Goal: Information Seeking & Learning: Learn about a topic

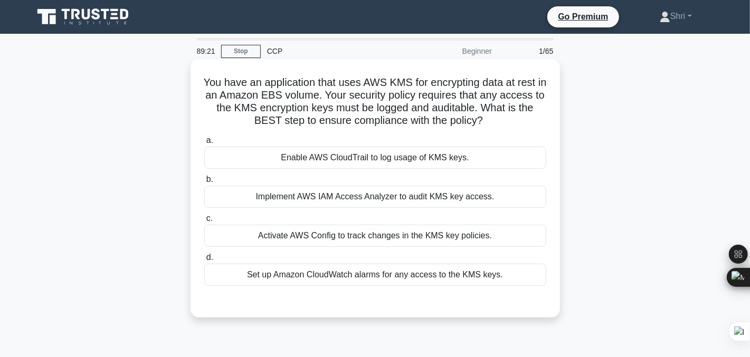
click at [342, 159] on div "Enable AWS CloudTrail to log usage of KMS keys." at bounding box center [375, 158] width 342 height 22
click at [204, 144] on input "a. Enable AWS CloudTrail to log usage of KMS keys." at bounding box center [204, 140] width 0 height 7
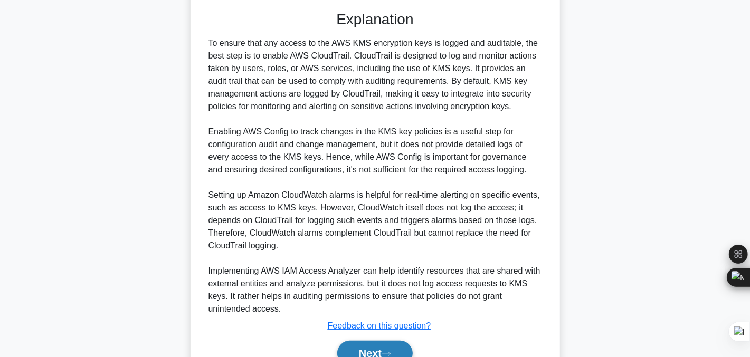
scroll to position [293, 0]
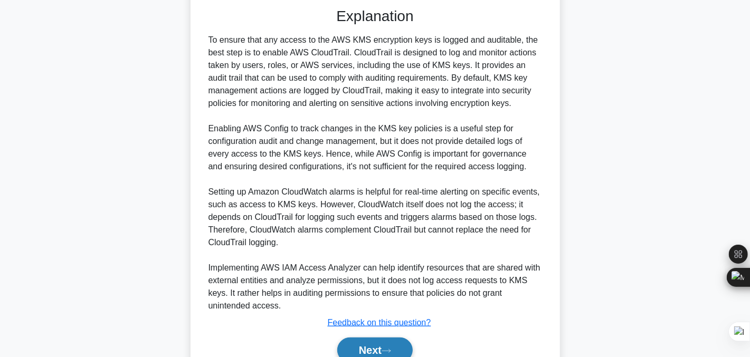
click at [356, 348] on button "Next" at bounding box center [374, 350] width 75 height 25
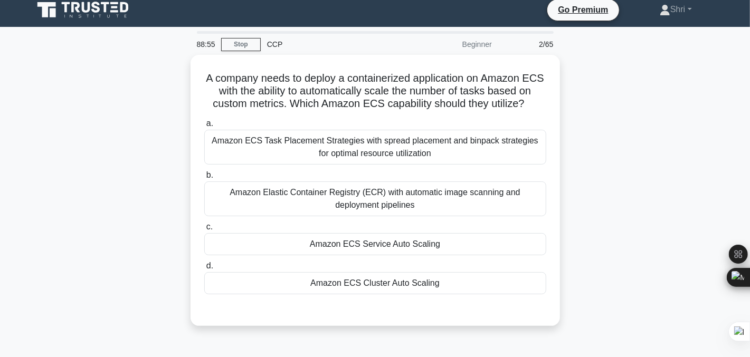
scroll to position [6, 0]
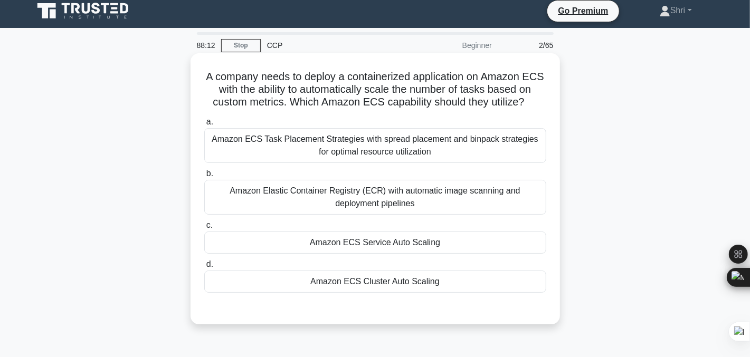
click at [268, 282] on div "Amazon ECS Cluster Auto Scaling" at bounding box center [375, 282] width 342 height 22
click at [204, 268] on input "d. Amazon ECS Cluster Auto Scaling" at bounding box center [204, 264] width 0 height 7
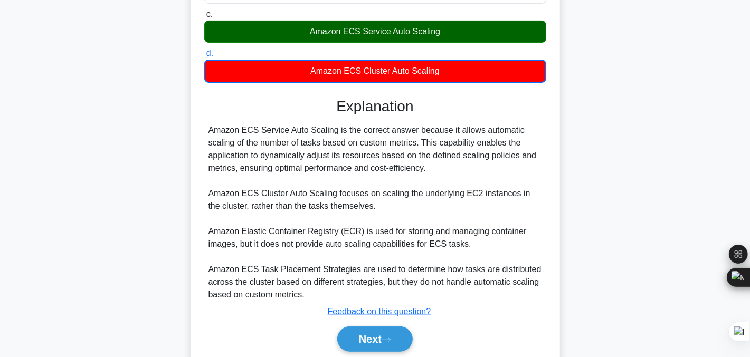
scroll to position [245, 0]
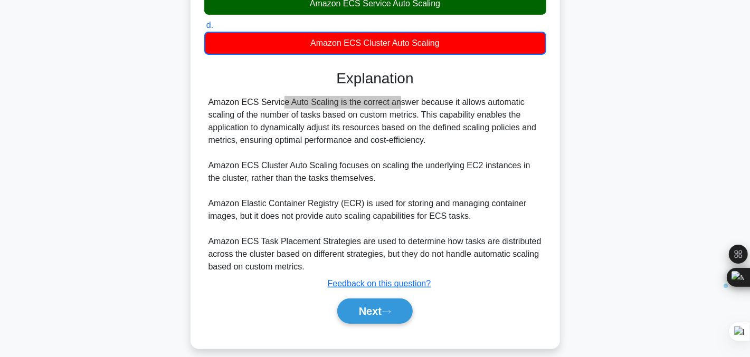
drag, startPoint x: 208, startPoint y: 101, endPoint x: 336, endPoint y: 95, distance: 127.8
click at [336, 96] on div "Amazon ECS Service Auto Scaling is the correct answer because it allows automat…" at bounding box center [374, 184] width 333 height 177
click at [264, 154] on div "Amazon ECS Service Auto Scaling is the correct answer because it allows automat…" at bounding box center [374, 184] width 333 height 177
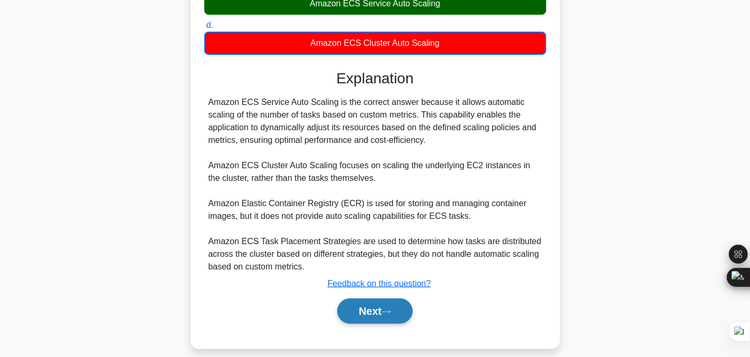
click at [358, 311] on button "Next" at bounding box center [374, 311] width 75 height 25
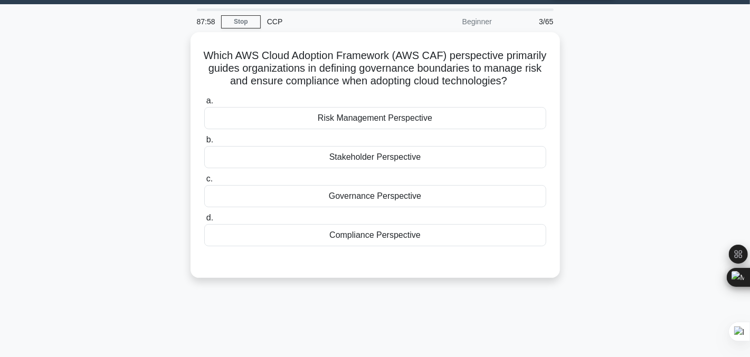
scroll to position [8, 0]
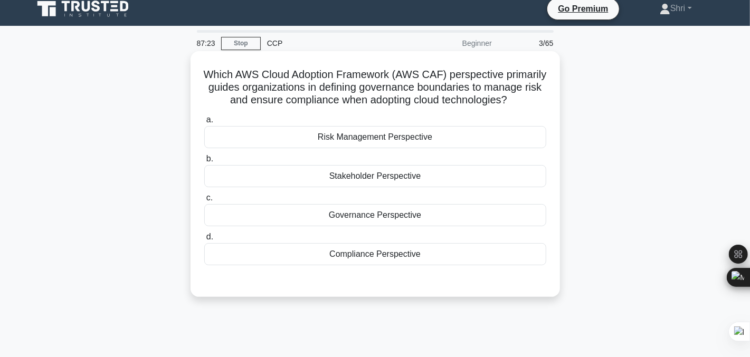
click at [340, 262] on div "Compliance Perspective" at bounding box center [375, 254] width 342 height 22
click at [204, 241] on input "d. Compliance Perspective" at bounding box center [204, 237] width 0 height 7
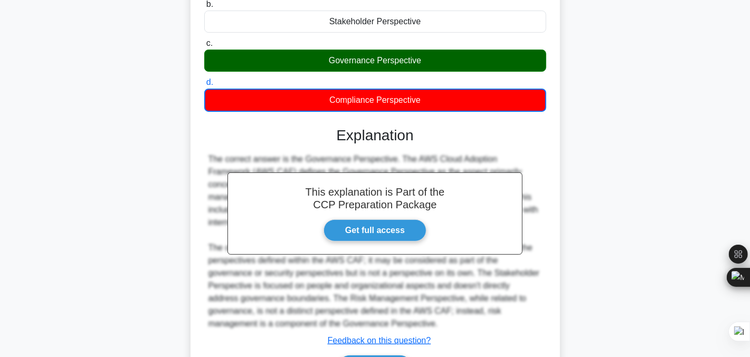
scroll to position [242, 0]
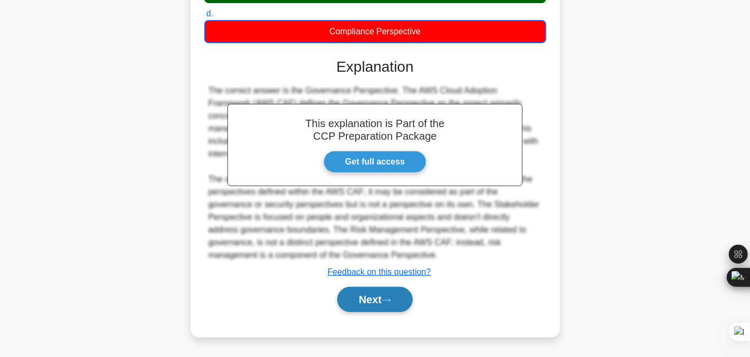
click at [367, 296] on button "Next" at bounding box center [374, 299] width 75 height 25
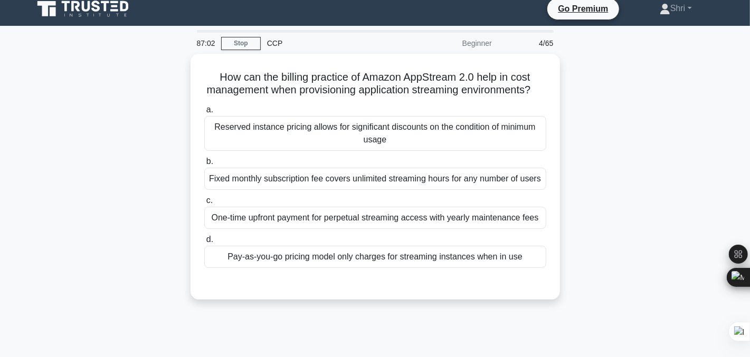
scroll to position [0, 0]
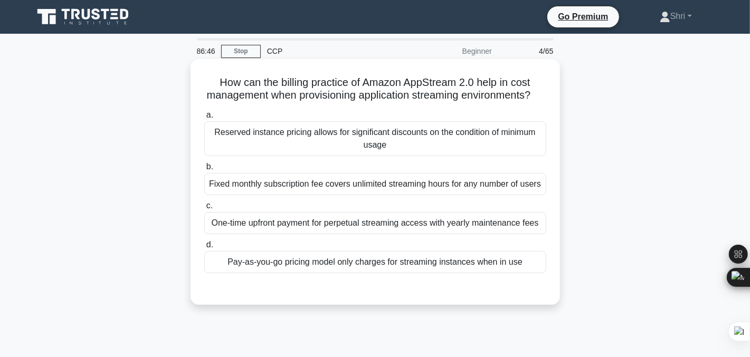
click at [282, 273] on div "Pay-as-you-go pricing model only charges for streaming instances when in use" at bounding box center [375, 262] width 342 height 22
click at [204, 248] on input "d. Pay-as-you-go pricing model only charges for streaming instances when in use" at bounding box center [204, 245] width 0 height 7
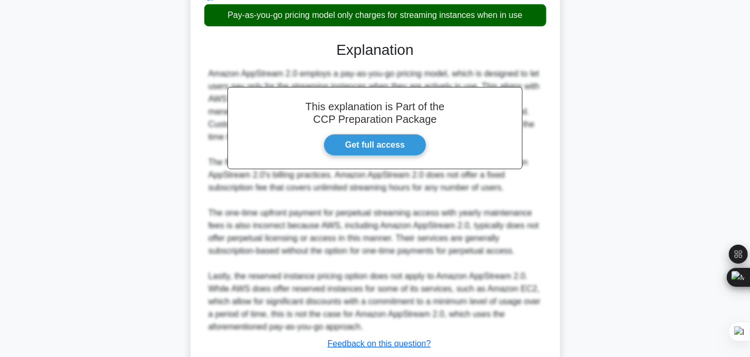
scroll to position [330, 0]
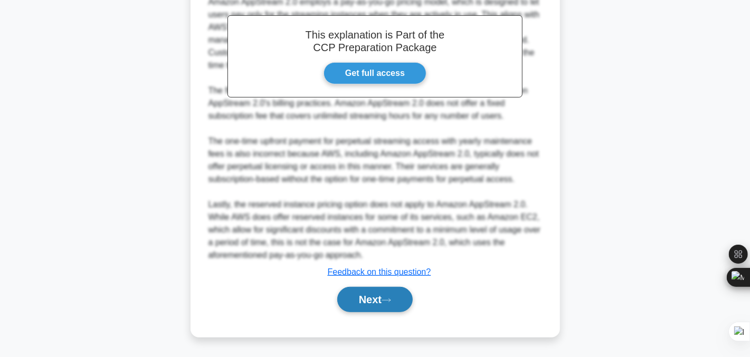
click at [373, 298] on button "Next" at bounding box center [374, 299] width 75 height 25
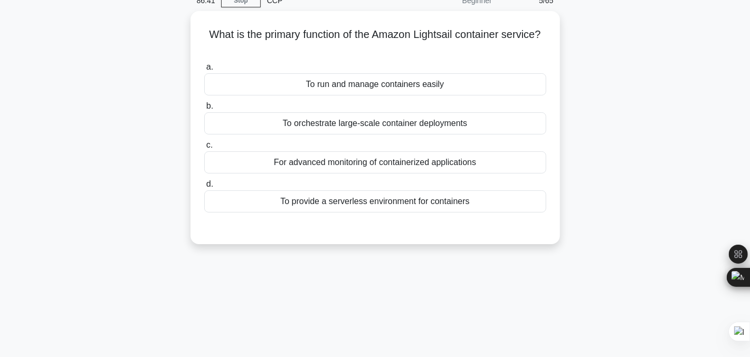
scroll to position [0, 0]
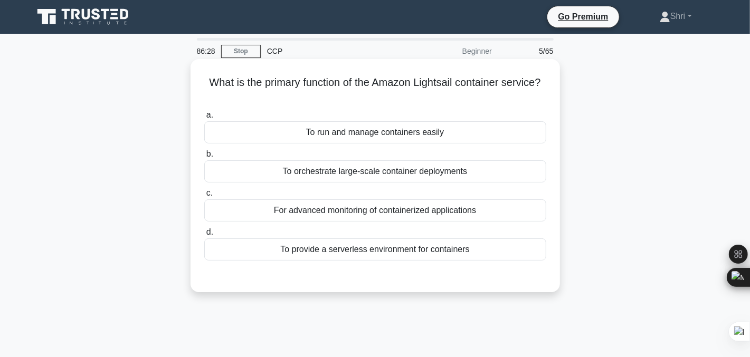
click at [276, 248] on div "To provide a serverless environment for containers" at bounding box center [375, 249] width 342 height 22
click at [204, 236] on input "d. To provide a serverless environment for containers" at bounding box center [204, 232] width 0 height 7
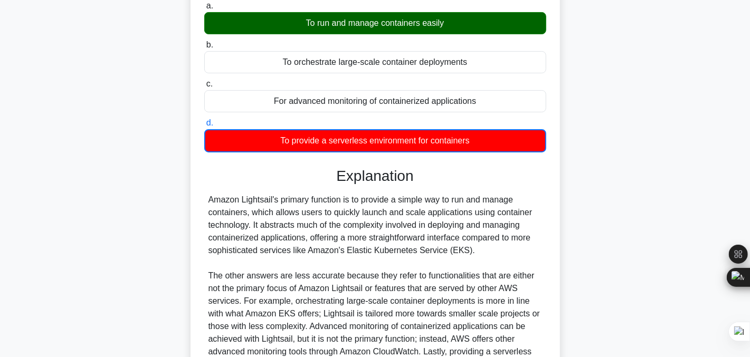
scroll to position [111, 0]
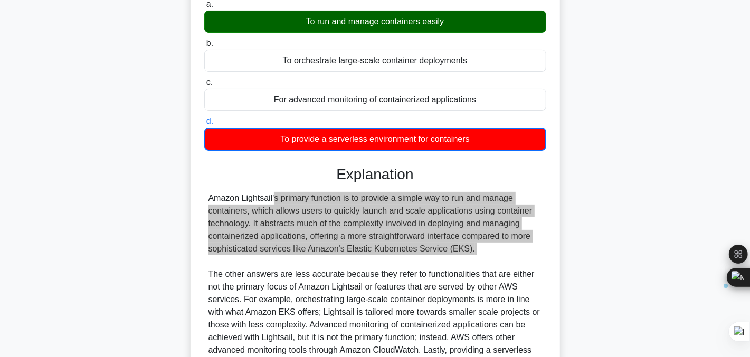
drag, startPoint x: 206, startPoint y: 198, endPoint x: 473, endPoint y: 258, distance: 273.7
click at [473, 258] on div "Amazon Lightsail's primary function is to provide a simple way to run and manag…" at bounding box center [375, 287] width 342 height 190
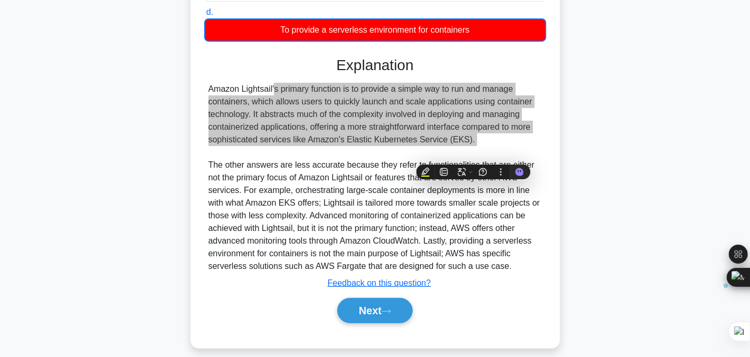
scroll to position [229, 0]
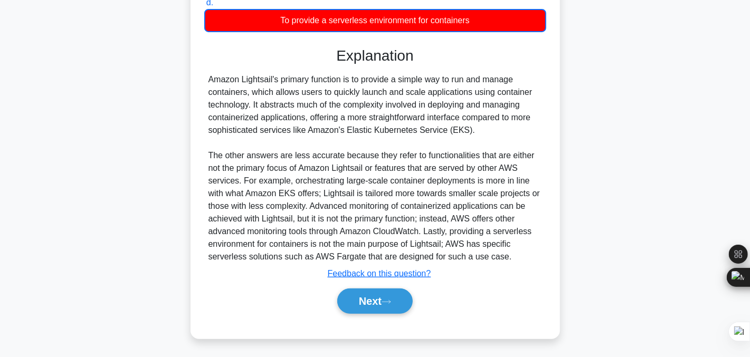
click at [223, 150] on div "Amazon Lightsail's primary function is to provide a simple way to run and manag…" at bounding box center [374, 168] width 333 height 190
click at [375, 304] on button "Next" at bounding box center [374, 301] width 75 height 25
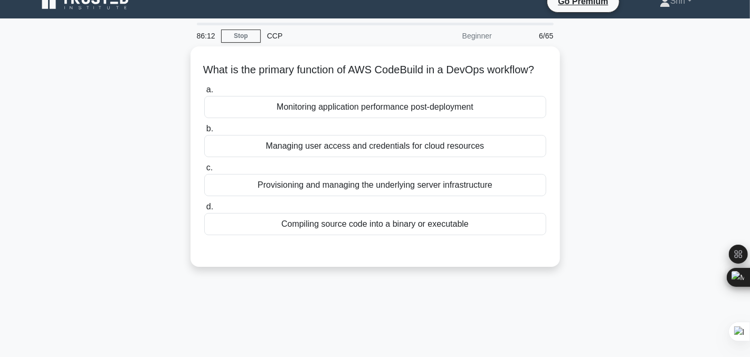
scroll to position [8, 0]
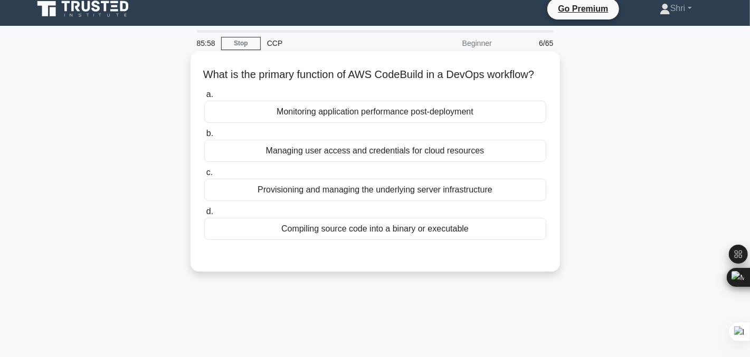
click at [236, 238] on div "Compiling source code into a binary or executable" at bounding box center [375, 229] width 342 height 22
click at [204, 215] on input "d. Compiling source code into a binary or executable" at bounding box center [204, 211] width 0 height 7
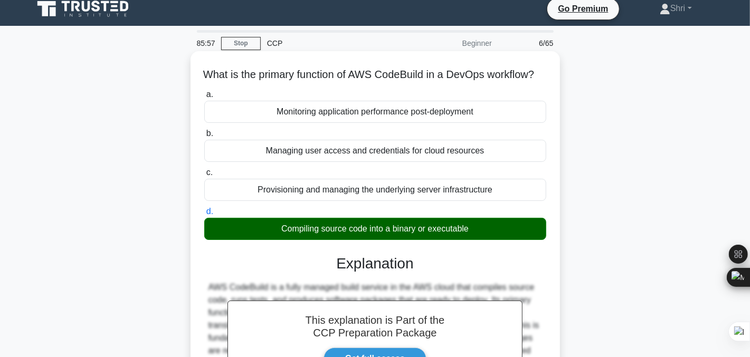
scroll to position [254, 0]
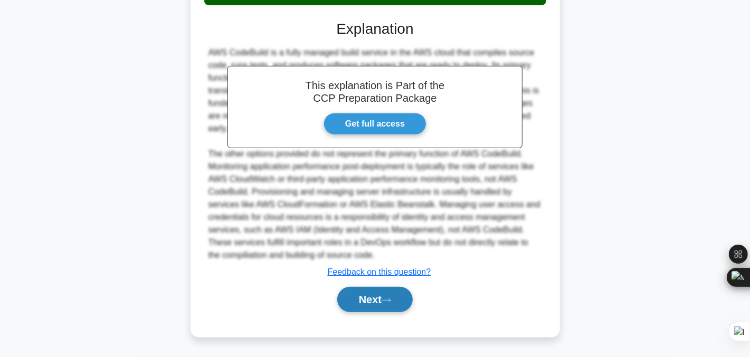
click at [357, 299] on button "Next" at bounding box center [374, 299] width 75 height 25
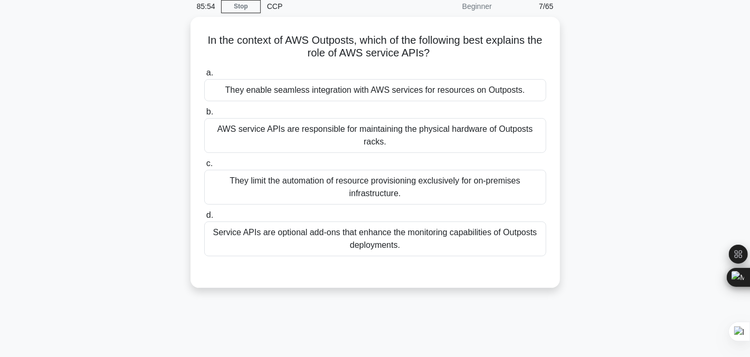
scroll to position [41, 0]
click at [346, 94] on div "They enable seamless integration with AWS services for resources on Outposts." at bounding box center [375, 91] width 342 height 22
click at [204, 78] on input "a. They enable seamless integration with AWS services for resources on Outposts." at bounding box center [204, 74] width 0 height 7
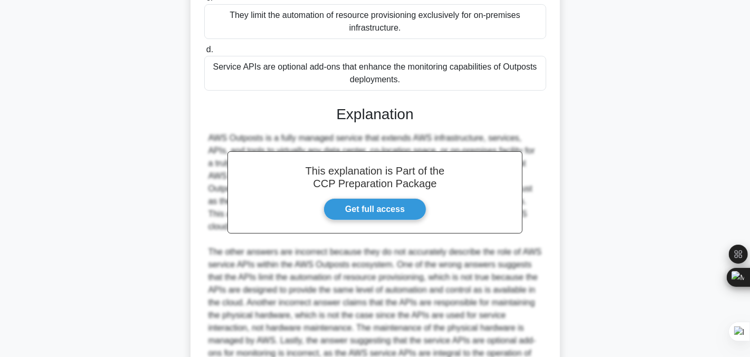
scroll to position [318, 0]
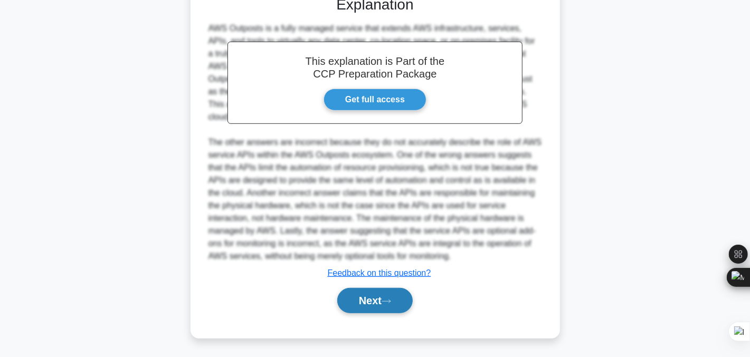
click at [357, 304] on button "Next" at bounding box center [374, 300] width 75 height 25
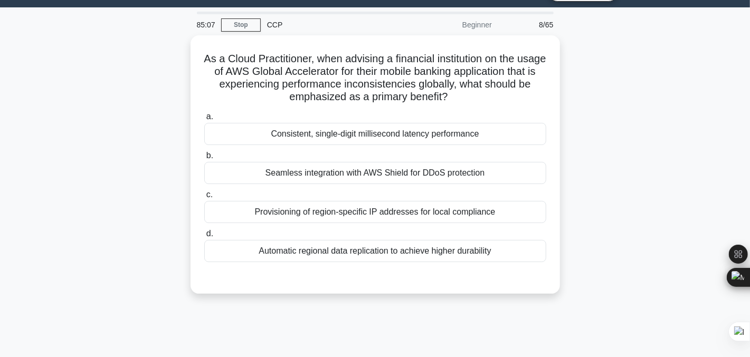
scroll to position [25, 0]
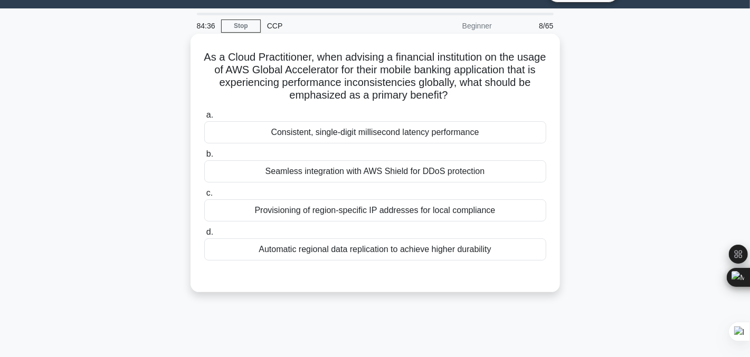
click at [371, 128] on div "Consistent, single-digit millisecond latency performance" at bounding box center [375, 132] width 342 height 22
click at [204, 119] on input "a. Consistent, single-digit millisecond latency performance" at bounding box center [204, 115] width 0 height 7
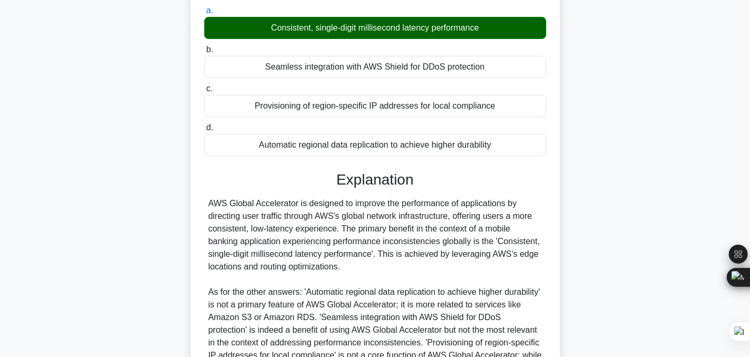
scroll to position [254, 0]
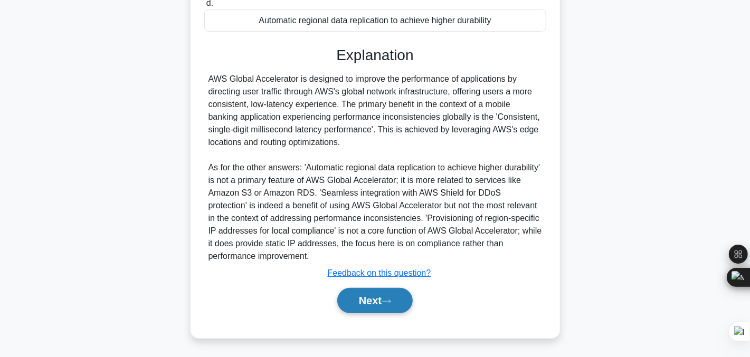
click at [382, 299] on button "Next" at bounding box center [374, 300] width 75 height 25
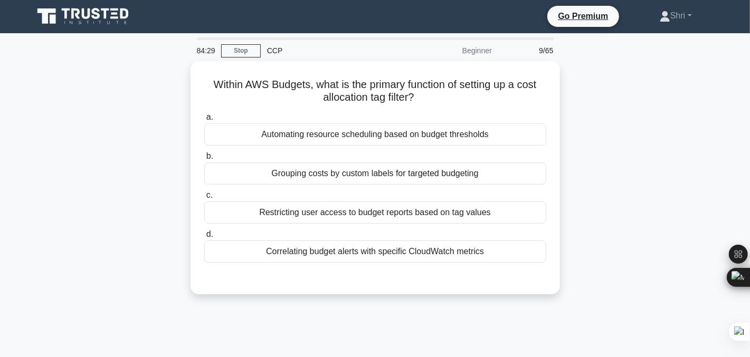
scroll to position [0, 0]
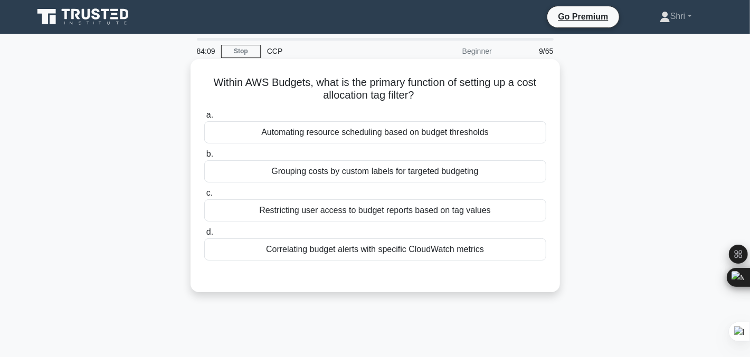
click at [240, 166] on div "Grouping costs by custom labels for targeted budgeting" at bounding box center [375, 171] width 342 height 22
click at [204, 158] on input "b. Grouping costs by custom labels for targeted budgeting" at bounding box center [204, 154] width 0 height 7
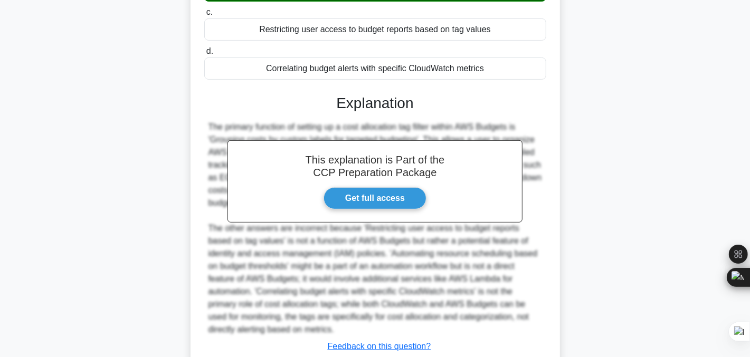
scroll to position [254, 0]
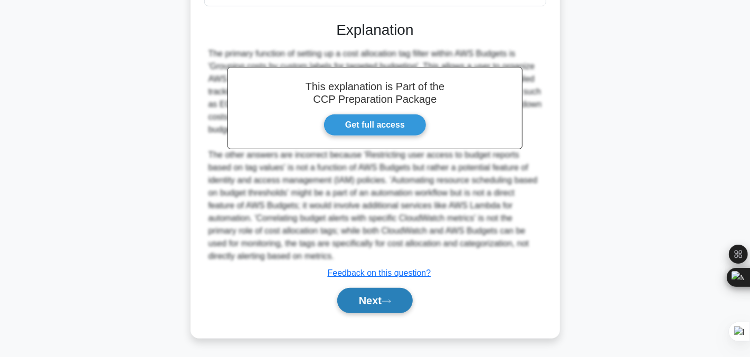
click at [369, 298] on button "Next" at bounding box center [374, 300] width 75 height 25
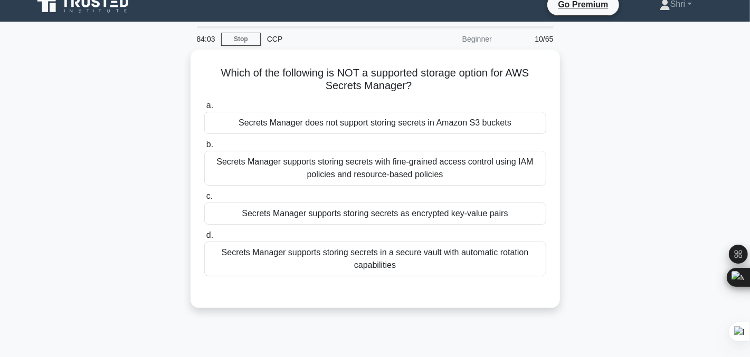
scroll to position [11, 0]
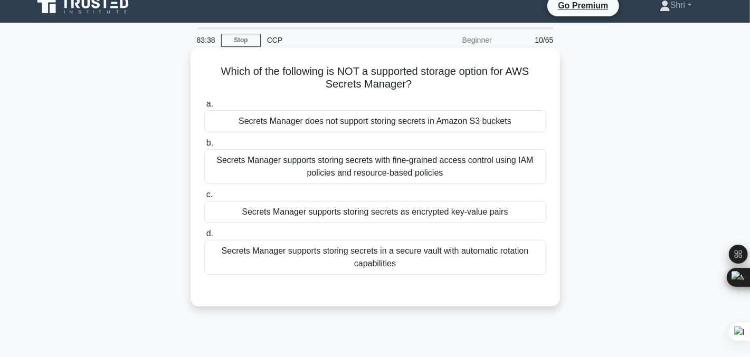
click at [368, 166] on div "Secrets Manager supports storing secrets with fine-grained access control using…" at bounding box center [375, 166] width 342 height 35
click at [204, 147] on input "b. Secrets Manager supports storing secrets with fine-grained access control us…" at bounding box center [204, 143] width 0 height 7
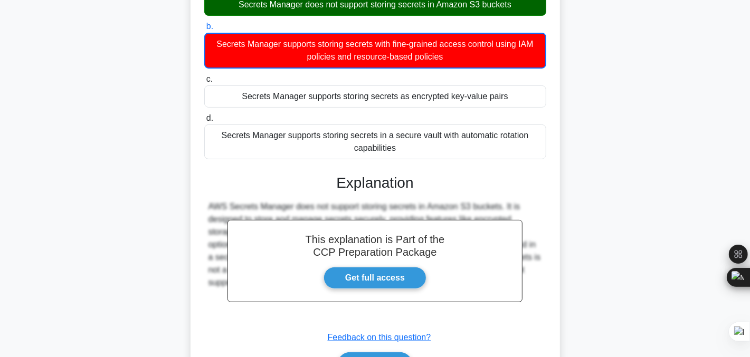
scroll to position [213, 0]
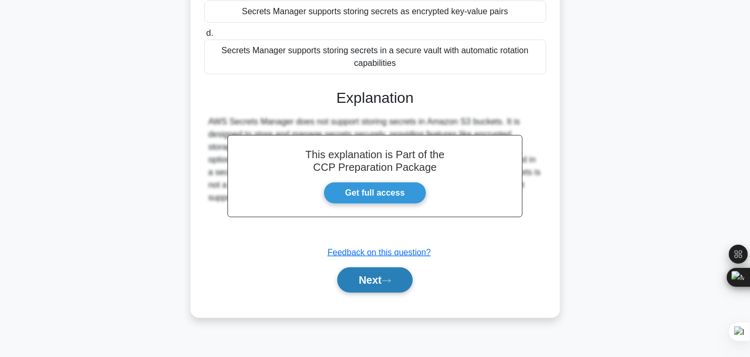
click at [376, 274] on button "Next" at bounding box center [374, 279] width 75 height 25
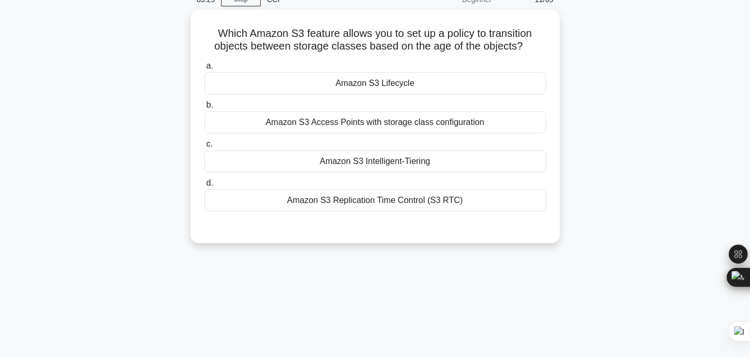
scroll to position [0, 0]
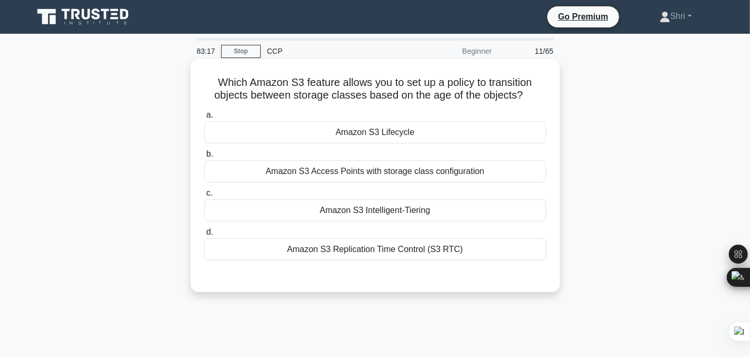
click at [298, 136] on div "Amazon S3 Lifecycle" at bounding box center [375, 132] width 342 height 22
click at [204, 119] on input "a. Amazon S3 Lifecycle" at bounding box center [204, 115] width 0 height 7
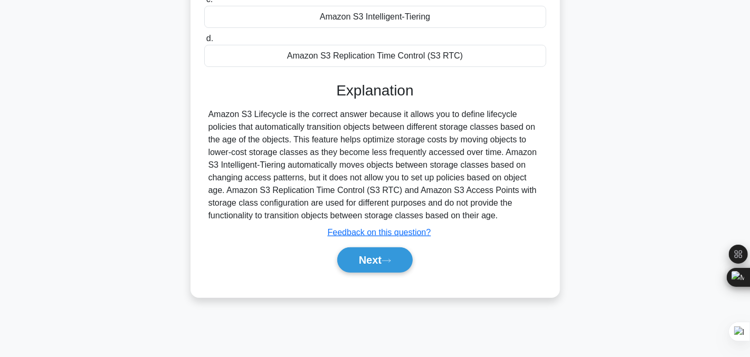
scroll to position [213, 0]
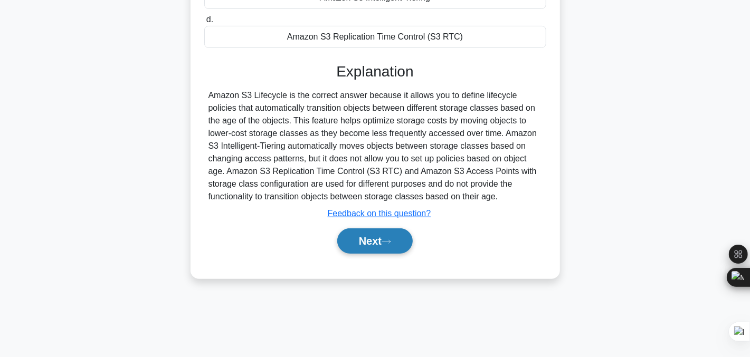
click at [367, 234] on button "Next" at bounding box center [374, 240] width 75 height 25
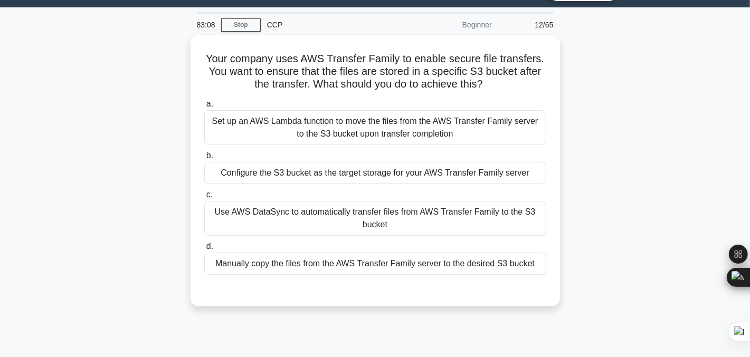
scroll to position [25, 0]
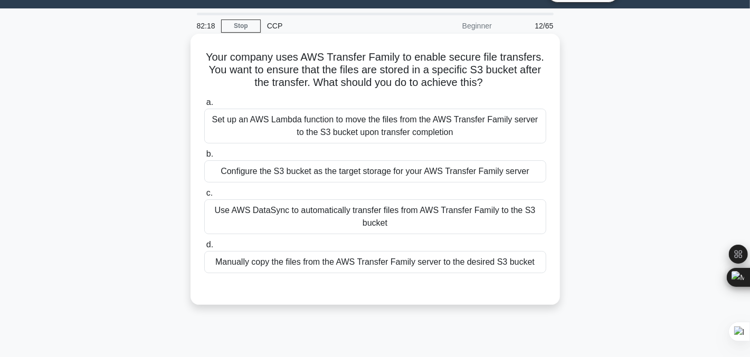
click at [238, 173] on div "Configure the S3 bucket as the target storage for your AWS Transfer Family serv…" at bounding box center [375, 171] width 342 height 22
click at [204, 158] on input "b. Configure the S3 bucket as the target storage for your AWS Transfer Family s…" at bounding box center [204, 154] width 0 height 7
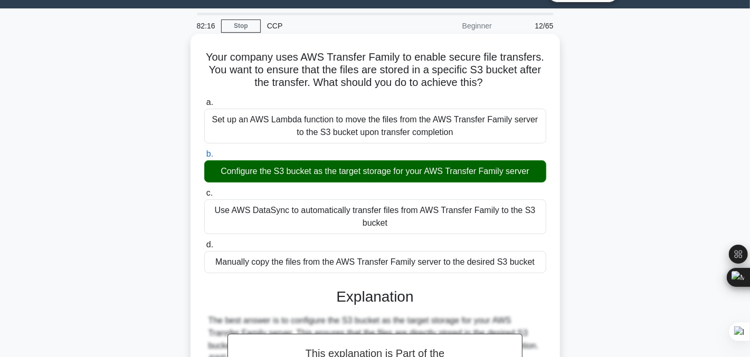
scroll to position [213, 0]
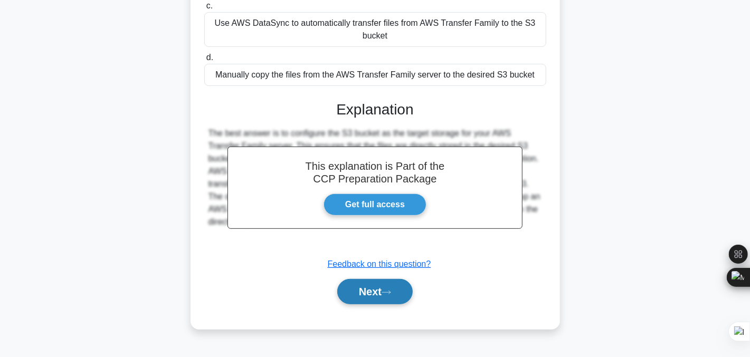
click at [351, 291] on button "Next" at bounding box center [374, 291] width 75 height 25
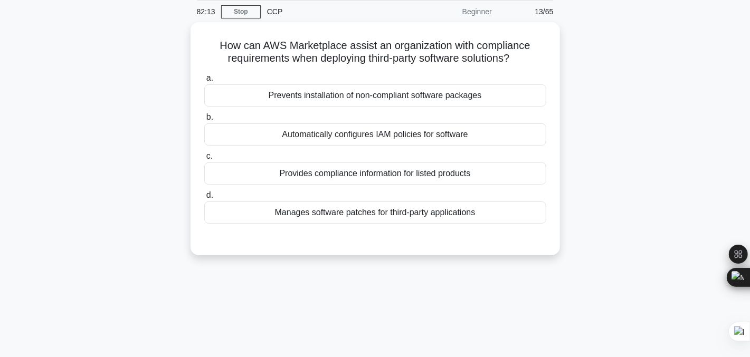
scroll to position [0, 0]
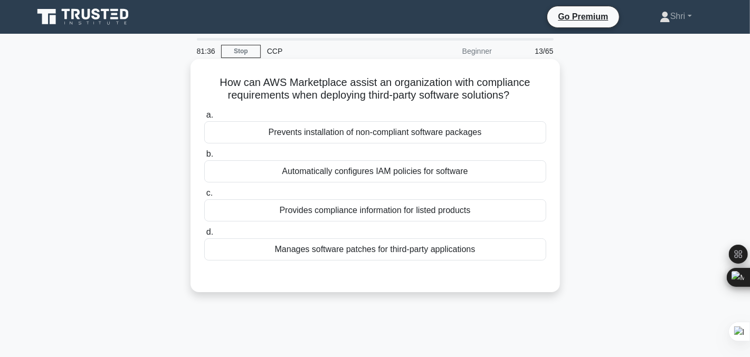
click at [252, 213] on div "Provides compliance information for listed products" at bounding box center [375, 210] width 342 height 22
click at [204, 197] on input "c. Provides compliance information for listed products" at bounding box center [204, 193] width 0 height 7
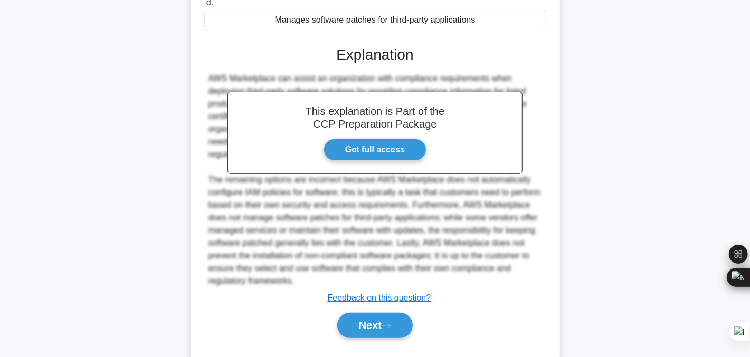
scroll to position [254, 0]
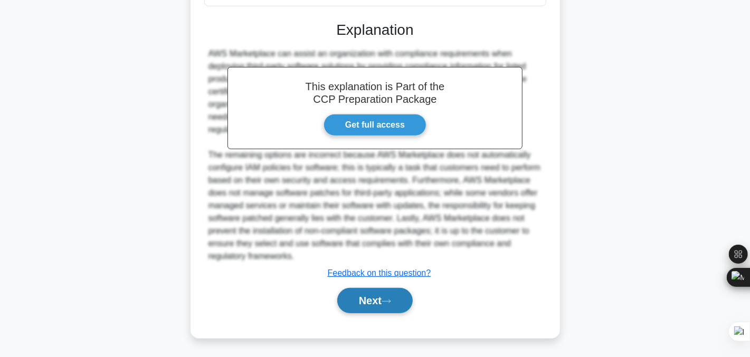
click at [349, 301] on button "Next" at bounding box center [374, 300] width 75 height 25
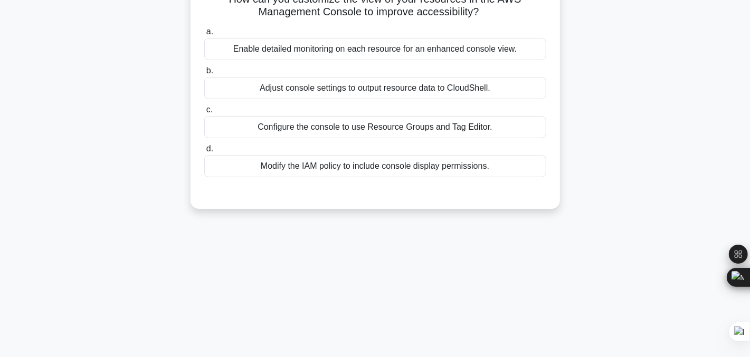
scroll to position [0, 0]
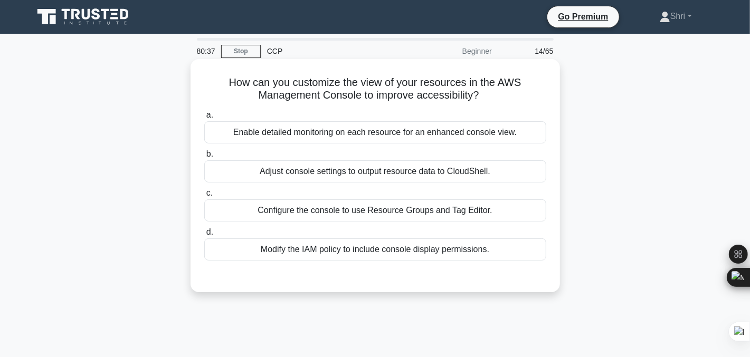
click at [242, 208] on div "Configure the console to use Resource Groups and Tag Editor." at bounding box center [375, 210] width 342 height 22
click at [204, 197] on input "c. Configure the console to use Resource Groups and Tag Editor." at bounding box center [204, 193] width 0 height 7
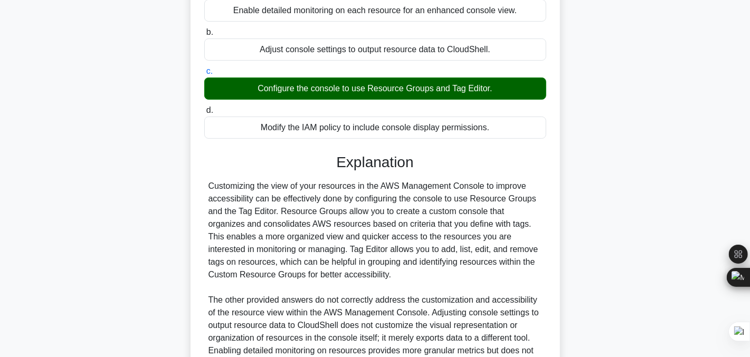
scroll to position [267, 0]
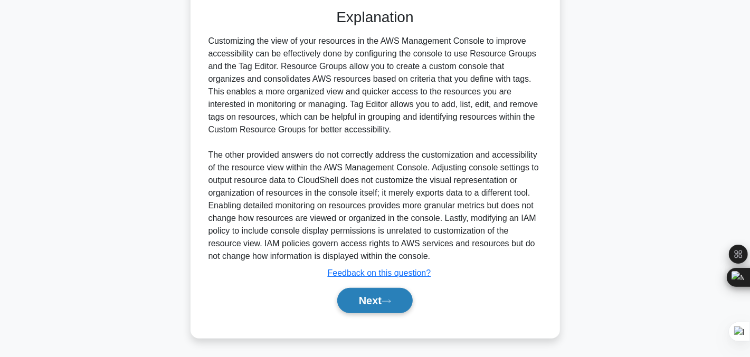
click at [352, 298] on button "Next" at bounding box center [374, 300] width 75 height 25
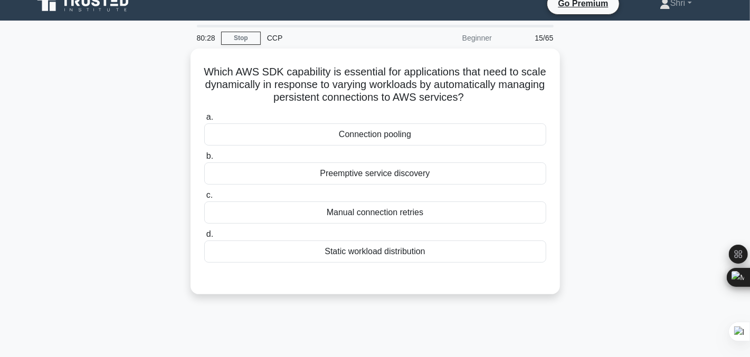
scroll to position [0, 0]
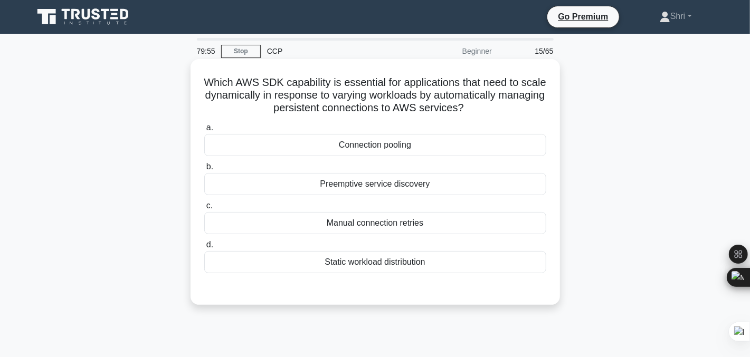
click at [267, 263] on div "Static workload distribution" at bounding box center [375, 262] width 342 height 22
click at [204, 248] on input "d. Static workload distribution" at bounding box center [204, 245] width 0 height 7
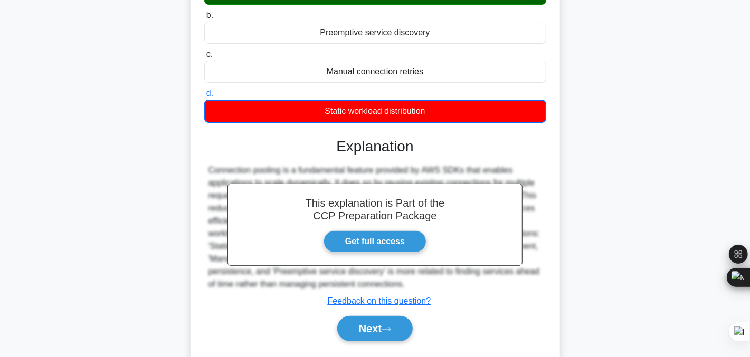
scroll to position [213, 0]
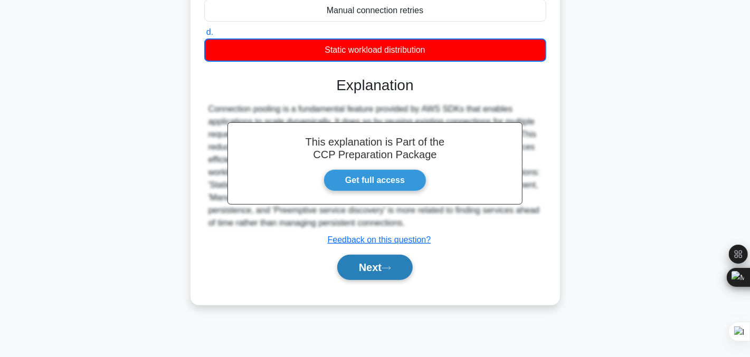
click at [348, 263] on button "Next" at bounding box center [374, 267] width 75 height 25
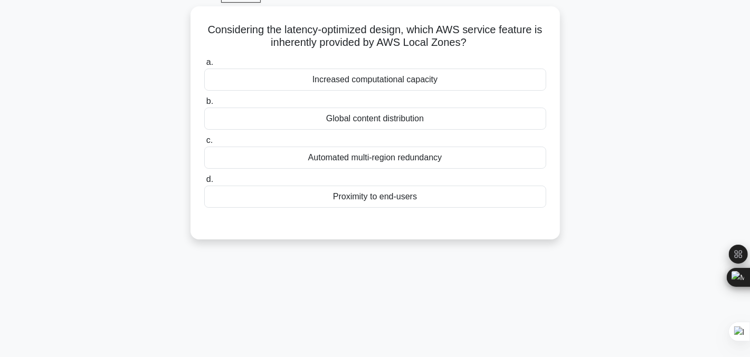
scroll to position [0, 0]
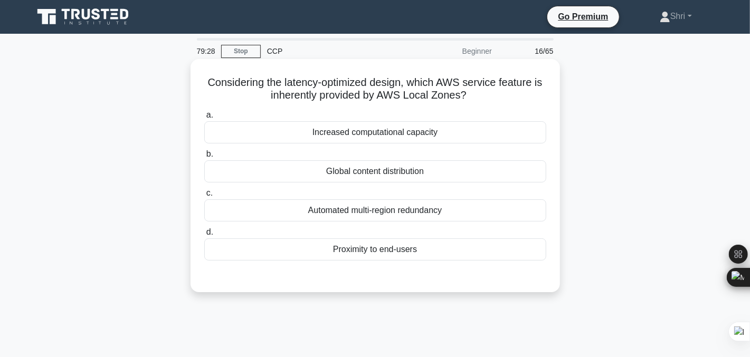
click at [259, 253] on div "Proximity to end-users" at bounding box center [375, 249] width 342 height 22
click at [204, 236] on input "d. Proximity to end-users" at bounding box center [204, 232] width 0 height 7
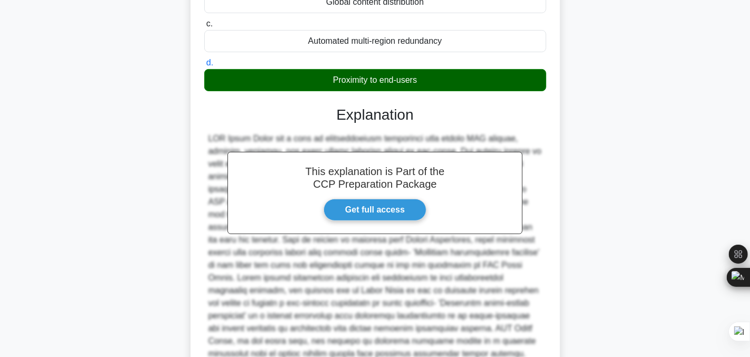
scroll to position [267, 0]
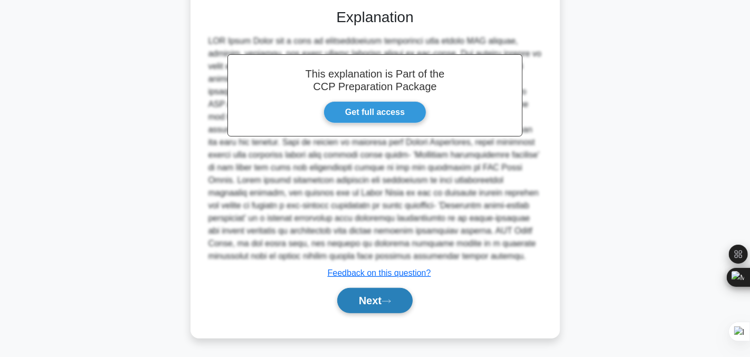
click at [351, 307] on button "Next" at bounding box center [374, 300] width 75 height 25
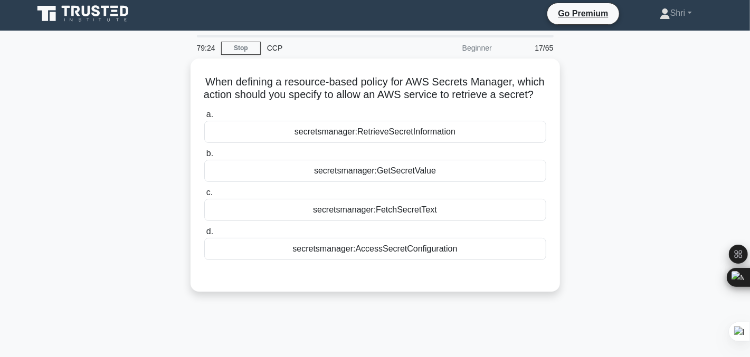
scroll to position [0, 0]
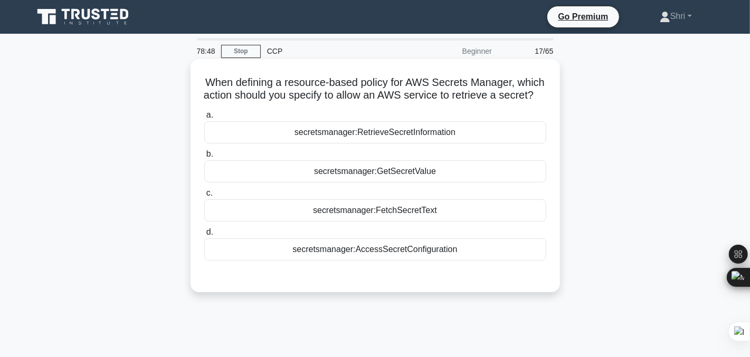
click at [284, 222] on div "secretsmanager:FetchSecretText" at bounding box center [375, 210] width 342 height 22
click at [204, 197] on input "c. secretsmanager:FetchSecretText" at bounding box center [204, 193] width 0 height 7
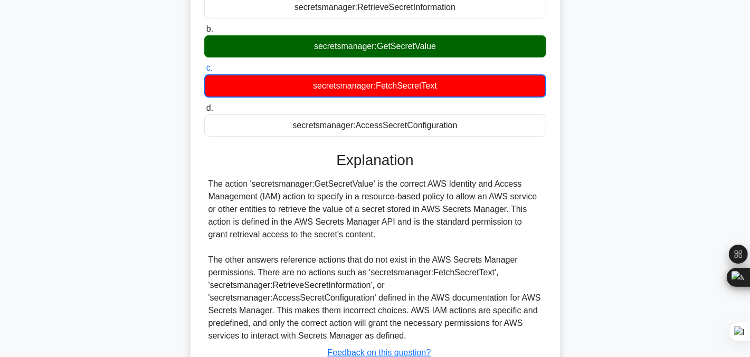
scroll to position [217, 0]
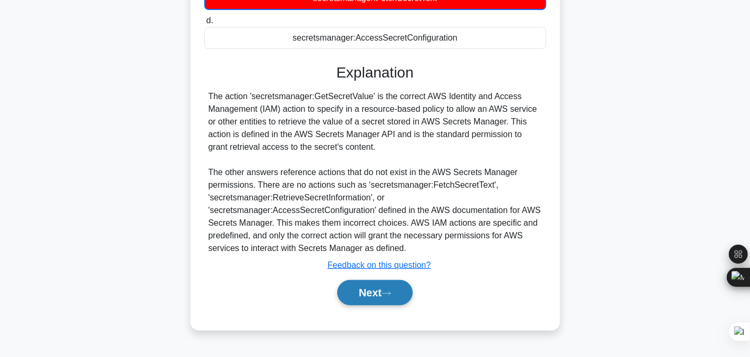
click at [360, 299] on button "Next" at bounding box center [374, 292] width 75 height 25
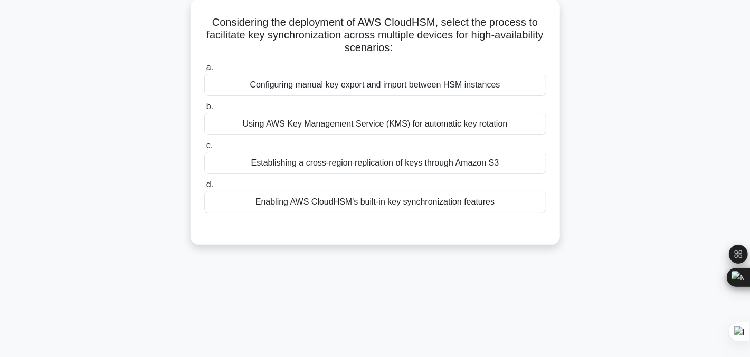
scroll to position [0, 0]
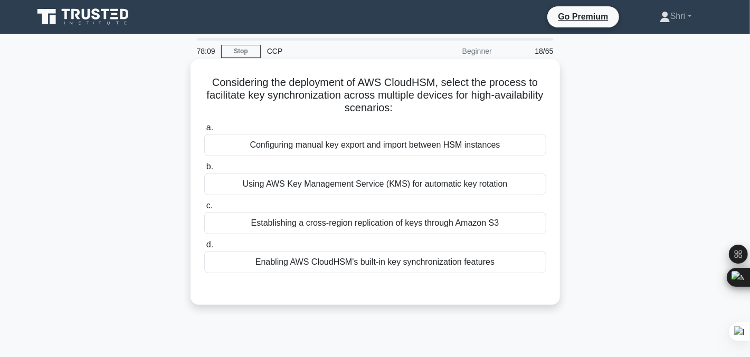
click at [244, 262] on div "Enabling AWS CloudHSM's built-in key synchronization features" at bounding box center [375, 262] width 342 height 22
click at [204, 248] on input "d. Enabling AWS CloudHSM's built-in key synchronization features" at bounding box center [204, 245] width 0 height 7
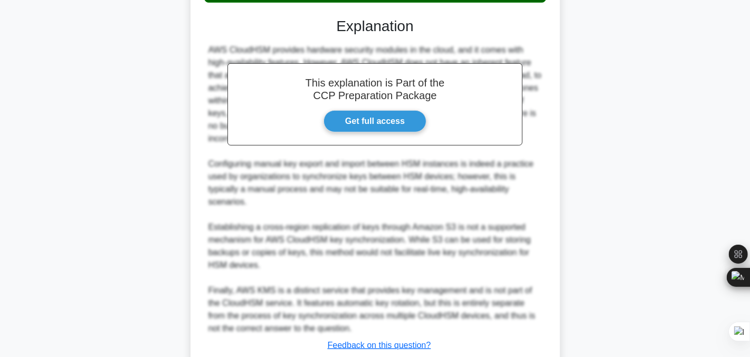
scroll to position [330, 0]
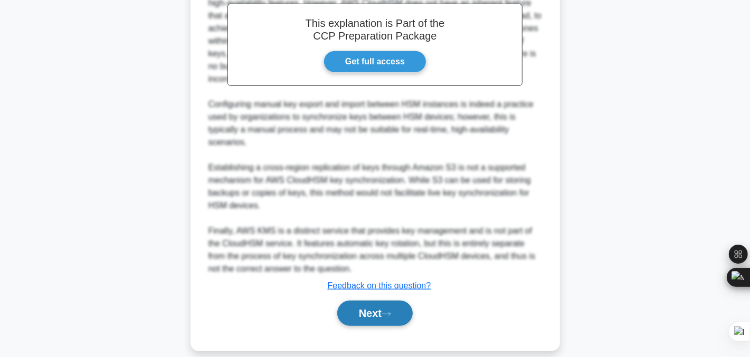
click at [384, 301] on button "Next" at bounding box center [374, 313] width 75 height 25
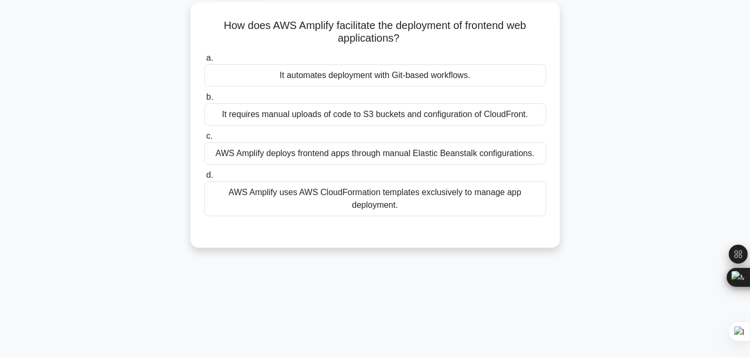
scroll to position [0, 0]
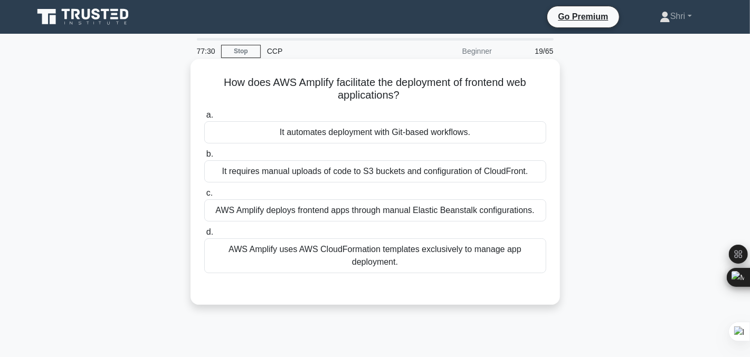
click at [260, 133] on div "It automates deployment with Git-based workflows." at bounding box center [375, 132] width 342 height 22
click at [204, 119] on input "a. It automates deployment with Git-based workflows." at bounding box center [204, 115] width 0 height 7
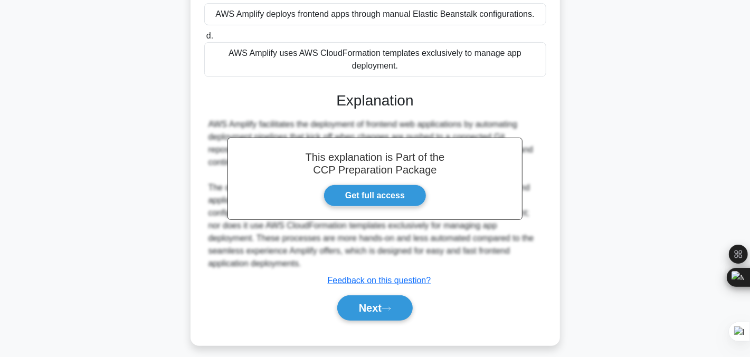
scroll to position [213, 0]
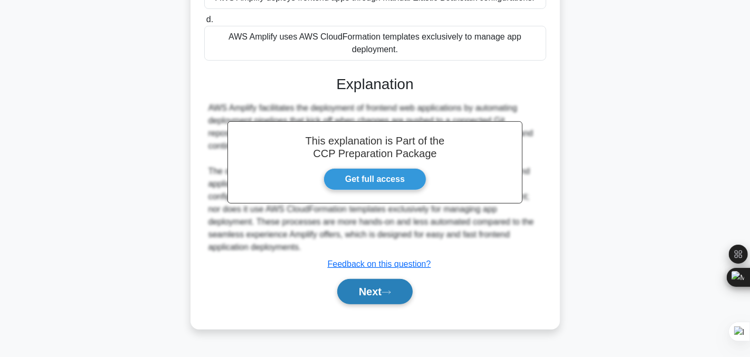
click at [363, 300] on button "Next" at bounding box center [374, 291] width 75 height 25
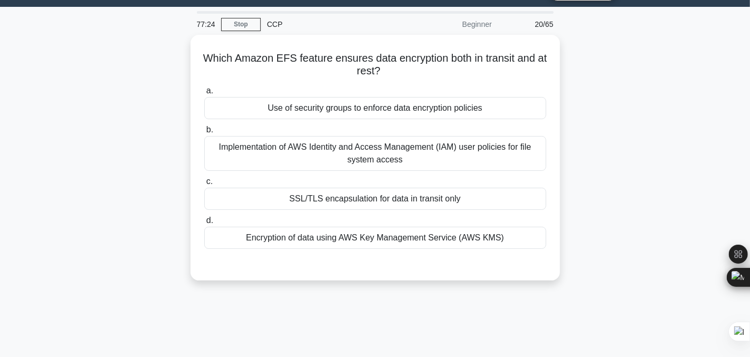
scroll to position [25, 0]
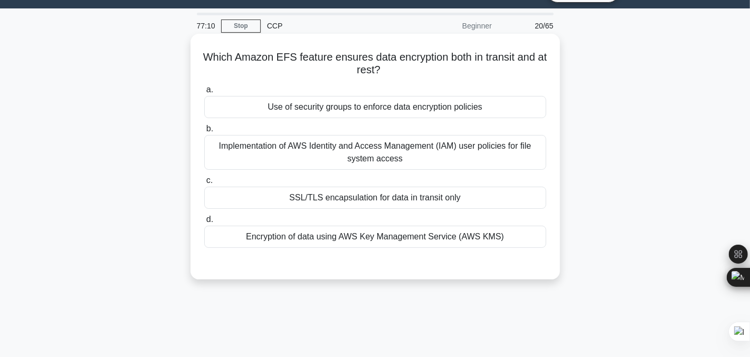
click at [225, 196] on div "SSL/TLS encapsulation for data in transit only" at bounding box center [375, 198] width 342 height 22
click at [204, 184] on input "c. SSL/TLS encapsulation for data in transit only" at bounding box center [204, 180] width 0 height 7
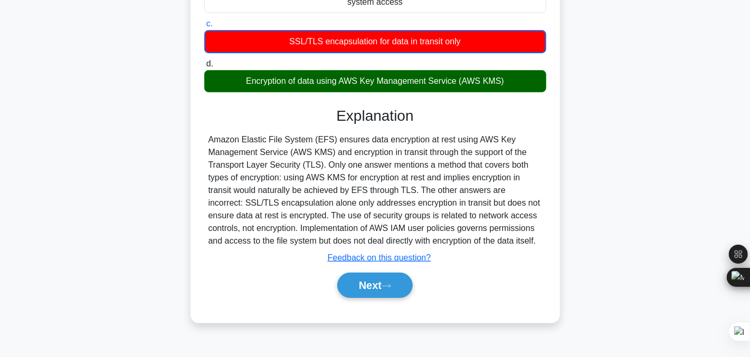
scroll to position [213, 0]
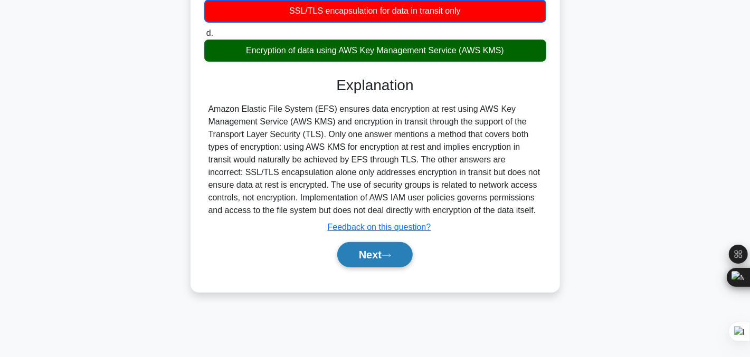
click at [355, 254] on button "Next" at bounding box center [374, 254] width 75 height 25
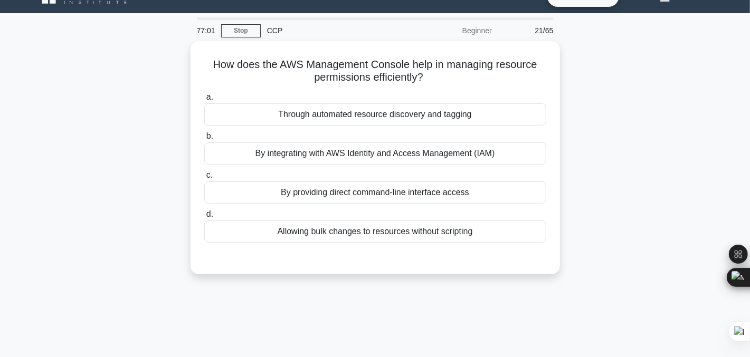
scroll to position [20, 0]
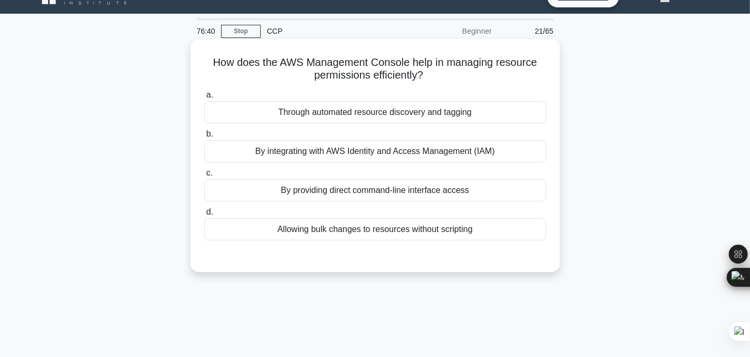
click at [219, 153] on div "By integrating with AWS Identity and Access Management (IAM)" at bounding box center [375, 151] width 342 height 22
click at [204, 138] on input "b. By integrating with AWS Identity and Access Management (IAM)" at bounding box center [204, 134] width 0 height 7
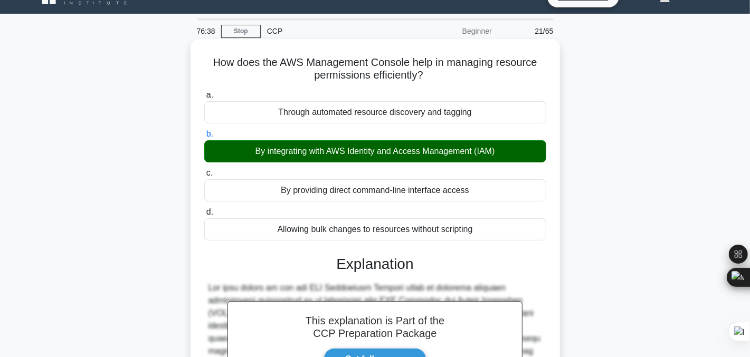
scroll to position [242, 0]
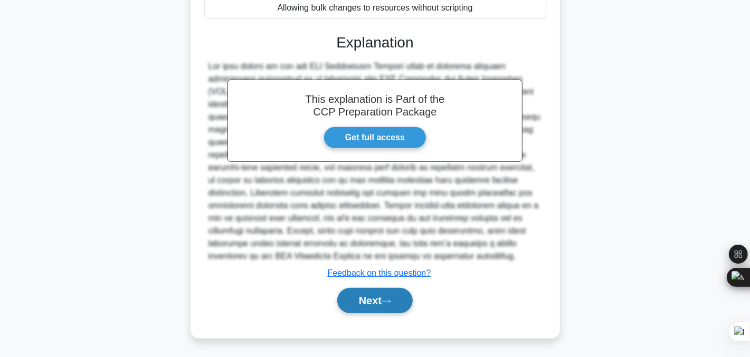
click at [350, 297] on button "Next" at bounding box center [374, 300] width 75 height 25
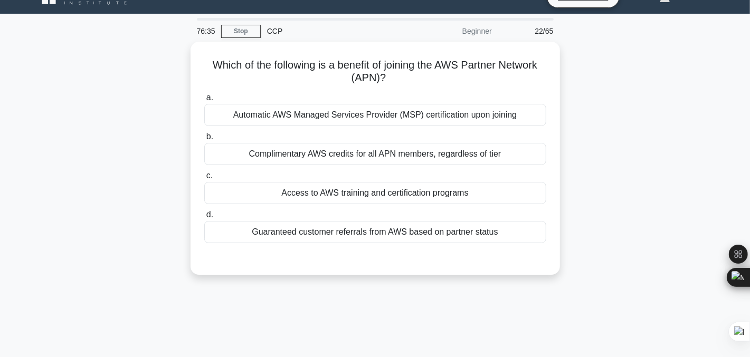
scroll to position [0, 0]
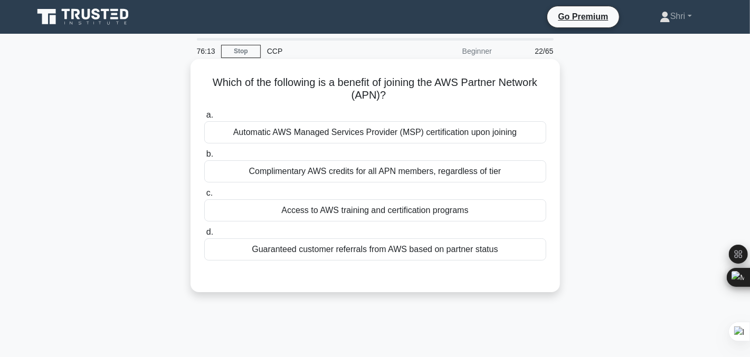
click at [239, 212] on div "Access to AWS training and certification programs" at bounding box center [375, 210] width 342 height 22
click at [204, 197] on input "c. Access to AWS training and certification programs" at bounding box center [204, 193] width 0 height 7
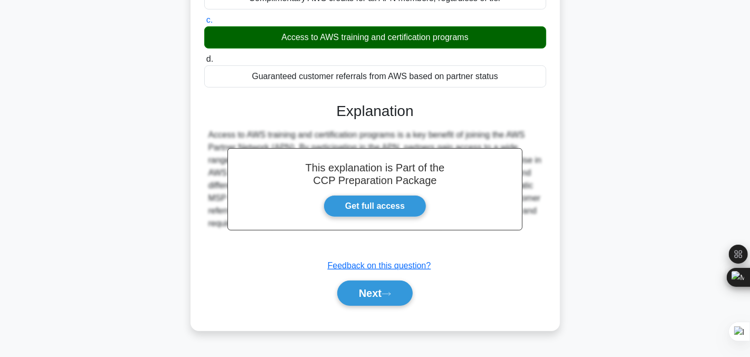
scroll to position [213, 0]
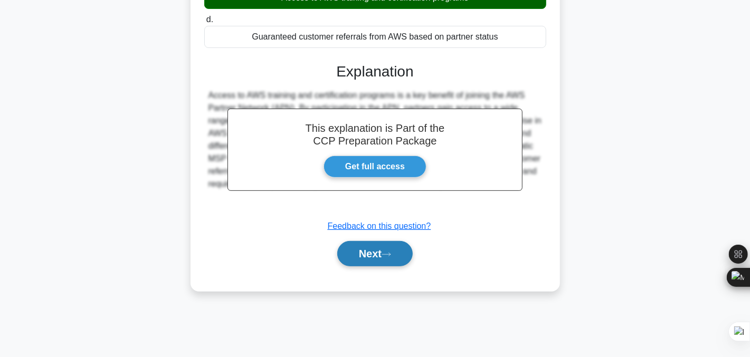
click at [355, 261] on button "Next" at bounding box center [374, 253] width 75 height 25
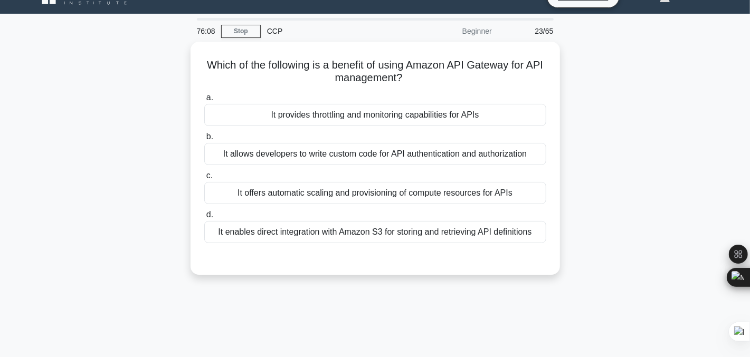
scroll to position [20, 0]
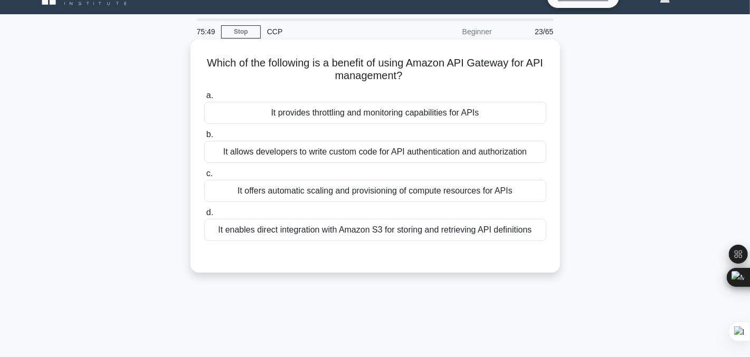
click at [296, 231] on div "It enables direct integration with Amazon S3 for storing and retrieving API def…" at bounding box center [375, 230] width 342 height 22
click at [204, 216] on input "d. It enables direct integration with Amazon S3 for storing and retrieving API …" at bounding box center [204, 212] width 0 height 7
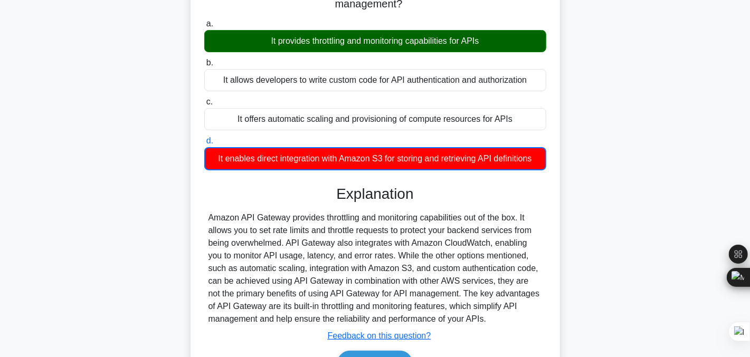
scroll to position [92, 0]
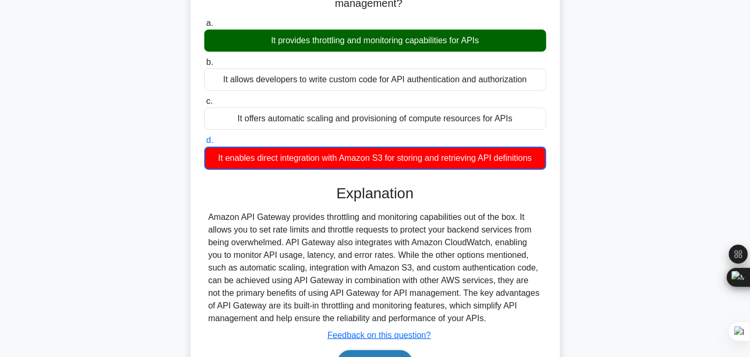
click at [385, 352] on button "Next" at bounding box center [374, 362] width 75 height 25
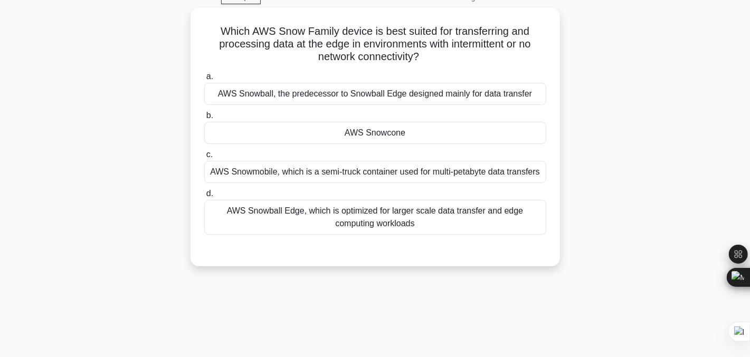
scroll to position [51, 0]
click at [242, 130] on div "AWS Snowcone" at bounding box center [375, 133] width 342 height 22
click at [204, 120] on input "b. AWS Snowcone" at bounding box center [204, 116] width 0 height 7
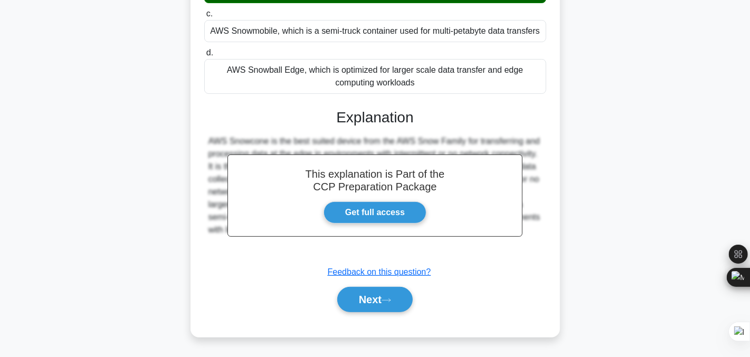
scroll to position [213, 0]
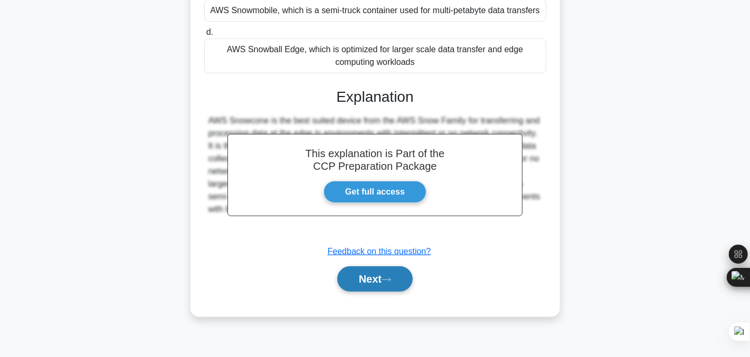
click at [353, 277] on button "Next" at bounding box center [374, 278] width 75 height 25
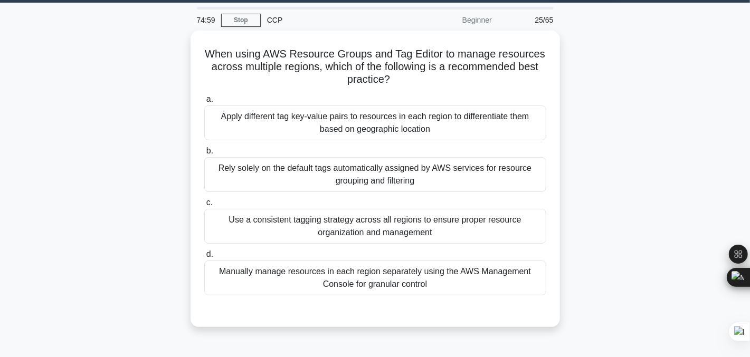
scroll to position [31, 0]
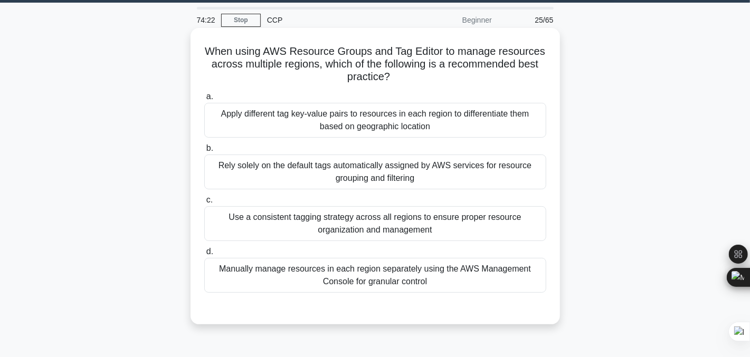
click at [252, 221] on div "Use a consistent tagging strategy across all regions to ensure proper resource …" at bounding box center [375, 223] width 342 height 35
click at [204, 204] on input "c. Use a consistent tagging strategy across all regions to ensure proper resour…" at bounding box center [204, 200] width 0 height 7
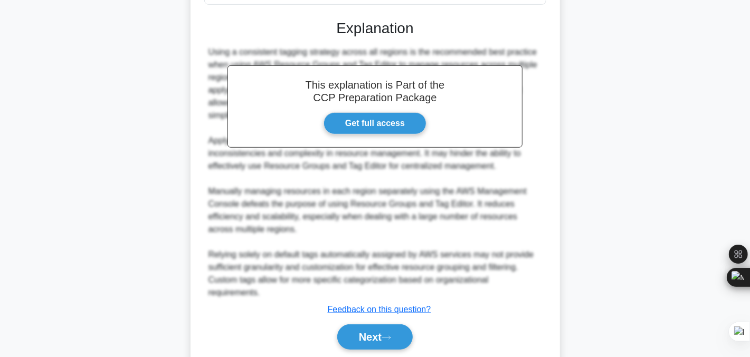
scroll to position [330, 0]
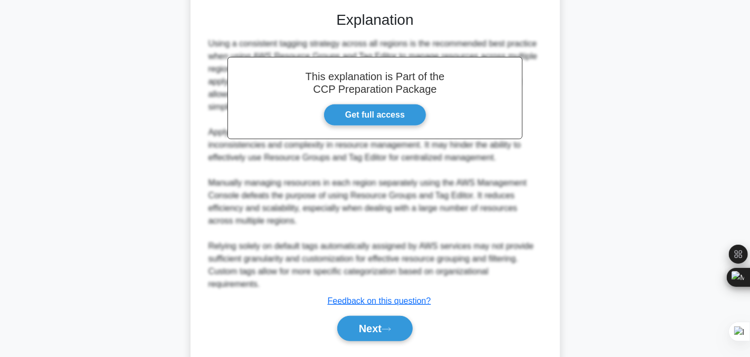
drag, startPoint x: 381, startPoint y: 332, endPoint x: 65, endPoint y: 145, distance: 367.6
click at [65, 145] on div "When using AWS Resource Groups and Tag Editor to manage resources across multip…" at bounding box center [375, 54] width 696 height 647
drag, startPoint x: 374, startPoint y: 320, endPoint x: 101, endPoint y: 191, distance: 301.6
click at [101, 191] on div "When using AWS Resource Groups and Tag Editor to manage resources across multip…" at bounding box center [375, 54] width 696 height 647
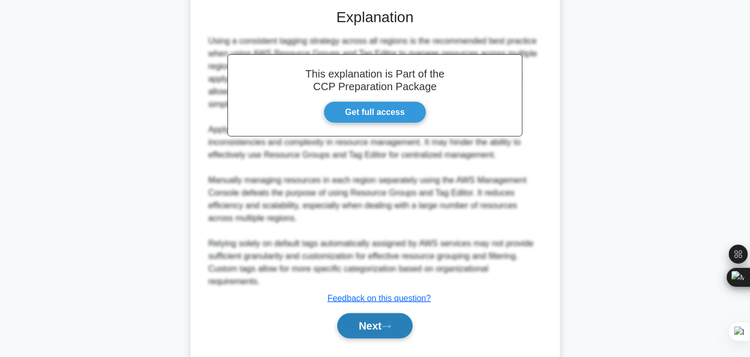
click at [345, 322] on button "Next" at bounding box center [374, 325] width 75 height 25
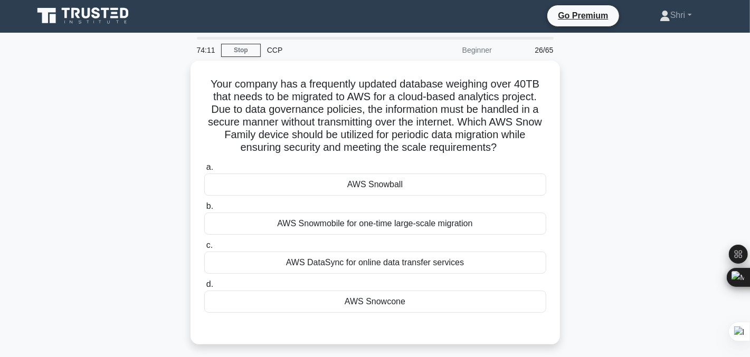
scroll to position [0, 0]
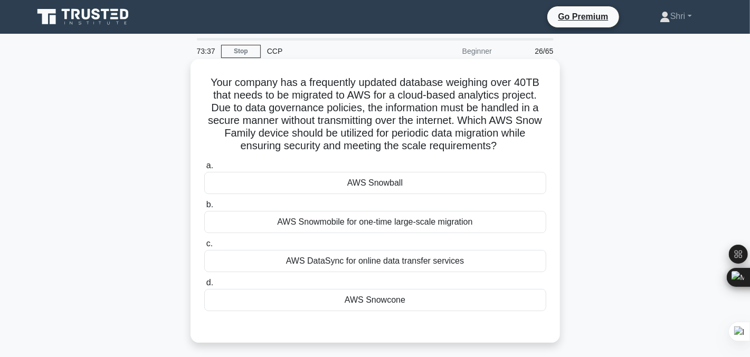
click at [320, 195] on div "a. AWS Snowball b. AWS Snowmobile for one-time large-scale migration c. d." at bounding box center [375, 235] width 355 height 156
click at [320, 190] on div "AWS Snowball" at bounding box center [375, 183] width 342 height 22
click at [204, 169] on input "a. AWS Snowball" at bounding box center [204, 165] width 0 height 7
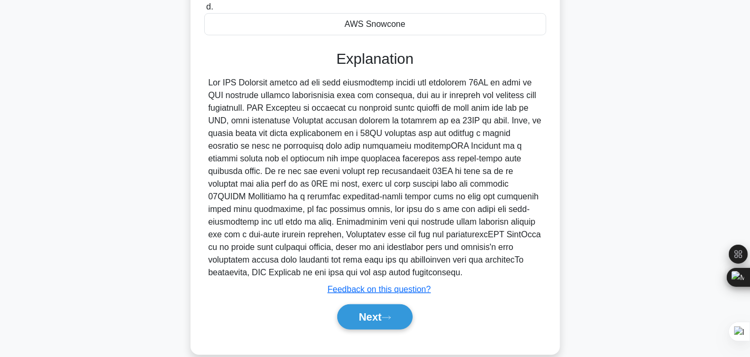
scroll to position [277, 0]
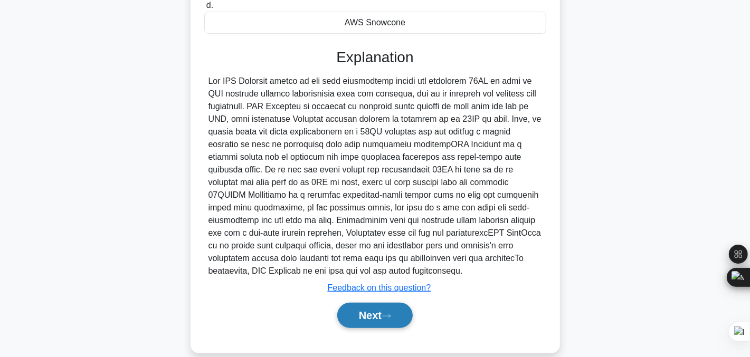
click at [377, 322] on button "Next" at bounding box center [374, 315] width 75 height 25
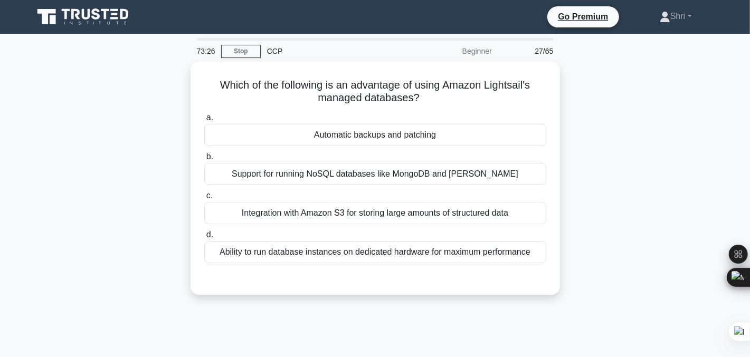
scroll to position [0, 0]
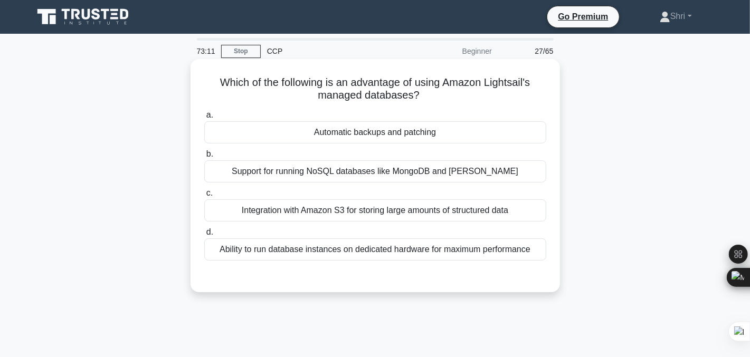
click at [310, 137] on div "Automatic backups and patching" at bounding box center [375, 132] width 342 height 22
click at [204, 119] on input "a. Automatic backups and patching" at bounding box center [204, 115] width 0 height 7
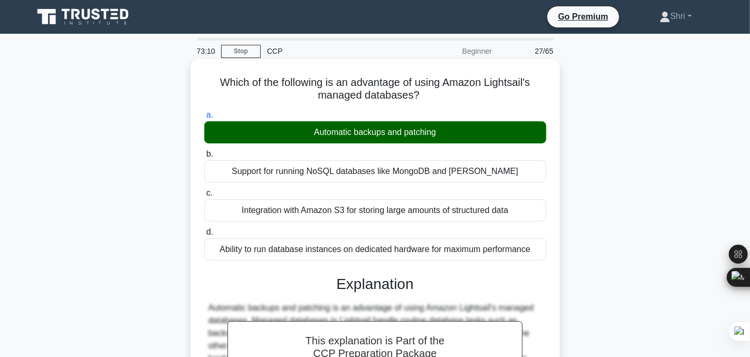
scroll to position [213, 0]
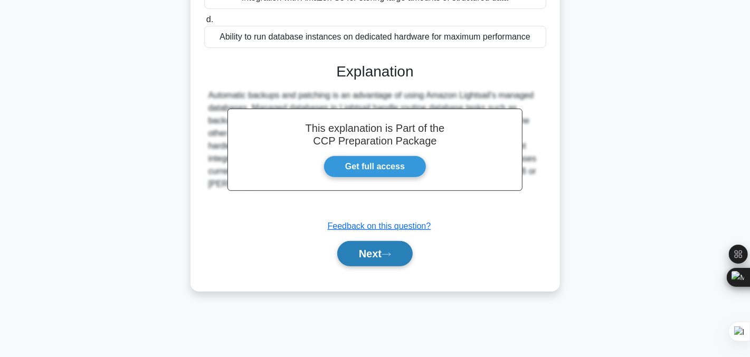
click at [355, 251] on button "Next" at bounding box center [374, 253] width 75 height 25
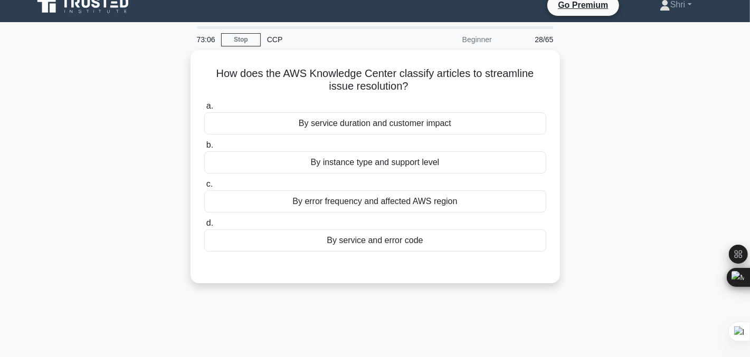
scroll to position [11, 0]
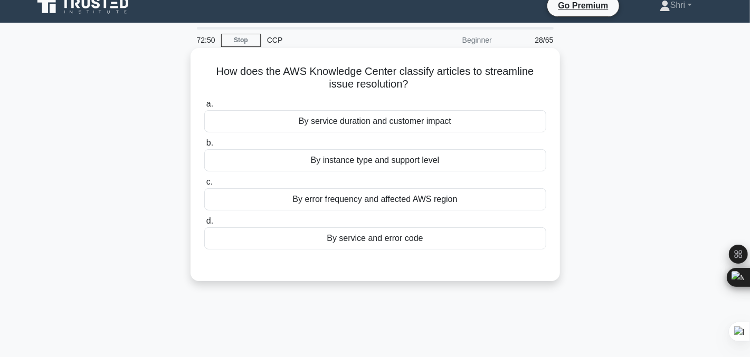
click at [290, 119] on div "By service duration and customer impact" at bounding box center [375, 121] width 342 height 22
click at [204, 108] on input "a. By service duration and customer impact" at bounding box center [204, 104] width 0 height 7
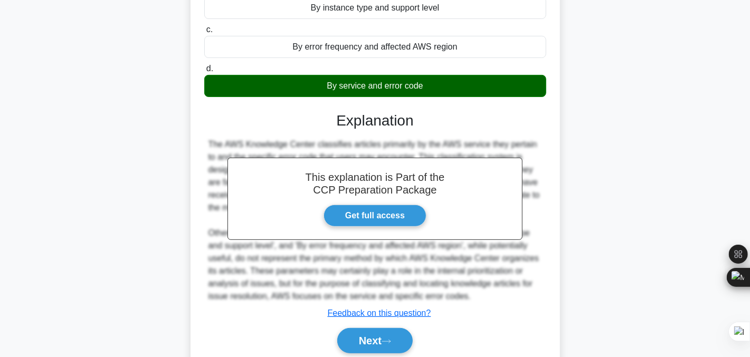
scroll to position [213, 0]
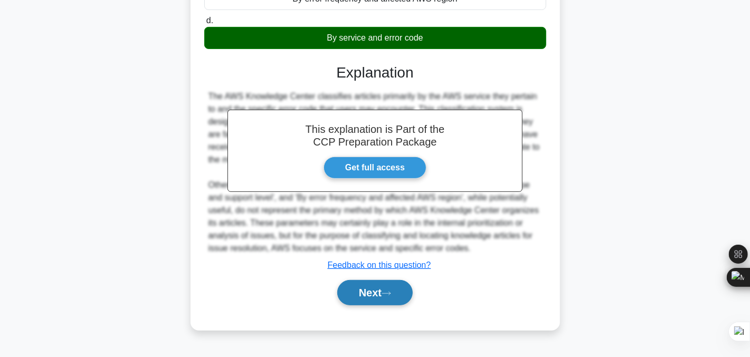
click at [364, 300] on button "Next" at bounding box center [374, 292] width 75 height 25
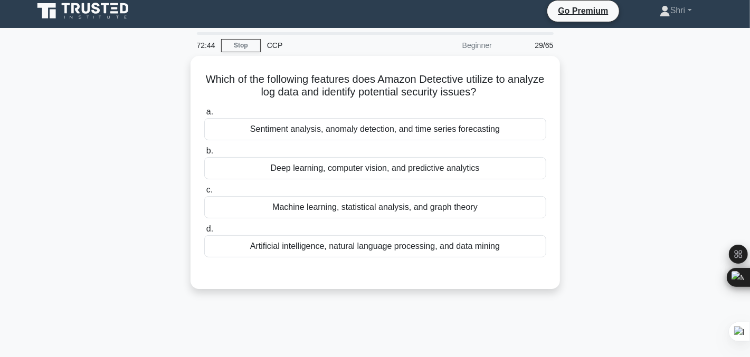
scroll to position [2, 0]
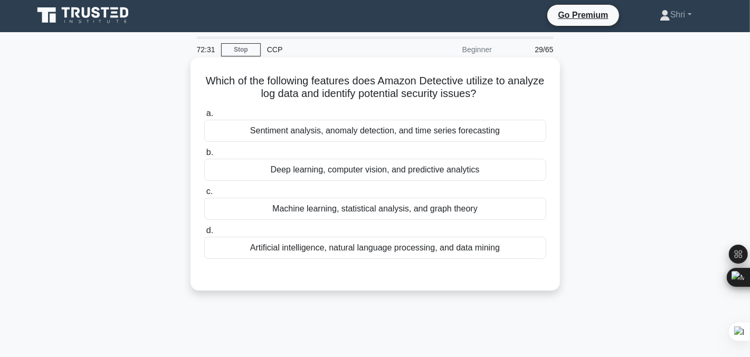
click at [258, 212] on div "Machine learning, statistical analysis, and graph theory" at bounding box center [375, 209] width 342 height 22
click at [204, 195] on input "c. Machine learning, statistical analysis, and graph theory" at bounding box center [204, 191] width 0 height 7
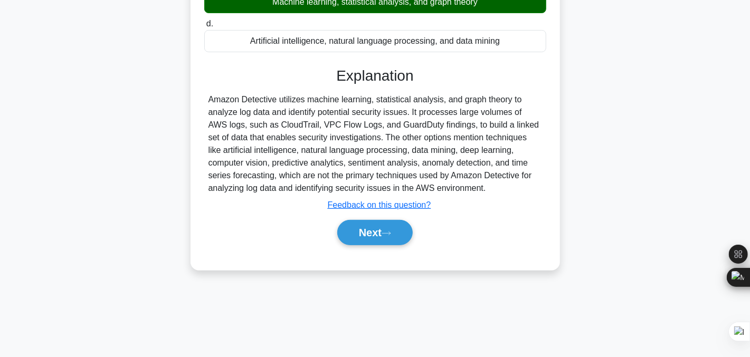
scroll to position [213, 0]
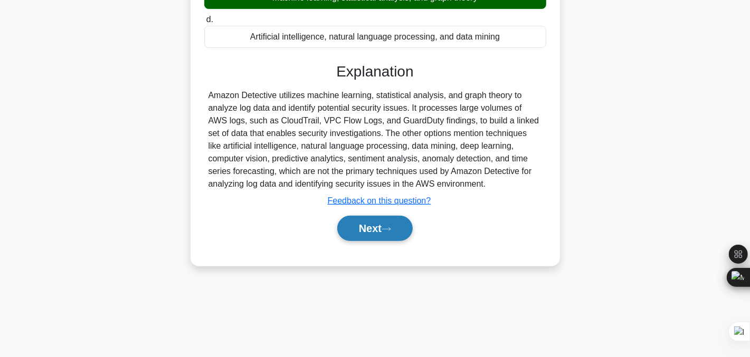
click at [374, 224] on button "Next" at bounding box center [374, 228] width 75 height 25
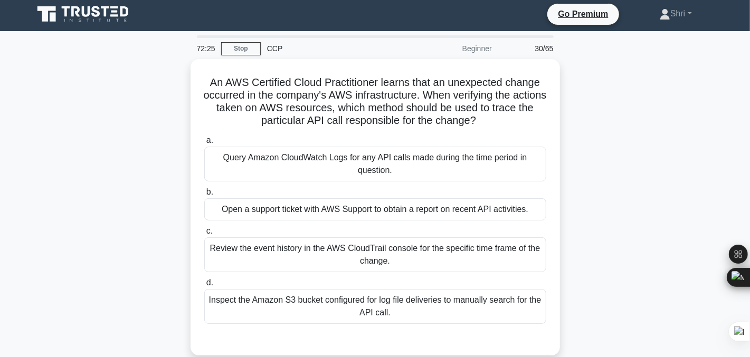
scroll to position [0, 0]
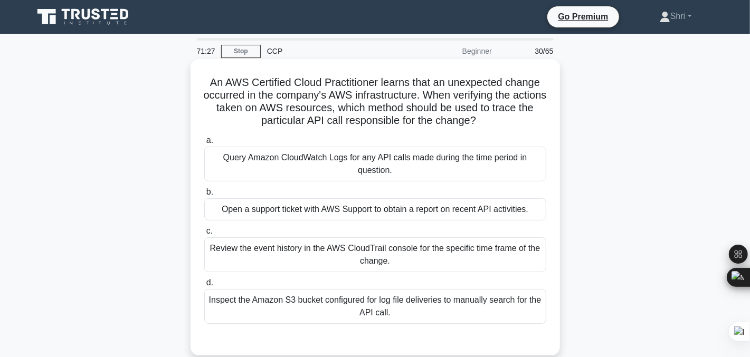
click at [310, 247] on div "Review the event history in the AWS CloudTrail console for the specific time fr…" at bounding box center [375, 254] width 342 height 35
click at [204, 235] on input "c. Review the event history in the AWS CloudTrail console for the specific time…" at bounding box center [204, 231] width 0 height 7
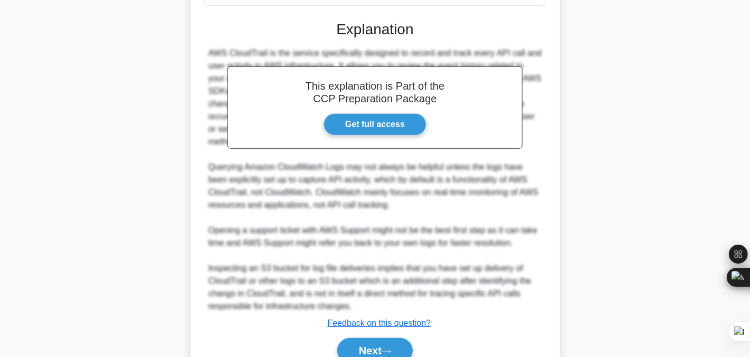
scroll to position [368, 0]
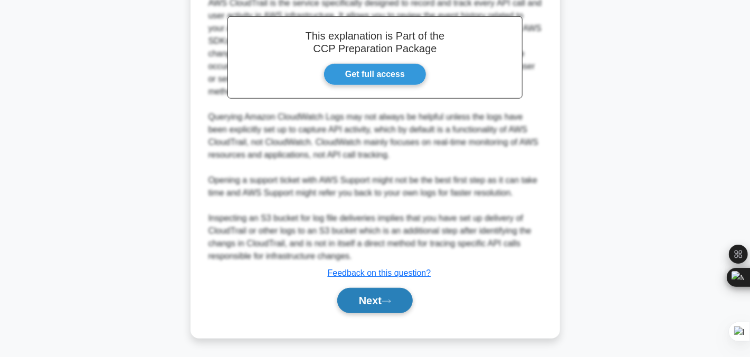
click at [365, 291] on button "Next" at bounding box center [374, 300] width 75 height 25
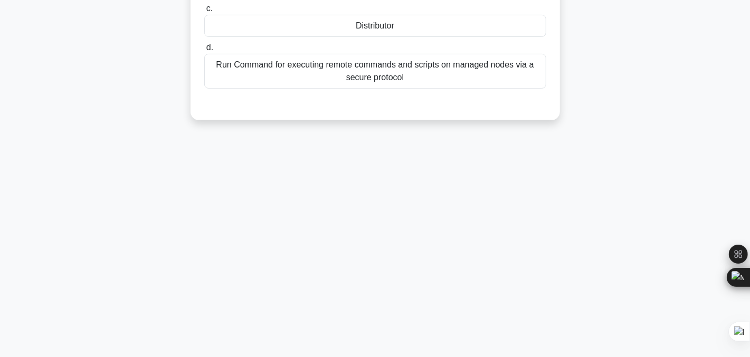
scroll to position [0, 0]
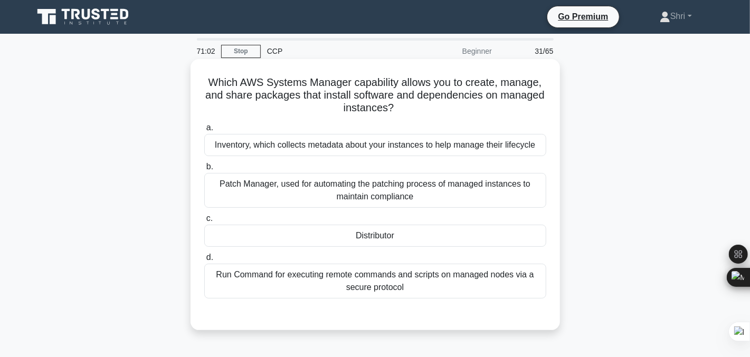
click at [219, 190] on div "Patch Manager, used for automating the patching process of managed instances to…" at bounding box center [375, 190] width 342 height 35
click at [204, 170] on input "b. Patch Manager, used for automating the patching process of managed instances…" at bounding box center [204, 167] width 0 height 7
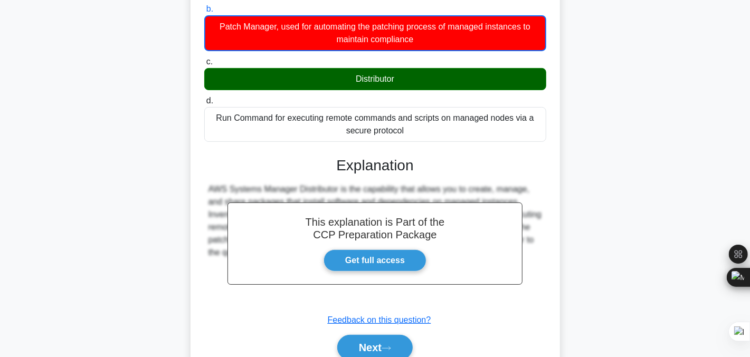
scroll to position [159, 0]
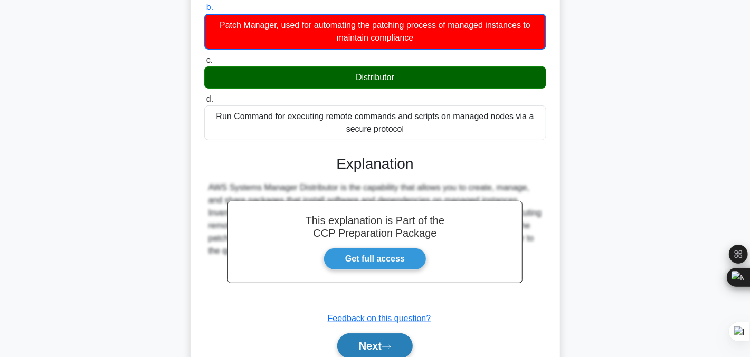
click at [341, 344] on button "Next" at bounding box center [374, 345] width 75 height 25
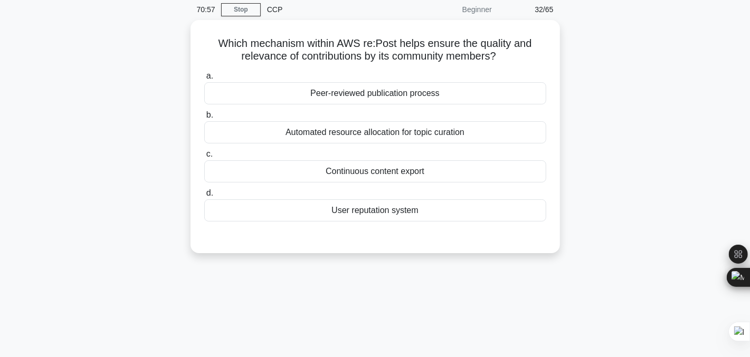
scroll to position [23, 0]
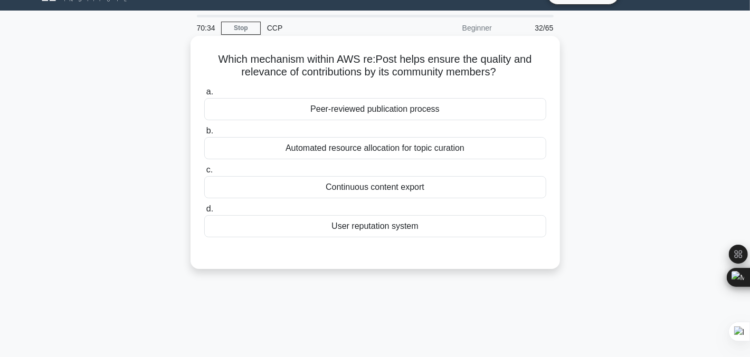
click at [244, 229] on div "User reputation system" at bounding box center [375, 226] width 342 height 22
click at [204, 213] on input "d. User reputation system" at bounding box center [204, 209] width 0 height 7
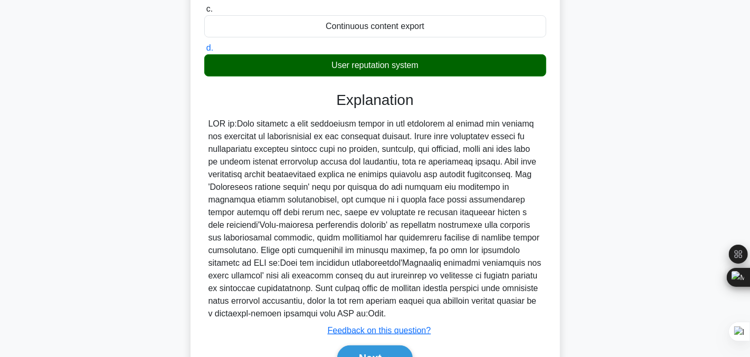
scroll to position [242, 0]
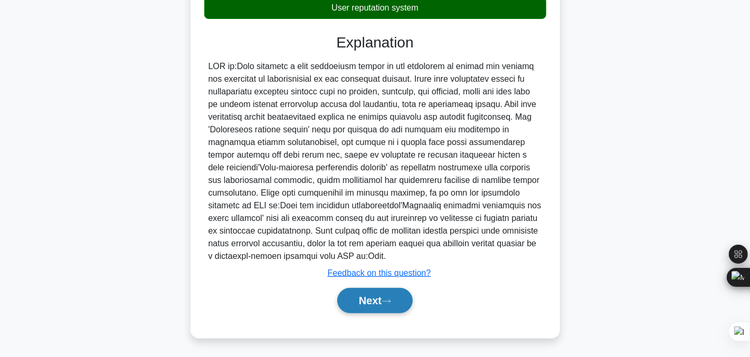
click at [395, 310] on button "Next" at bounding box center [374, 300] width 75 height 25
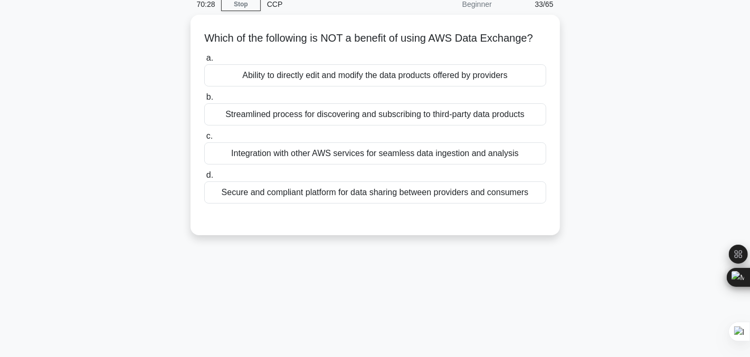
scroll to position [28, 0]
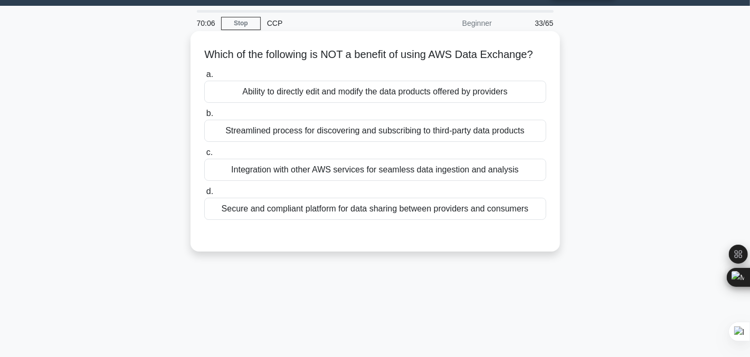
click at [258, 103] on div "Ability to directly edit and modify the data products offered by providers" at bounding box center [375, 92] width 342 height 22
click at [204, 78] on input "a. Ability to directly edit and modify the data products offered by providers" at bounding box center [204, 74] width 0 height 7
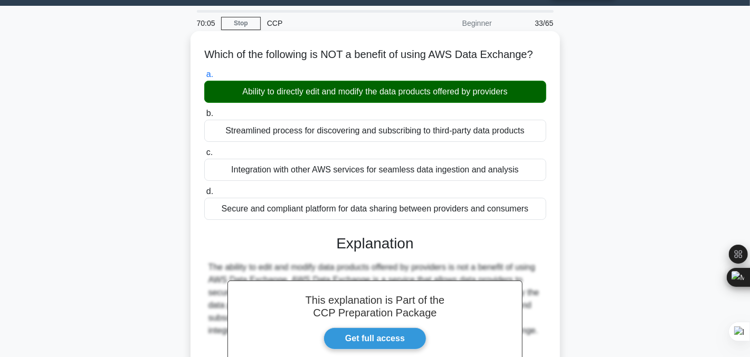
scroll to position [213, 0]
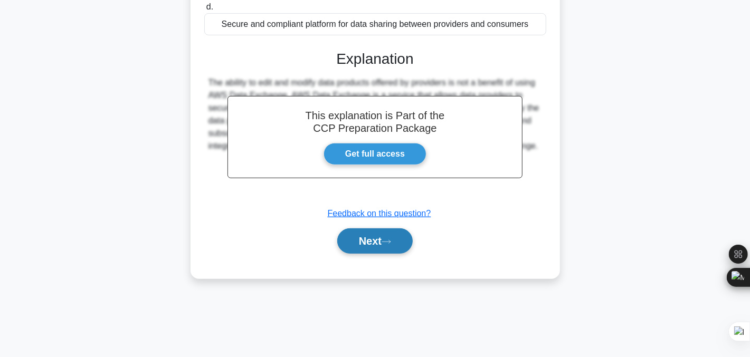
click at [372, 254] on button "Next" at bounding box center [374, 240] width 75 height 25
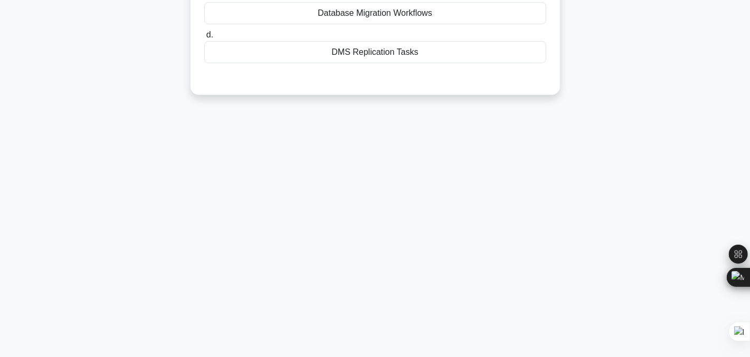
click at [372, 255] on div "70:03 Stop CCP Beginner 34/65 When orchestrating a multi-phase database migrati…" at bounding box center [375, 89] width 696 height 528
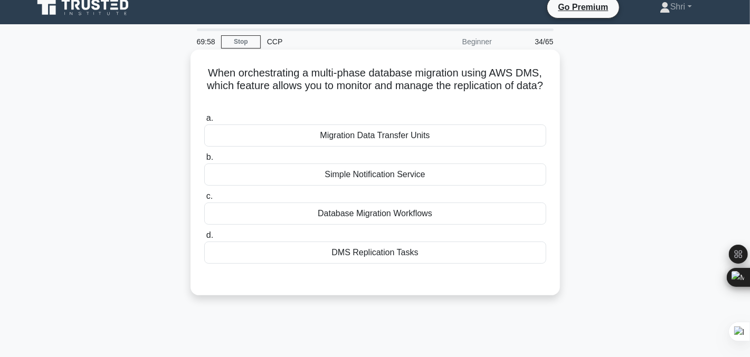
scroll to position [0, 0]
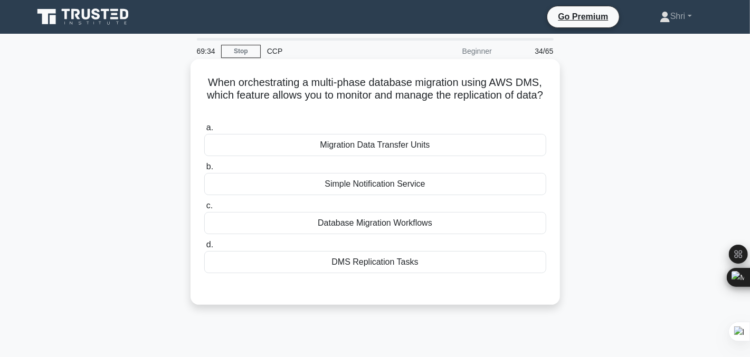
click at [346, 227] on div "Database Migration Workflows" at bounding box center [375, 223] width 342 height 22
click at [204, 209] on input "c. Database Migration Workflows" at bounding box center [204, 206] width 0 height 7
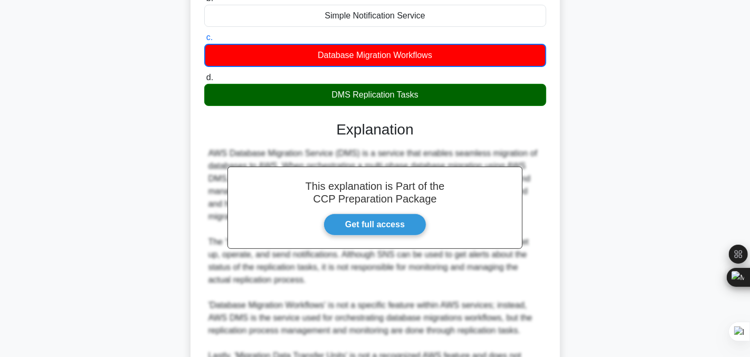
scroll to position [281, 0]
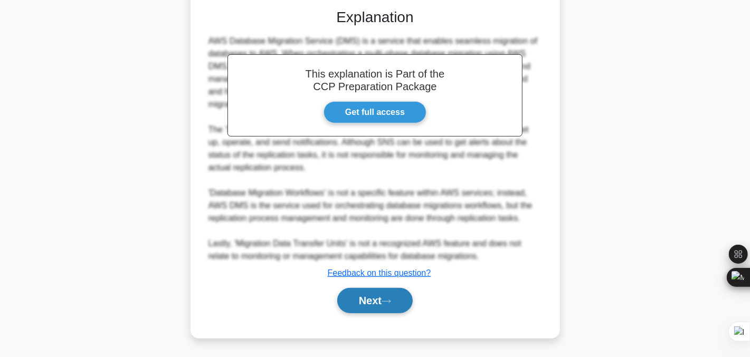
click at [364, 293] on button "Next" at bounding box center [374, 300] width 75 height 25
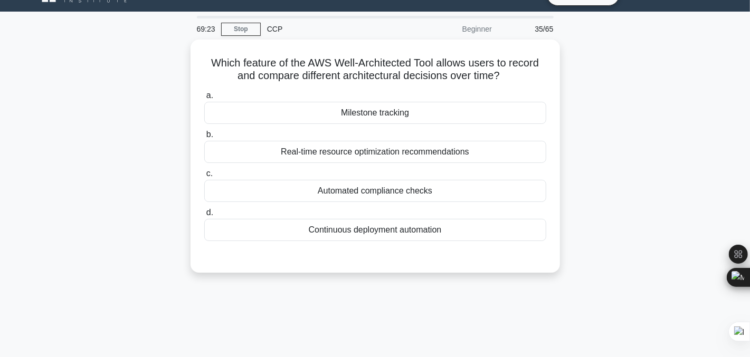
scroll to position [0, 0]
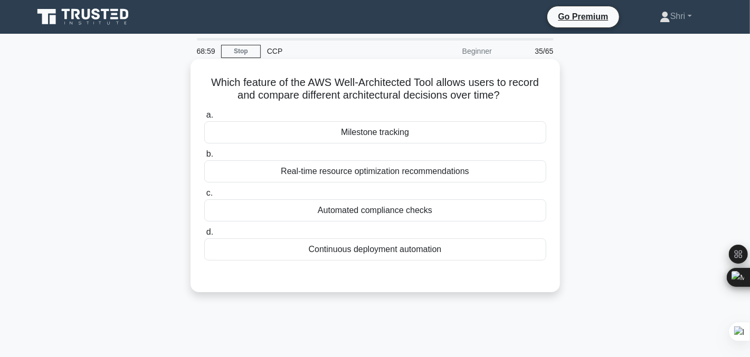
click at [264, 174] on div "Real-time resource optimization recommendations" at bounding box center [375, 171] width 342 height 22
click at [204, 158] on input "b. Real-time resource optimization recommendations" at bounding box center [204, 154] width 0 height 7
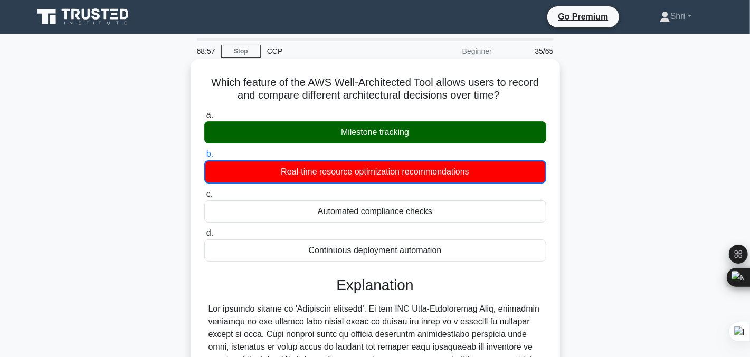
scroll to position [213, 0]
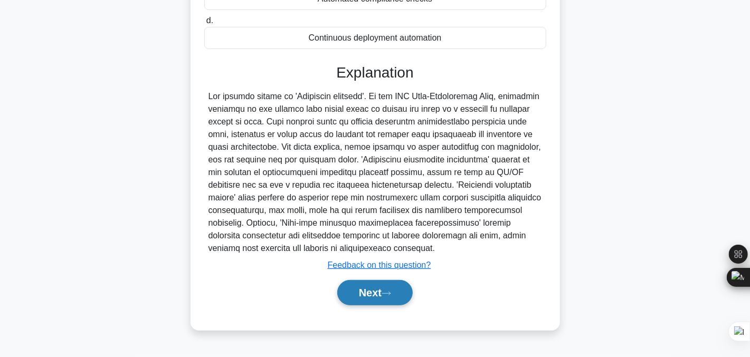
click at [363, 287] on button "Next" at bounding box center [374, 292] width 75 height 25
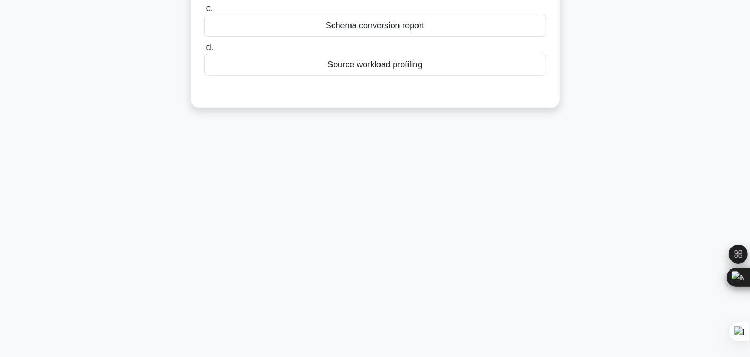
scroll to position [0, 0]
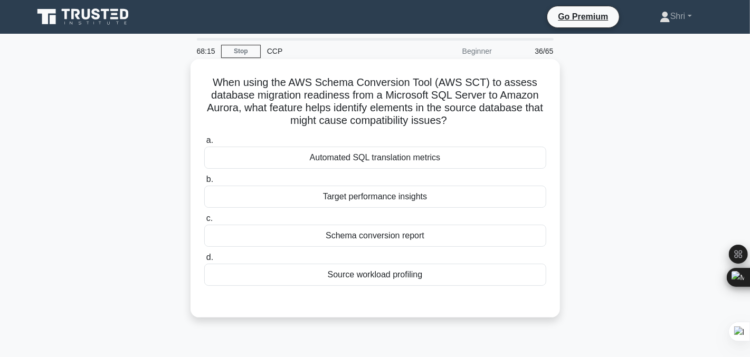
click at [297, 245] on div "Schema conversion report" at bounding box center [375, 236] width 342 height 22
click at [204, 222] on input "c. Schema conversion report" at bounding box center [204, 218] width 0 height 7
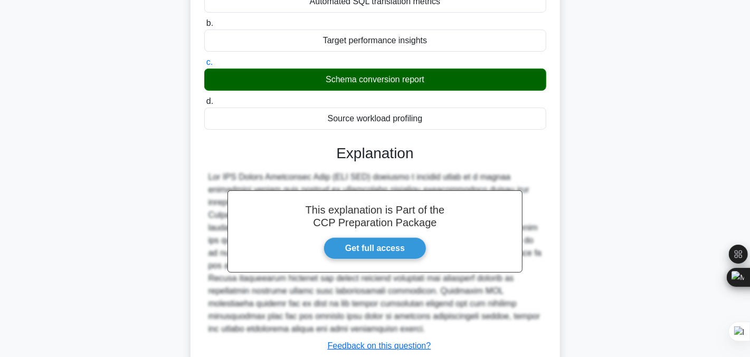
scroll to position [229, 0]
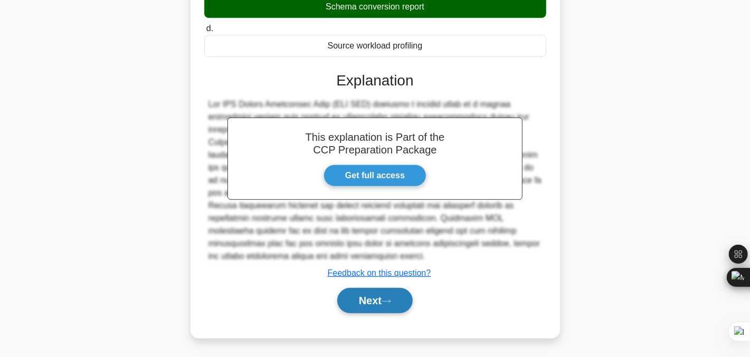
click at [403, 295] on button "Next" at bounding box center [374, 300] width 75 height 25
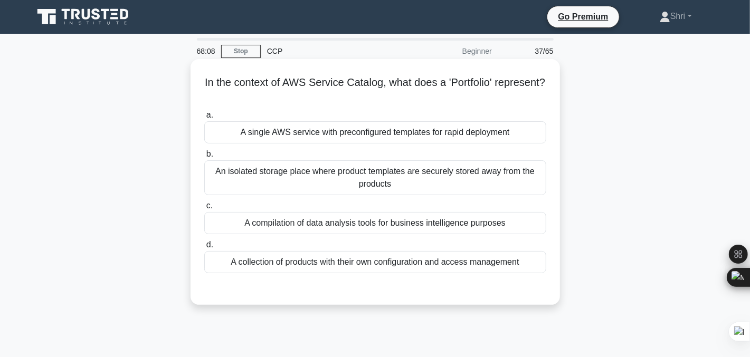
scroll to position [0, 0]
click at [247, 140] on div "A single AWS service with preconfigured templates for rapid deployment" at bounding box center [375, 132] width 342 height 22
click at [204, 119] on input "a. A single AWS service with preconfigured templates for rapid deployment" at bounding box center [204, 115] width 0 height 7
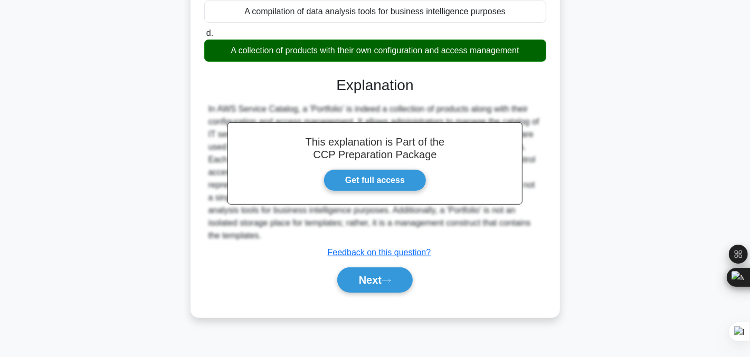
scroll to position [212, 0]
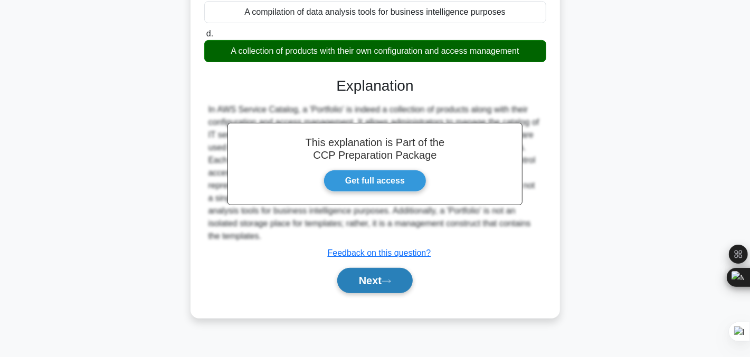
click at [373, 280] on button "Next" at bounding box center [374, 280] width 75 height 25
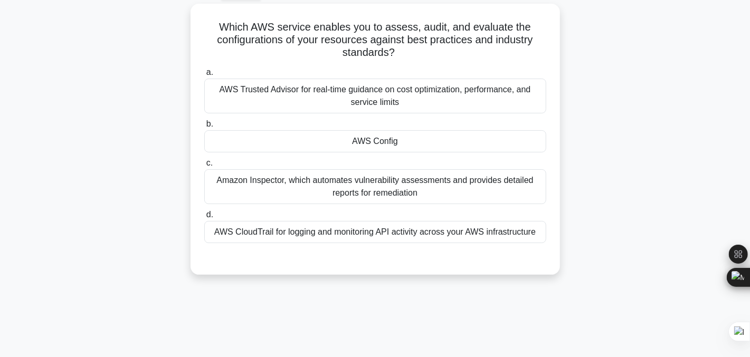
scroll to position [58, 0]
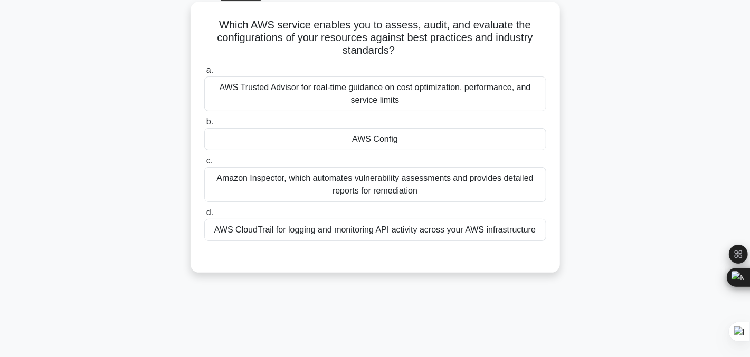
click at [250, 87] on div "AWS Trusted Advisor for real-time guidance on cost optimization, performance, a…" at bounding box center [375, 93] width 342 height 35
click at [204, 74] on input "a. AWS Trusted Advisor for real-time guidance on cost optimization, performance…" at bounding box center [204, 70] width 0 height 7
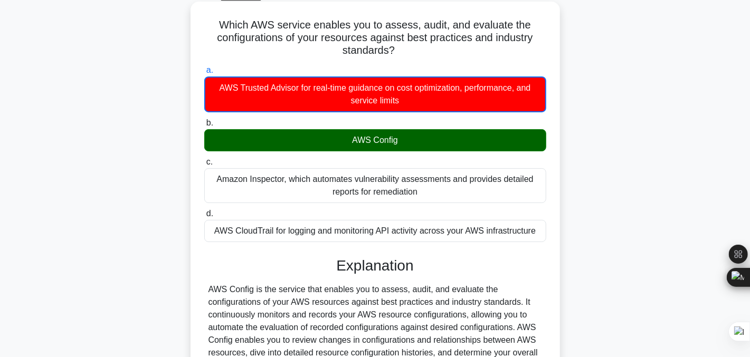
scroll to position [319, 0]
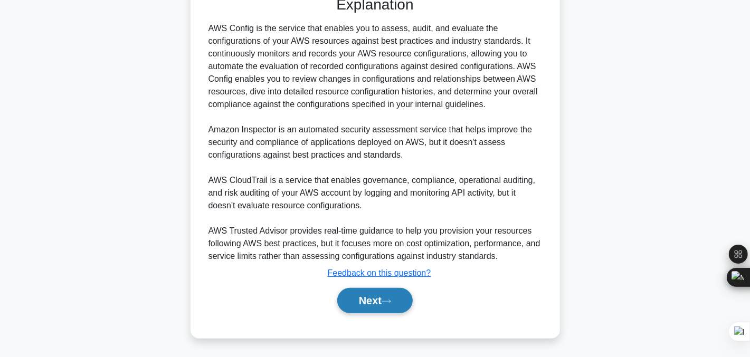
click at [357, 304] on button "Next" at bounding box center [374, 300] width 75 height 25
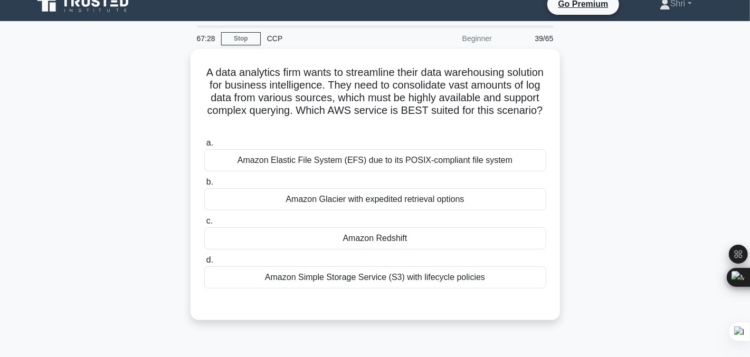
scroll to position [0, 0]
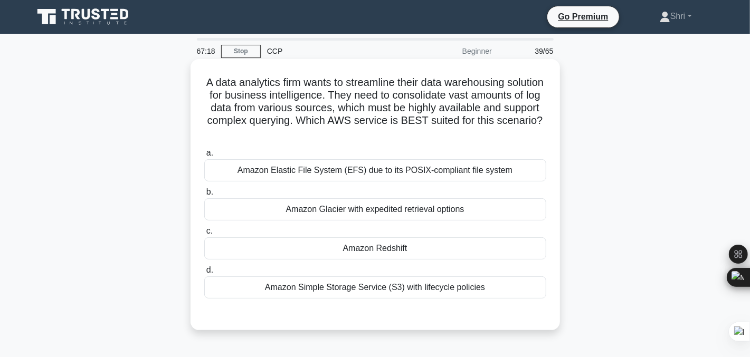
click at [281, 243] on div "Amazon Redshift" at bounding box center [375, 248] width 342 height 22
click at [204, 235] on input "c. Amazon Redshift" at bounding box center [204, 231] width 0 height 7
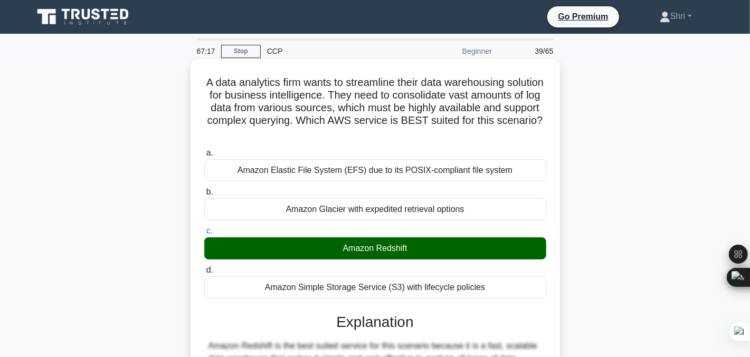
scroll to position [267, 0]
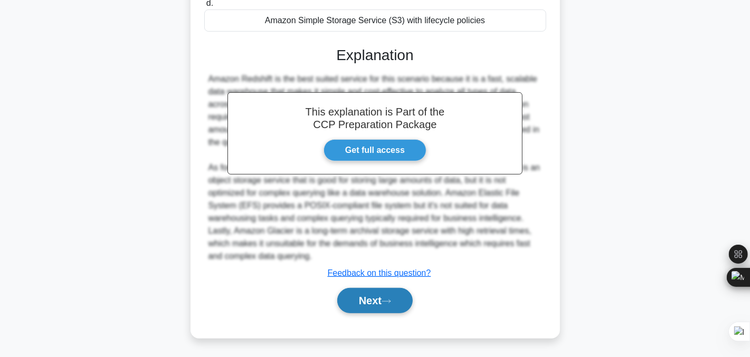
click at [372, 302] on button "Next" at bounding box center [374, 300] width 75 height 25
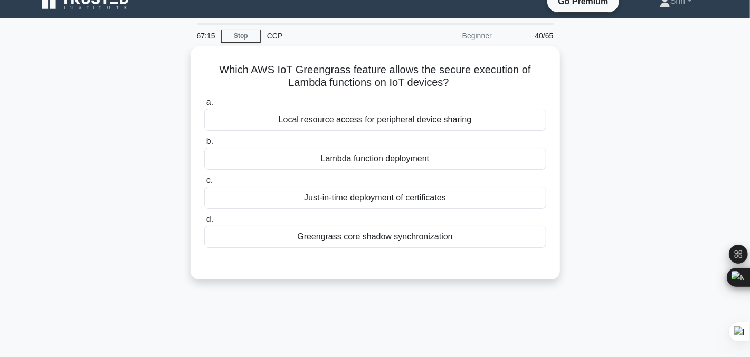
scroll to position [0, 0]
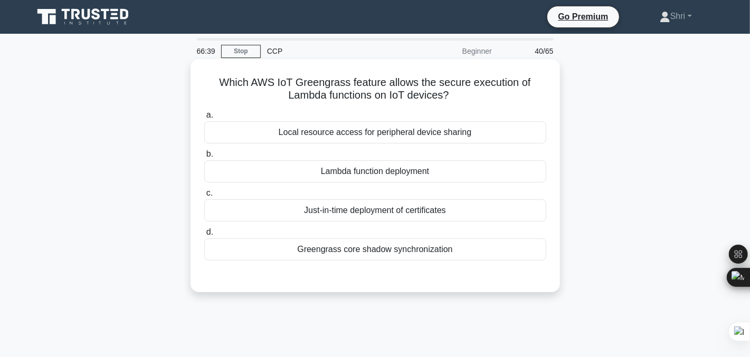
click at [295, 133] on div "Local resource access for peripheral device sharing" at bounding box center [375, 132] width 342 height 22
click at [204, 119] on input "a. Local resource access for peripheral device sharing" at bounding box center [204, 115] width 0 height 7
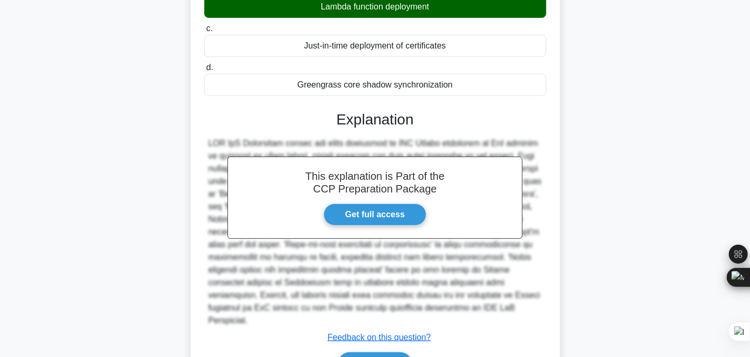
scroll to position [217, 0]
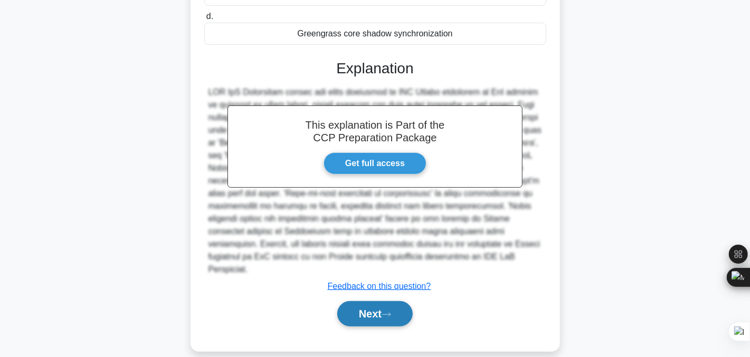
click at [367, 301] on button "Next" at bounding box center [374, 313] width 75 height 25
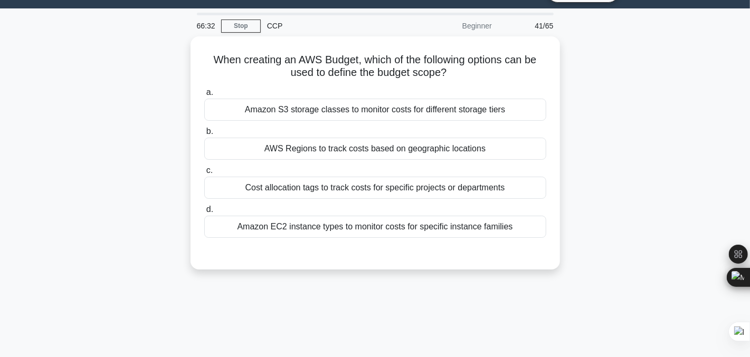
scroll to position [25, 0]
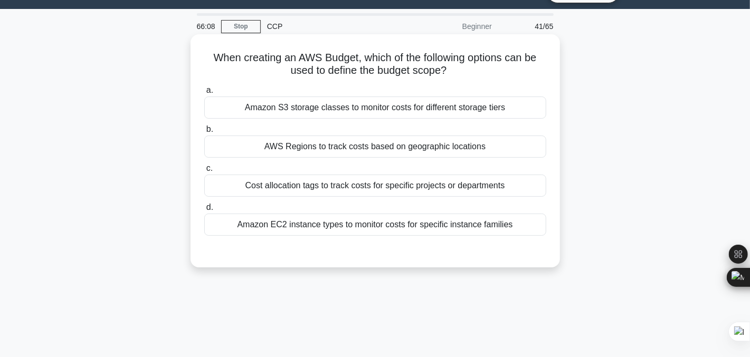
click at [286, 191] on div "Cost allocation tags to track costs for specific projects or departments" at bounding box center [375, 186] width 342 height 22
click at [204, 172] on input "c. Cost allocation tags to track costs for specific projects or departments" at bounding box center [204, 168] width 0 height 7
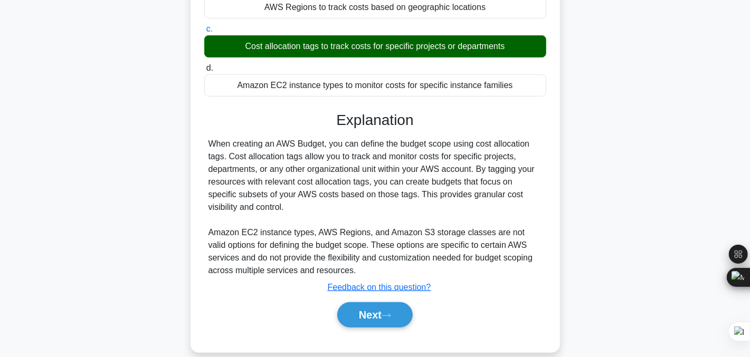
scroll to position [213, 0]
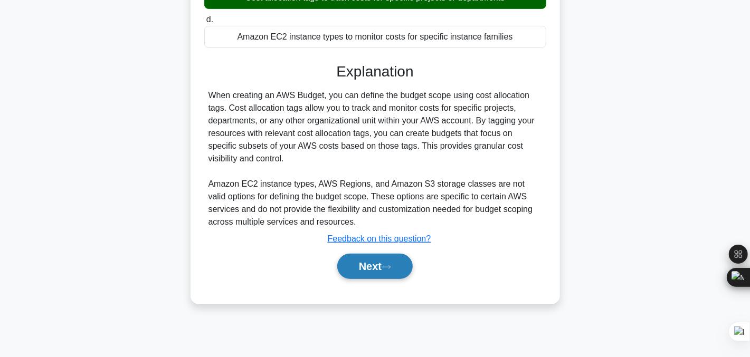
click at [358, 270] on button "Next" at bounding box center [374, 266] width 75 height 25
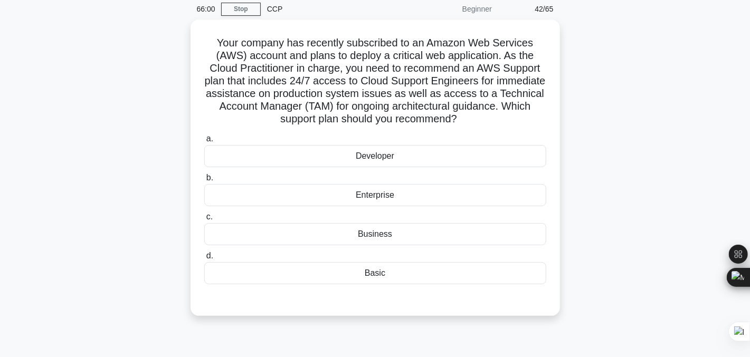
scroll to position [0, 0]
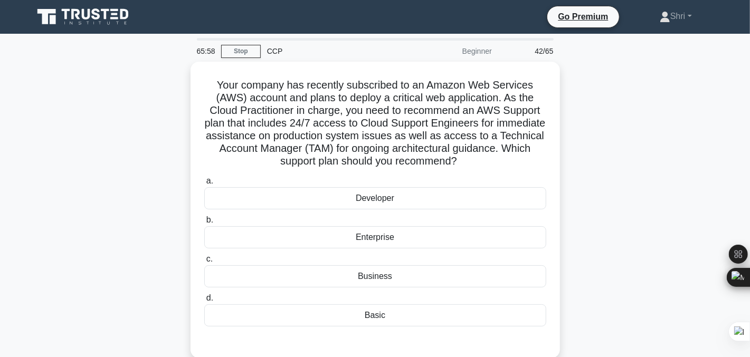
click at [155, 157] on div "Your company has recently subscribed to an Amazon Web Services (AWS) account an…" at bounding box center [375, 216] width 696 height 309
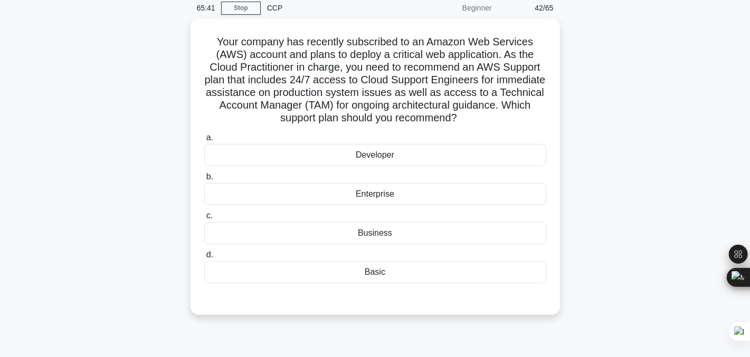
scroll to position [45, 0]
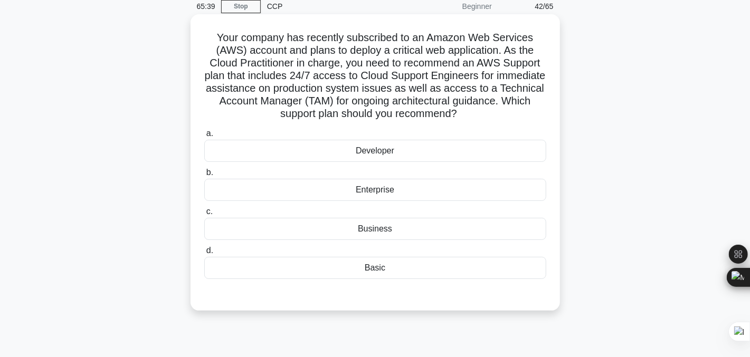
click at [269, 187] on div "Enterprise" at bounding box center [375, 190] width 342 height 22
click at [204, 176] on input "b. Enterprise" at bounding box center [204, 172] width 0 height 7
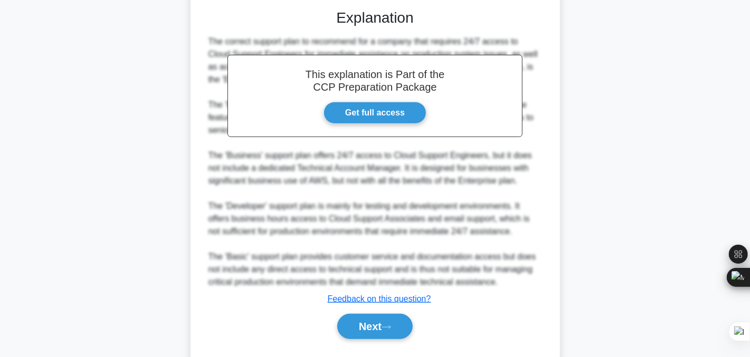
scroll to position [356, 0]
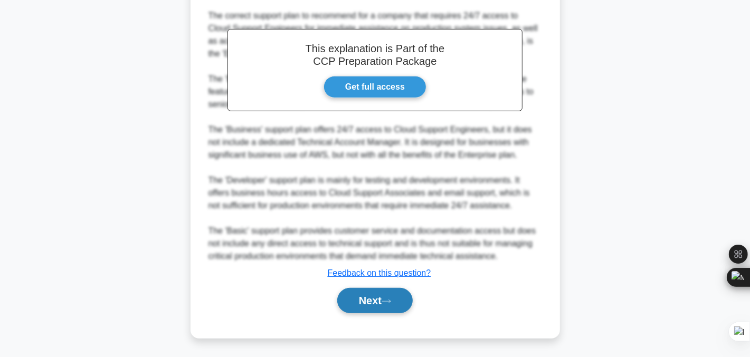
click at [380, 294] on button "Next" at bounding box center [374, 300] width 75 height 25
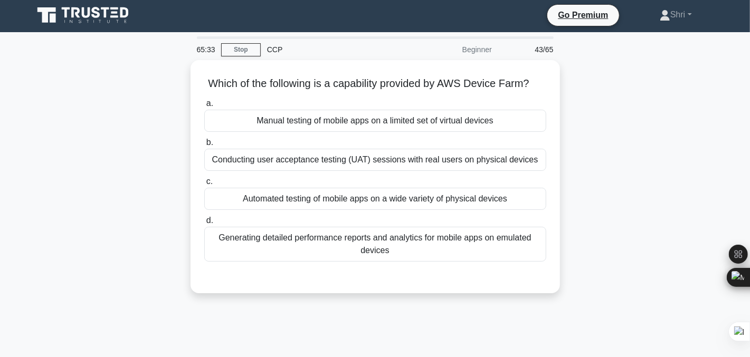
scroll to position [0, 0]
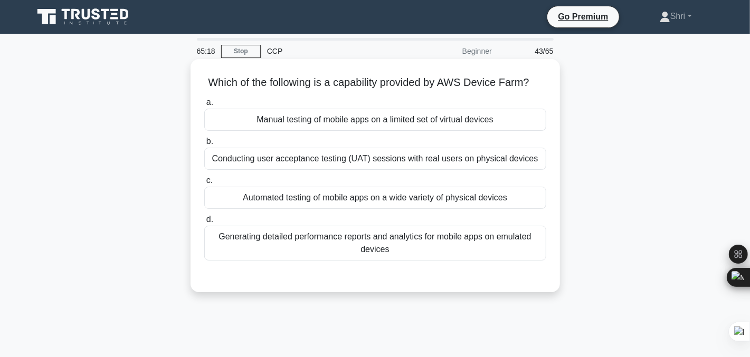
click at [243, 209] on div "Automated testing of mobile apps on a wide variety of physical devices" at bounding box center [375, 198] width 342 height 22
click at [204, 184] on input "c. Automated testing of mobile apps on a wide variety of physical devices" at bounding box center [204, 180] width 0 height 7
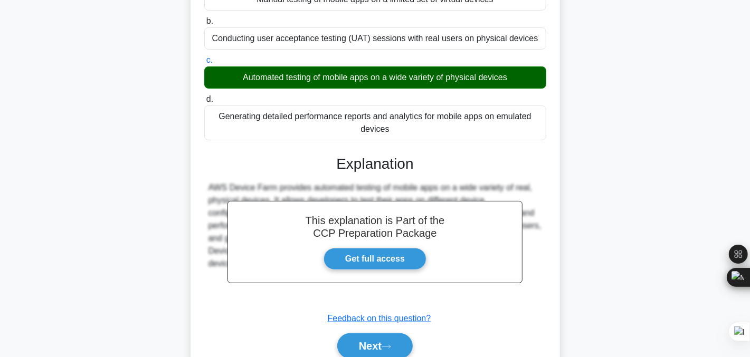
scroll to position [212, 0]
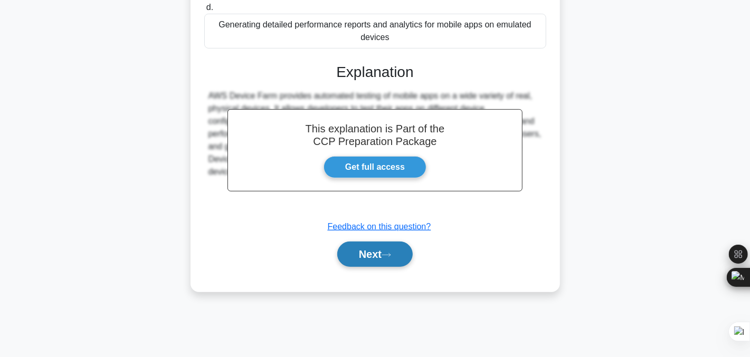
click at [368, 266] on button "Next" at bounding box center [374, 254] width 75 height 25
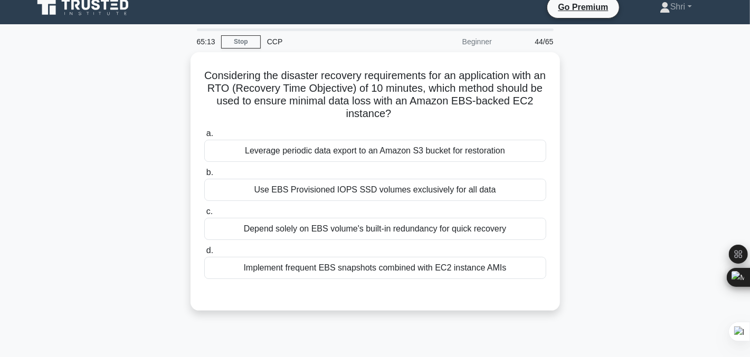
scroll to position [0, 0]
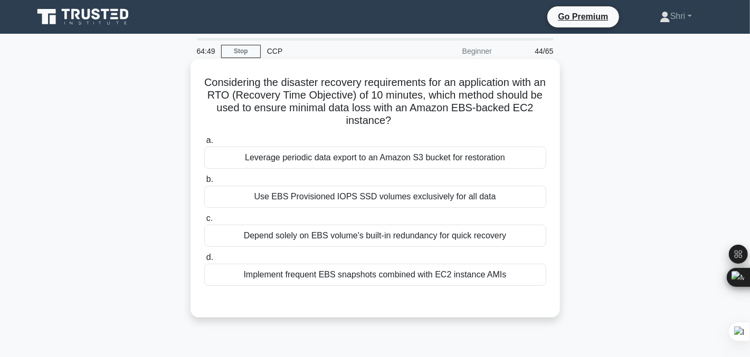
click at [358, 193] on div "Use EBS Provisioned IOPS SSD volumes exclusively for all data" at bounding box center [375, 197] width 342 height 22
click at [204, 183] on input "b. Use EBS Provisioned IOPS SSD volumes exclusively for all data" at bounding box center [204, 179] width 0 height 7
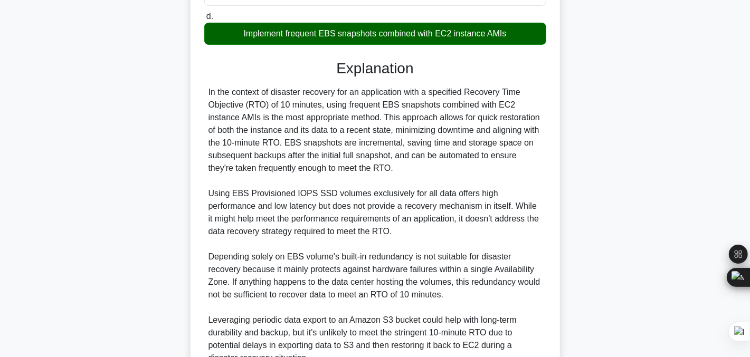
scroll to position [343, 0]
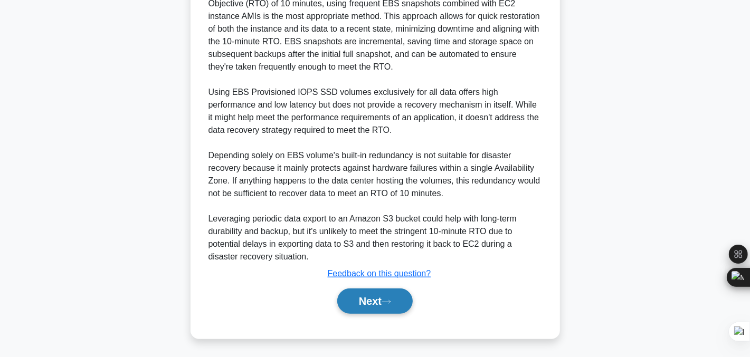
click at [385, 305] on button "Next" at bounding box center [374, 301] width 75 height 25
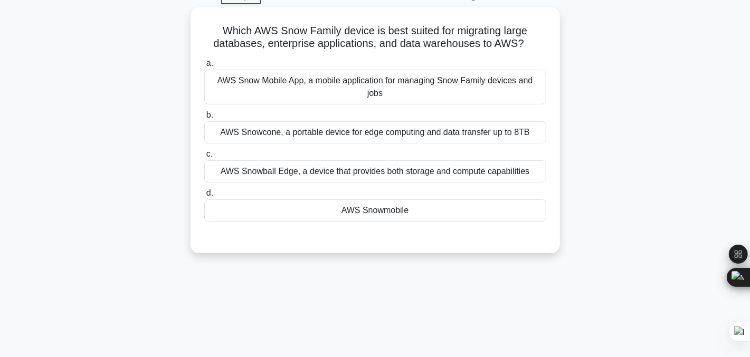
scroll to position [0, 0]
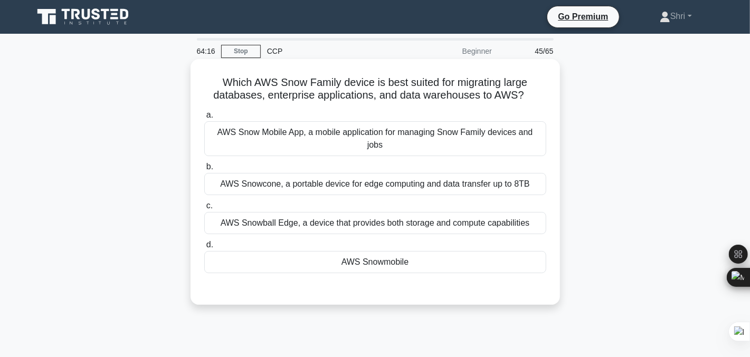
click at [267, 251] on div "AWS Snowmobile" at bounding box center [375, 262] width 342 height 22
click at [204, 248] on input "d. AWS Snowmobile" at bounding box center [204, 245] width 0 height 7
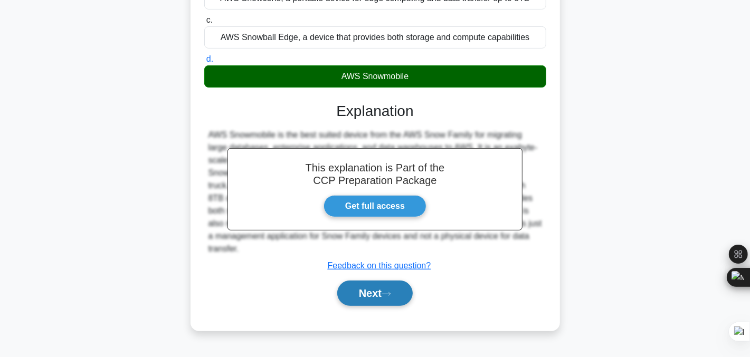
scroll to position [186, 0]
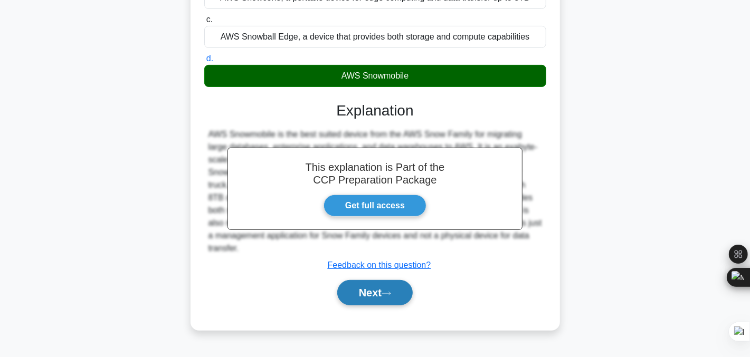
drag, startPoint x: 382, startPoint y: 294, endPoint x: 385, endPoint y: 285, distance: 9.2
click at [385, 285] on div "Next" at bounding box center [375, 293] width 342 height 34
click at [385, 285] on button "Next" at bounding box center [374, 292] width 75 height 25
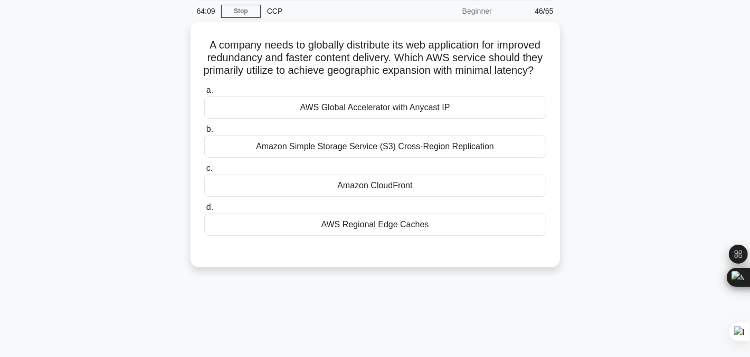
scroll to position [37, 0]
click at [244, 197] on div "Amazon CloudFront" at bounding box center [375, 186] width 342 height 22
click at [204, 173] on input "c. Amazon CloudFront" at bounding box center [204, 169] width 0 height 7
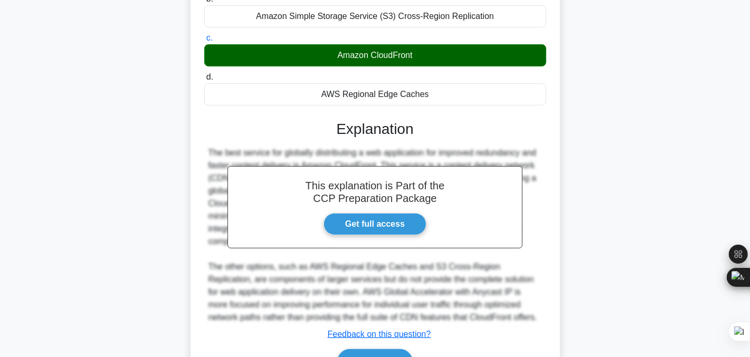
scroll to position [206, 0]
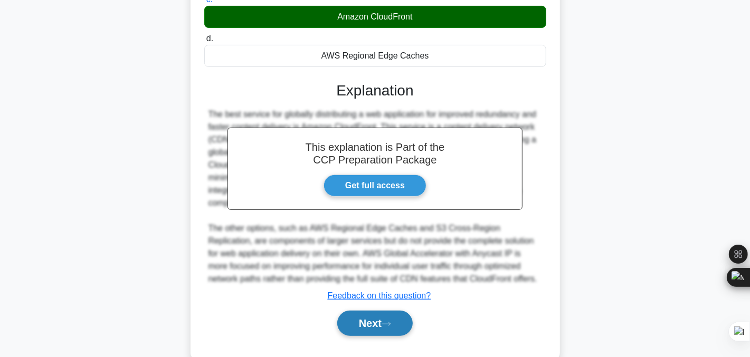
click at [367, 333] on button "Next" at bounding box center [374, 323] width 75 height 25
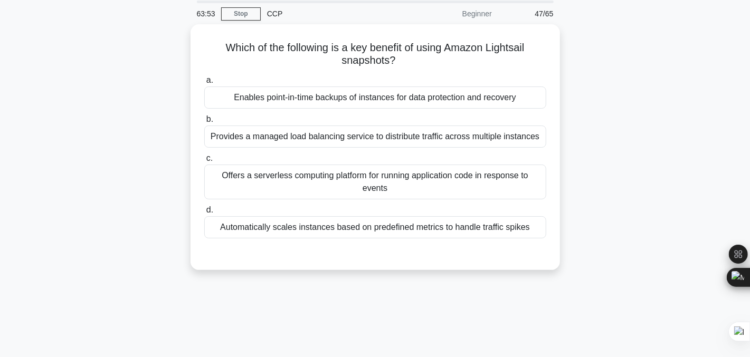
scroll to position [36, 0]
click at [228, 92] on div "Enables point-in-time backups of instances for data protection and recovery" at bounding box center [375, 96] width 342 height 22
click at [204, 83] on input "a. Enables point-in-time backups of instances for data protection and recovery" at bounding box center [204, 79] width 0 height 7
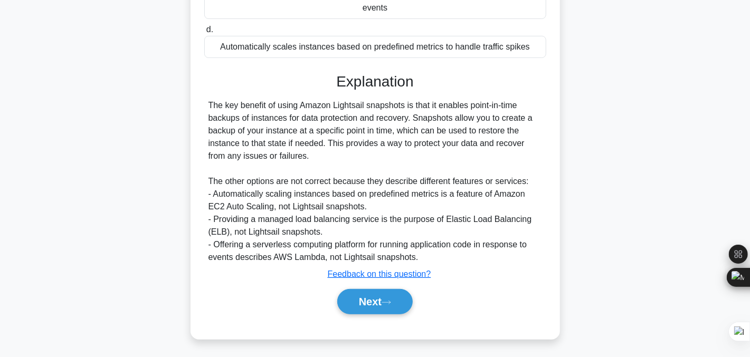
scroll to position [216, 0]
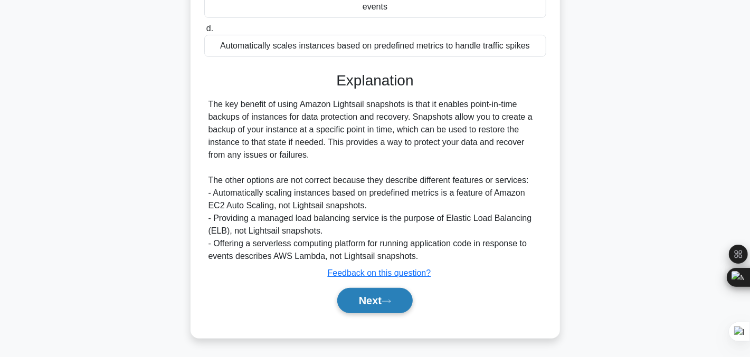
click at [377, 294] on button "Next" at bounding box center [374, 300] width 75 height 25
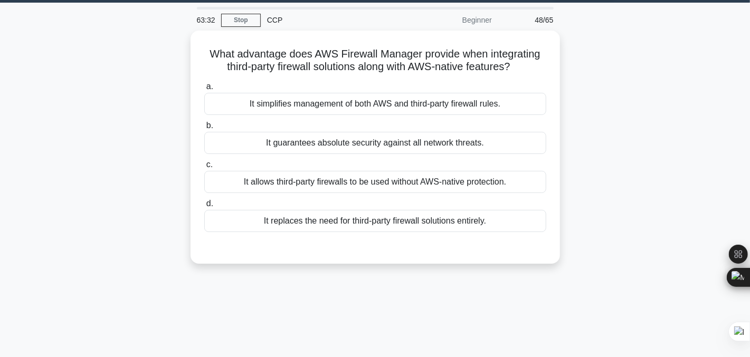
scroll to position [0, 0]
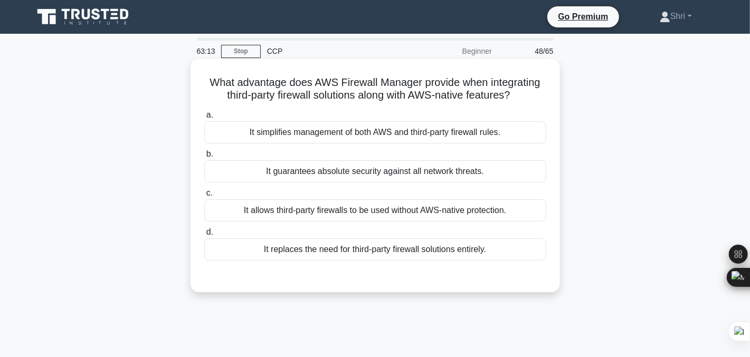
click at [218, 129] on div "It simplifies management of both AWS and third-party firewall rules." at bounding box center [375, 132] width 342 height 22
click at [204, 119] on input "a. It simplifies management of both AWS and third-party firewall rules." at bounding box center [204, 115] width 0 height 7
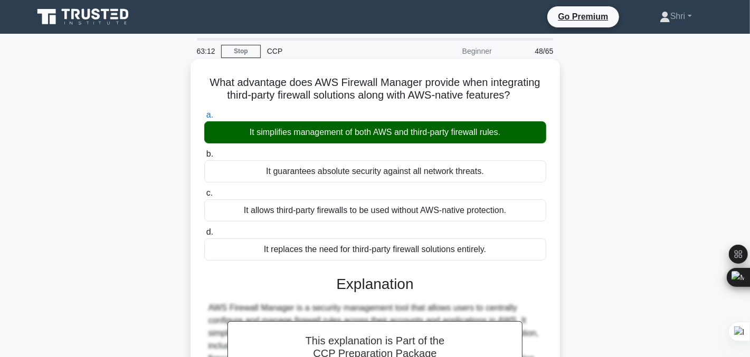
scroll to position [242, 0]
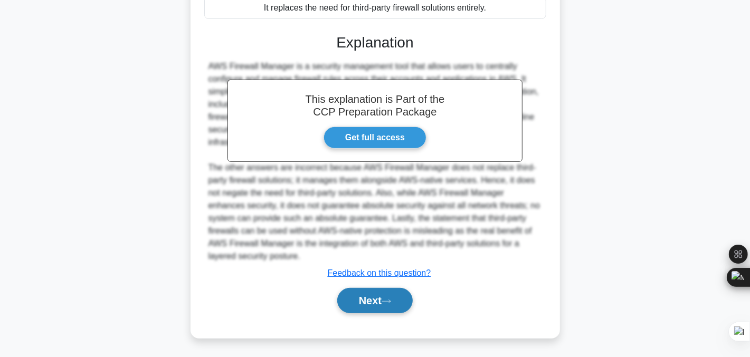
click at [364, 302] on button "Next" at bounding box center [374, 300] width 75 height 25
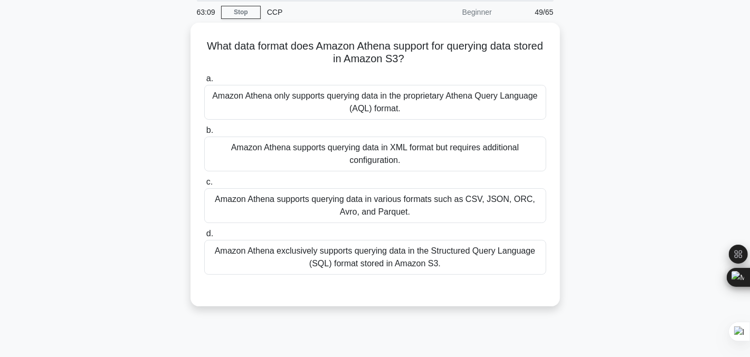
scroll to position [0, 0]
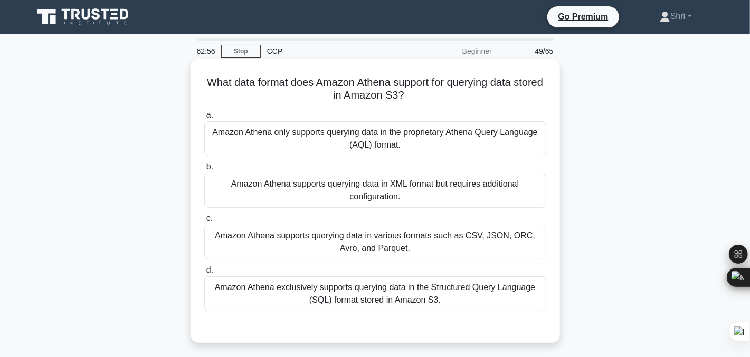
click at [242, 285] on div "Amazon Athena exclusively supports querying data in the Structured Query Langua…" at bounding box center [375, 293] width 342 height 35
click at [204, 274] on input "d. Amazon Athena exclusively supports querying data in the Structured Query Lan…" at bounding box center [204, 270] width 0 height 7
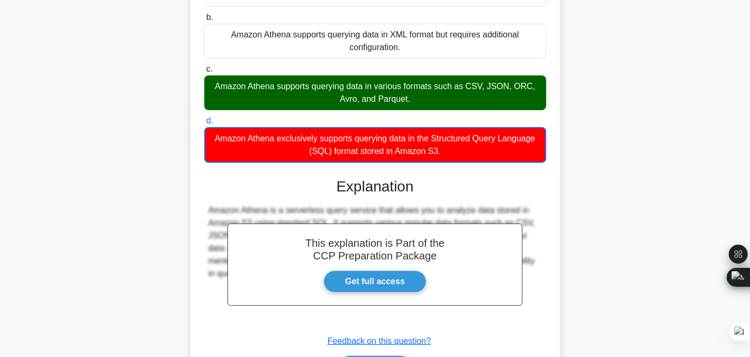
scroll to position [217, 0]
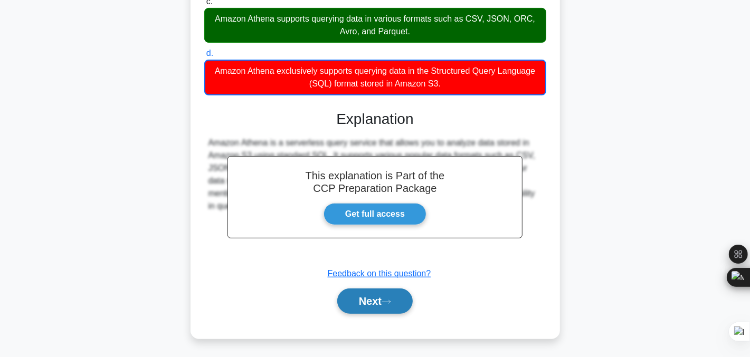
click at [376, 302] on button "Next" at bounding box center [374, 301] width 75 height 25
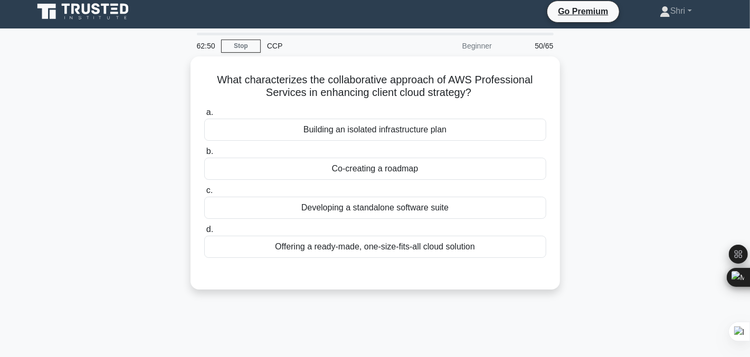
scroll to position [1, 0]
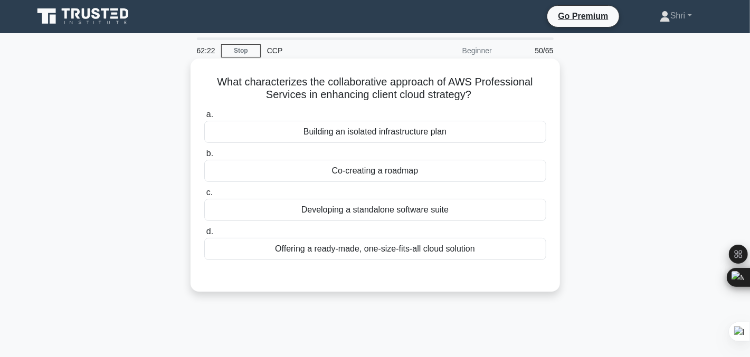
click at [295, 171] on div "Co-creating a roadmap" at bounding box center [375, 171] width 342 height 22
click at [204, 157] on input "b. Co-creating a roadmap" at bounding box center [204, 153] width 0 height 7
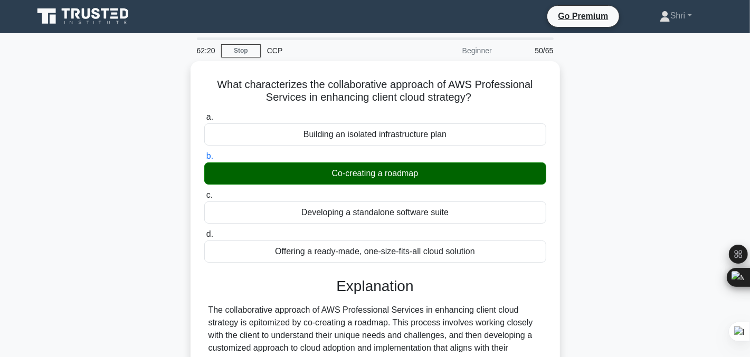
scroll to position [216, 0]
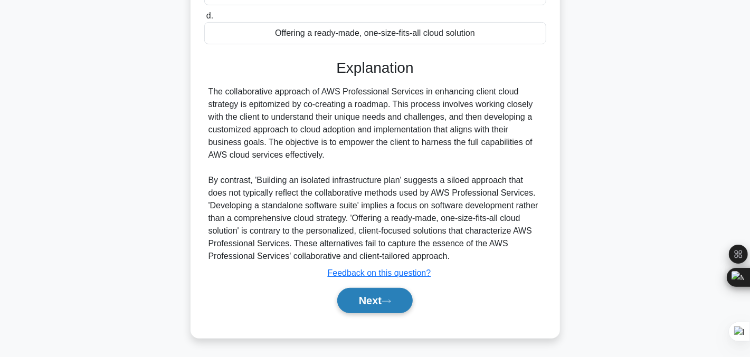
click at [355, 306] on button "Next" at bounding box center [374, 300] width 75 height 25
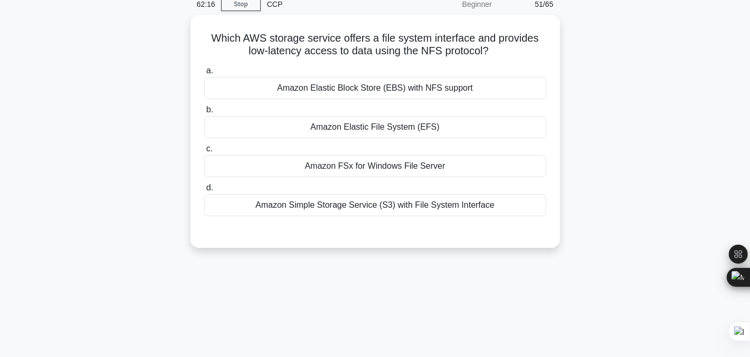
scroll to position [0, 0]
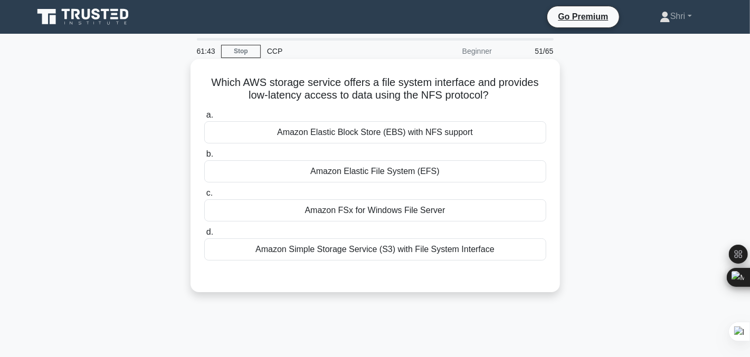
click at [266, 174] on div "Amazon Elastic File System (EFS)" at bounding box center [375, 171] width 342 height 22
click at [204, 158] on input "b. Amazon Elastic File System (EFS)" at bounding box center [204, 154] width 0 height 7
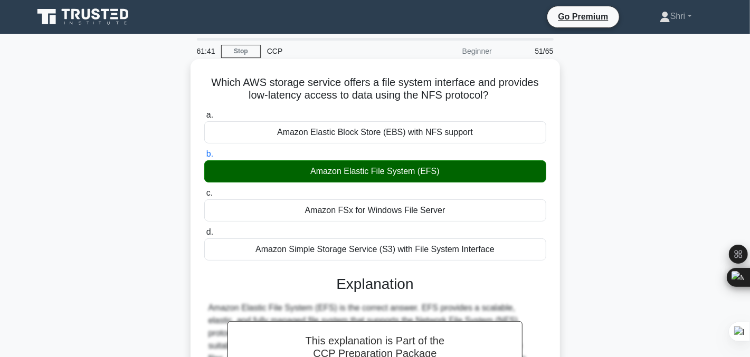
scroll to position [213, 0]
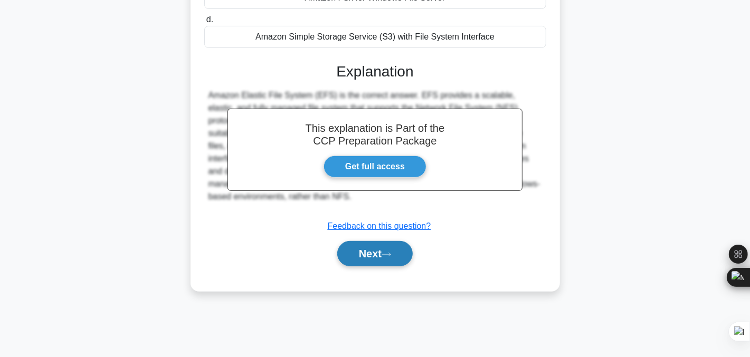
click at [362, 260] on button "Next" at bounding box center [374, 253] width 75 height 25
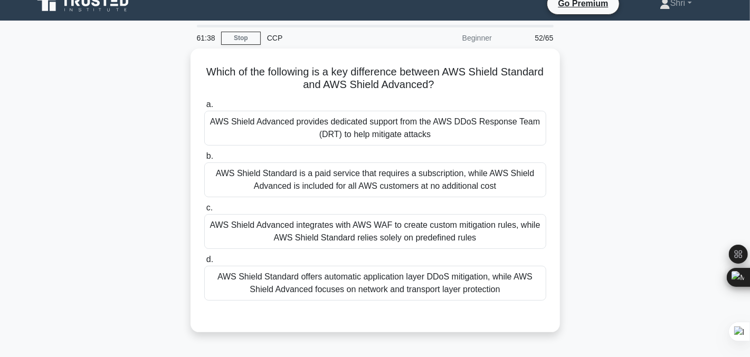
scroll to position [3, 0]
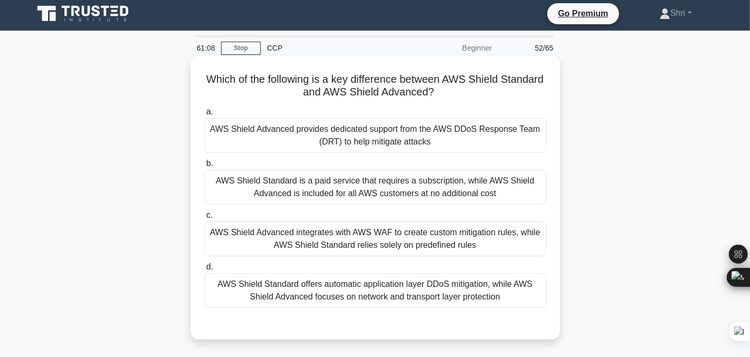
click at [229, 132] on div "AWS Shield Advanced provides dedicated support from the AWS DDoS Response Team …" at bounding box center [375, 135] width 342 height 35
click at [204, 116] on input "a. AWS Shield Advanced provides dedicated support from the AWS DDoS Response Te…" at bounding box center [204, 112] width 0 height 7
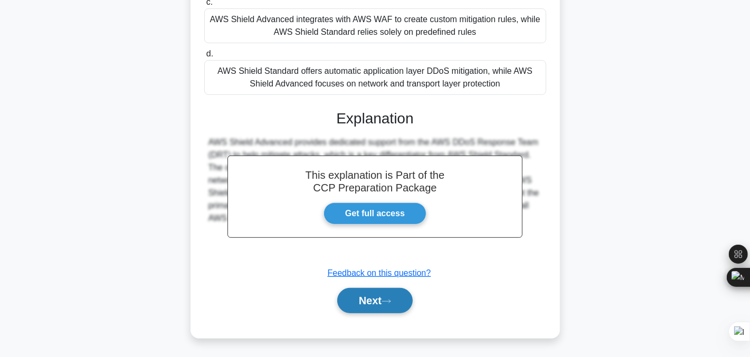
scroll to position [216, 0]
click at [368, 296] on button "Next" at bounding box center [374, 301] width 75 height 25
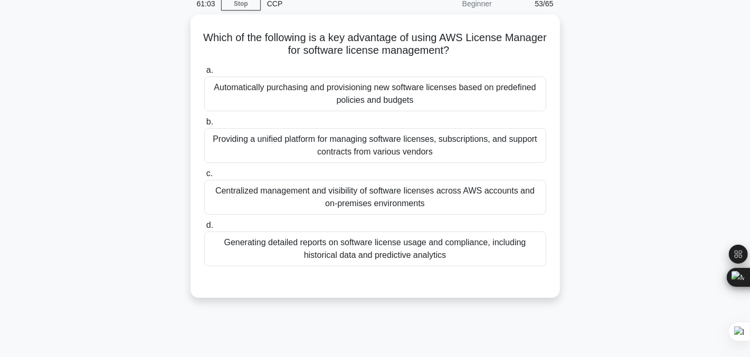
scroll to position [44, 0]
click at [231, 139] on div "Providing a unified platform for managing software licenses, subscriptions, and…" at bounding box center [375, 146] width 342 height 35
click at [204, 126] on input "b. Providing a unified platform for managing software licenses, subscriptions, …" at bounding box center [204, 122] width 0 height 7
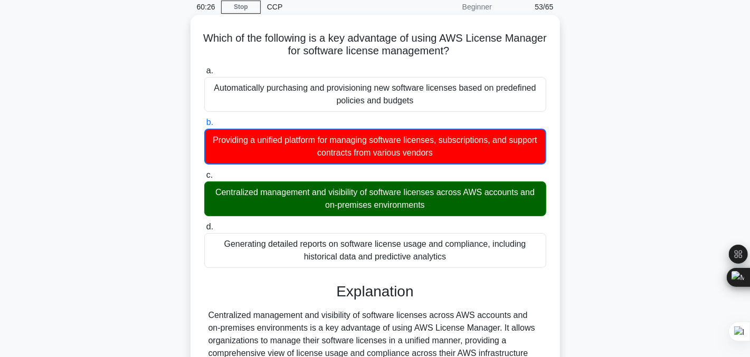
scroll to position [213, 0]
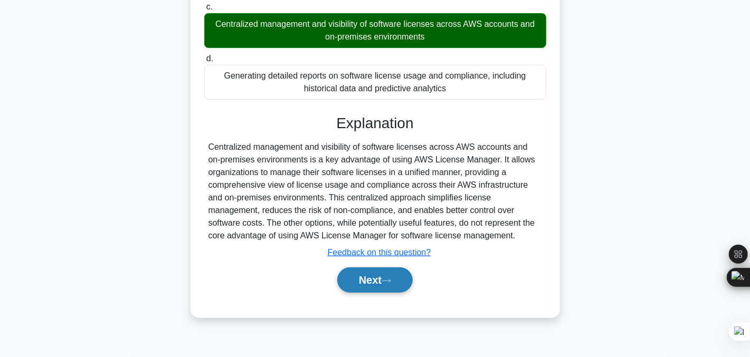
click at [362, 283] on button "Next" at bounding box center [374, 279] width 75 height 25
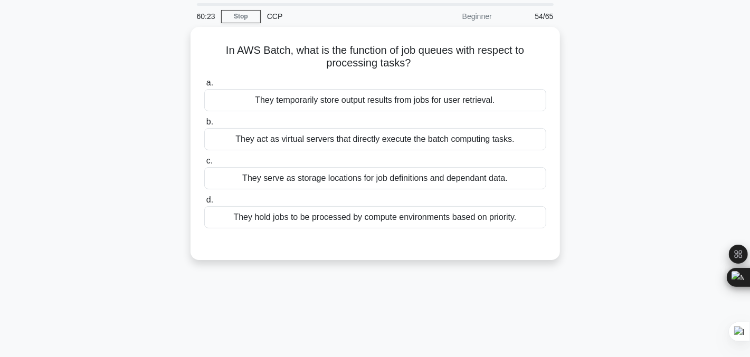
scroll to position [9, 0]
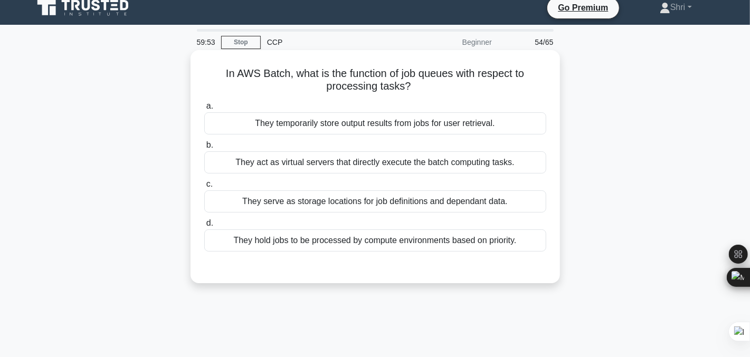
click at [277, 241] on div "They hold jobs to be processed by compute environments based on priority." at bounding box center [375, 240] width 342 height 22
click at [204, 227] on input "d. They hold jobs to be processed by compute environments based on priority." at bounding box center [204, 223] width 0 height 7
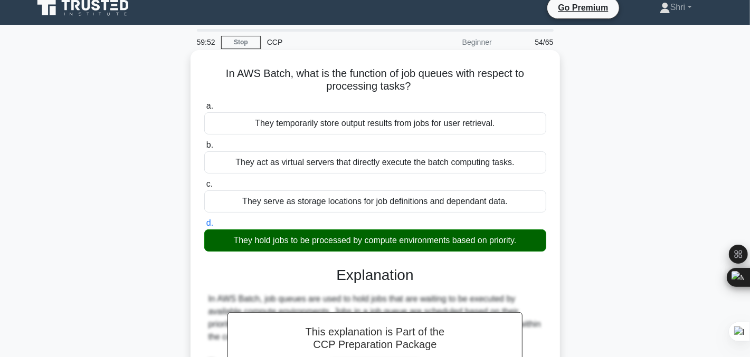
scroll to position [242, 0]
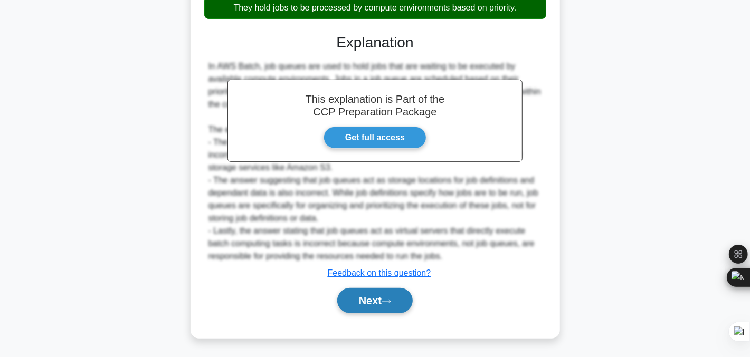
click at [360, 296] on button "Next" at bounding box center [374, 300] width 75 height 25
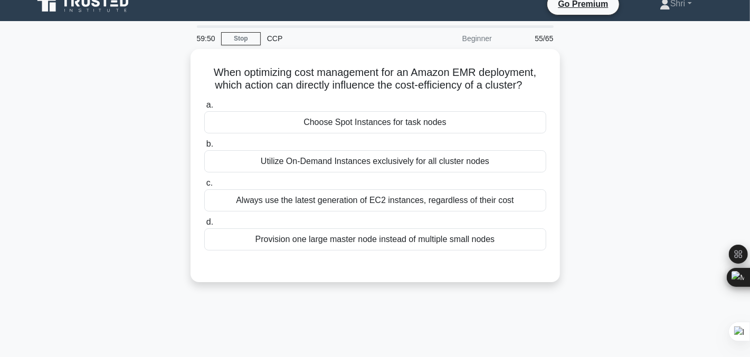
scroll to position [0, 0]
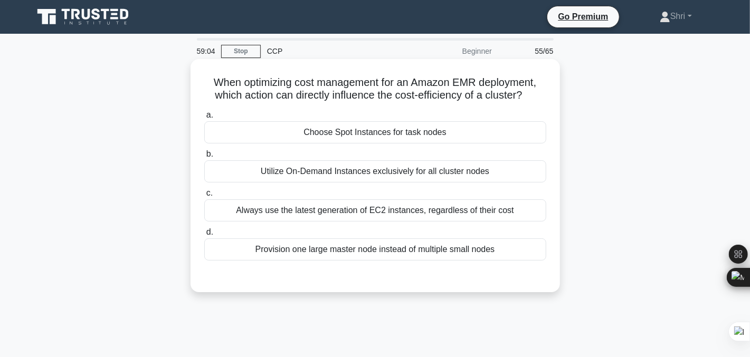
click at [236, 132] on div "Choose Spot Instances for task nodes" at bounding box center [375, 132] width 342 height 22
click at [204, 119] on input "a. Choose Spot Instances for task nodes" at bounding box center [204, 115] width 0 height 7
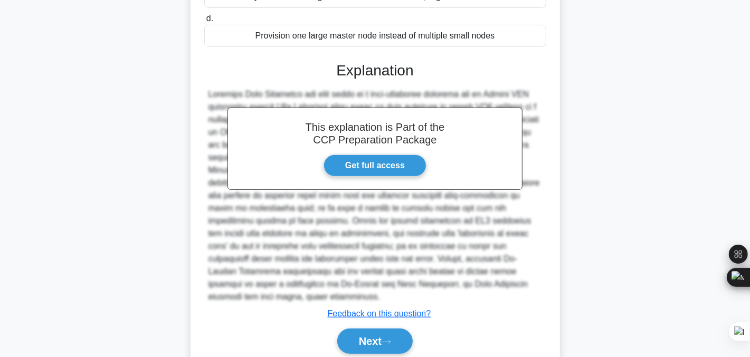
scroll to position [242, 0]
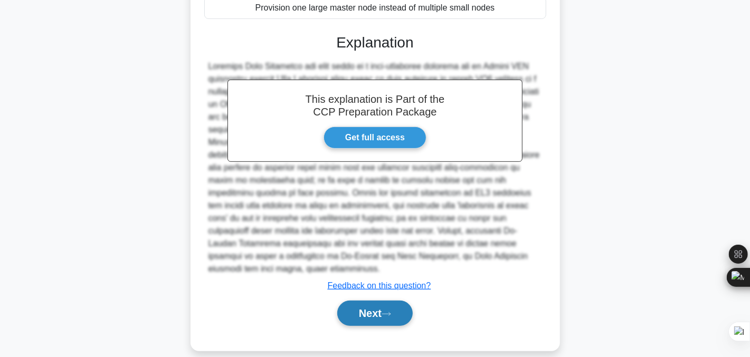
click at [379, 301] on button "Next" at bounding box center [374, 313] width 75 height 25
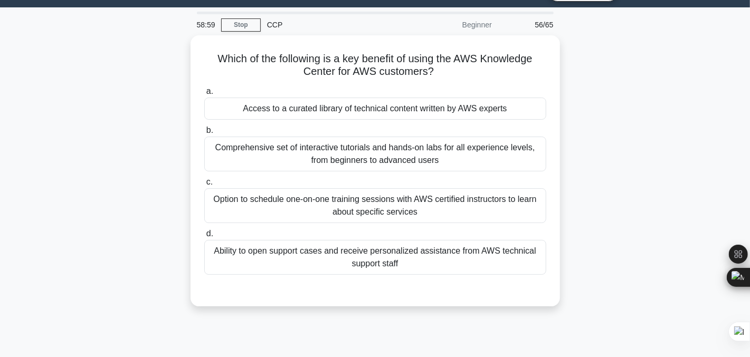
scroll to position [19, 0]
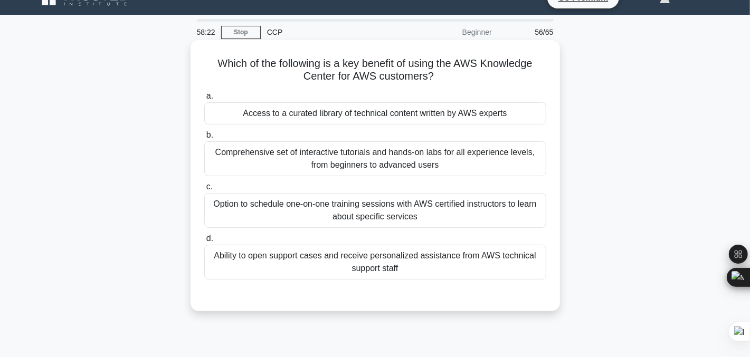
click at [231, 161] on div "Comprehensive set of interactive tutorials and hands-on labs for all experience…" at bounding box center [375, 158] width 342 height 35
click at [204, 139] on input "b. Comprehensive set of interactive tutorials and hands-on labs for all experie…" at bounding box center [204, 135] width 0 height 7
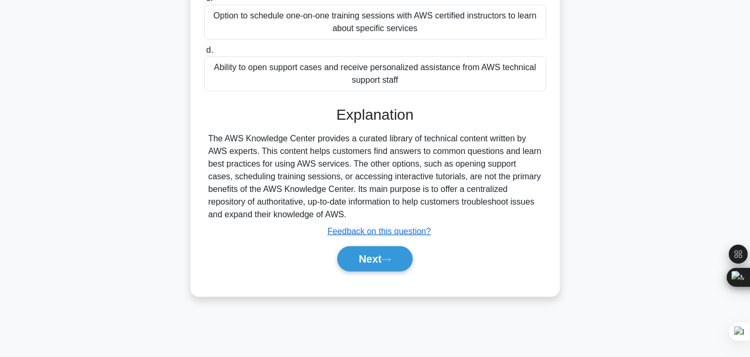
scroll to position [213, 0]
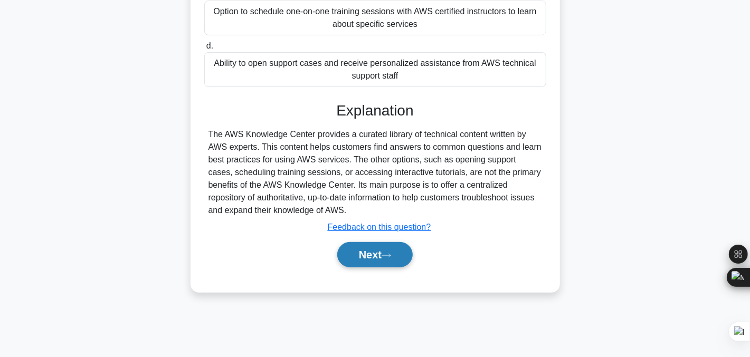
click at [391, 256] on icon at bounding box center [385, 256] width 9 height 6
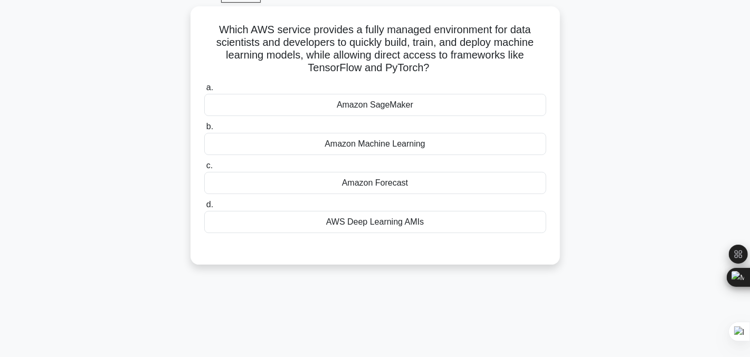
scroll to position [57, 0]
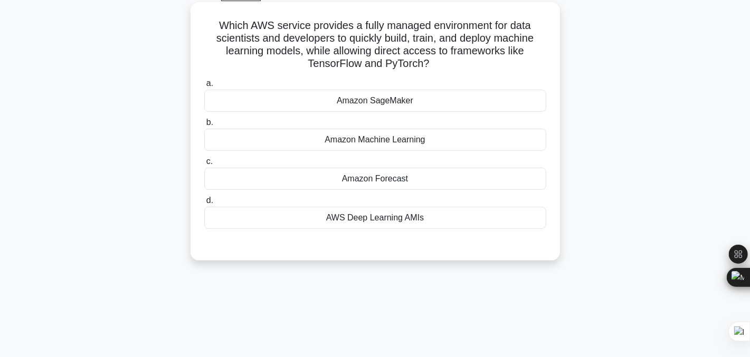
click at [376, 101] on div "Amazon SageMaker" at bounding box center [375, 101] width 342 height 22
click at [204, 87] on input "a. Amazon SageMaker" at bounding box center [204, 83] width 0 height 7
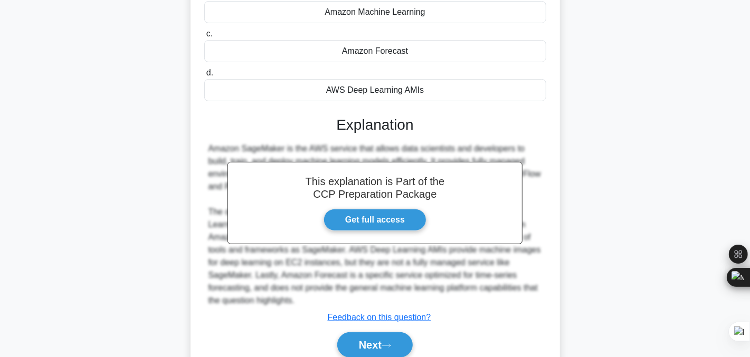
scroll to position [229, 0]
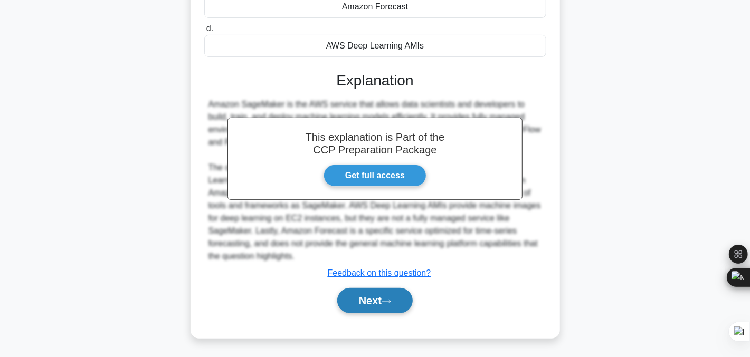
click at [387, 299] on icon at bounding box center [385, 302] width 9 height 6
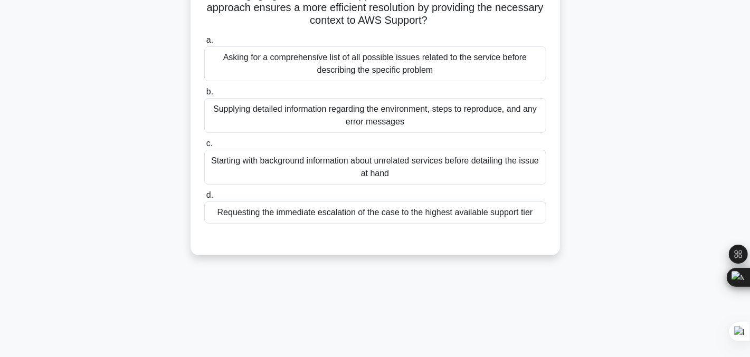
scroll to position [56, 0]
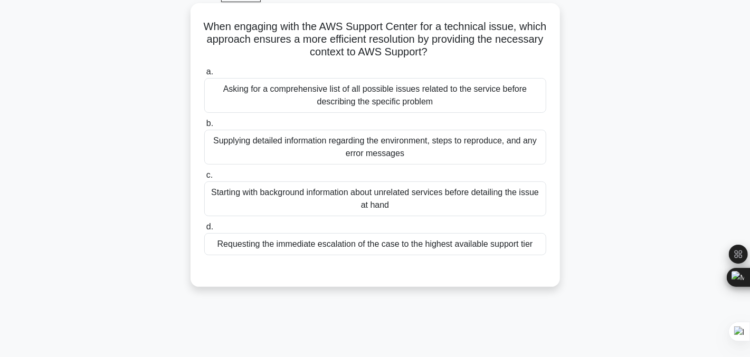
click at [256, 151] on div "Supplying detailed information regarding the environment, steps to reproduce, a…" at bounding box center [375, 147] width 342 height 35
click at [204, 127] on input "b. Supplying detailed information regarding the environment, steps to reproduce…" at bounding box center [204, 123] width 0 height 7
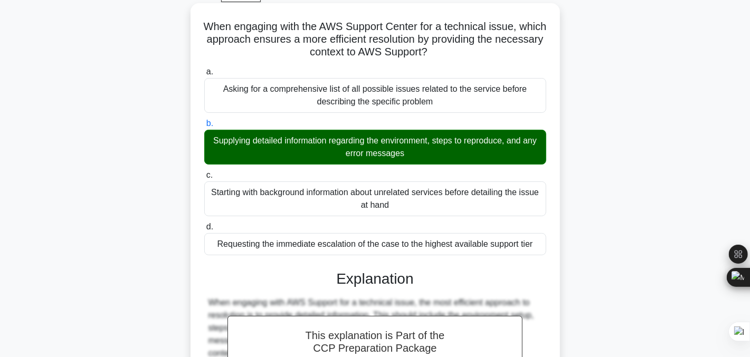
scroll to position [242, 0]
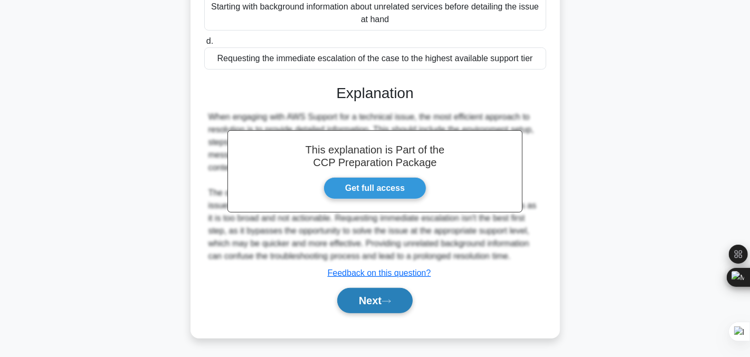
click at [358, 296] on button "Next" at bounding box center [374, 300] width 75 height 25
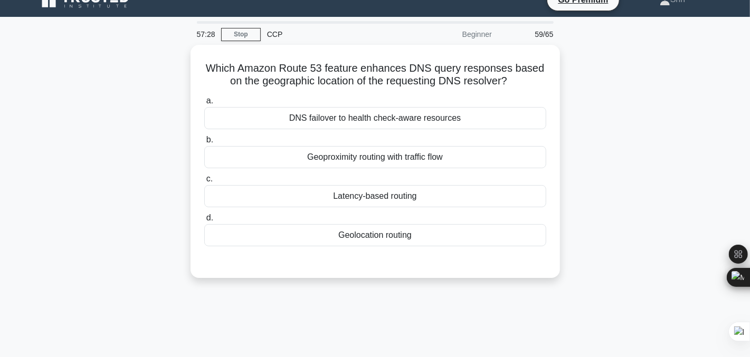
scroll to position [0, 0]
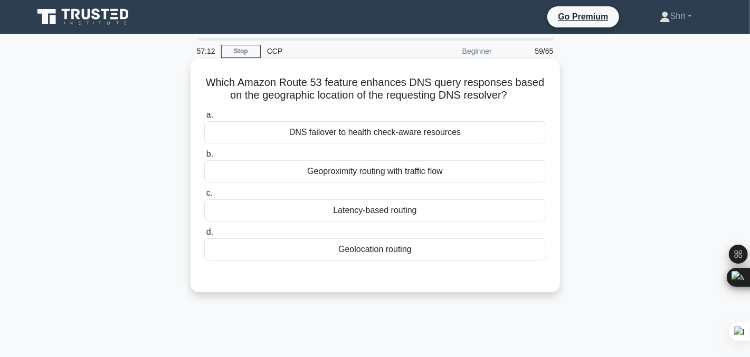
click at [334, 250] on div "Geolocation routing" at bounding box center [375, 249] width 342 height 22
click at [204, 236] on input "d. Geolocation routing" at bounding box center [204, 232] width 0 height 7
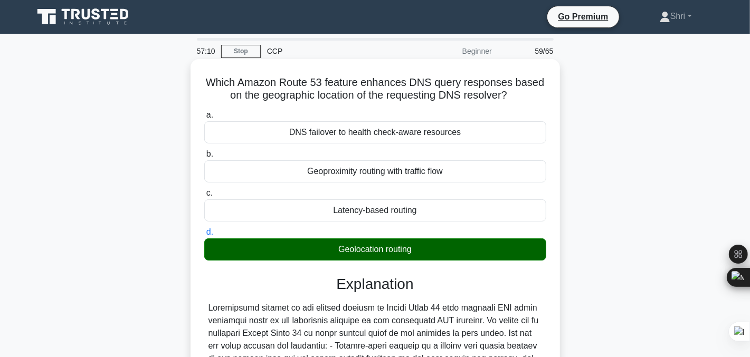
scroll to position [213, 0]
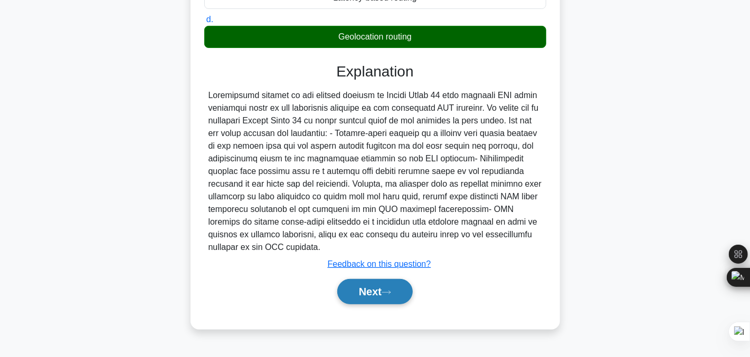
click at [378, 287] on button "Next" at bounding box center [374, 291] width 75 height 25
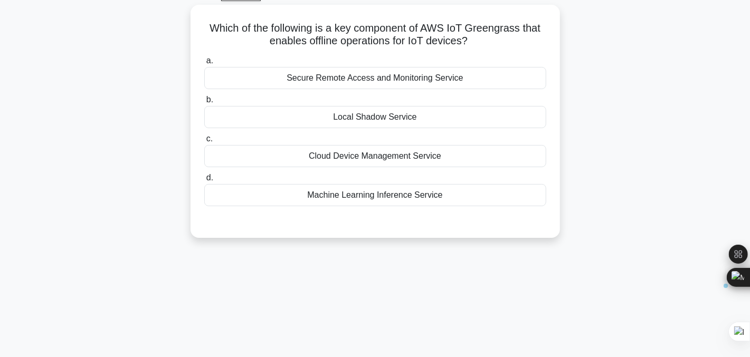
scroll to position [0, 0]
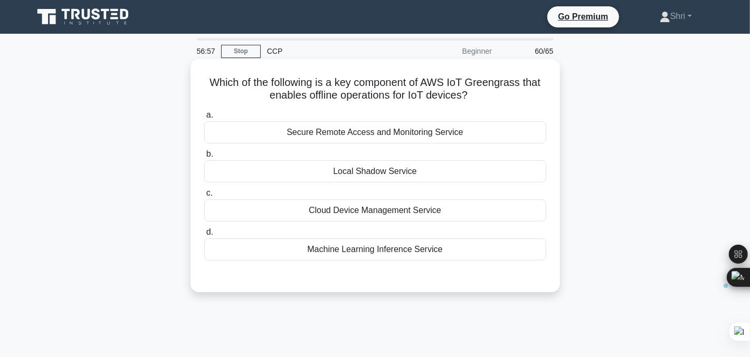
drag, startPoint x: 470, startPoint y: 37, endPoint x: 205, endPoint y: 65, distance: 266.3
click at [205, 65] on div "Which of the following is a key component of AWS IoT Greengrass that enables of…" at bounding box center [375, 175] width 361 height 225
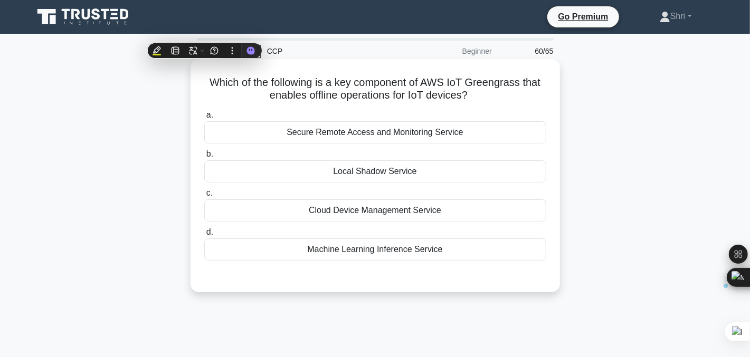
copy h5 "Which of the following is a key component of AWS IoT Greengrass that enables of…"
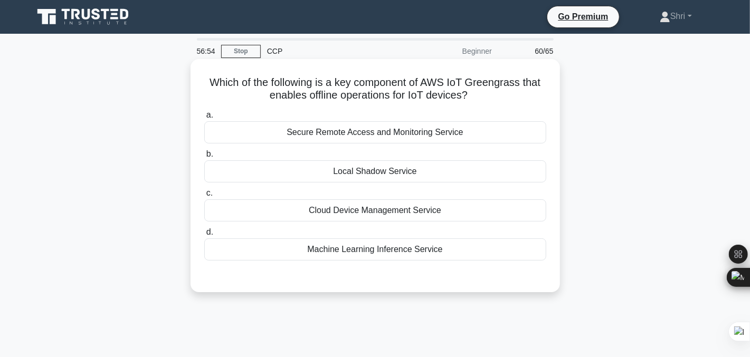
click at [195, 130] on div "Which of the following is a key component of AWS IoT Greengrass that enables of…" at bounding box center [375, 175] width 361 height 225
click at [319, 243] on div "Machine Learning Inference Service" at bounding box center [375, 249] width 342 height 22
click at [204, 236] on input "d. Machine Learning Inference Service" at bounding box center [204, 232] width 0 height 7
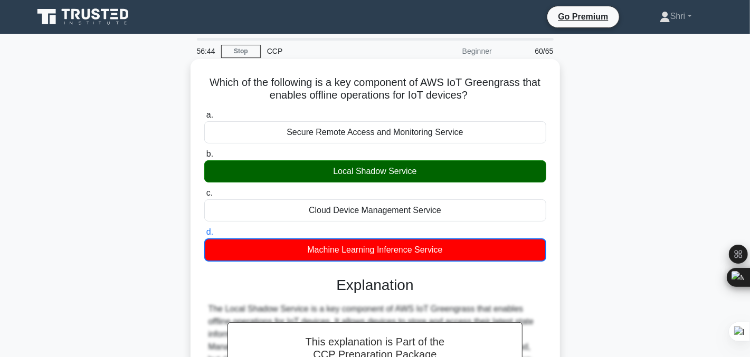
scroll to position [213, 0]
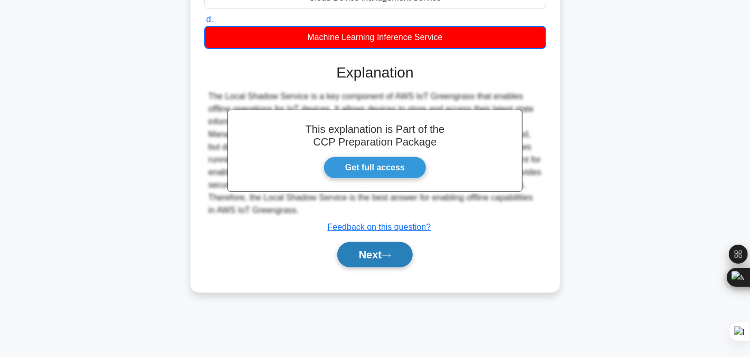
click at [375, 261] on button "Next" at bounding box center [374, 254] width 75 height 25
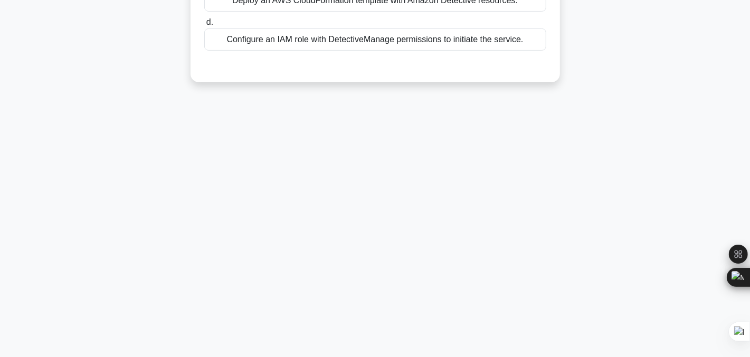
scroll to position [0, 0]
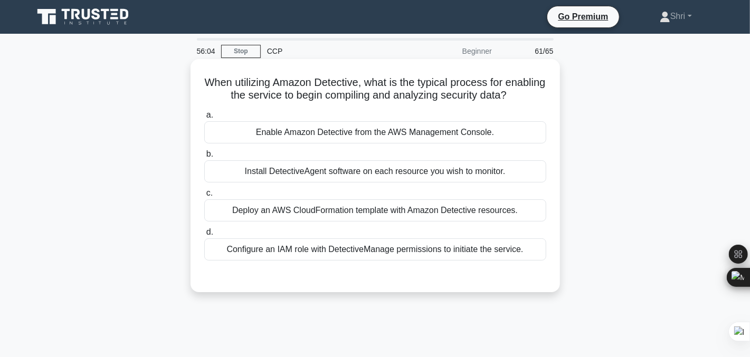
click at [306, 244] on div "Configure an IAM role with DetectiveManage permissions to initiate the service." at bounding box center [375, 249] width 342 height 22
click at [204, 236] on input "d. Configure an IAM role with DetectiveManage permissions to initiate the servi…" at bounding box center [204, 232] width 0 height 7
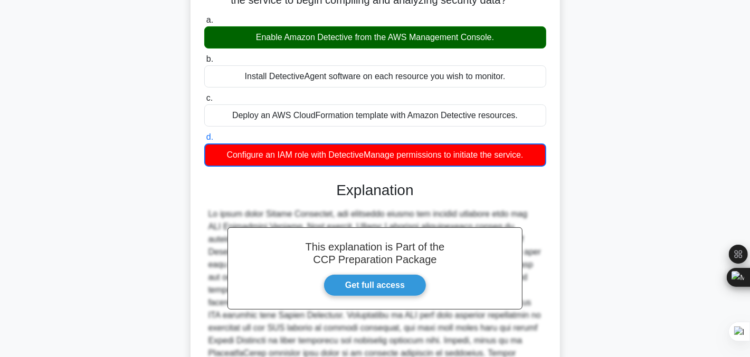
scroll to position [213, 0]
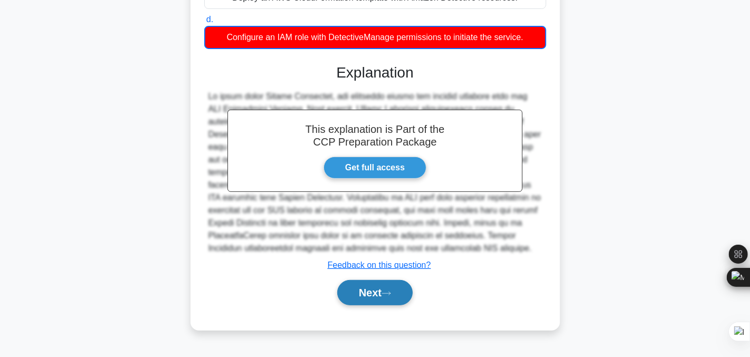
click at [366, 299] on button "Next" at bounding box center [374, 292] width 75 height 25
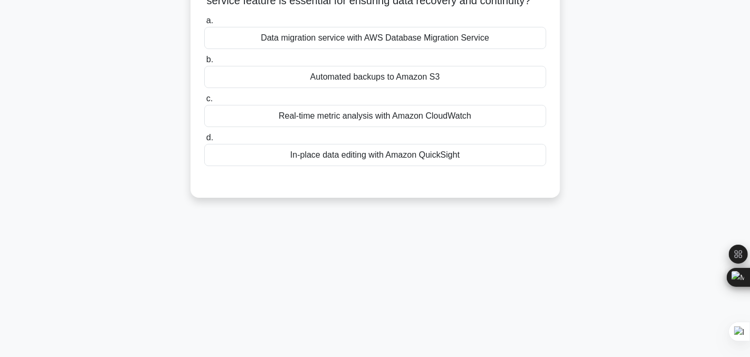
scroll to position [0, 0]
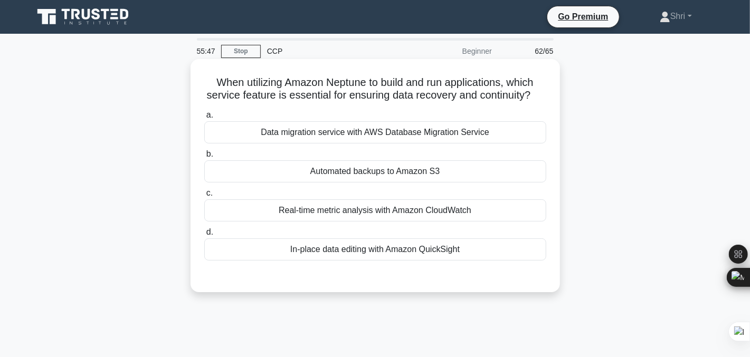
click at [259, 183] on div "Automated backups to Amazon S3" at bounding box center [375, 171] width 342 height 22
click at [204, 158] on input "b. Automated backups to Amazon S3" at bounding box center [204, 154] width 0 height 7
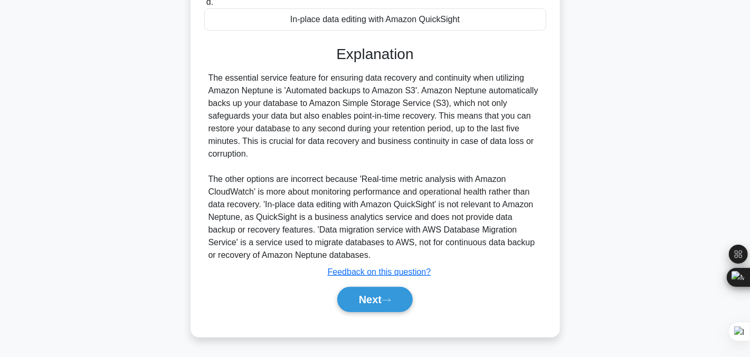
scroll to position [241, 0]
click at [352, 301] on button "Next" at bounding box center [374, 299] width 75 height 25
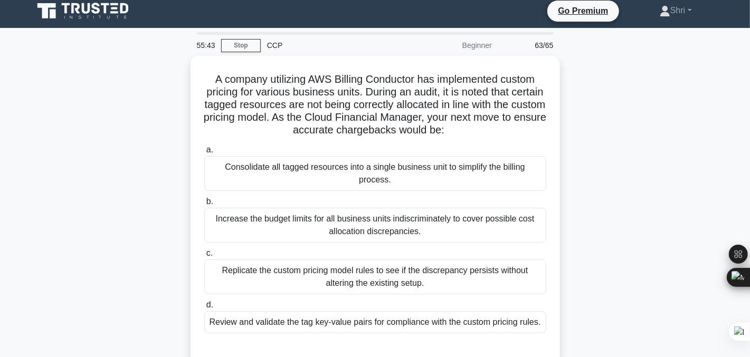
scroll to position [0, 0]
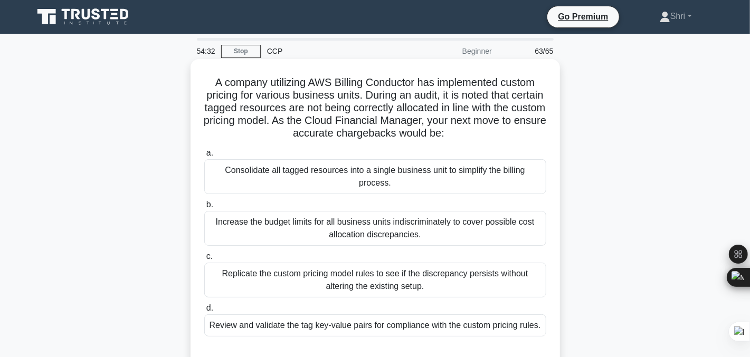
click at [296, 275] on div "Replicate the custom pricing model rules to see if the discrepancy persists wit…" at bounding box center [375, 280] width 342 height 35
click at [204, 260] on input "c. Replicate the custom pricing model rules to see if the discrepancy persists …" at bounding box center [204, 256] width 0 height 7
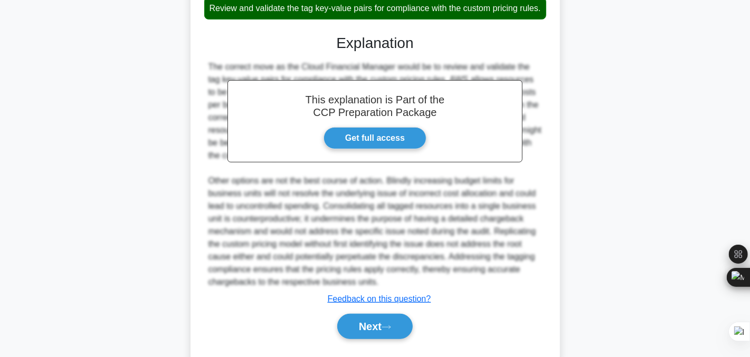
scroll to position [327, 0]
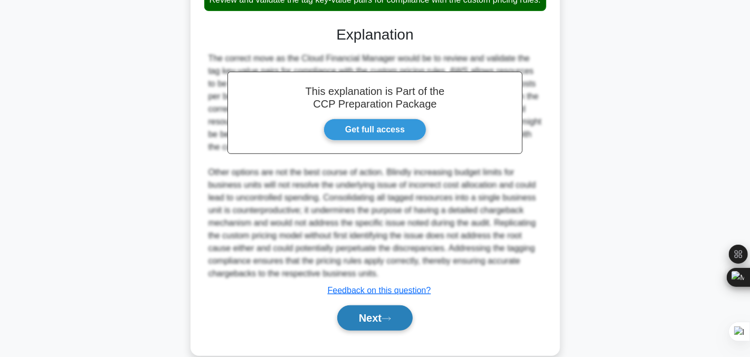
click at [367, 322] on button "Next" at bounding box center [374, 317] width 75 height 25
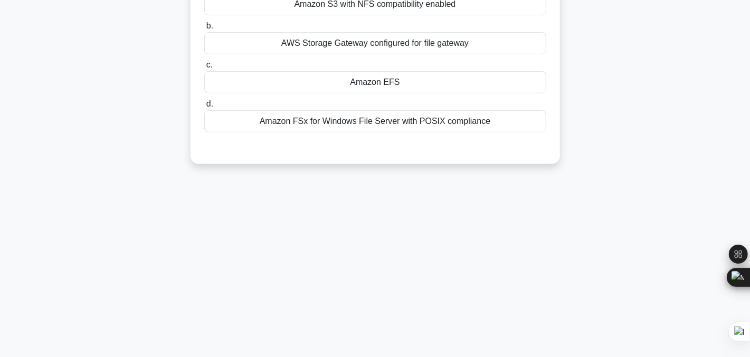
scroll to position [0, 0]
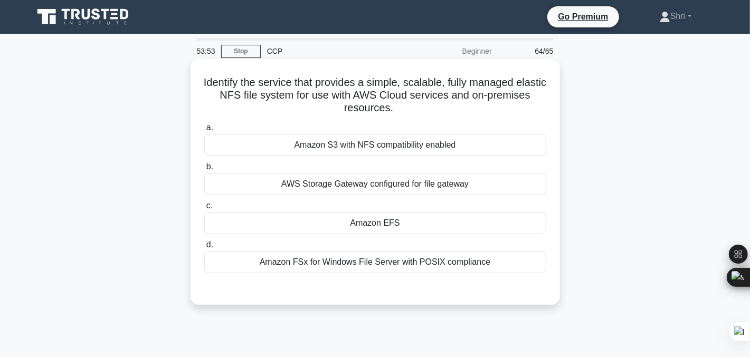
click at [340, 225] on div "Amazon EFS" at bounding box center [375, 223] width 342 height 22
click at [204, 209] on input "c. Amazon EFS" at bounding box center [204, 206] width 0 height 7
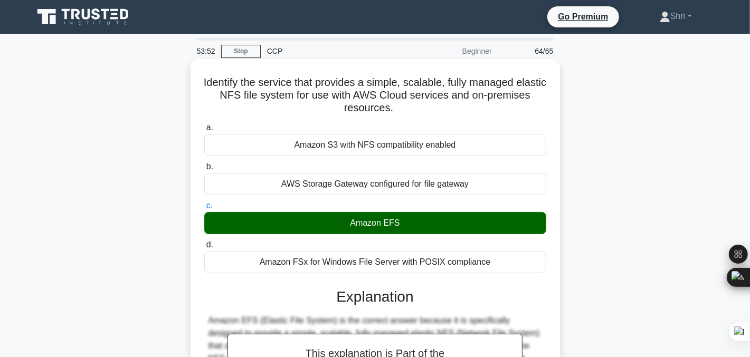
scroll to position [267, 0]
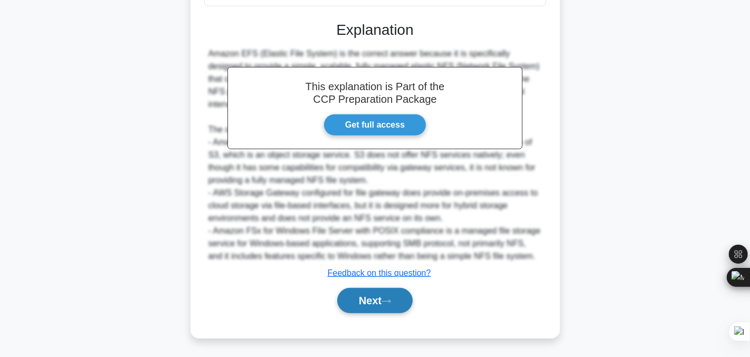
click at [391, 299] on icon at bounding box center [385, 302] width 9 height 6
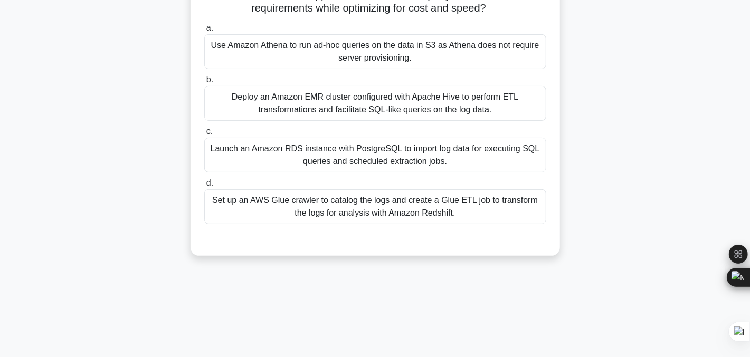
scroll to position [0, 0]
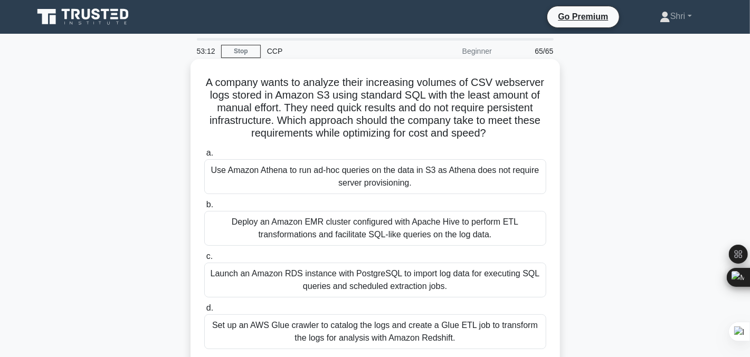
click at [234, 176] on div "Use Amazon Athena to run ad-hoc queries on the data in S3 as Athena does not re…" at bounding box center [375, 176] width 342 height 35
click at [204, 157] on input "a. Use Amazon Athena to run ad-hoc queries on the data in S3 as Athena does not…" at bounding box center [204, 153] width 0 height 7
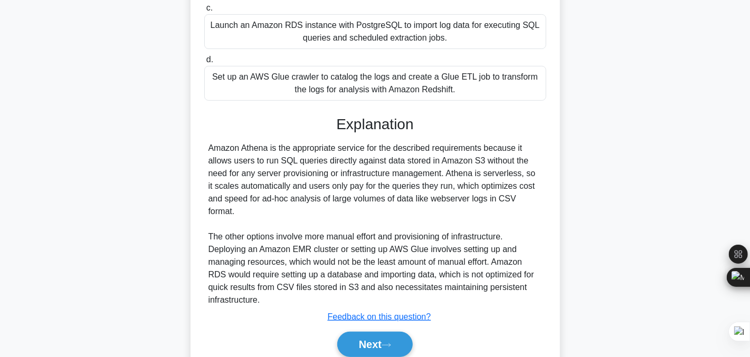
scroll to position [280, 0]
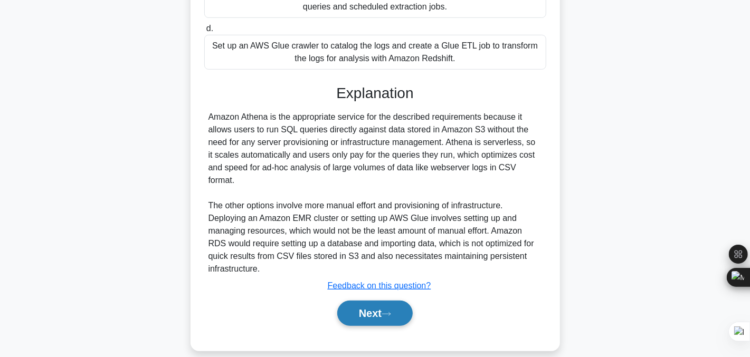
click at [351, 301] on button "Next" at bounding box center [374, 313] width 75 height 25
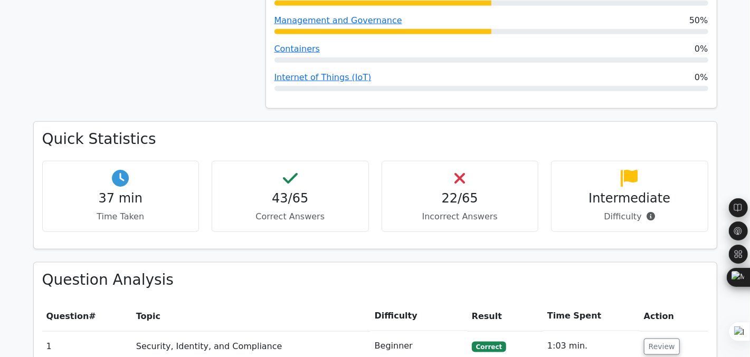
scroll to position [769, 0]
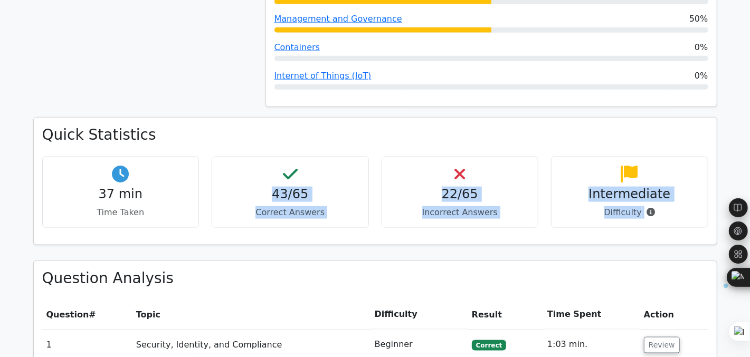
drag, startPoint x: 660, startPoint y: 178, endPoint x: 272, endPoint y: 161, distance: 388.6
click at [272, 161] on div "37 min Time Taken 43/65 Correct Answers 22/65 Incorrect Answers Intermediate" at bounding box center [375, 197] width 678 height 80
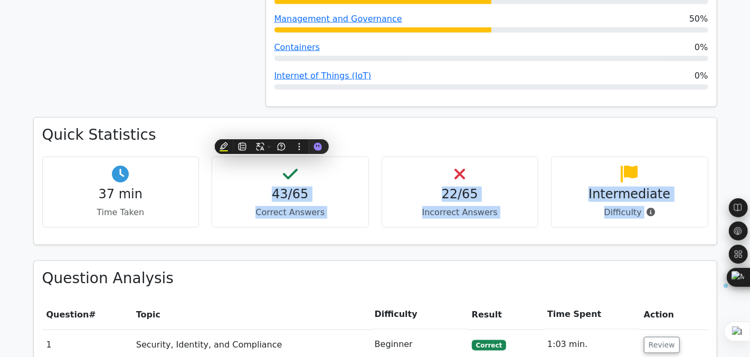
copy div "43/65 Correct Answers 22/65 Incorrect Answers Intermediate Difficulty"
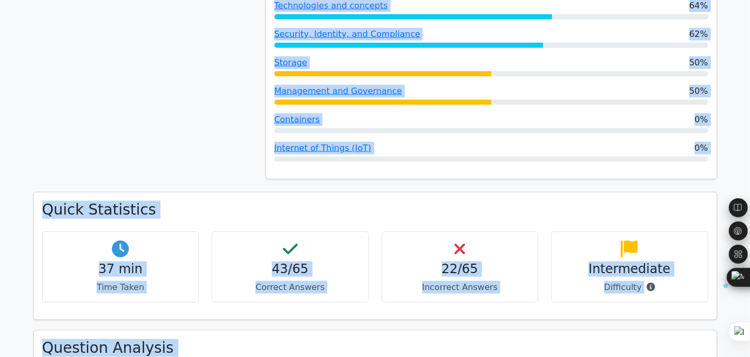
scroll to position [855, 0]
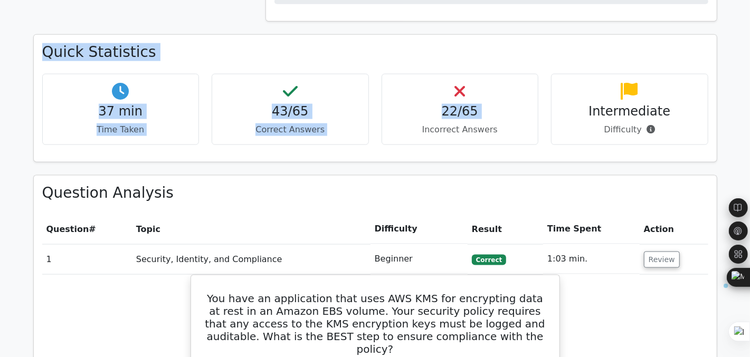
drag, startPoint x: 264, startPoint y: 66, endPoint x: 395, endPoint y: 135, distance: 148.2
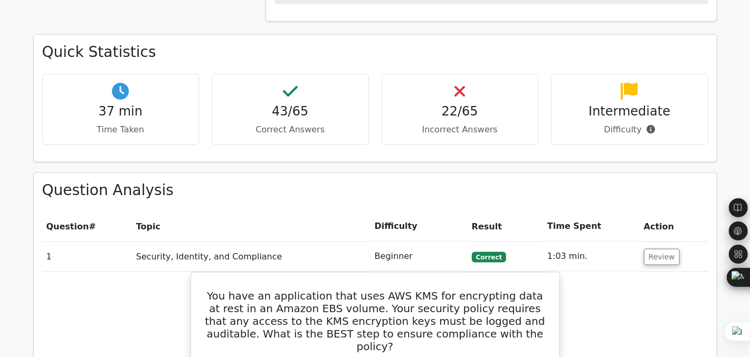
click at [283, 212] on th "Topic" at bounding box center [251, 227] width 238 height 30
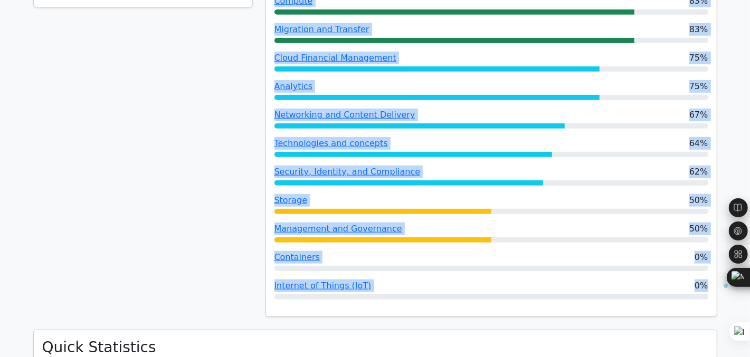
scroll to position [324, 0]
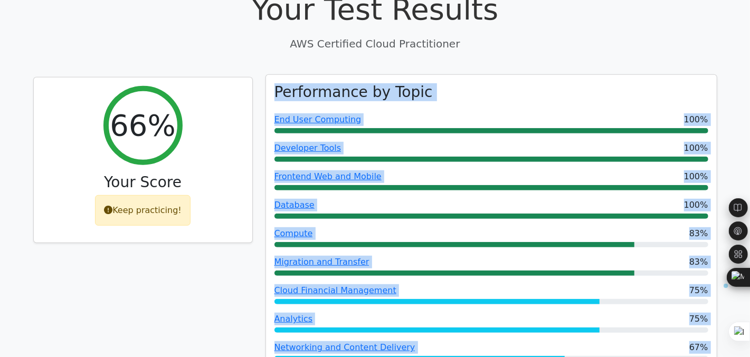
drag, startPoint x: 717, startPoint y: 198, endPoint x: 275, endPoint y: 65, distance: 461.5
click at [275, 77] on div "Performance by Topic End User Computing 100% Developer Tools 100% Frontend Web …" at bounding box center [491, 321] width 464 height 489
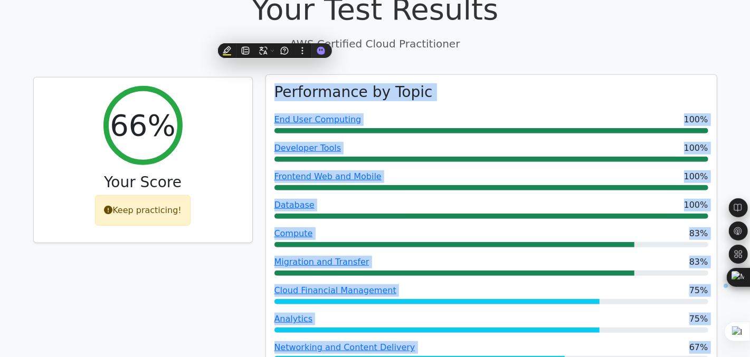
copy div "Performance by Topic End User Computing 100% Developer Tools 100% Frontend Web …"
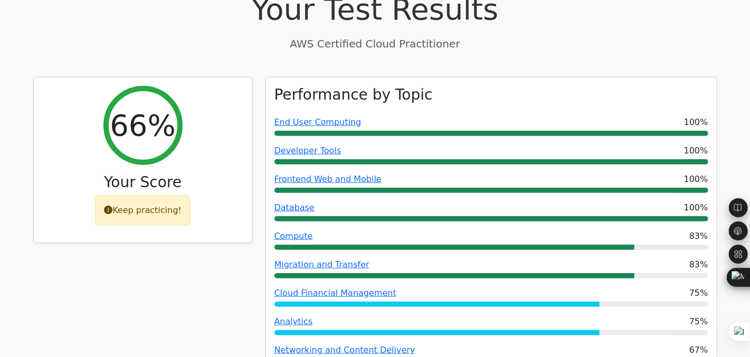
click at [91, 281] on div "66% Your Score Keep practicing!" at bounding box center [143, 321] width 232 height 489
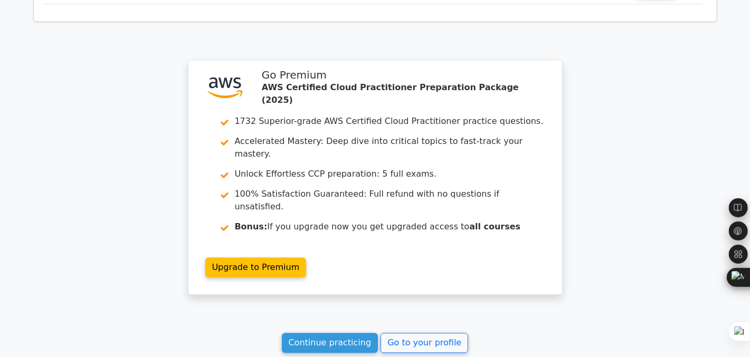
scroll to position [3673, 0]
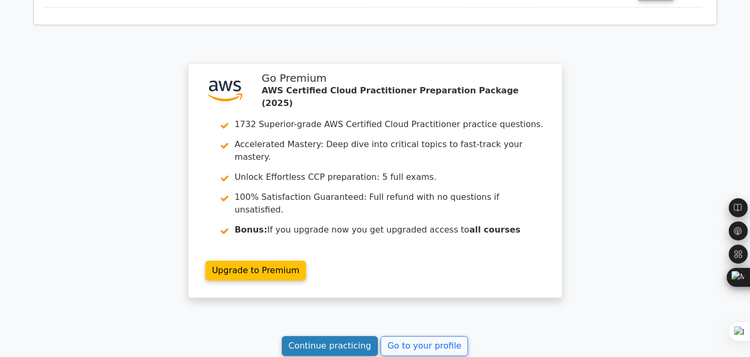
click at [334, 336] on link "Continue practicing" at bounding box center [330, 346] width 97 height 20
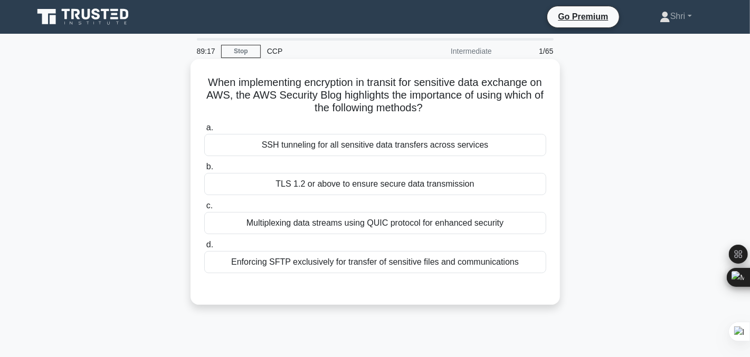
click at [333, 185] on div "TLS 1.2 or above to ensure secure data transmission" at bounding box center [375, 184] width 342 height 22
click at [204, 170] on input "b. TLS 1.2 or above to ensure secure data transmission" at bounding box center [204, 167] width 0 height 7
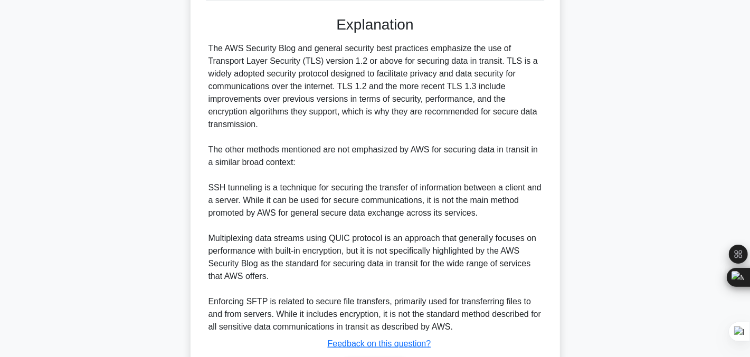
scroll to position [276, 0]
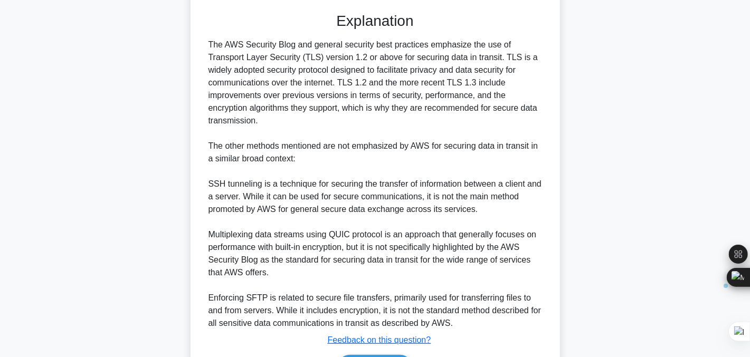
drag, startPoint x: 205, startPoint y: 177, endPoint x: 487, endPoint y: 206, distance: 283.3
click at [487, 206] on div "The AWS Security Blog and general security best practices emphasize the use of …" at bounding box center [375, 184] width 342 height 291
click at [319, 181] on div "The AWS Security Blog and general security best practices emphasize the use of …" at bounding box center [374, 184] width 333 height 291
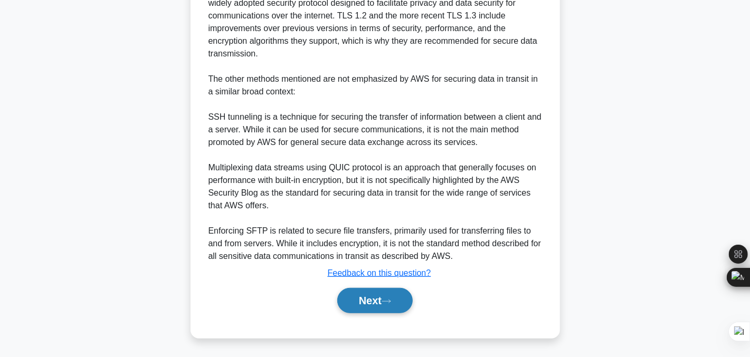
click at [369, 304] on button "Next" at bounding box center [374, 300] width 75 height 25
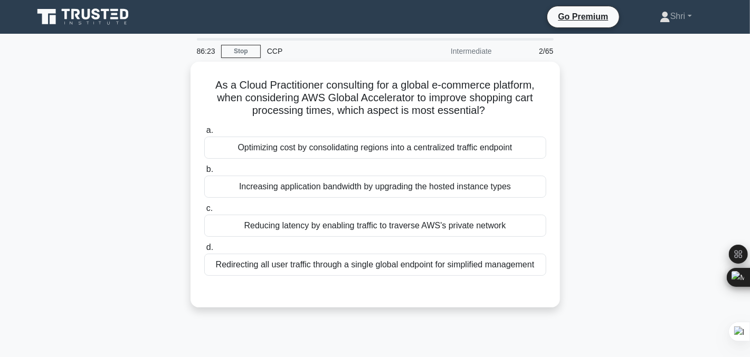
scroll to position [11, 0]
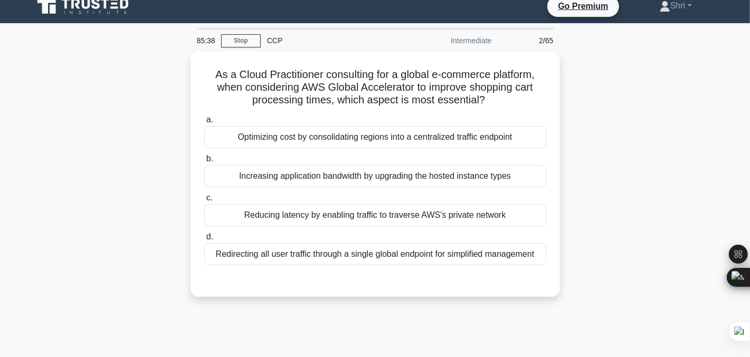
click at [146, 141] on div "As a Cloud Practitioner consulting for a global e-commerce platform, when consi…" at bounding box center [375, 180] width 696 height 258
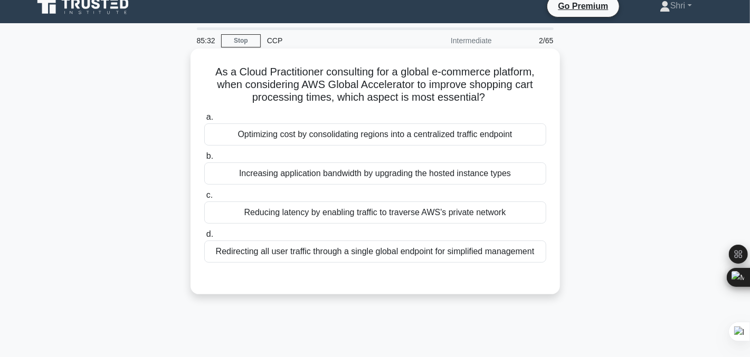
click at [231, 213] on div "Reducing latency by enabling traffic to traverse AWS's private network" at bounding box center [375, 213] width 342 height 22
click at [204, 199] on input "c. Reducing latency by enabling traffic to traverse AWS's private network" at bounding box center [204, 195] width 0 height 7
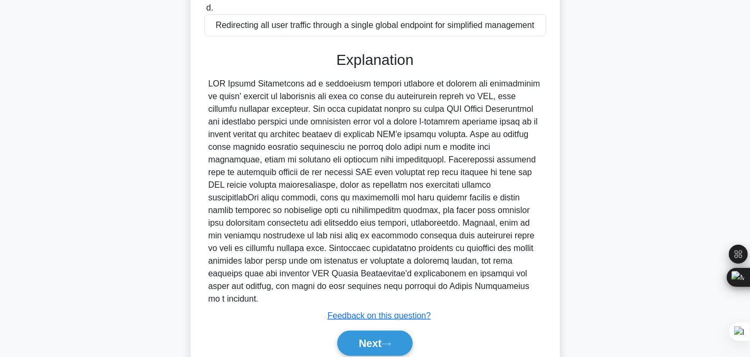
scroll to position [267, 0]
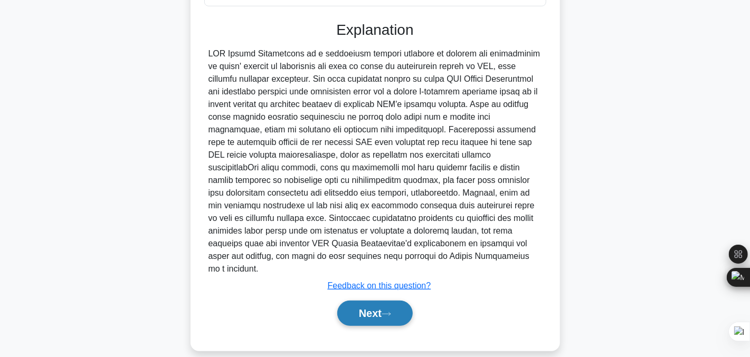
click at [359, 301] on button "Next" at bounding box center [374, 313] width 75 height 25
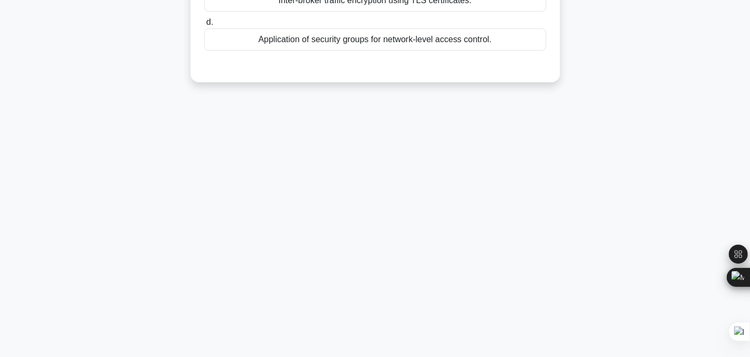
scroll to position [0, 0]
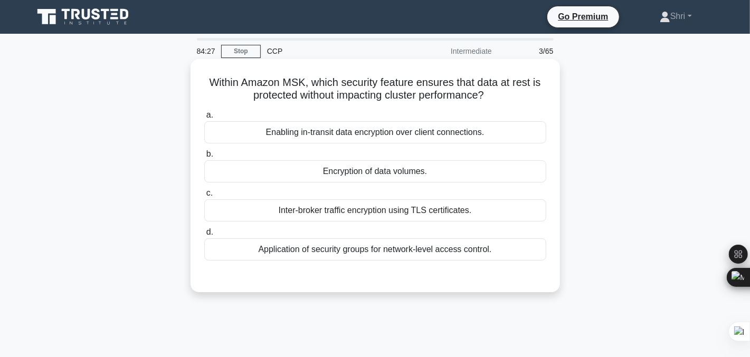
click at [234, 130] on div "Enabling in-transit data encryption over client connections." at bounding box center [375, 132] width 342 height 22
click at [204, 119] on input "a. Enabling in-transit data encryption over client connections." at bounding box center [204, 115] width 0 height 7
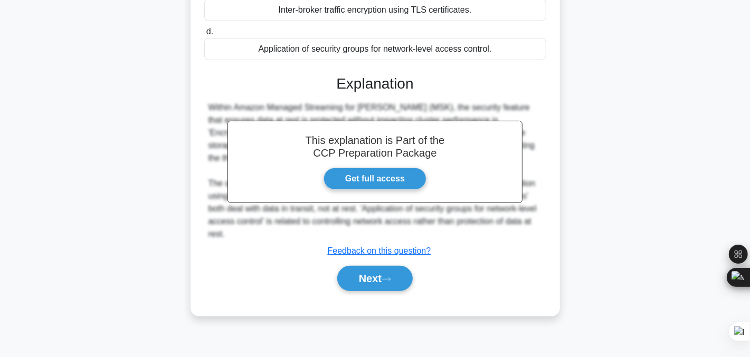
scroll to position [213, 0]
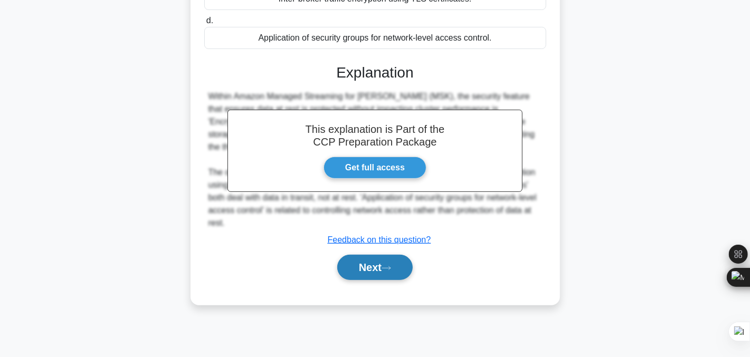
click at [359, 264] on button "Next" at bounding box center [374, 267] width 75 height 25
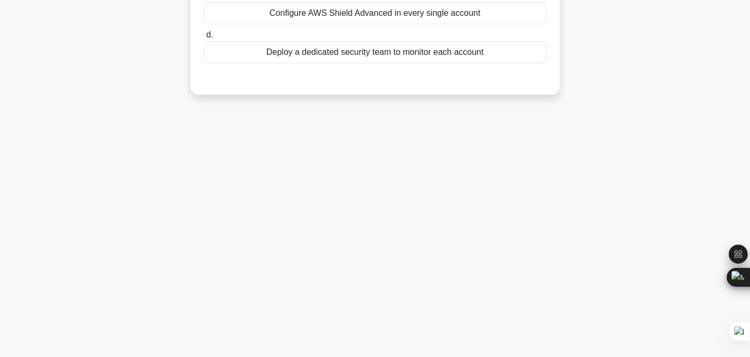
scroll to position [0, 0]
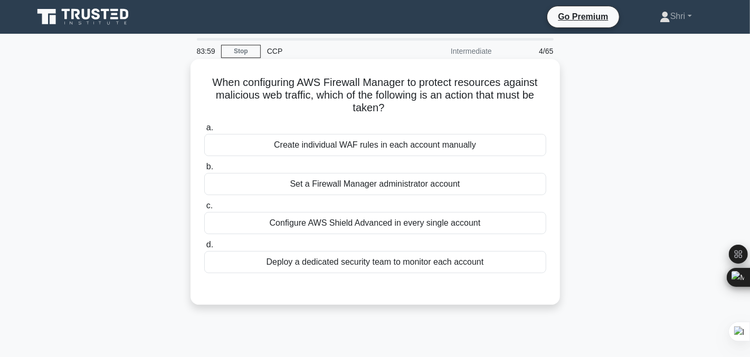
click at [267, 182] on div "Set a Firewall Manager administrator account" at bounding box center [375, 184] width 342 height 22
click at [204, 170] on input "b. Set a Firewall Manager administrator account" at bounding box center [204, 167] width 0 height 7
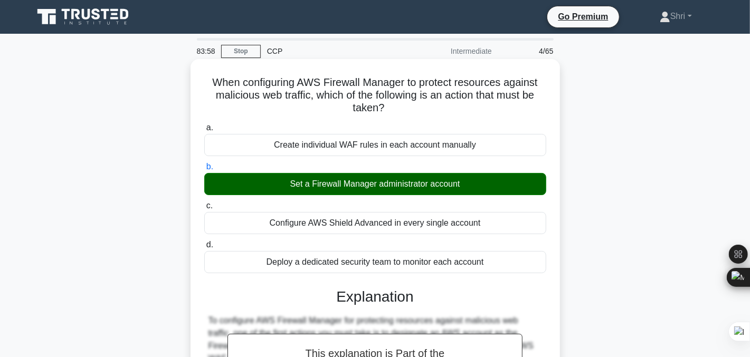
scroll to position [318, 0]
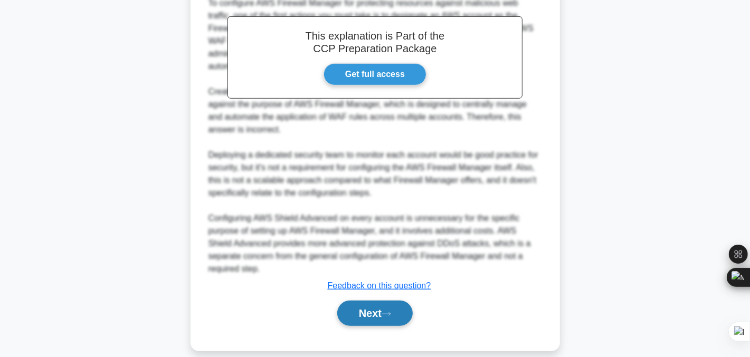
click at [351, 301] on button "Next" at bounding box center [374, 313] width 75 height 25
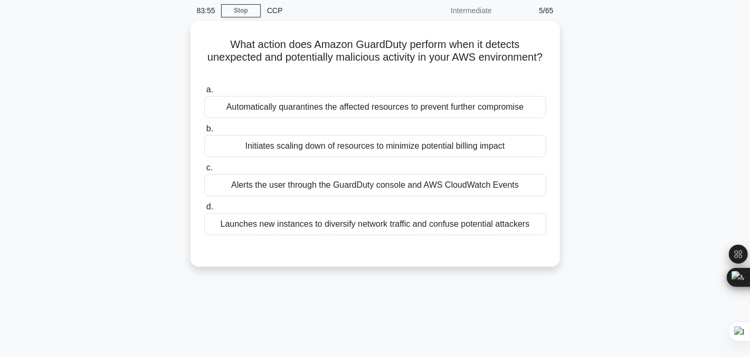
scroll to position [0, 0]
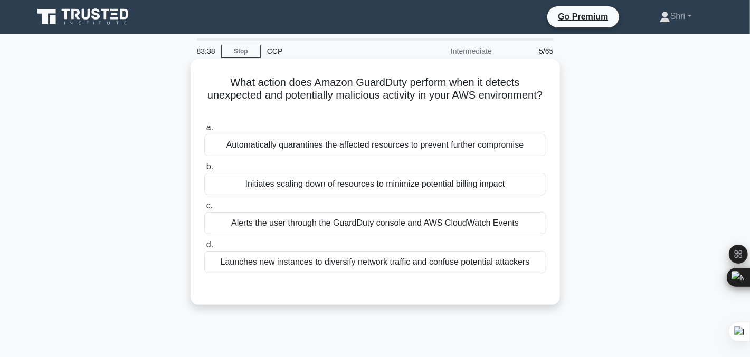
click at [238, 217] on div "Alerts the user through the GuardDuty console and AWS CloudWatch Events" at bounding box center [375, 223] width 342 height 22
click at [204, 209] on input "c. Alerts the user through the GuardDuty console and AWS CloudWatch Events" at bounding box center [204, 206] width 0 height 7
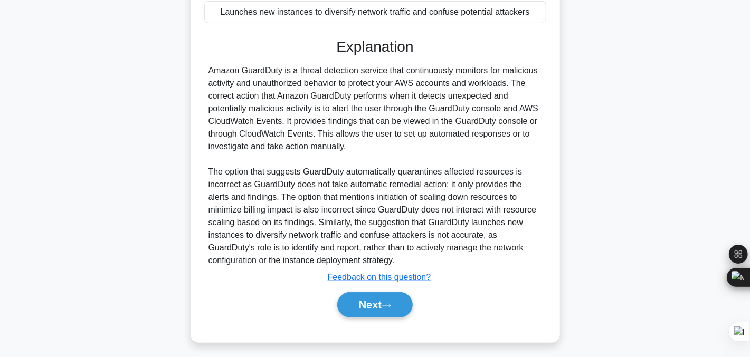
scroll to position [254, 0]
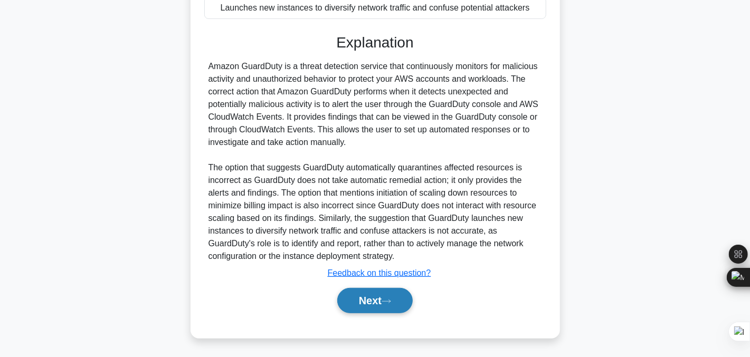
click at [363, 310] on button "Next" at bounding box center [374, 300] width 75 height 25
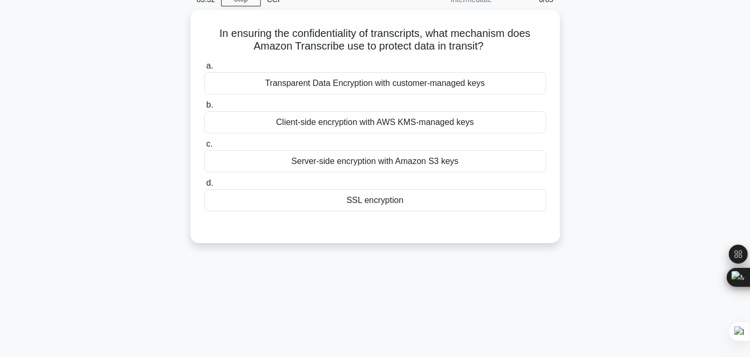
scroll to position [0, 0]
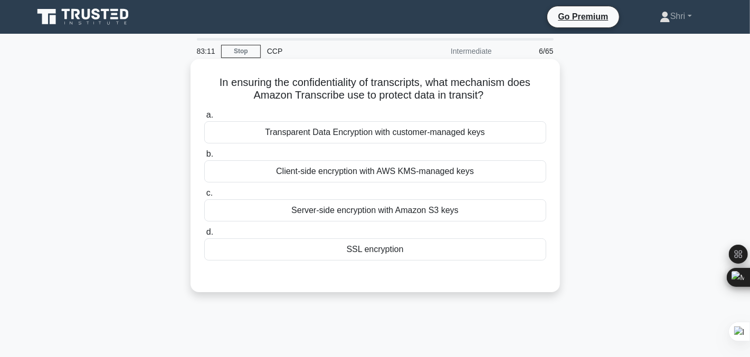
click at [312, 258] on div "SSL encryption" at bounding box center [375, 249] width 342 height 22
click at [204, 236] on input "d. SSL encryption" at bounding box center [204, 232] width 0 height 7
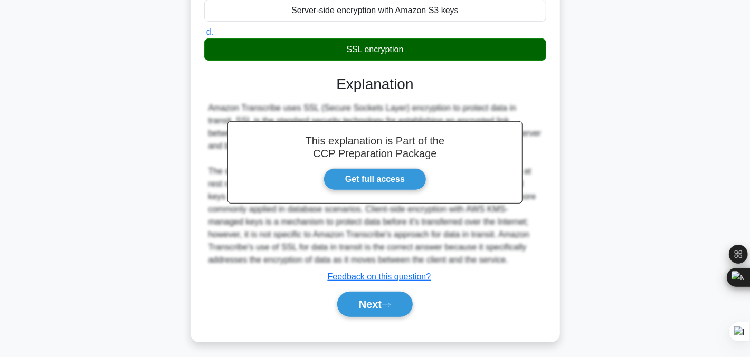
scroll to position [213, 0]
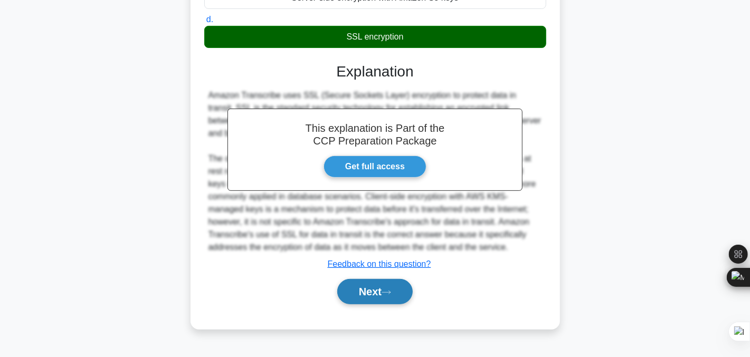
click at [356, 289] on button "Next" at bounding box center [374, 291] width 75 height 25
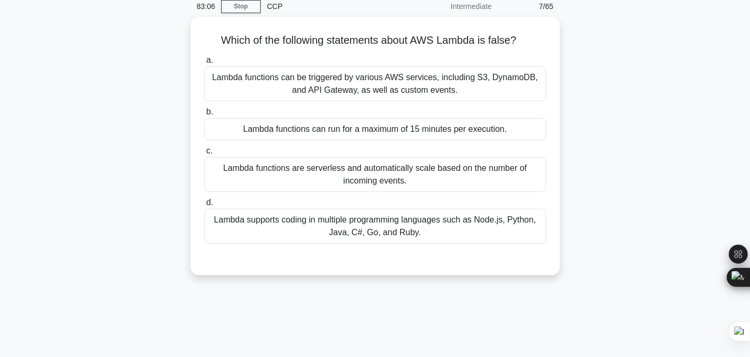
scroll to position [44, 0]
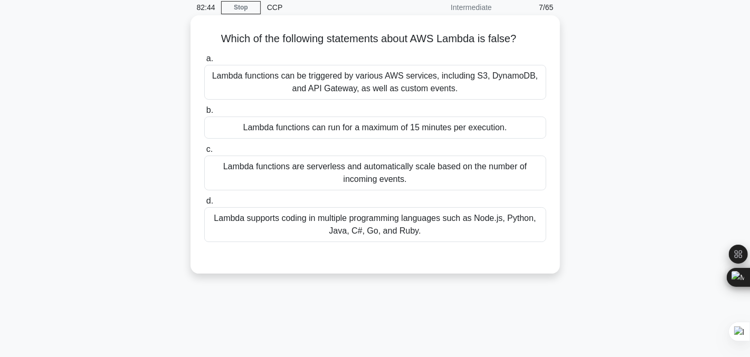
click at [234, 129] on div "Lambda functions can run for a maximum of 15 minutes per execution." at bounding box center [375, 128] width 342 height 22
click at [204, 114] on input "b. Lambda functions can run for a maximum of 15 minutes per execution." at bounding box center [204, 110] width 0 height 7
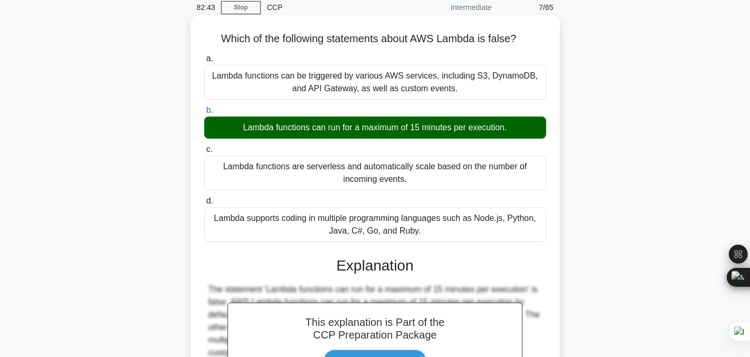
scroll to position [213, 0]
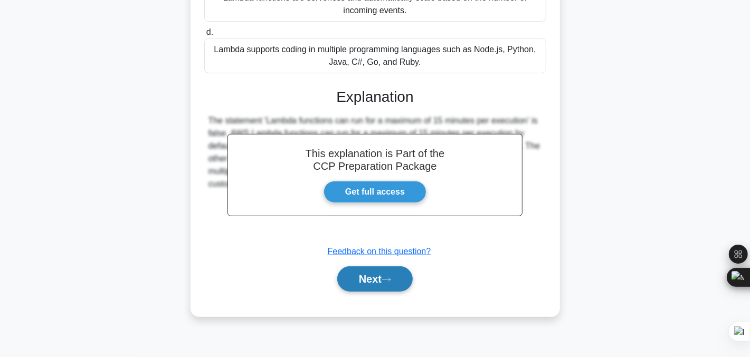
click at [358, 277] on button "Next" at bounding box center [374, 278] width 75 height 25
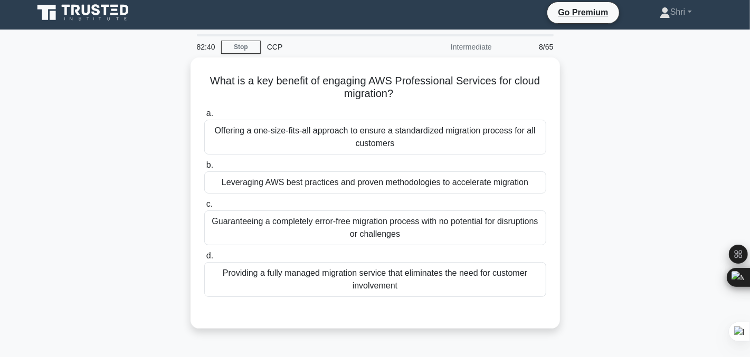
scroll to position [0, 0]
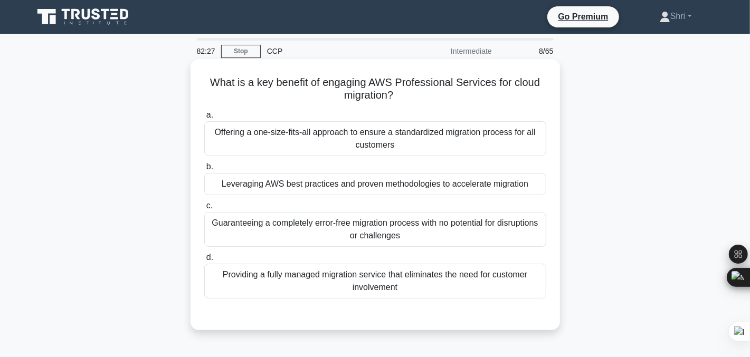
click at [239, 188] on div "Leveraging AWS best practices and proven methodologies to accelerate migration" at bounding box center [375, 184] width 342 height 22
click at [204, 170] on input "b. Leveraging AWS best practices and proven methodologies to accelerate migrati…" at bounding box center [204, 167] width 0 height 7
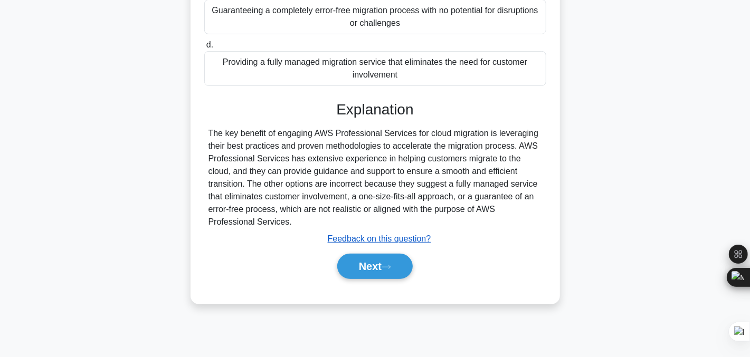
scroll to position [212, 0]
click at [377, 269] on button "Next" at bounding box center [374, 266] width 75 height 25
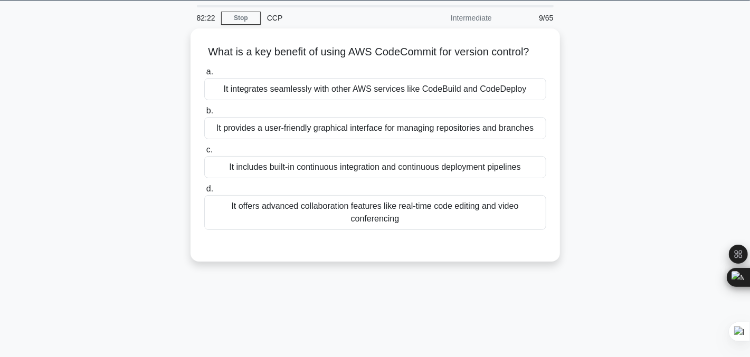
scroll to position [33, 0]
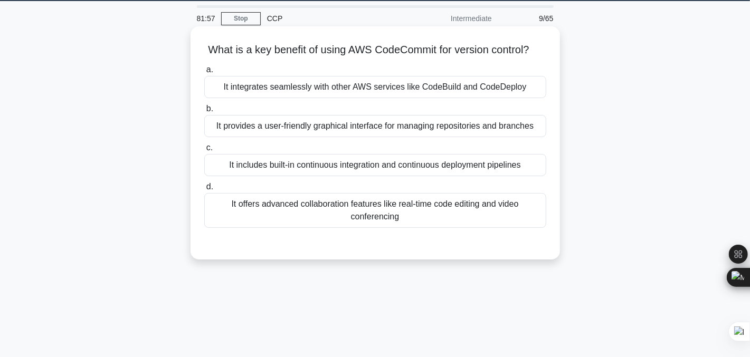
click at [241, 176] on div "It includes built-in continuous integration and continuous deployment pipelines" at bounding box center [375, 165] width 342 height 22
click at [204, 151] on input "c. It includes built-in continuous integration and continuous deployment pipeli…" at bounding box center [204, 148] width 0 height 7
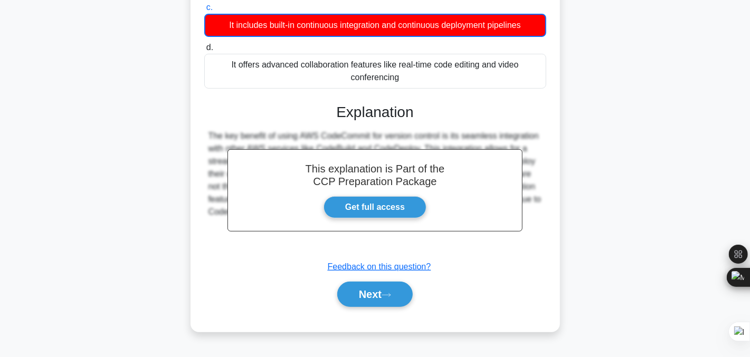
scroll to position [213, 0]
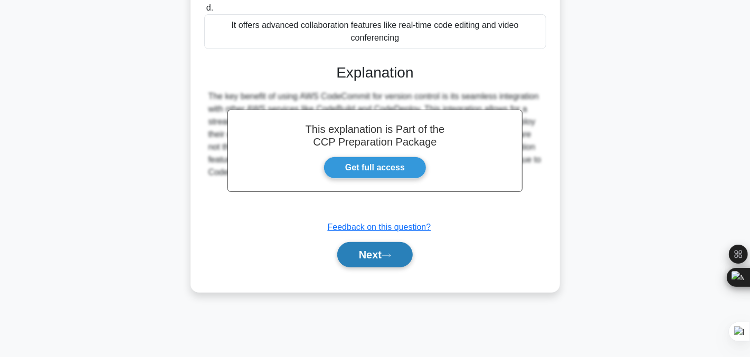
click at [375, 267] on button "Next" at bounding box center [374, 254] width 75 height 25
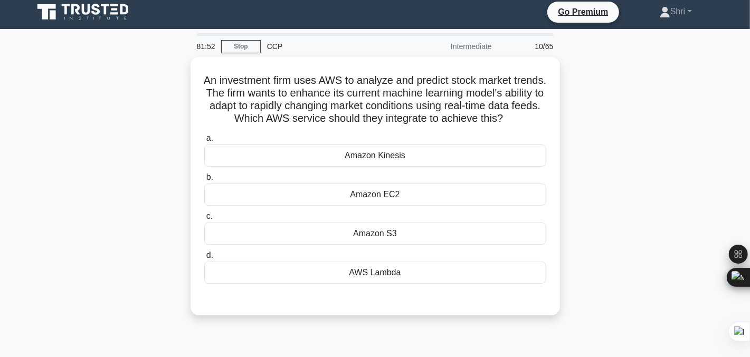
scroll to position [0, 0]
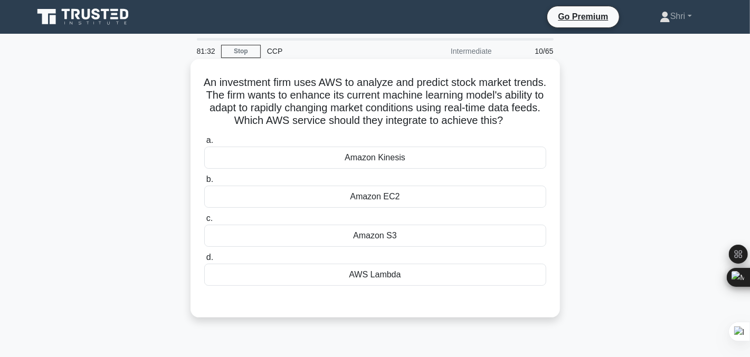
click at [288, 169] on div "Amazon Kinesis" at bounding box center [375, 158] width 342 height 22
click at [204, 144] on input "a. Amazon Kinesis" at bounding box center [204, 140] width 0 height 7
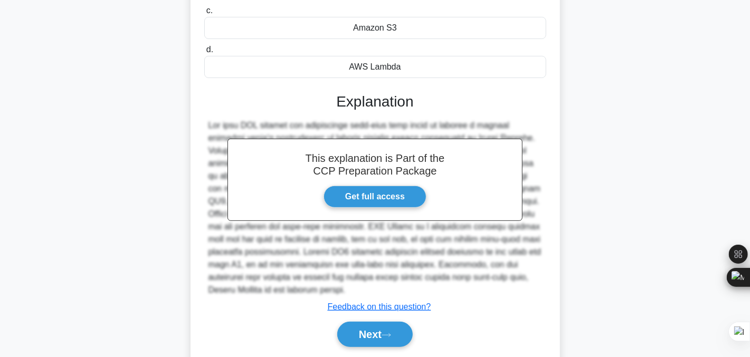
scroll to position [248, 0]
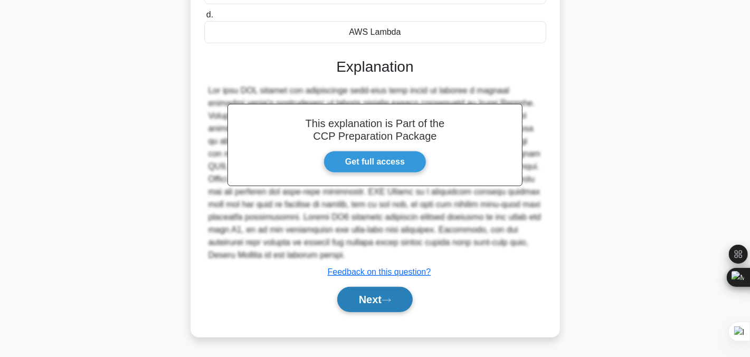
click at [342, 304] on button "Next" at bounding box center [374, 299] width 75 height 25
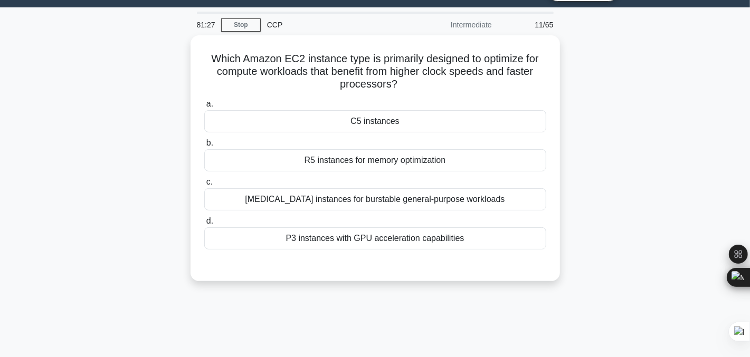
scroll to position [8, 0]
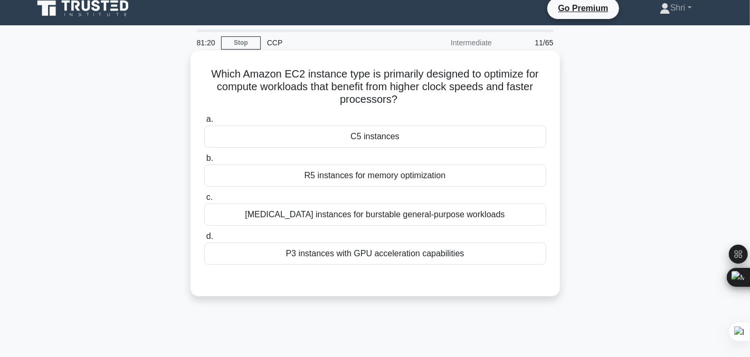
click at [243, 132] on div "C5 instances" at bounding box center [375, 137] width 342 height 22
click at [204, 123] on input "a. C5 instances" at bounding box center [204, 119] width 0 height 7
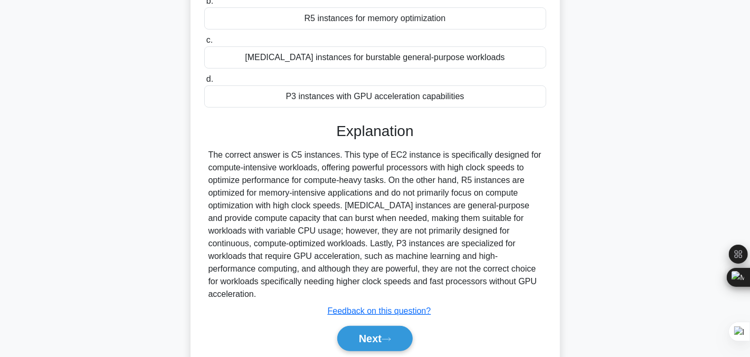
scroll to position [213, 0]
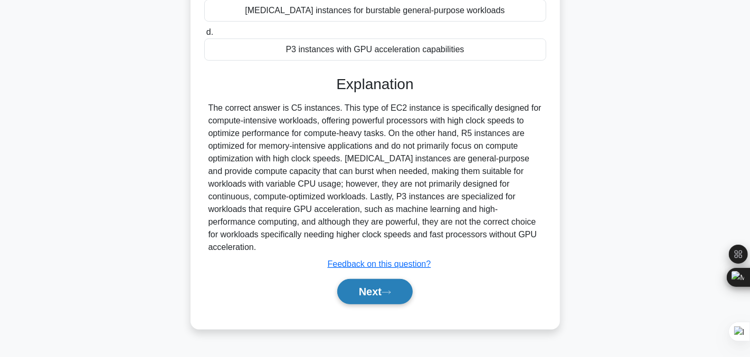
click at [358, 279] on button "Next" at bounding box center [374, 291] width 75 height 25
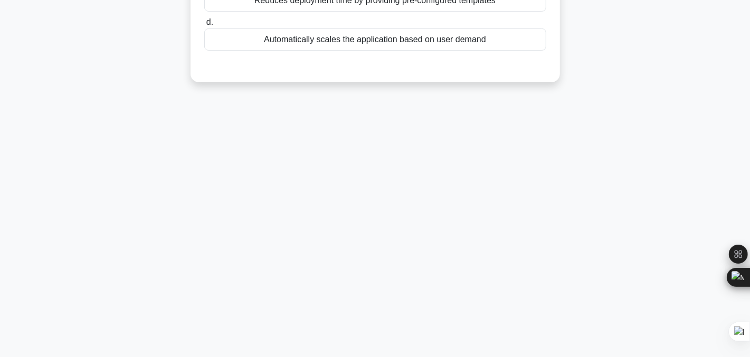
scroll to position [0, 0]
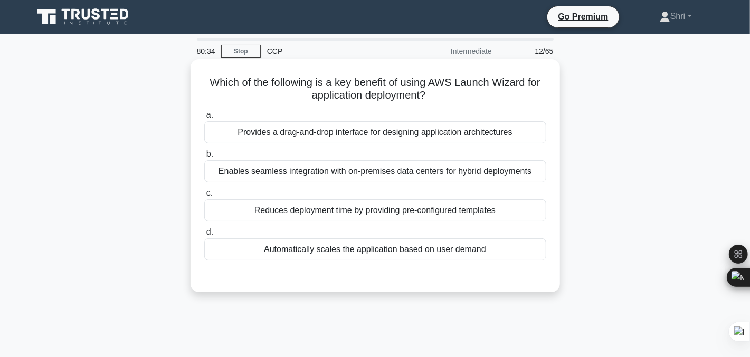
click at [226, 128] on div "Provides a drag-and-drop interface for designing application architectures" at bounding box center [375, 132] width 342 height 22
click at [204, 119] on input "a. Provides a drag-and-drop interface for designing application architectures" at bounding box center [204, 115] width 0 height 7
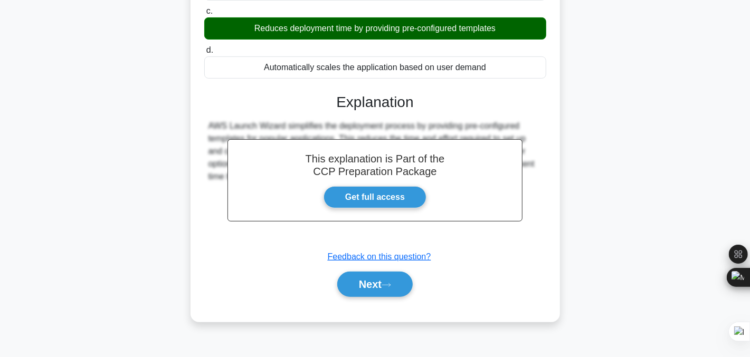
scroll to position [213, 0]
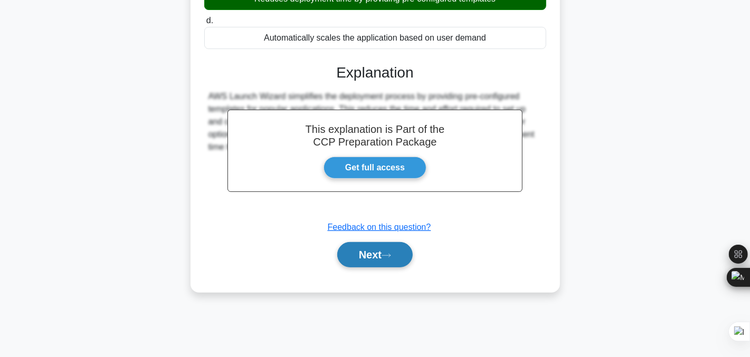
click at [353, 260] on button "Next" at bounding box center [374, 254] width 75 height 25
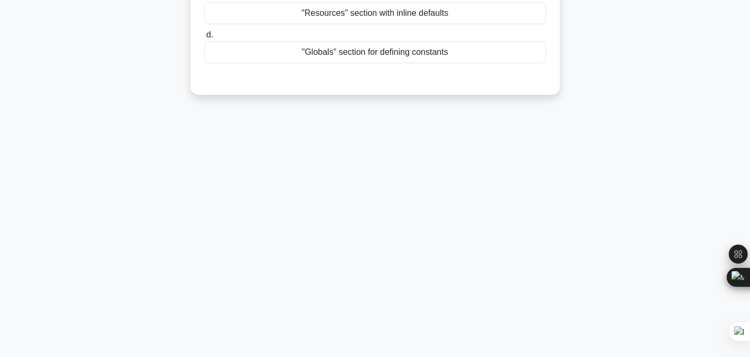
scroll to position [0, 0]
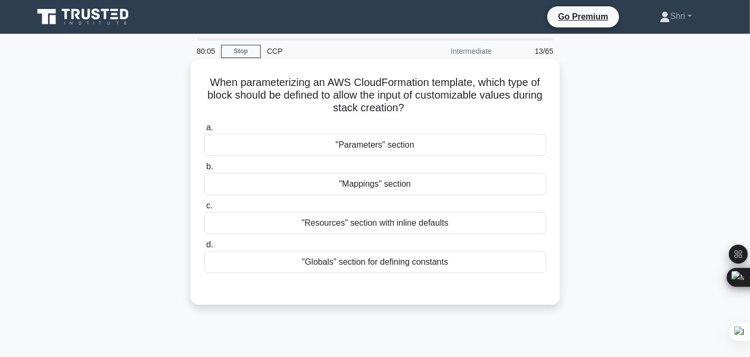
click at [283, 222] on div ""Resources" section with inline defaults" at bounding box center [375, 223] width 342 height 22
click at [204, 209] on input "c. "Resources" section with inline defaults" at bounding box center [204, 206] width 0 height 7
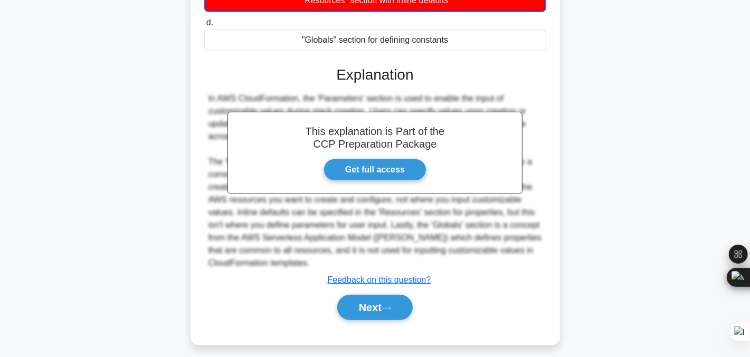
scroll to position [229, 0]
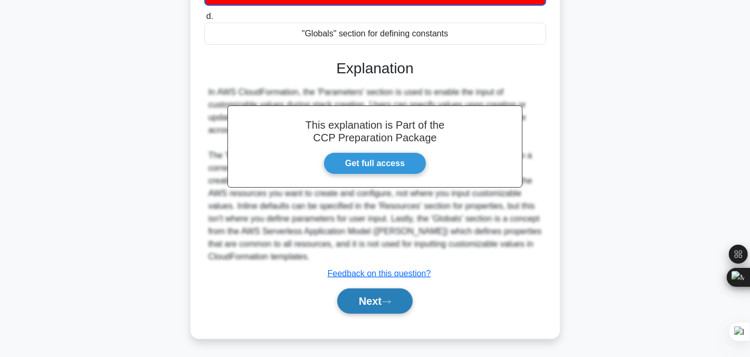
click at [371, 300] on button "Next" at bounding box center [374, 301] width 75 height 25
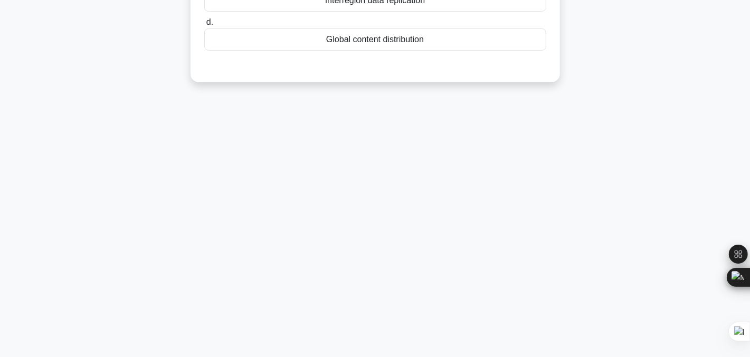
scroll to position [0, 0]
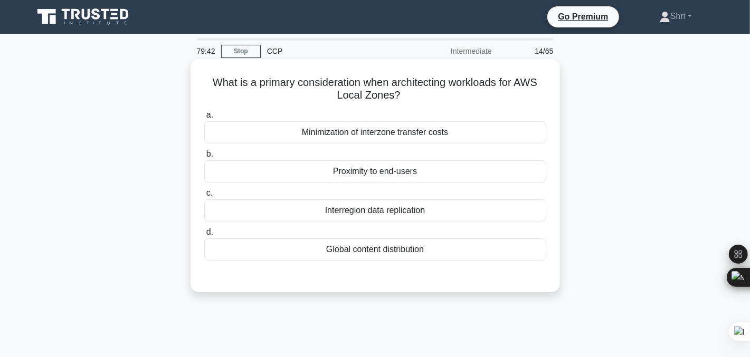
click at [249, 170] on div "Proximity to end-users" at bounding box center [375, 171] width 342 height 22
click at [204, 158] on input "b. Proximity to end-users" at bounding box center [204, 154] width 0 height 7
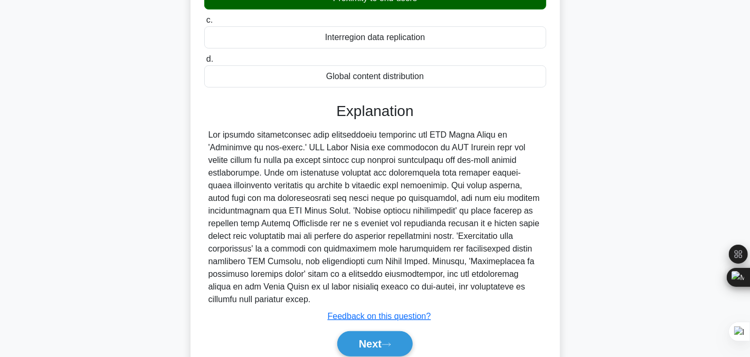
scroll to position [213, 0]
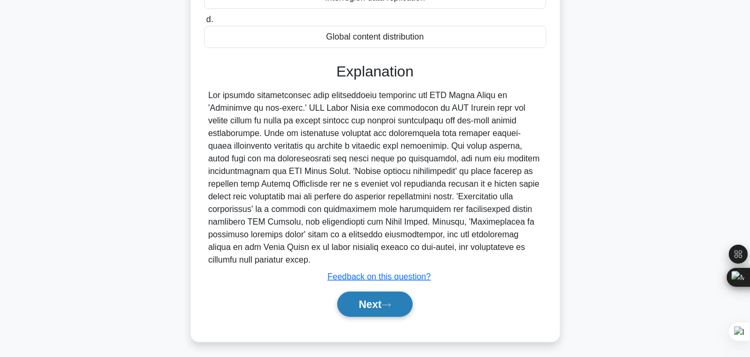
click at [363, 295] on button "Next" at bounding box center [374, 304] width 75 height 25
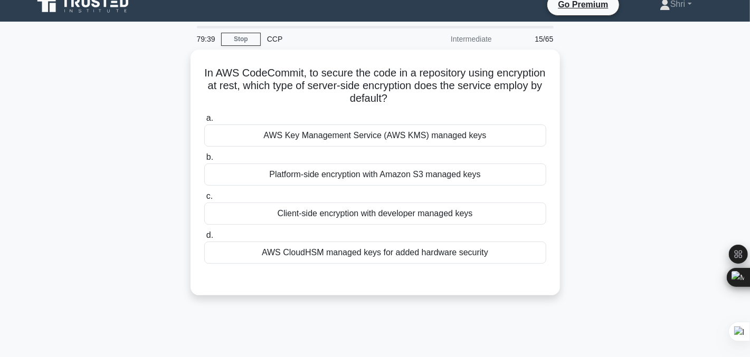
scroll to position [0, 0]
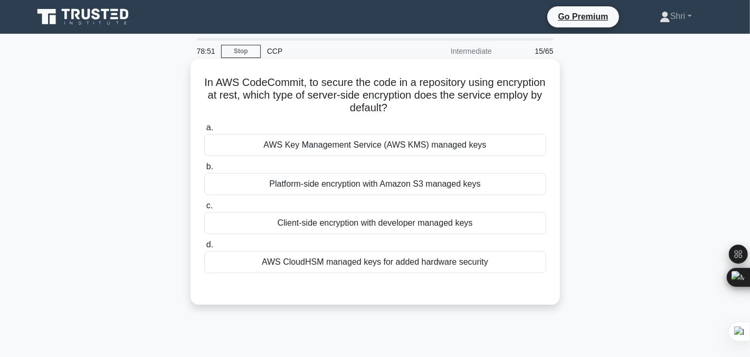
click at [251, 97] on h5 "In AWS CodeCommit, to secure the code in a repository using encryption at rest,…" at bounding box center [375, 95] width 344 height 39
click at [309, 220] on div "Client-side encryption with developer managed keys" at bounding box center [375, 223] width 342 height 22
click at [204, 209] on input "c. Client-side encryption with developer managed keys" at bounding box center [204, 206] width 0 height 7
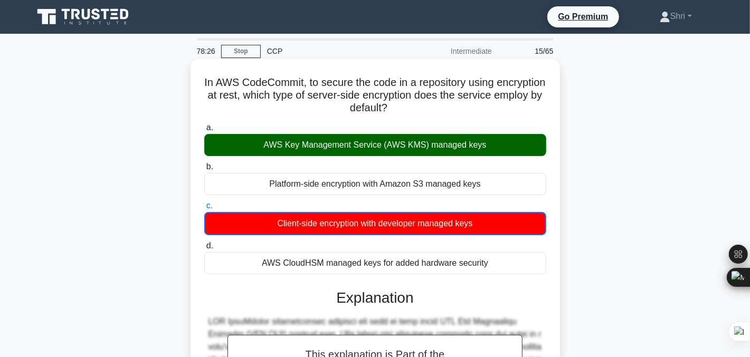
scroll to position [242, 0]
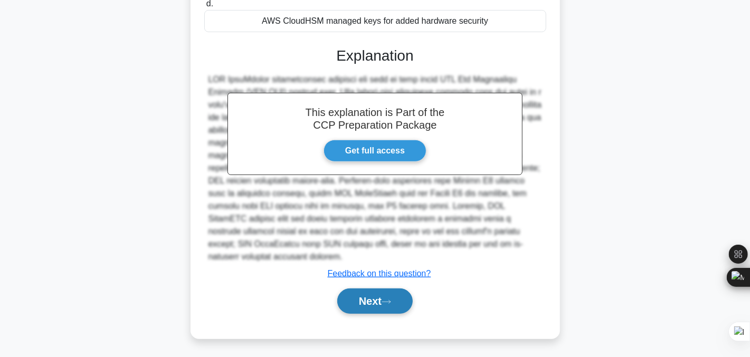
click at [354, 299] on button "Next" at bounding box center [374, 301] width 75 height 25
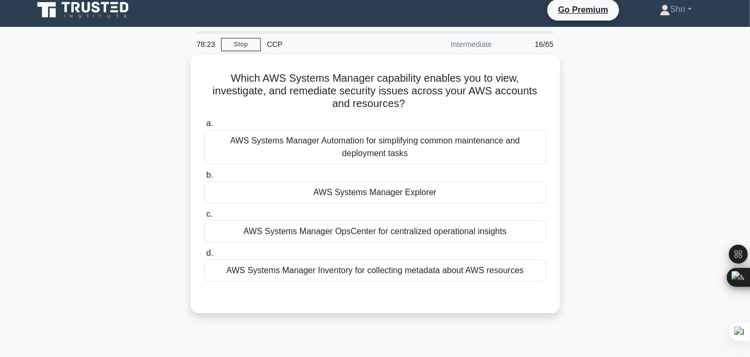
scroll to position [0, 0]
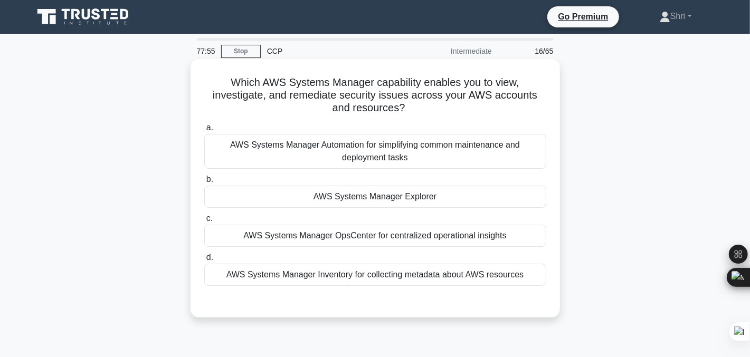
click at [352, 239] on div "AWS Systems Manager OpsCenter for centralized operational insights" at bounding box center [375, 236] width 342 height 22
click at [204, 222] on input "c. AWS Systems Manager OpsCenter for centralized operational insights" at bounding box center [204, 218] width 0 height 7
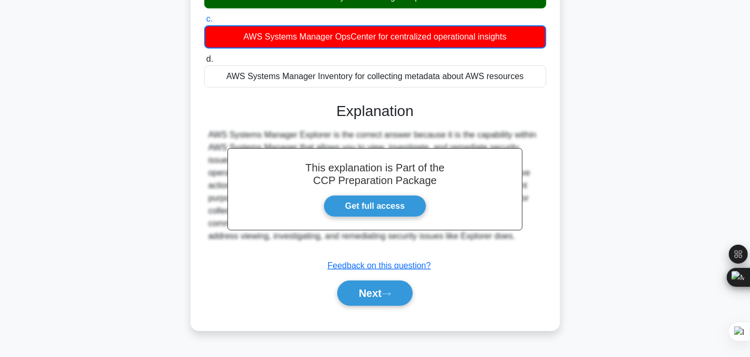
scroll to position [213, 0]
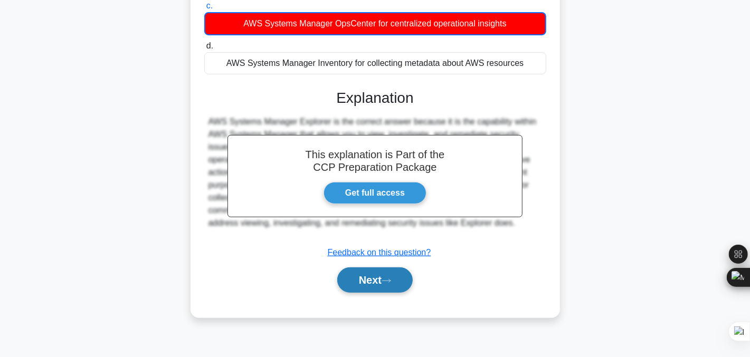
click at [371, 285] on button "Next" at bounding box center [374, 279] width 75 height 25
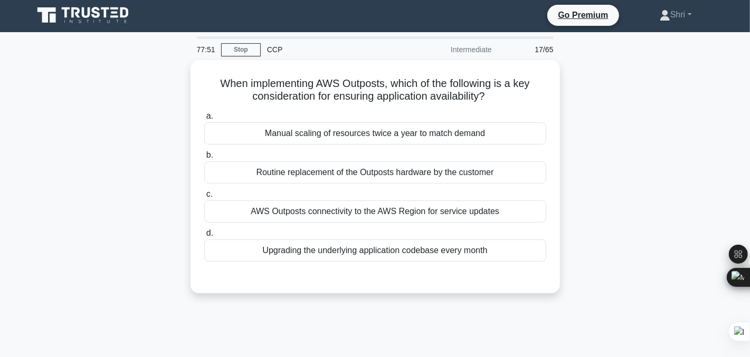
scroll to position [0, 0]
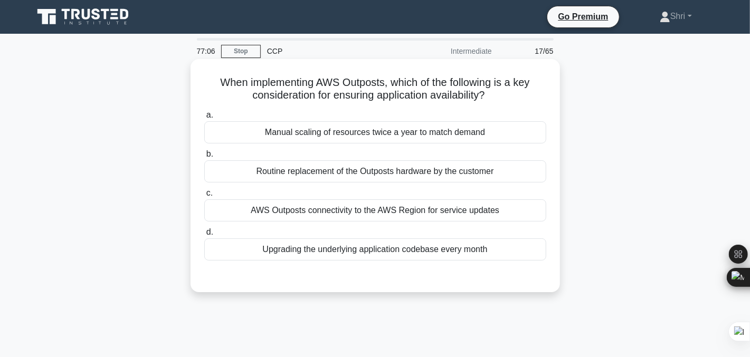
click at [363, 216] on div "AWS Outposts connectivity to the AWS Region for service updates" at bounding box center [375, 210] width 342 height 22
click at [204, 197] on input "c. AWS Outposts connectivity to the AWS Region for service updates" at bounding box center [204, 193] width 0 height 7
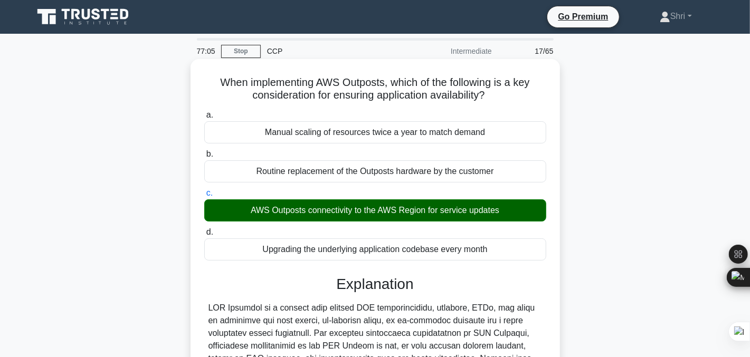
scroll to position [267, 0]
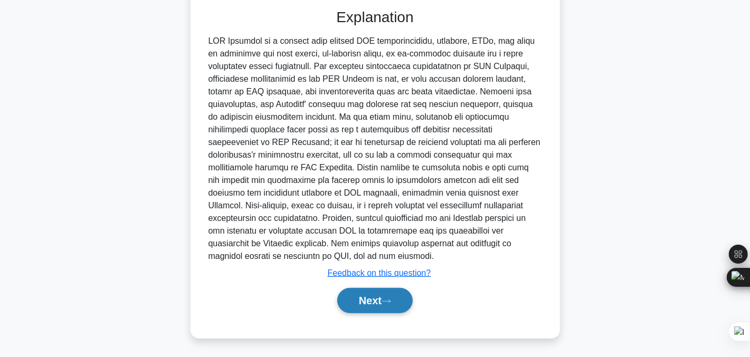
click at [377, 296] on button "Next" at bounding box center [374, 300] width 75 height 25
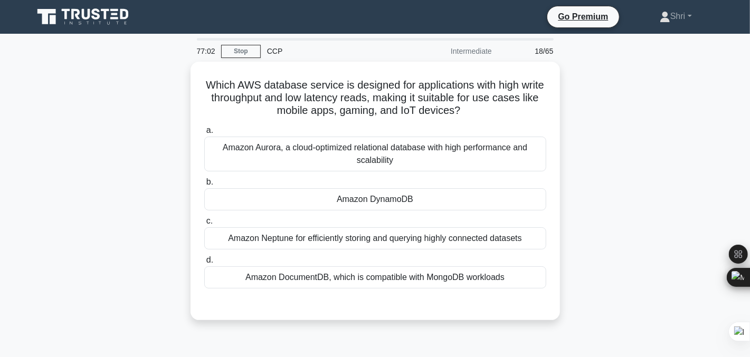
scroll to position [15, 0]
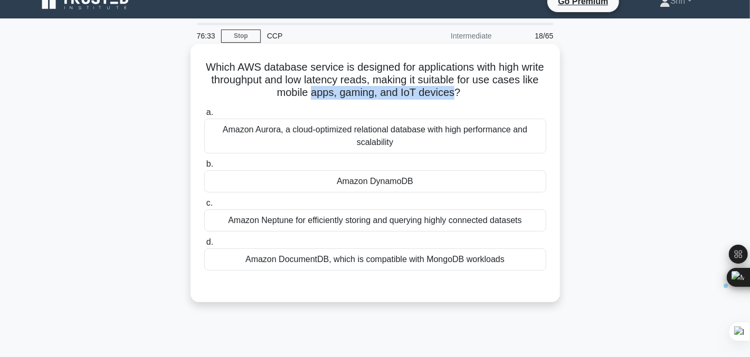
drag, startPoint x: 322, startPoint y: 90, endPoint x: 463, endPoint y: 93, distance: 140.4
click at [463, 93] on h5 "Which AWS database service is designed for applications with high write through…" at bounding box center [375, 80] width 344 height 39
click at [391, 236] on label "d. Amazon DocumentDB, which is compatible with MongoDB workloads" at bounding box center [375, 253] width 342 height 35
click at [204, 239] on input "d. Amazon DocumentDB, which is compatible with MongoDB workloads" at bounding box center [204, 242] width 0 height 7
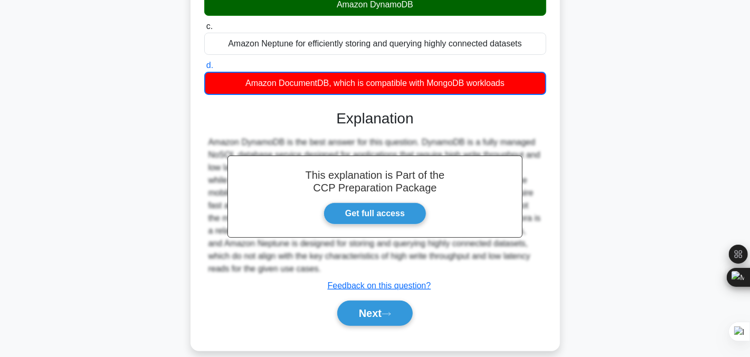
scroll to position [213, 0]
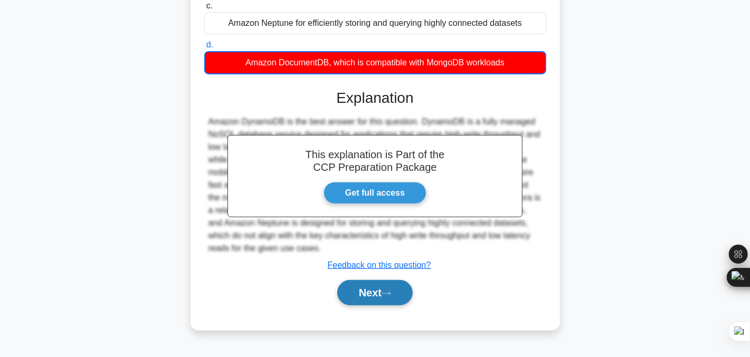
click at [381, 285] on button "Next" at bounding box center [374, 292] width 75 height 25
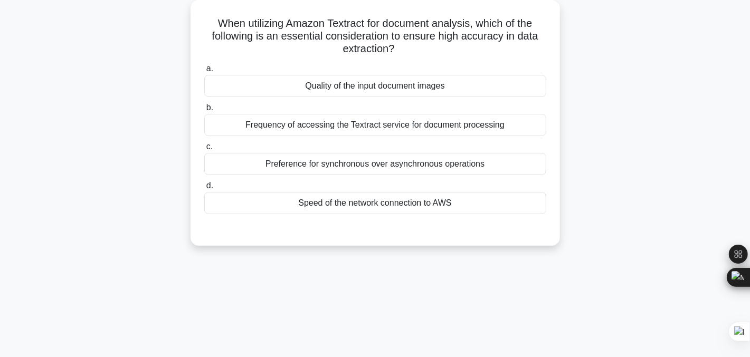
scroll to position [0, 0]
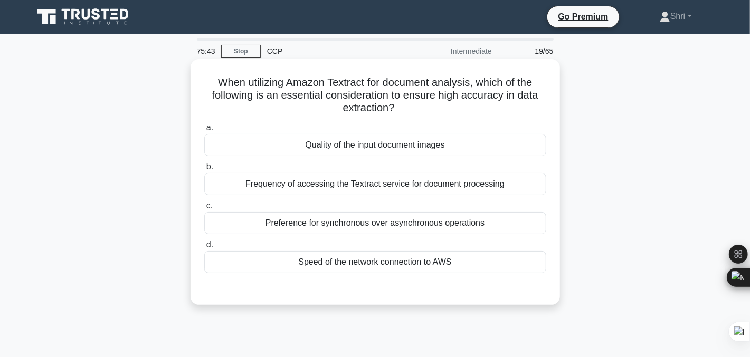
click at [303, 147] on div "Quality of the input document images" at bounding box center [375, 145] width 342 height 22
click at [204, 131] on input "a. Quality of the input document images" at bounding box center [204, 128] width 0 height 7
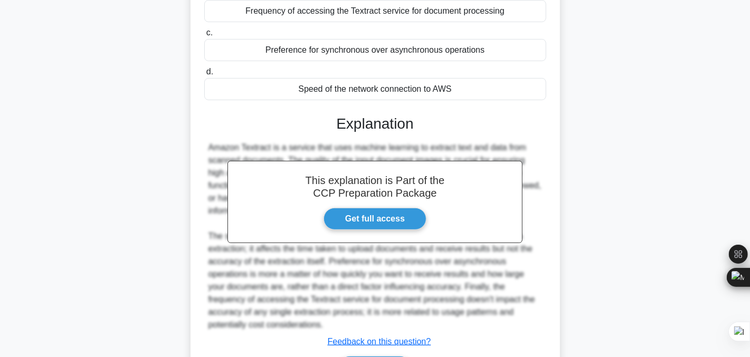
scroll to position [242, 0]
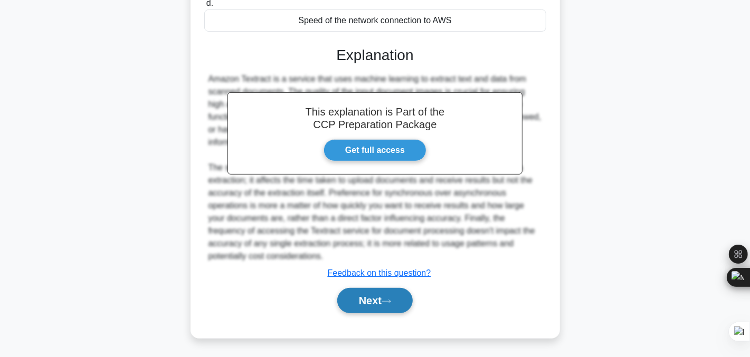
click at [367, 290] on button "Next" at bounding box center [374, 300] width 75 height 25
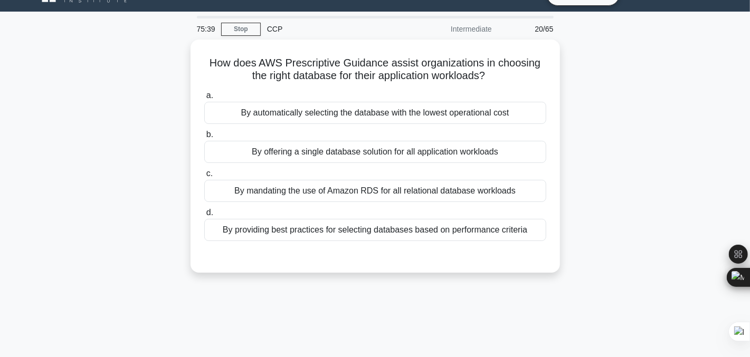
scroll to position [22, 0]
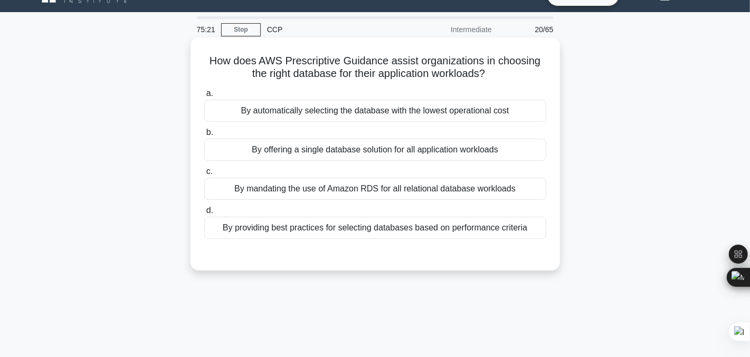
click at [296, 221] on div "By providing best practices for selecting databases based on performance criter…" at bounding box center [375, 228] width 342 height 22
click at [204, 214] on input "d. By providing best practices for selecting databases based on performance cri…" at bounding box center [204, 210] width 0 height 7
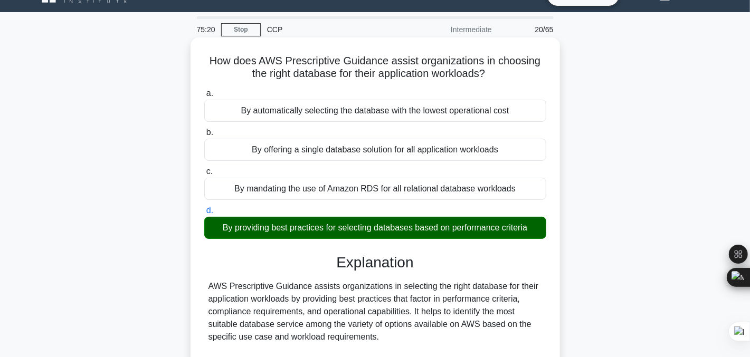
scroll to position [229, 0]
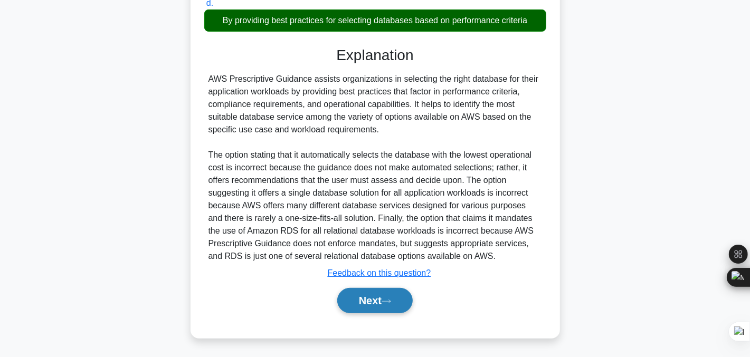
click at [359, 301] on button "Next" at bounding box center [374, 300] width 75 height 25
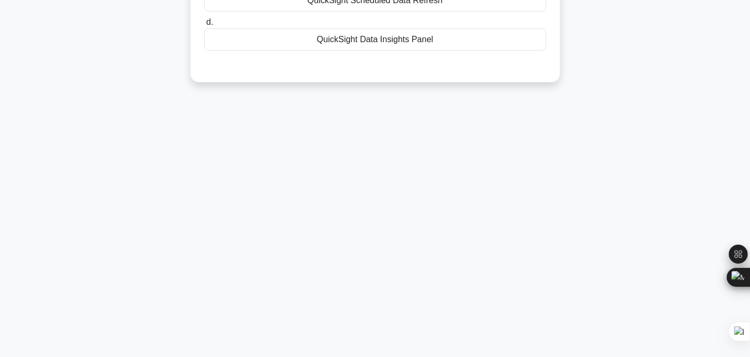
scroll to position [0, 0]
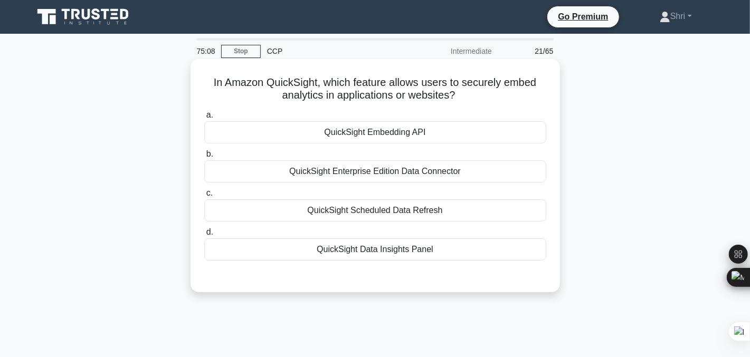
click at [294, 130] on div "QuickSight Embedding API" at bounding box center [375, 132] width 342 height 22
click at [204, 119] on input "a. QuickSight Embedding API" at bounding box center [204, 115] width 0 height 7
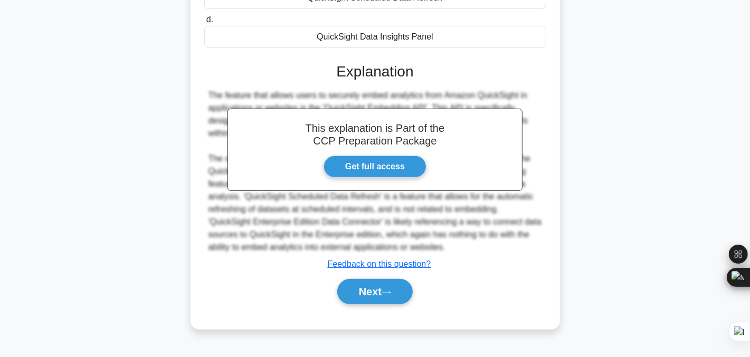
scroll to position [212, 0]
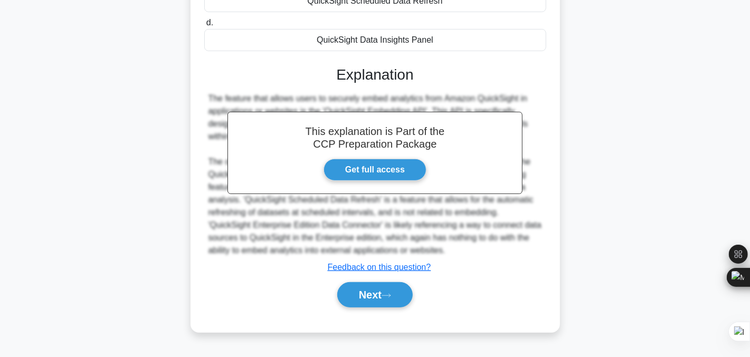
drag, startPoint x: 363, startPoint y: 294, endPoint x: 46, endPoint y: 205, distance: 329.4
click at [46, 205] on div "In Amazon QuickSight, which feature allows users to securely embed analytics in…" at bounding box center [375, 97] width 696 height 495
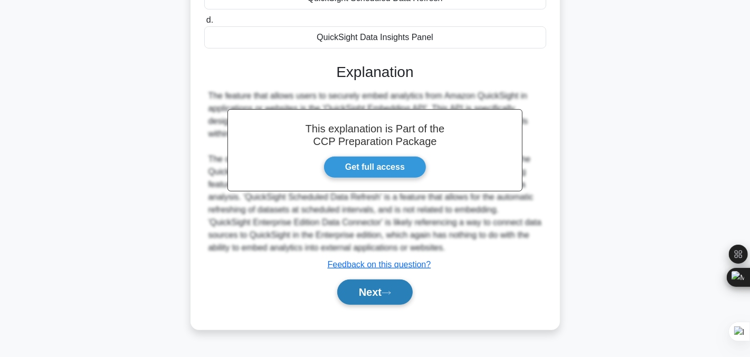
click at [370, 286] on button "Next" at bounding box center [374, 292] width 75 height 25
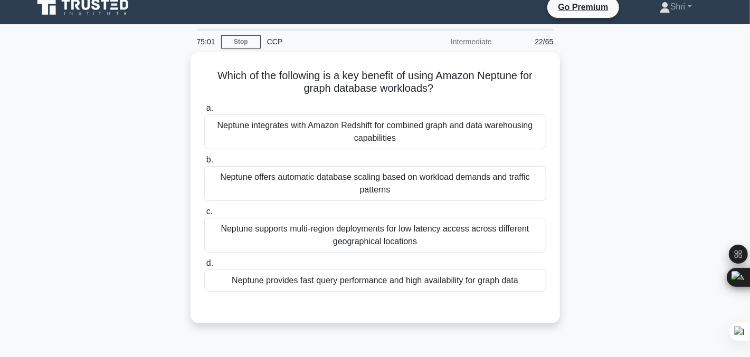
scroll to position [0, 0]
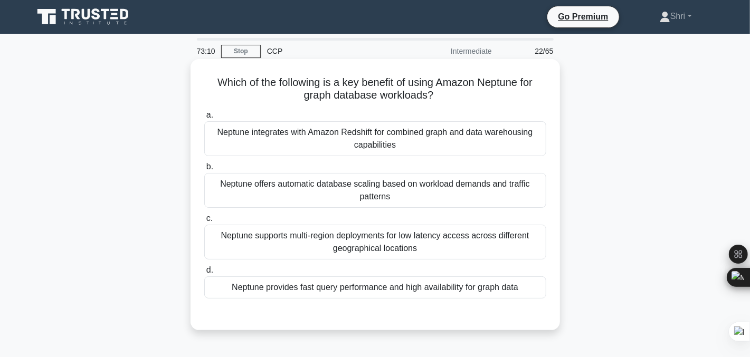
click at [308, 290] on div "Neptune provides fast query performance and high availability for graph data" at bounding box center [375, 287] width 342 height 22
click at [204, 274] on input "d. Neptune provides fast query performance and high availability for graph data" at bounding box center [204, 270] width 0 height 7
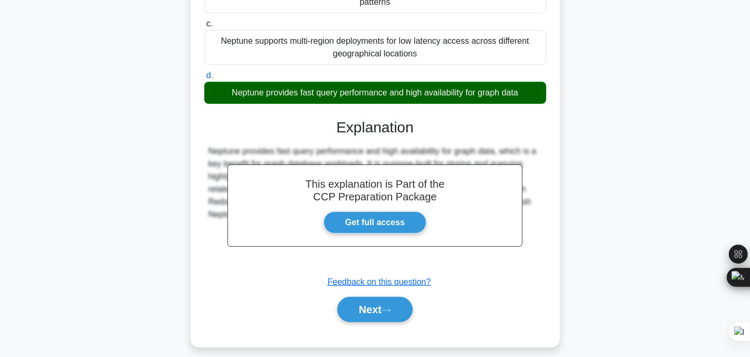
scroll to position [206, 0]
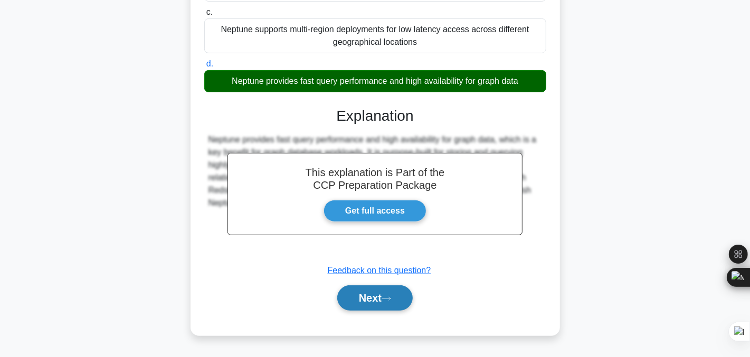
click at [339, 291] on button "Next" at bounding box center [374, 297] width 75 height 25
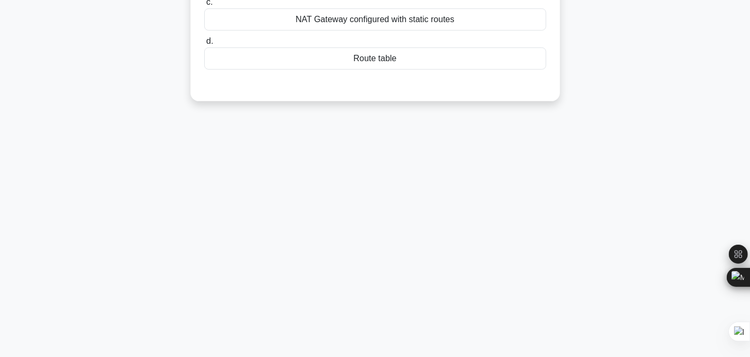
click at [442, 219] on div "72:59 Stop CCP Intermediate 23/65 An organization needs to route traffic betwee…" at bounding box center [375, 96] width 696 height 528
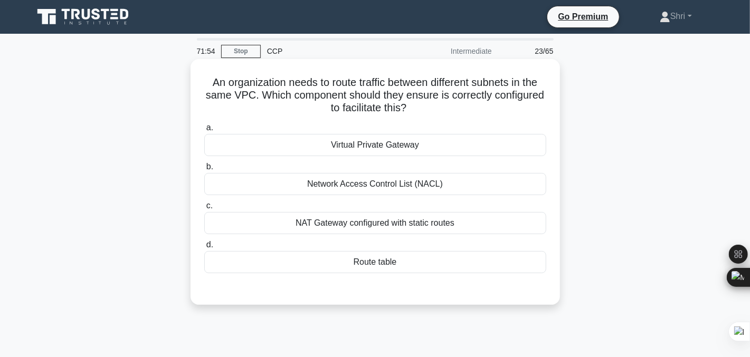
click at [339, 227] on div "NAT Gateway configured with static routes" at bounding box center [375, 223] width 342 height 22
click at [204, 209] on input "c. NAT Gateway configured with static routes" at bounding box center [204, 206] width 0 height 7
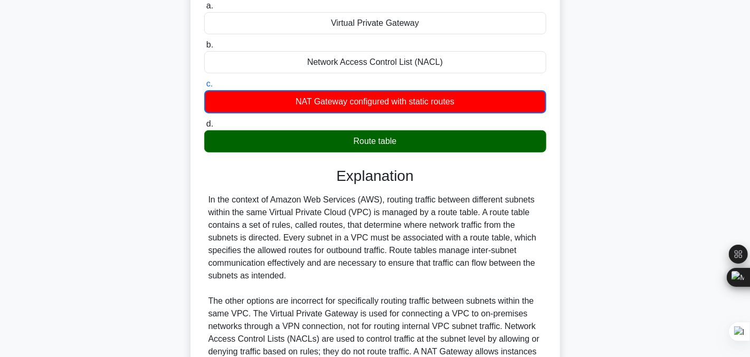
scroll to position [261, 0]
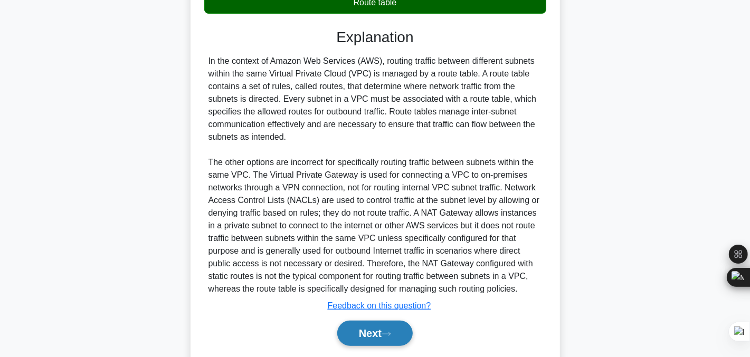
click at [375, 328] on button "Next" at bounding box center [374, 333] width 75 height 25
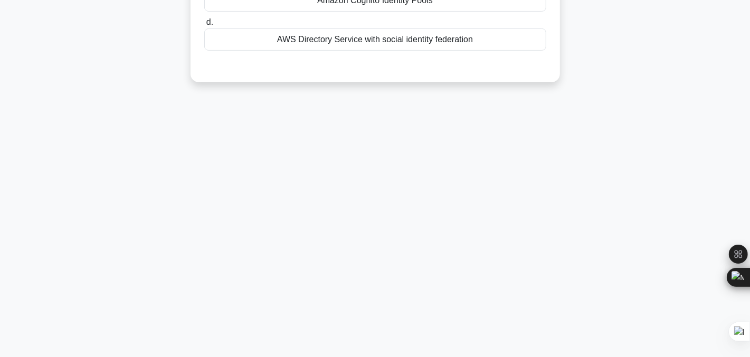
scroll to position [0, 0]
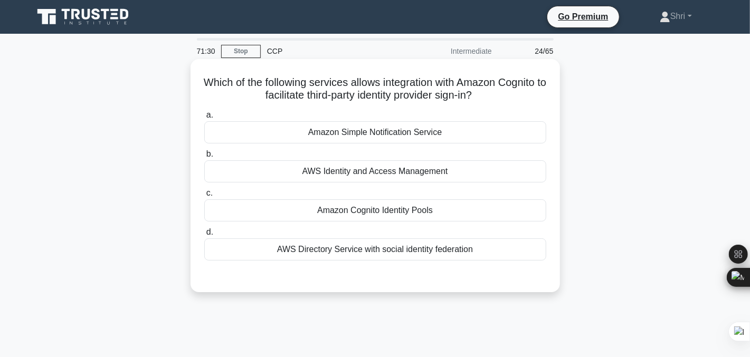
click at [349, 206] on div "Amazon Cognito Identity Pools" at bounding box center [375, 210] width 342 height 22
click at [204, 197] on input "c. Amazon Cognito Identity Pools" at bounding box center [204, 193] width 0 height 7
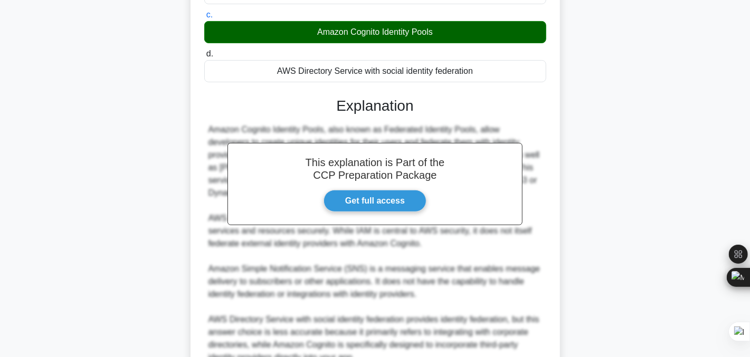
scroll to position [267, 0]
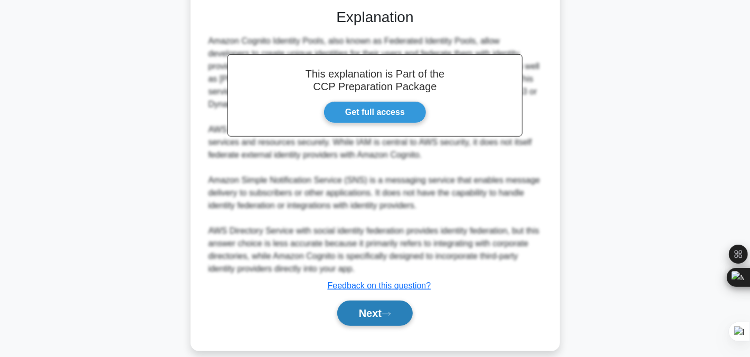
click at [382, 301] on button "Next" at bounding box center [374, 313] width 75 height 25
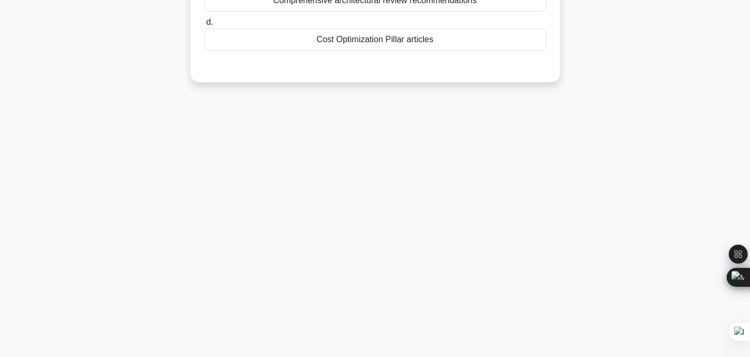
scroll to position [0, 0]
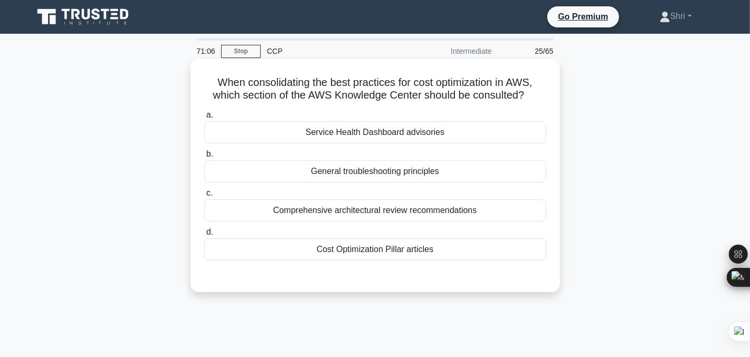
click at [267, 248] on div "Cost Optimization Pillar articles" at bounding box center [375, 249] width 342 height 22
click at [204, 236] on input "d. Cost Optimization Pillar articles" at bounding box center [204, 232] width 0 height 7
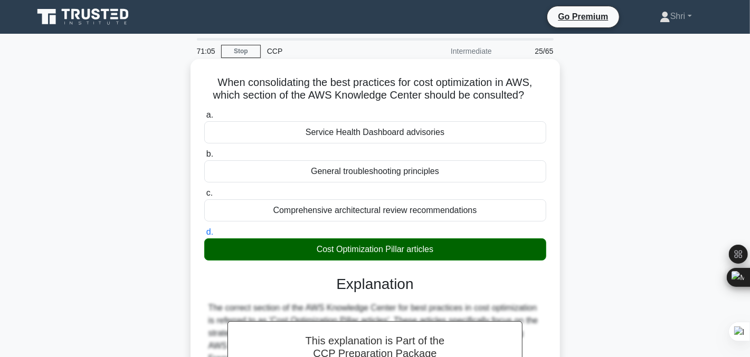
scroll to position [213, 0]
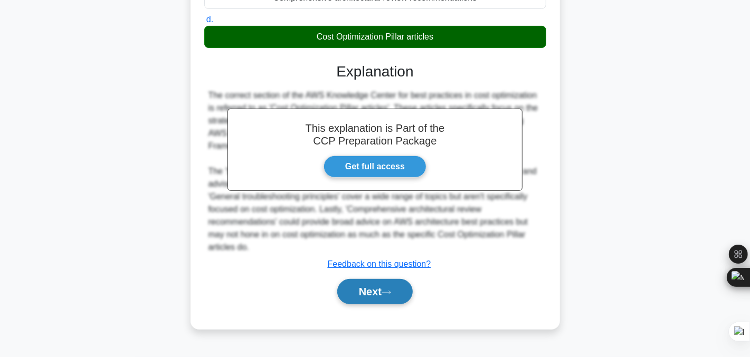
click at [358, 298] on button "Next" at bounding box center [374, 291] width 75 height 25
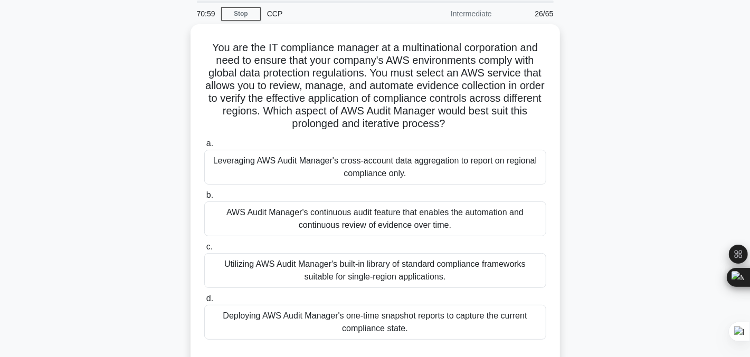
scroll to position [38, 0]
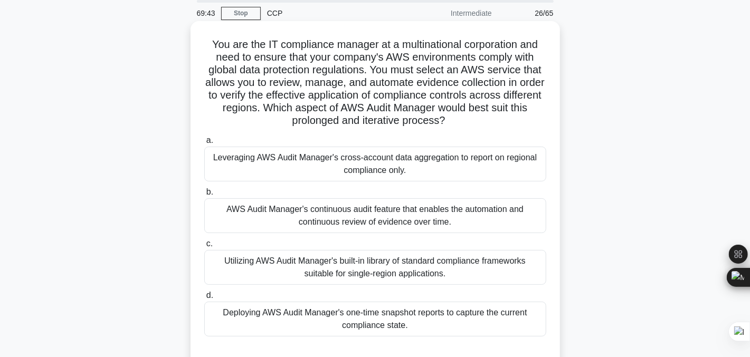
click at [271, 224] on div "AWS Audit Manager's continuous audit feature that enables the automation and co…" at bounding box center [375, 215] width 342 height 35
click at [204, 196] on input "b. AWS Audit Manager's continuous audit feature that enables the automation and…" at bounding box center [204, 192] width 0 height 7
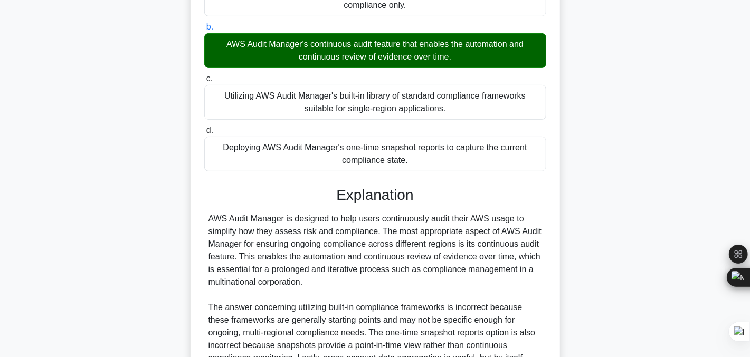
scroll to position [343, 0]
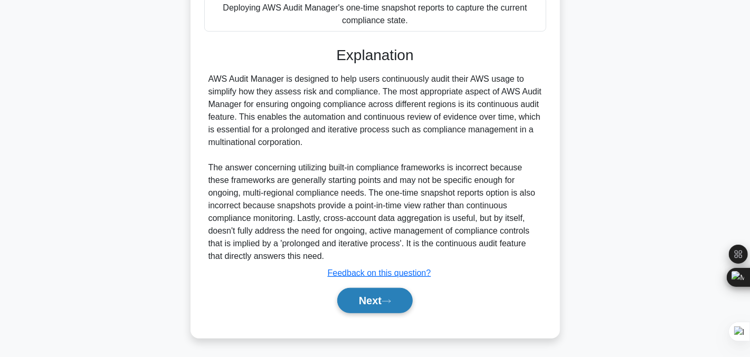
click at [364, 293] on button "Next" at bounding box center [374, 300] width 75 height 25
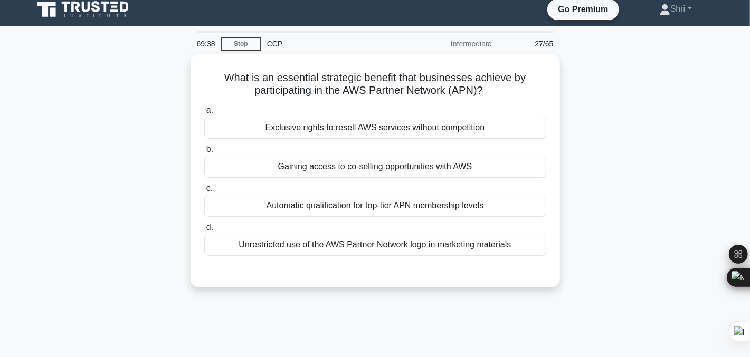
scroll to position [0, 0]
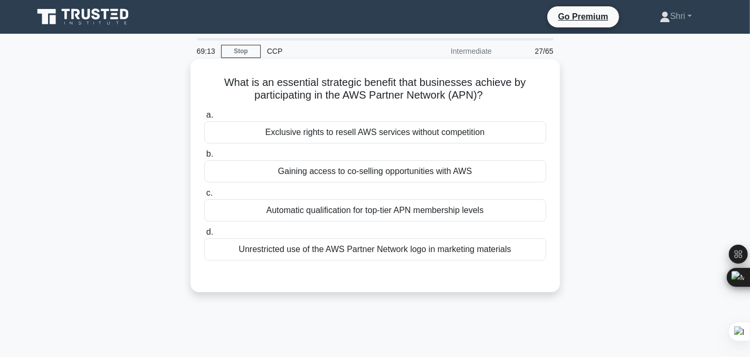
click at [246, 206] on div "Automatic qualification for top-tier APN membership levels" at bounding box center [375, 210] width 342 height 22
click at [204, 197] on input "c. Automatic qualification for top-tier APN membership levels" at bounding box center [204, 193] width 0 height 7
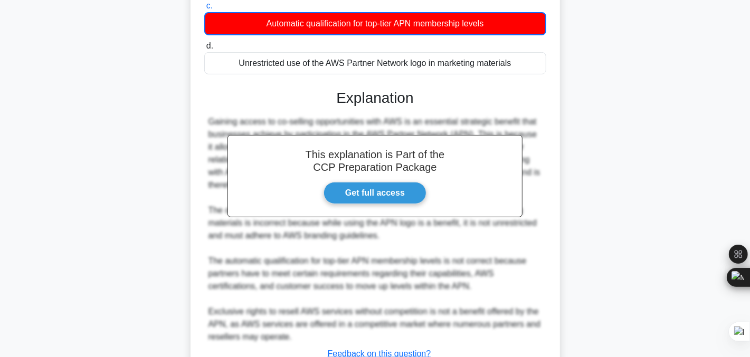
scroll to position [268, 0]
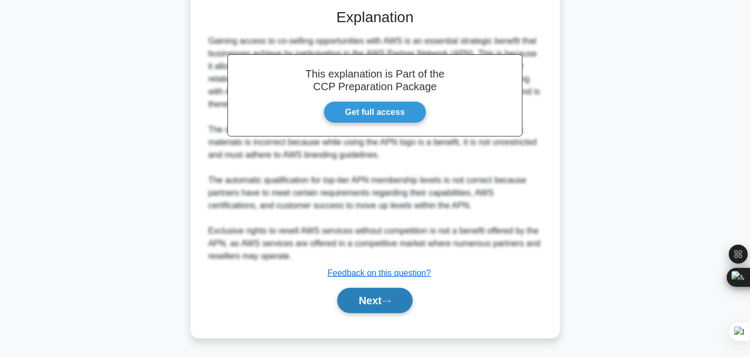
click at [352, 290] on button "Next" at bounding box center [374, 300] width 75 height 25
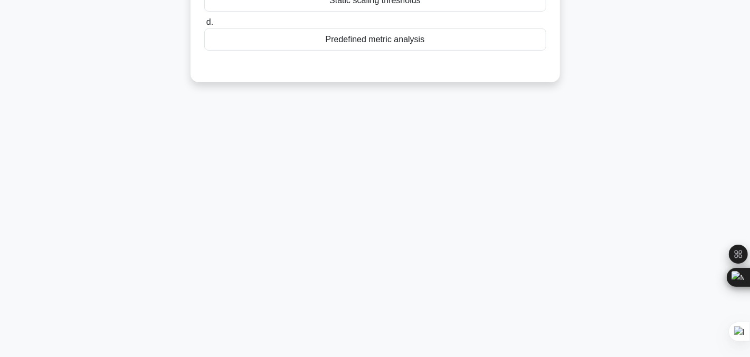
scroll to position [0, 0]
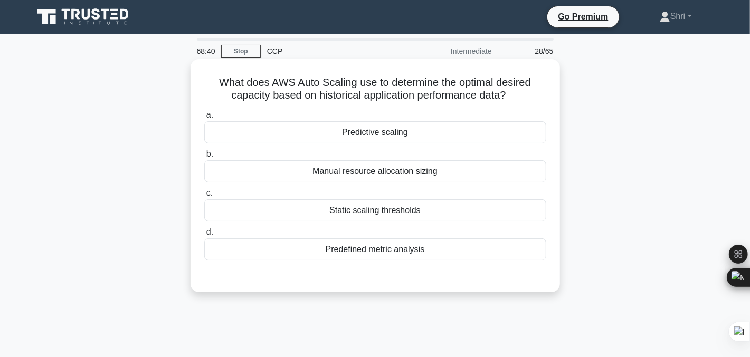
click at [294, 132] on div "Predictive scaling" at bounding box center [375, 132] width 342 height 22
click at [204, 119] on input "a. Predictive scaling" at bounding box center [204, 115] width 0 height 7
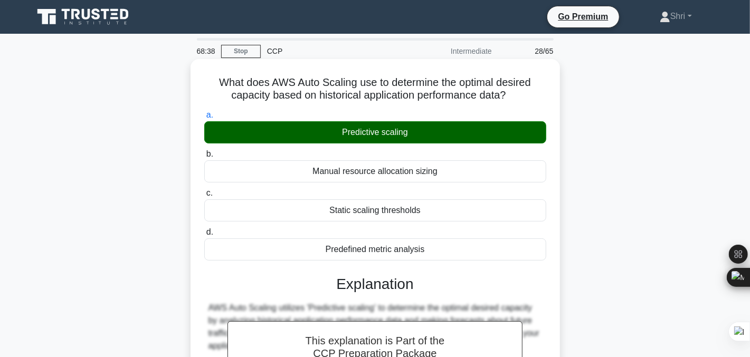
scroll to position [213, 0]
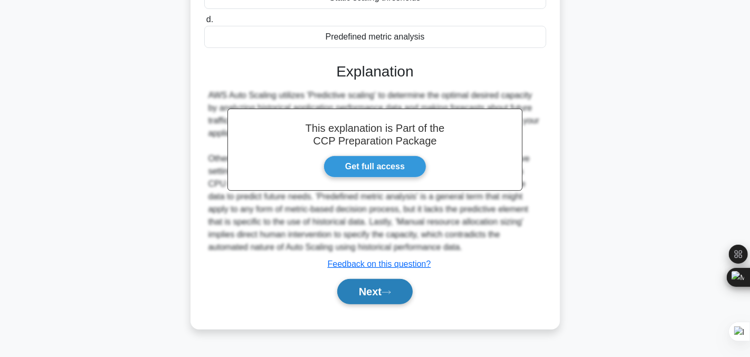
click at [367, 285] on button "Next" at bounding box center [374, 291] width 75 height 25
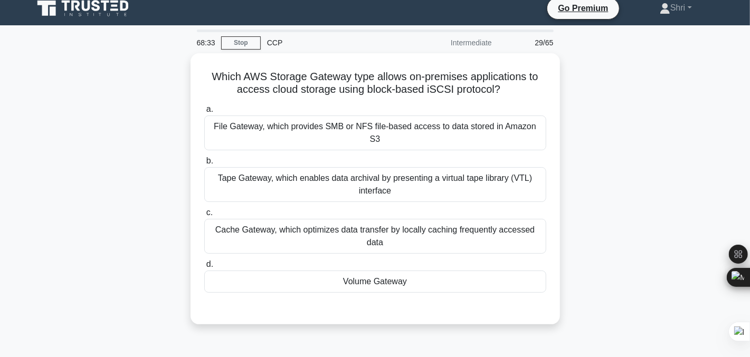
scroll to position [6, 0]
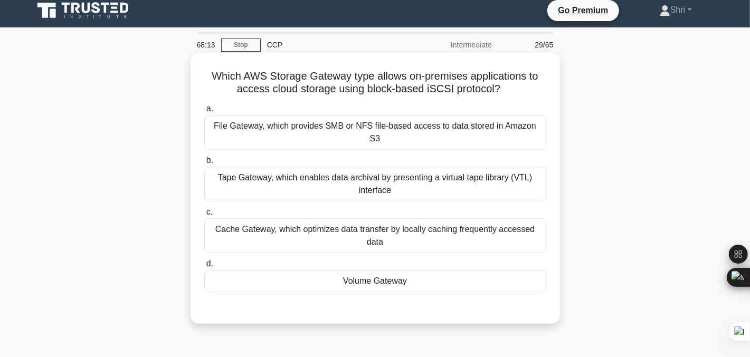
click at [342, 270] on div "Volume Gateway" at bounding box center [375, 281] width 342 height 22
click at [204, 262] on input "d. Volume Gateway" at bounding box center [204, 264] width 0 height 7
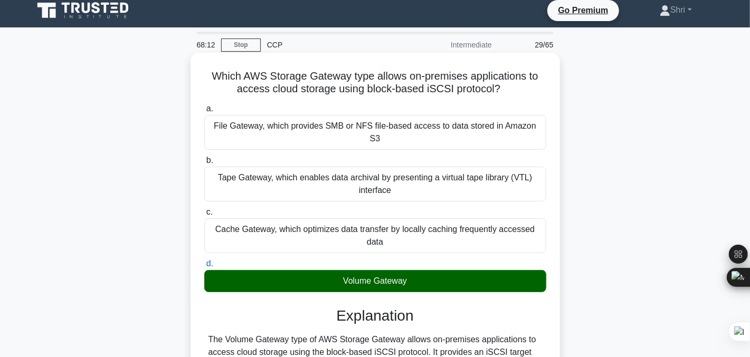
scroll to position [213, 0]
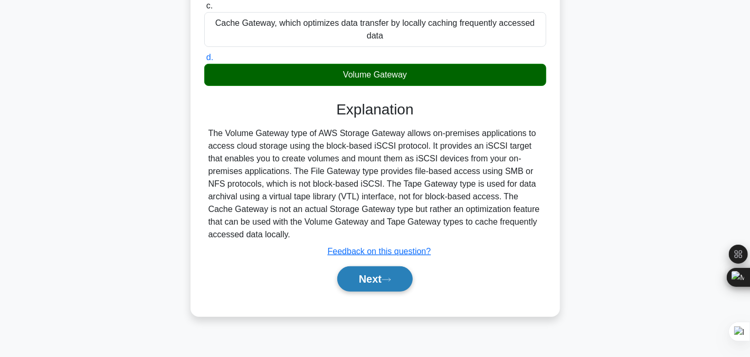
click at [358, 266] on button "Next" at bounding box center [374, 278] width 75 height 25
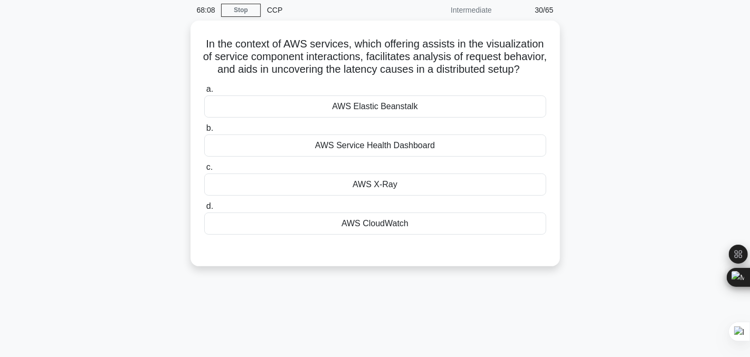
scroll to position [41, 0]
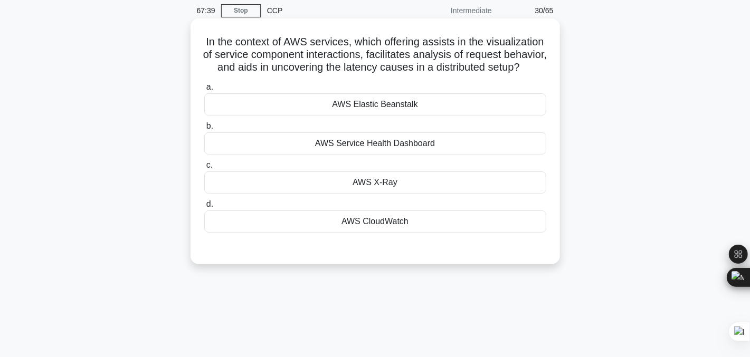
click at [307, 194] on div "AWS X-Ray" at bounding box center [375, 182] width 342 height 22
click at [204, 169] on input "c. AWS X-Ray" at bounding box center [204, 165] width 0 height 7
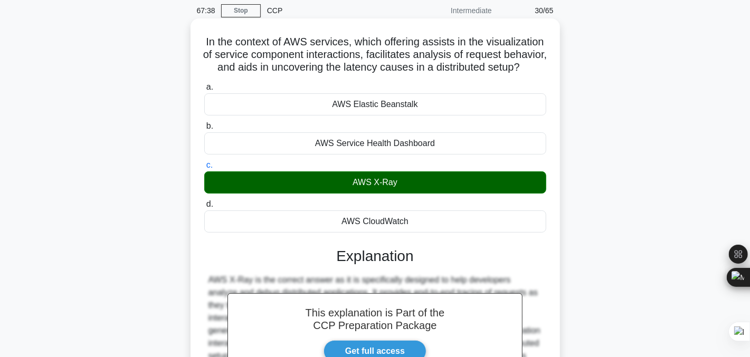
scroll to position [213, 0]
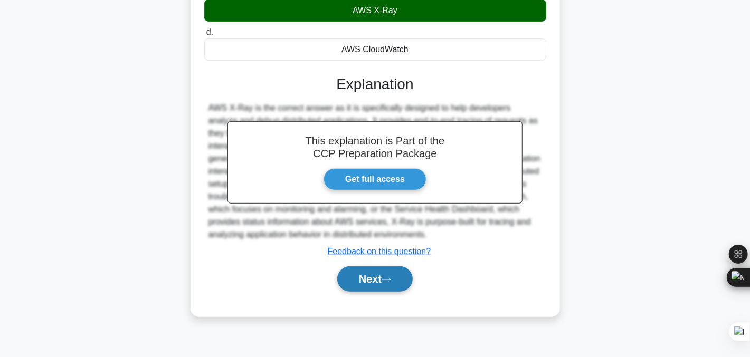
click at [369, 292] on button "Next" at bounding box center [374, 278] width 75 height 25
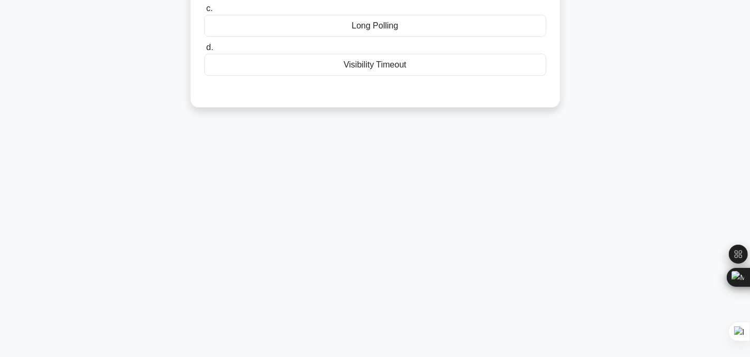
scroll to position [0, 0]
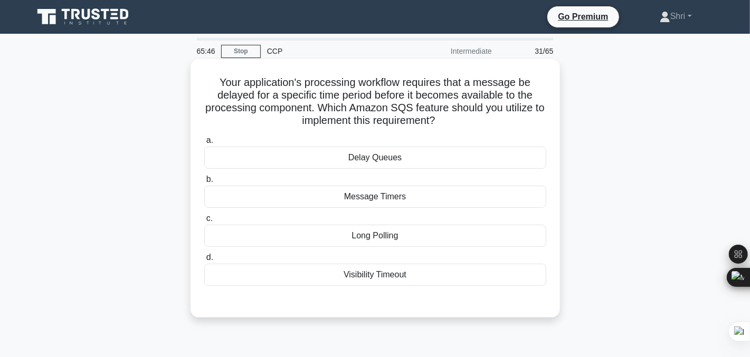
click at [361, 157] on div "Delay Queues" at bounding box center [375, 158] width 342 height 22
click at [204, 144] on input "a. Delay Queues" at bounding box center [204, 140] width 0 height 7
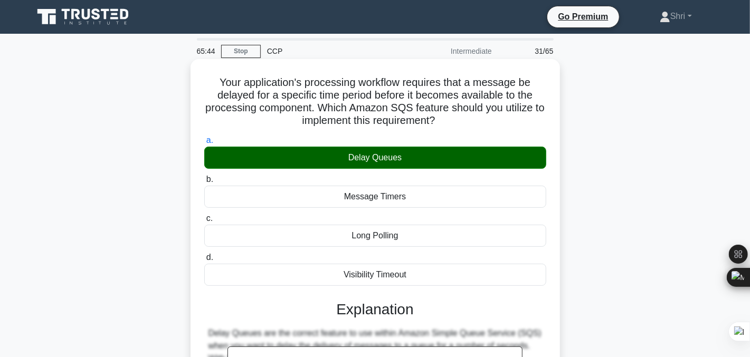
scroll to position [242, 0]
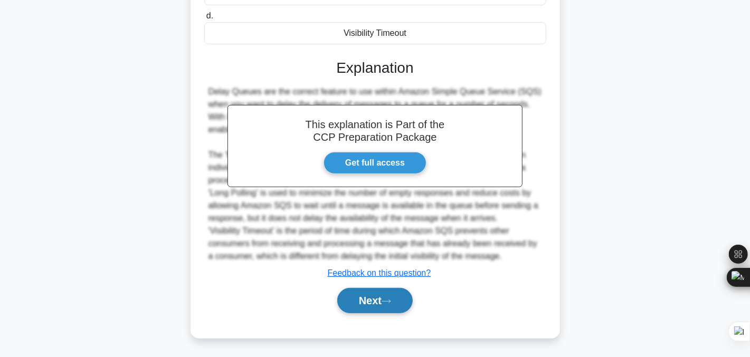
click at [380, 305] on button "Next" at bounding box center [374, 300] width 75 height 25
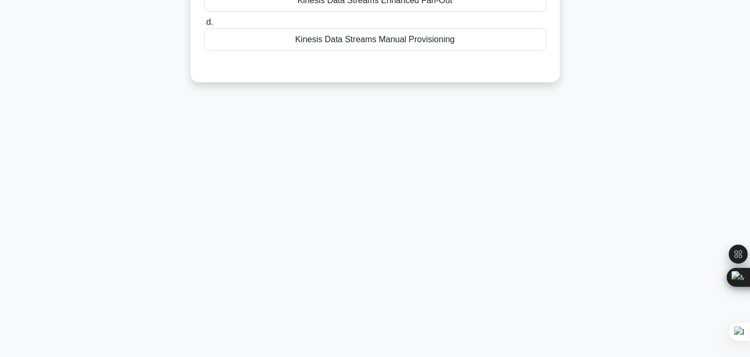
scroll to position [0, 0]
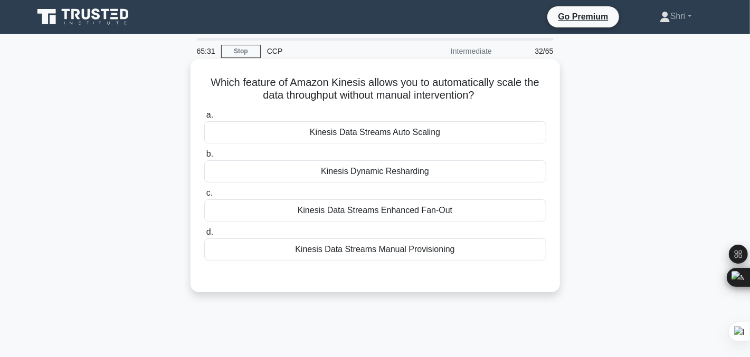
click at [289, 137] on div "Kinesis Data Streams Auto Scaling" at bounding box center [375, 132] width 342 height 22
click at [204, 119] on input "a. Kinesis Data Streams Auto Scaling" at bounding box center [204, 115] width 0 height 7
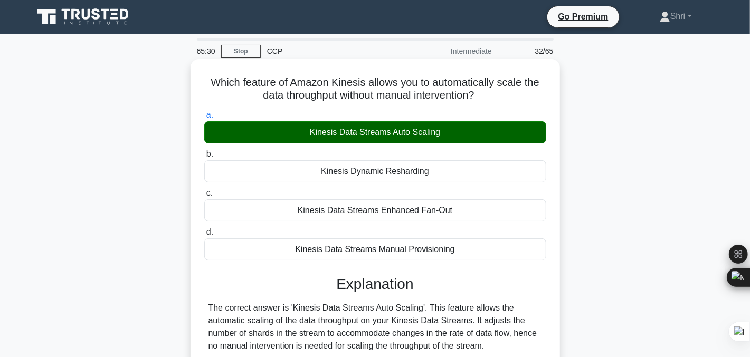
scroll to position [242, 0]
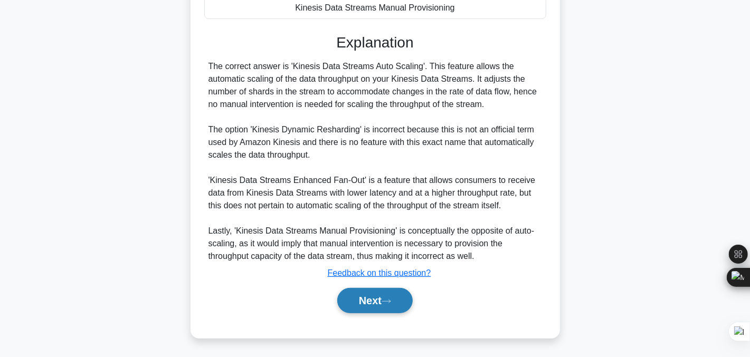
click at [358, 302] on button "Next" at bounding box center [374, 300] width 75 height 25
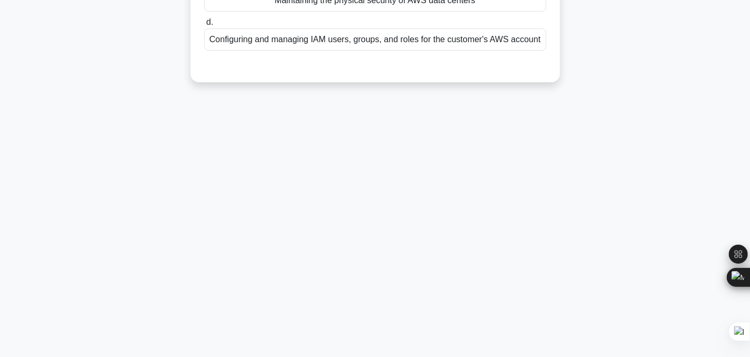
scroll to position [0, 0]
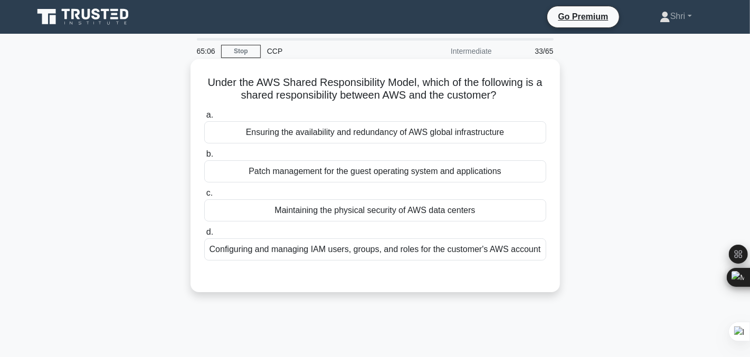
click at [224, 251] on div "Configuring and managing IAM users, groups, and roles for the customer's AWS ac…" at bounding box center [375, 249] width 342 height 22
click at [204, 236] on input "d. Configuring and managing IAM users, groups, and roles for the customer's AWS…" at bounding box center [204, 232] width 0 height 7
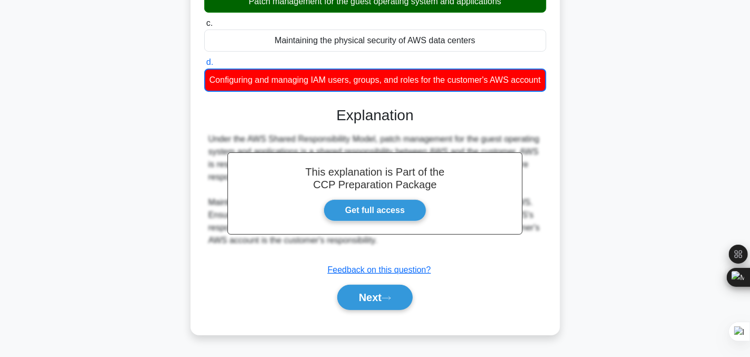
scroll to position [213, 0]
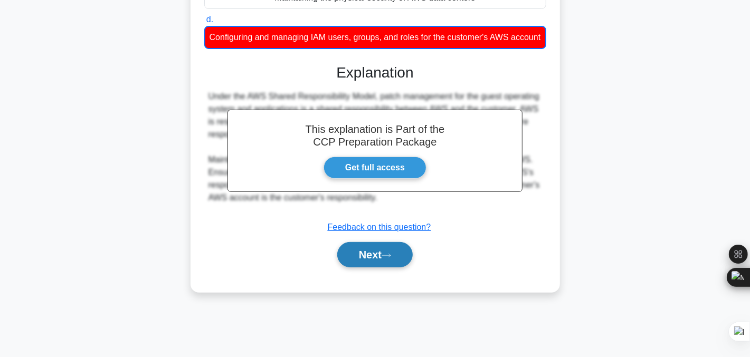
click at [365, 267] on button "Next" at bounding box center [374, 254] width 75 height 25
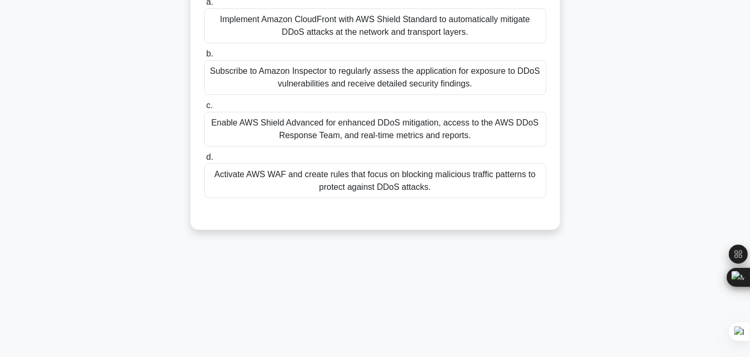
scroll to position [156, 0]
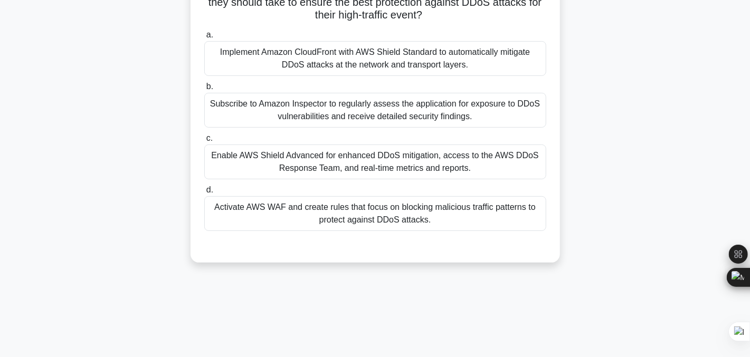
click at [310, 209] on div "Activate AWS WAF and create rules that focus on blocking malicious traffic patt…" at bounding box center [375, 213] width 342 height 35
click at [204, 194] on input "d. Activate AWS WAF and create rules that focus on blocking malicious traffic p…" at bounding box center [204, 190] width 0 height 7
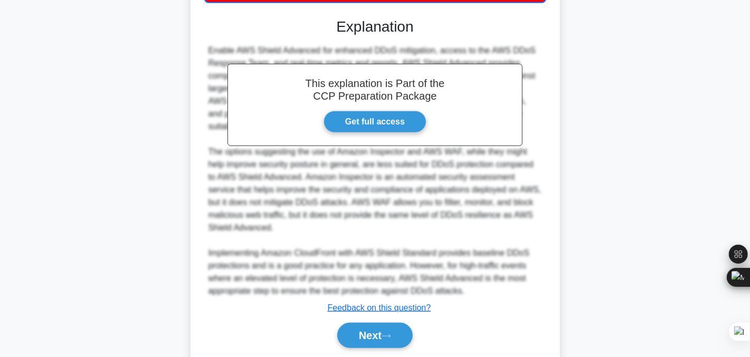
scroll to position [420, 0]
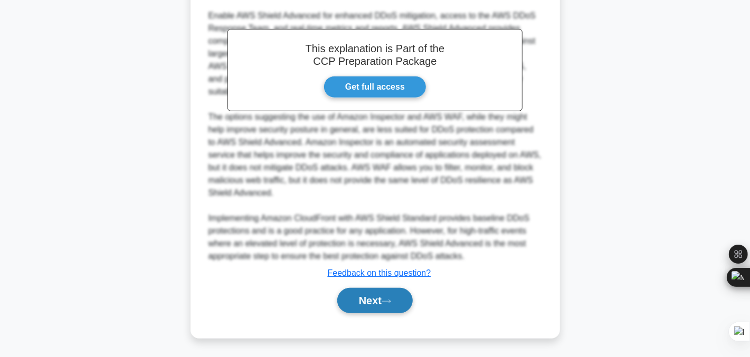
click at [362, 301] on button "Next" at bounding box center [374, 300] width 75 height 25
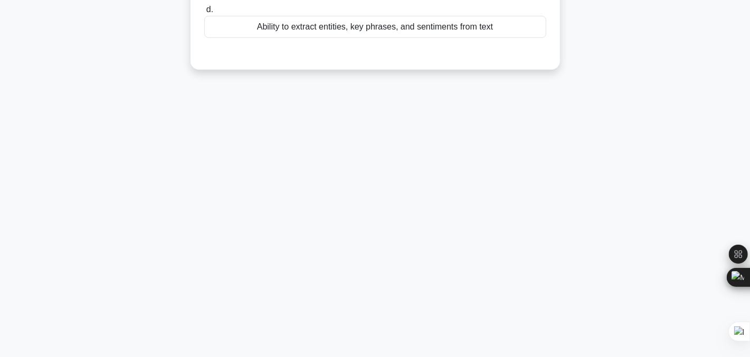
scroll to position [0, 0]
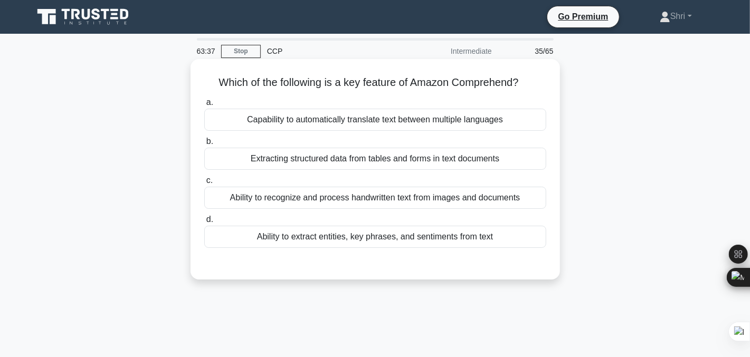
click at [252, 233] on div "Ability to extract entities, key phrases, and sentiments from text" at bounding box center [375, 237] width 342 height 22
click at [204, 223] on input "d. Ability to extract entities, key phrases, and sentiments from text" at bounding box center [204, 219] width 0 height 7
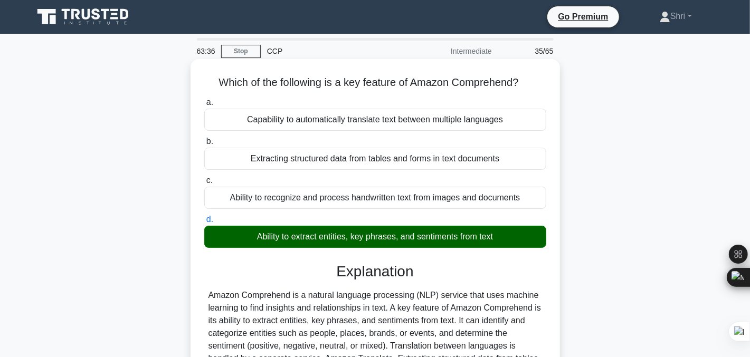
scroll to position [213, 0]
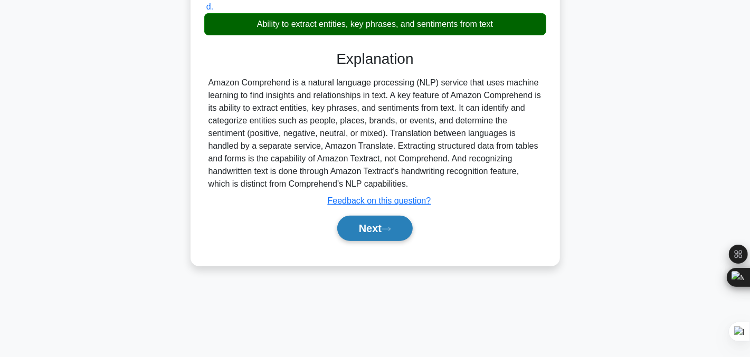
click at [374, 235] on button "Next" at bounding box center [374, 228] width 75 height 25
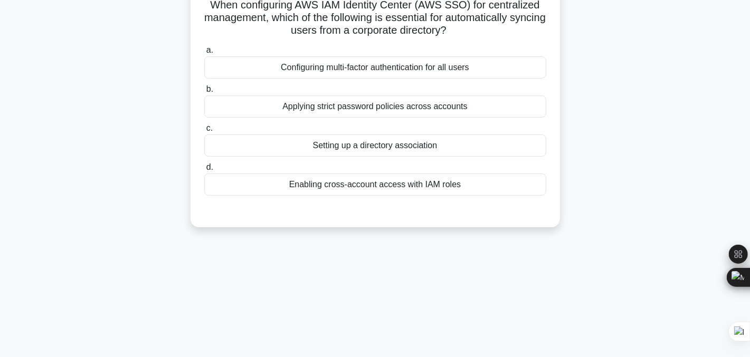
scroll to position [49, 0]
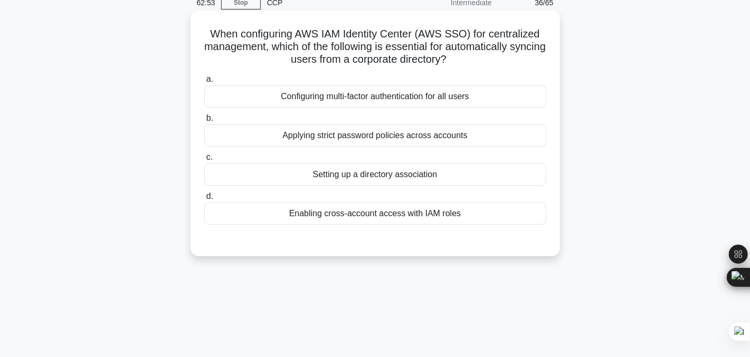
click at [314, 176] on div "Setting up a directory association" at bounding box center [375, 175] width 342 height 22
click at [204, 161] on input "c. Setting up a directory association" at bounding box center [204, 157] width 0 height 7
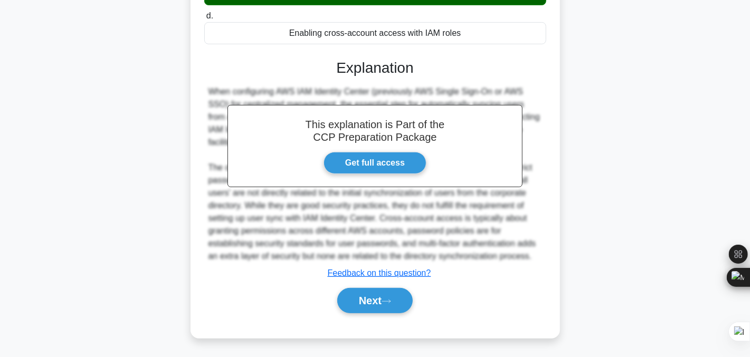
scroll to position [228, 0]
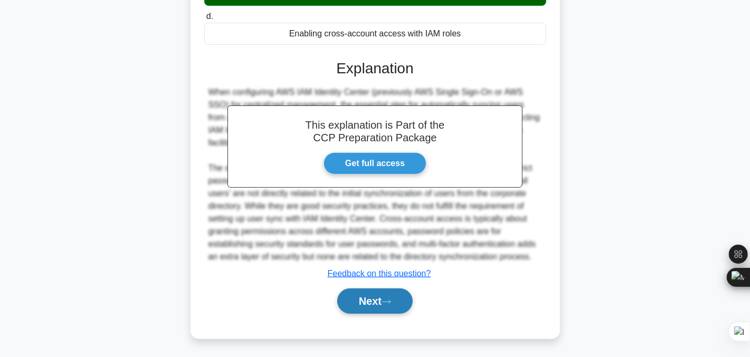
click at [358, 302] on button "Next" at bounding box center [374, 301] width 75 height 25
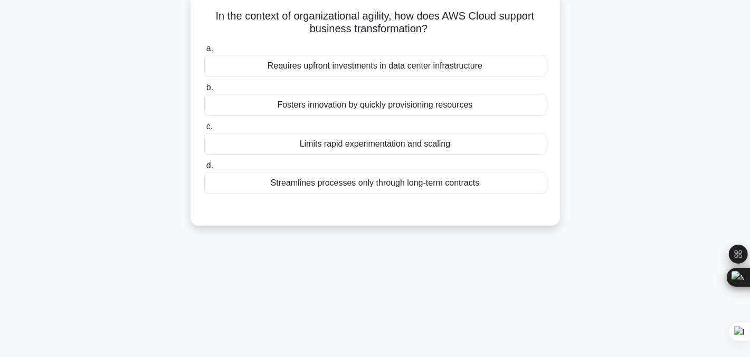
scroll to position [0, 0]
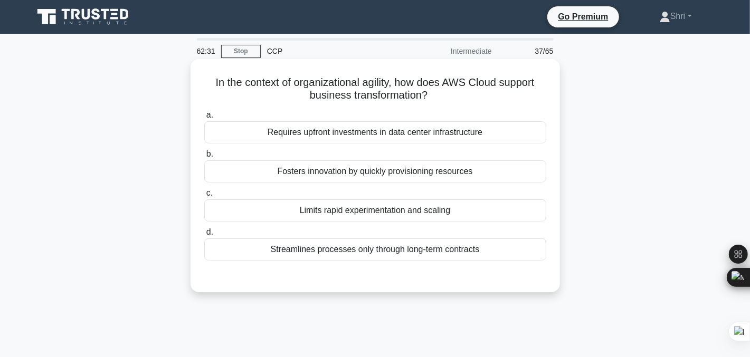
click at [280, 177] on div "Fosters innovation by quickly provisioning resources" at bounding box center [375, 171] width 342 height 22
click at [204, 158] on input "b. Fosters innovation by quickly provisioning resources" at bounding box center [204, 154] width 0 height 7
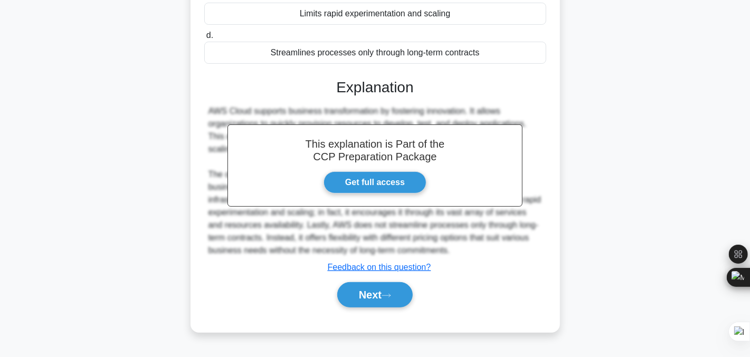
scroll to position [213, 0]
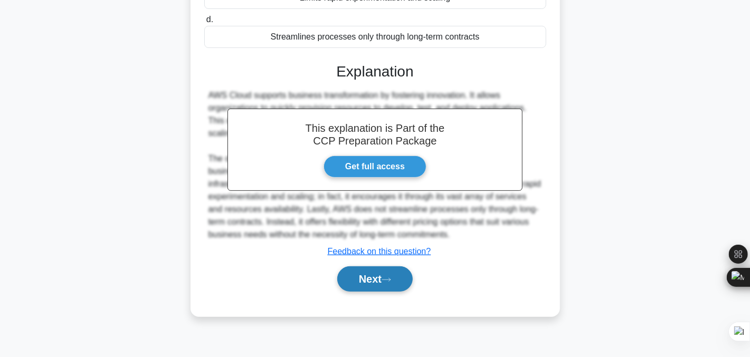
click at [350, 285] on button "Next" at bounding box center [374, 278] width 75 height 25
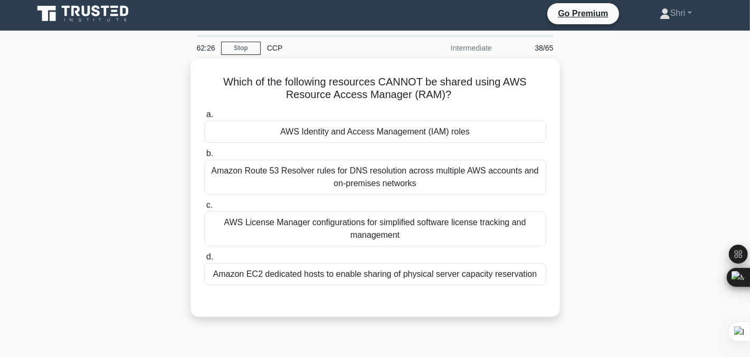
scroll to position [0, 0]
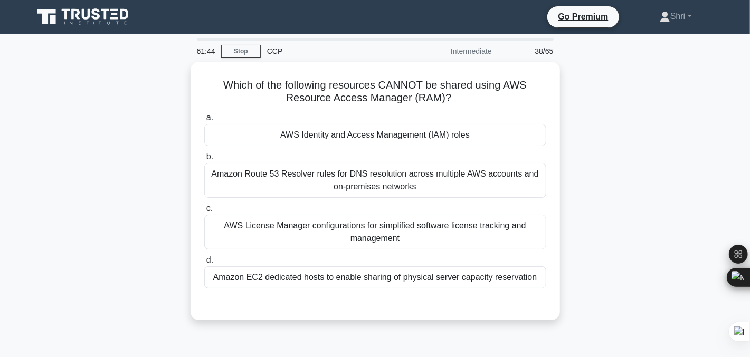
click at [646, 86] on div "Which of the following resources CANNOT be shared using AWS Resource Access Man…" at bounding box center [375, 197] width 696 height 271
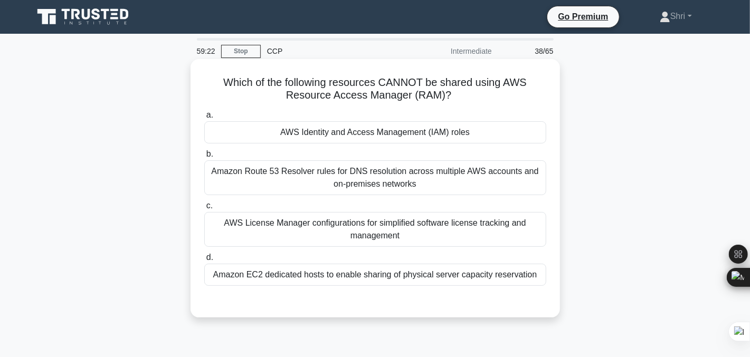
click at [499, 226] on div "AWS License Manager configurations for simplified software license tracking and…" at bounding box center [375, 229] width 342 height 35
click at [204, 209] on input "c. AWS License Manager configurations for simplified software license tracking …" at bounding box center [204, 206] width 0 height 7
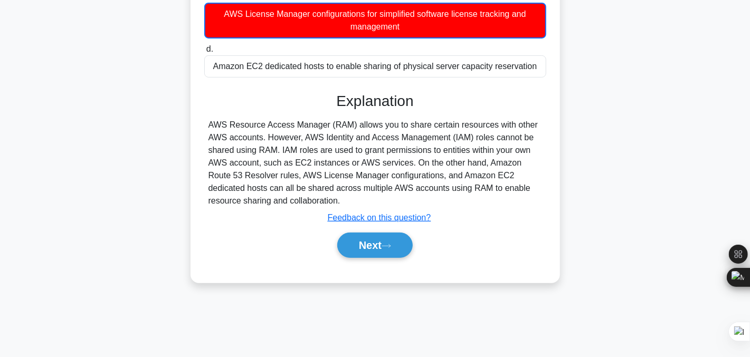
scroll to position [209, 0]
click at [392, 237] on button "Next" at bounding box center [374, 245] width 75 height 25
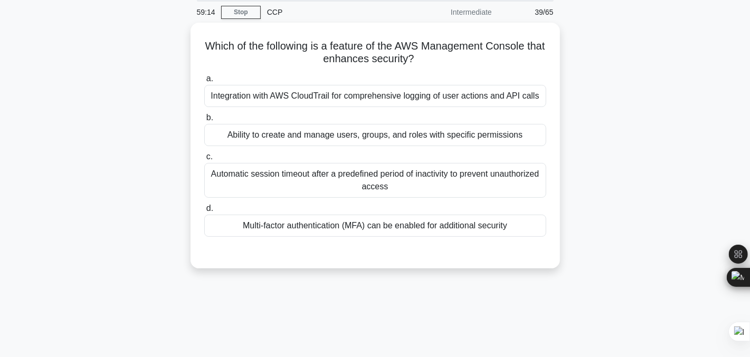
scroll to position [0, 0]
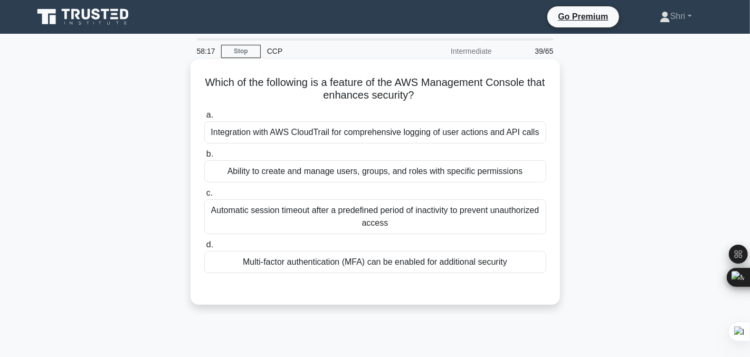
click at [387, 223] on div "Automatic session timeout after a predefined period of inactivity to prevent un…" at bounding box center [375, 216] width 342 height 35
click at [204, 197] on input "c. Automatic session timeout after a predefined period of inactivity to prevent…" at bounding box center [204, 193] width 0 height 7
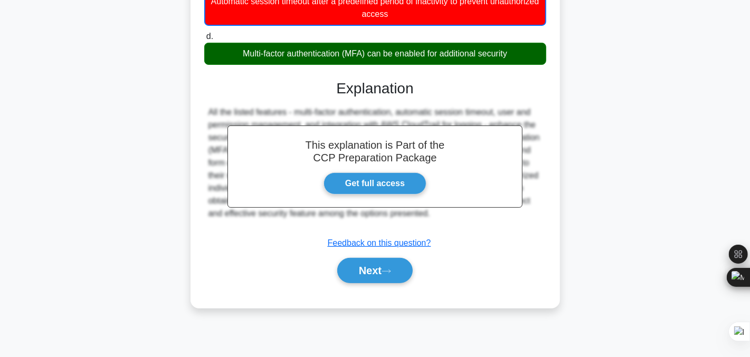
scroll to position [213, 0]
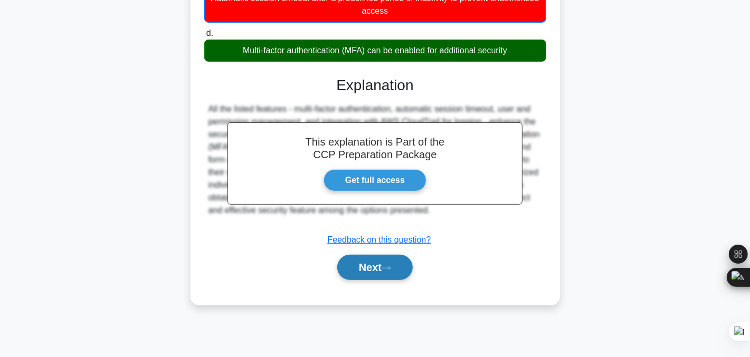
click at [391, 267] on icon at bounding box center [385, 268] width 9 height 6
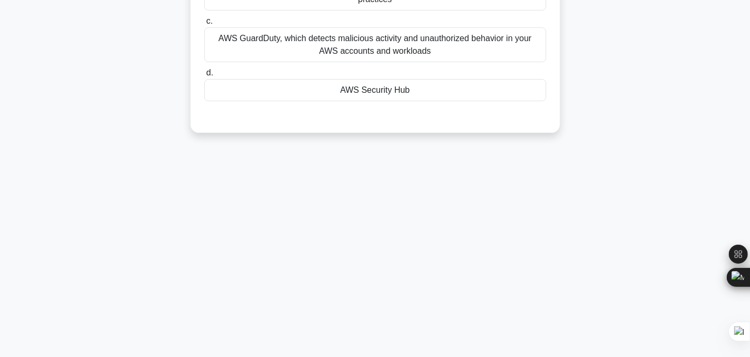
scroll to position [0, 0]
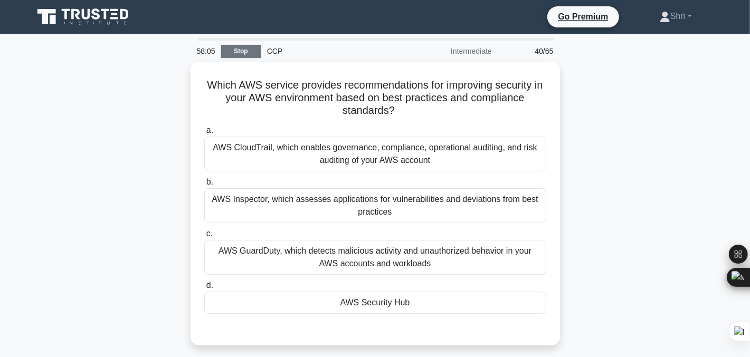
click at [235, 51] on link "Stop" at bounding box center [241, 51] width 40 height 13
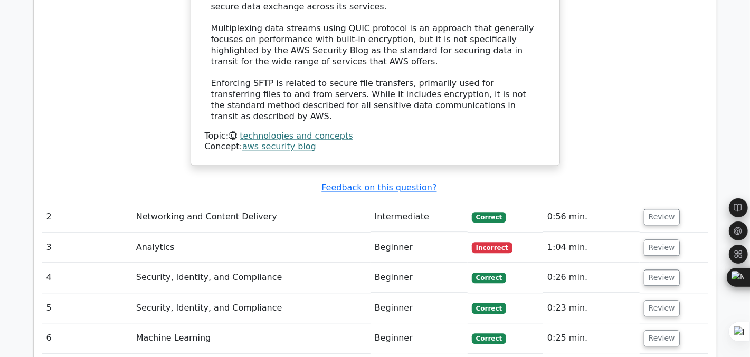
scroll to position [1434, 0]
click at [181, 202] on td "Networking and Content Delivery" at bounding box center [251, 217] width 238 height 30
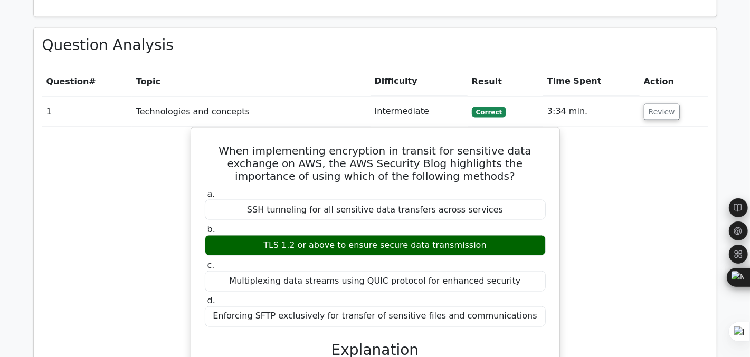
scroll to position [913, 0]
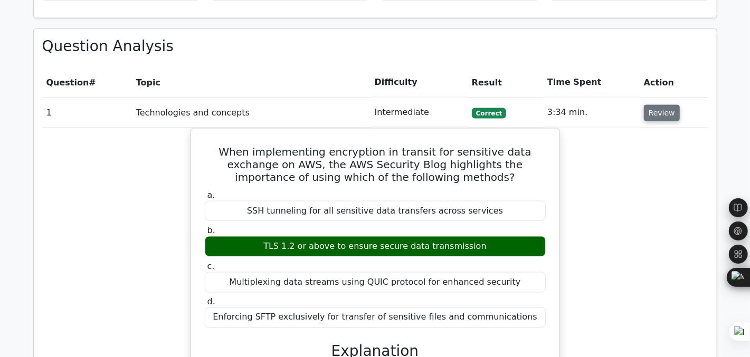
click at [663, 105] on button "Review" at bounding box center [662, 113] width 36 height 16
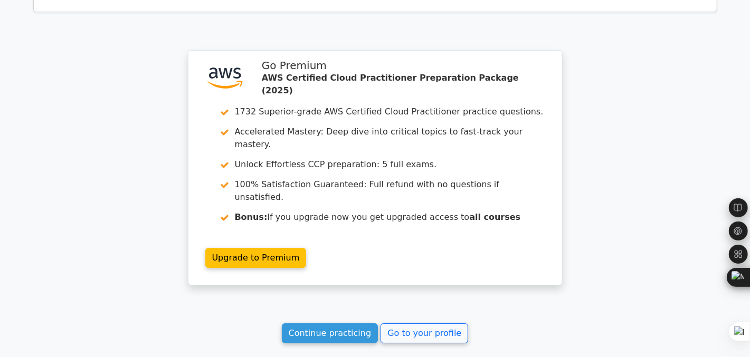
scroll to position [2268, 0]
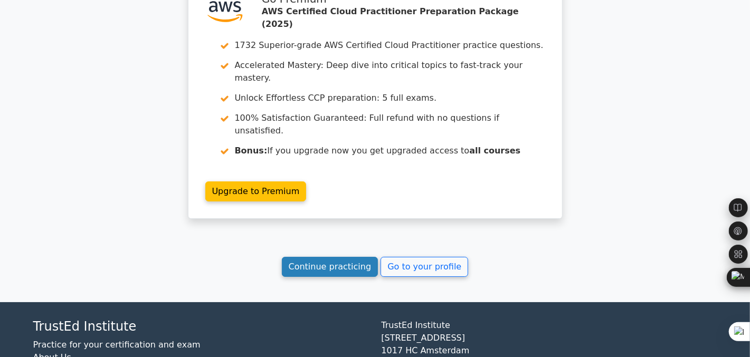
click at [352, 257] on link "Continue practicing" at bounding box center [330, 267] width 97 height 20
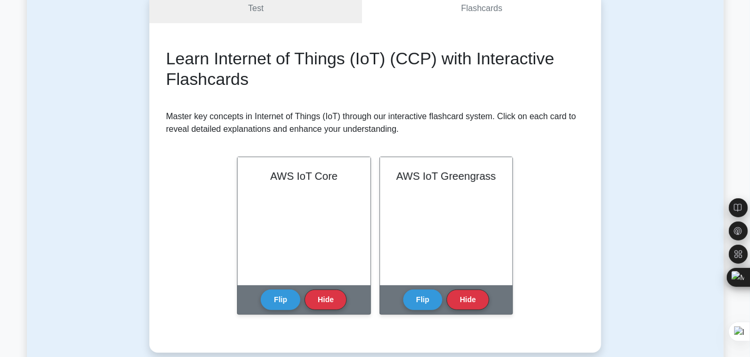
scroll to position [111, 0]
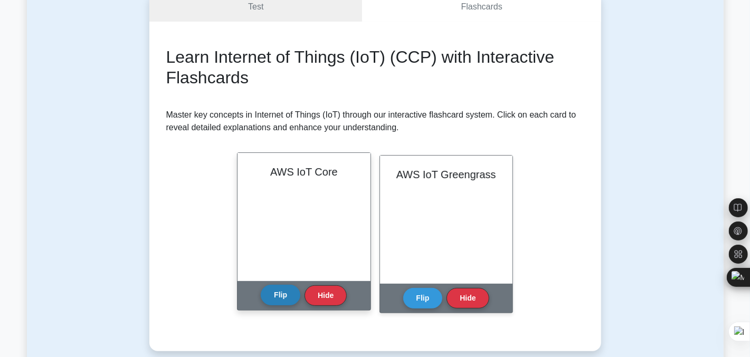
click at [288, 294] on button "Flip" at bounding box center [281, 295] width 40 height 21
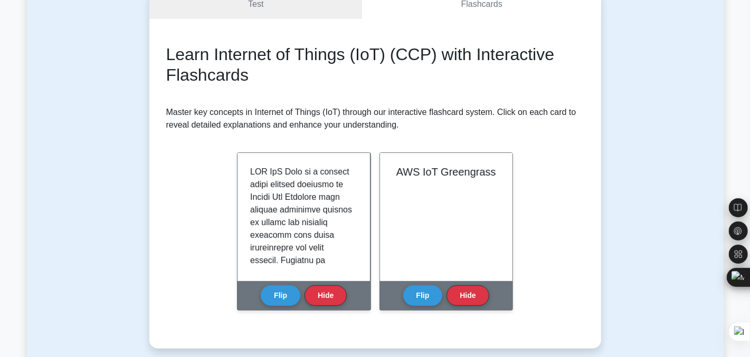
scroll to position [111, 0]
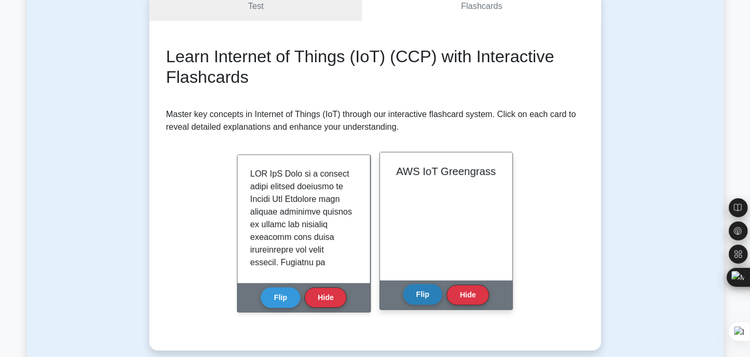
click at [428, 291] on button "Flip" at bounding box center [423, 294] width 40 height 21
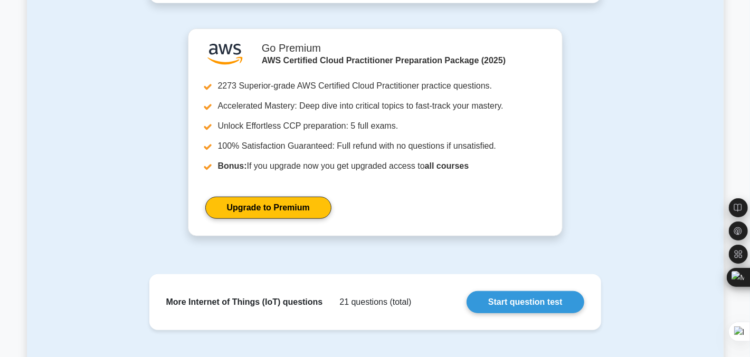
scroll to position [461, 0]
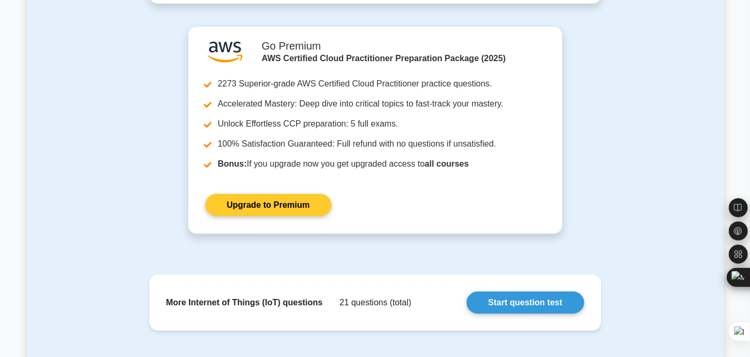
click at [240, 211] on link "Upgrade to Premium" at bounding box center [268, 205] width 126 height 22
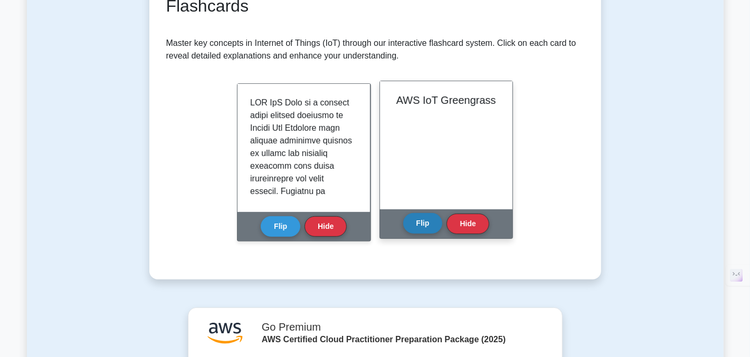
click at [423, 224] on button "Flip" at bounding box center [423, 223] width 40 height 21
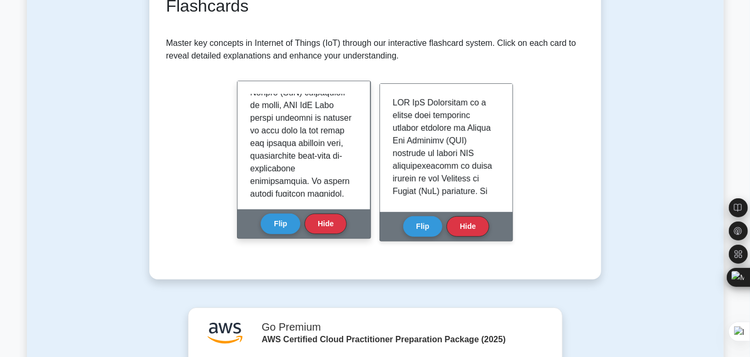
scroll to position [123, 0]
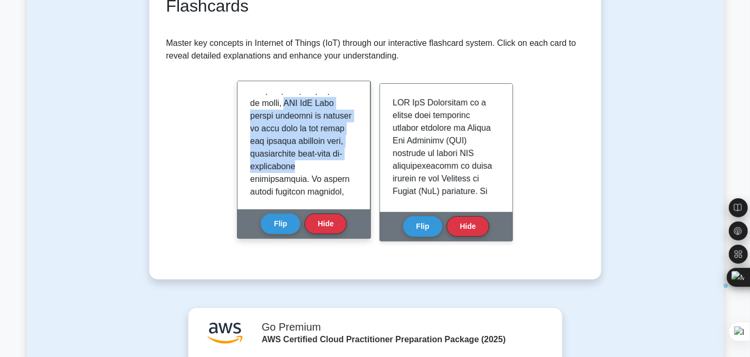
drag, startPoint x: 250, startPoint y: 115, endPoint x: 304, endPoint y: 176, distance: 81.4
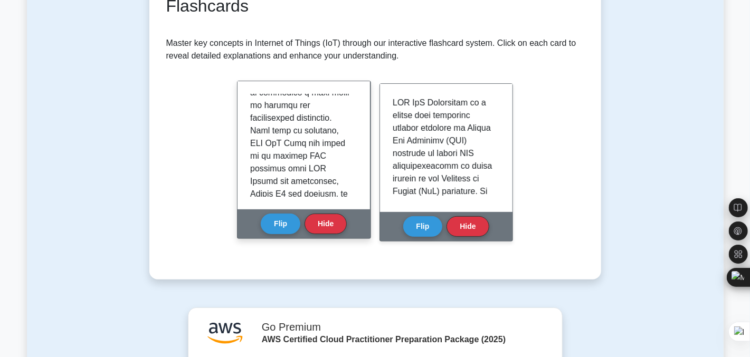
scroll to position [414, 0]
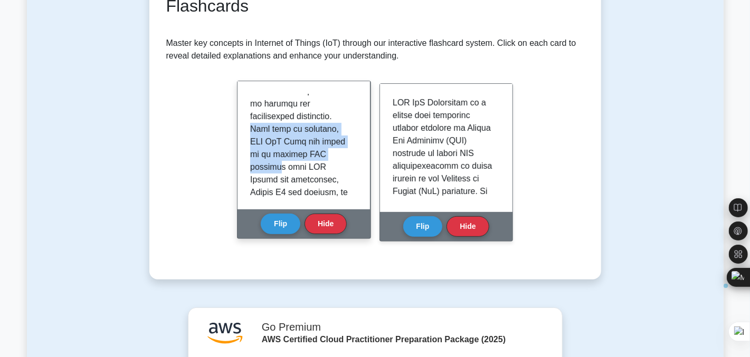
drag, startPoint x: 251, startPoint y: 139, endPoint x: 334, endPoint y: 166, distance: 87.6
click at [334, 166] on p at bounding box center [301, 268] width 103 height 1177
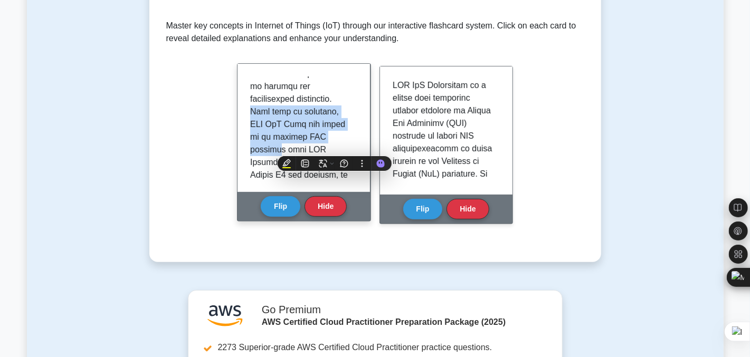
scroll to position [216, 0]
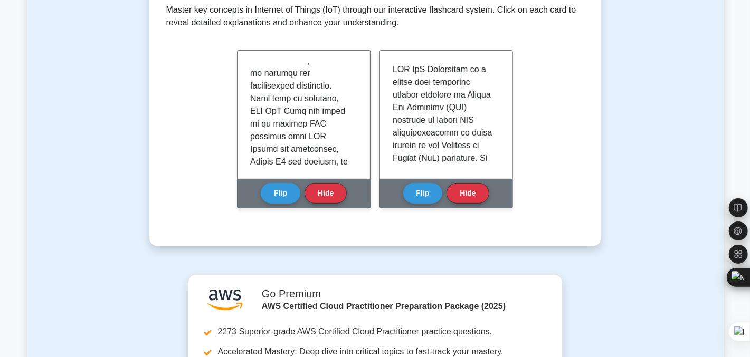
click at [209, 129] on div "Learn Internet of Things (IoT) (CCP) with Interactive Flashcards Master key con…" at bounding box center [375, 81] width 418 height 279
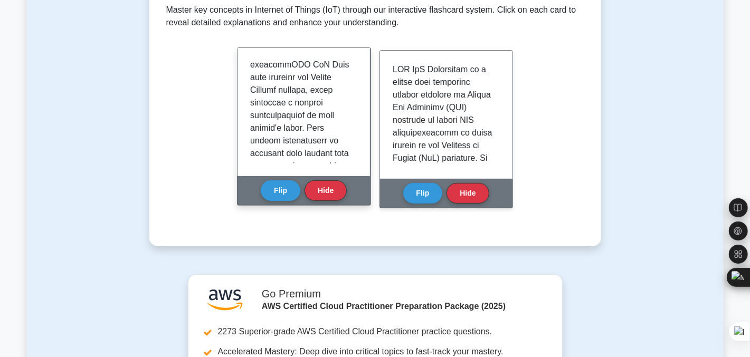
scroll to position [576, 0]
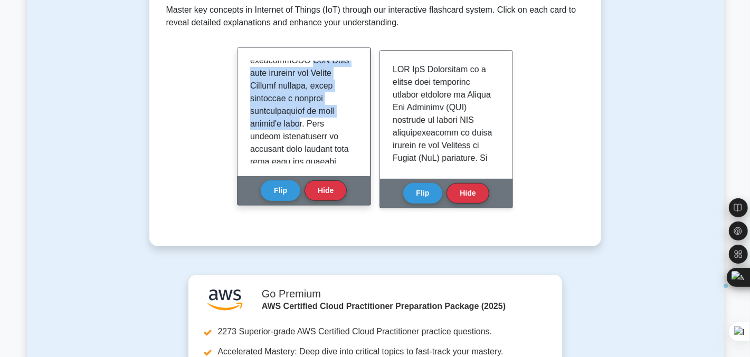
drag, startPoint x: 296, startPoint y: 120, endPoint x: 248, endPoint y: 71, distance: 69.0
click at [248, 71] on div at bounding box center [303, 112] width 132 height 128
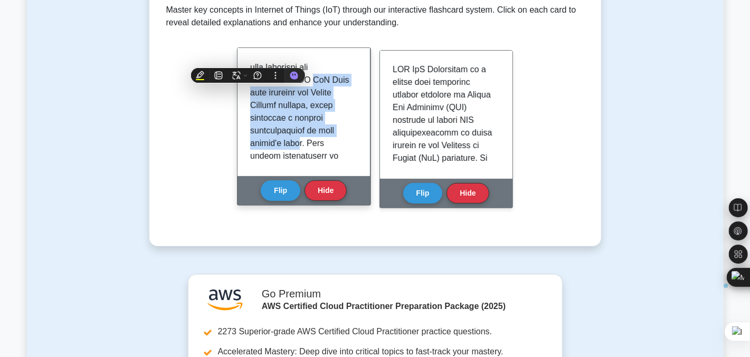
scroll to position [555, 0]
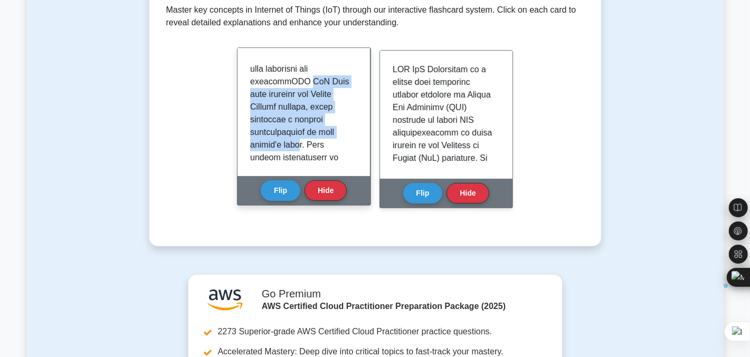
click at [263, 117] on p at bounding box center [301, 94] width 103 height 1177
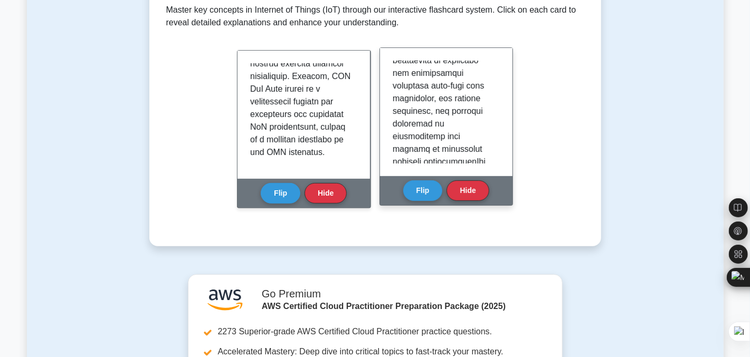
scroll to position [0, 0]
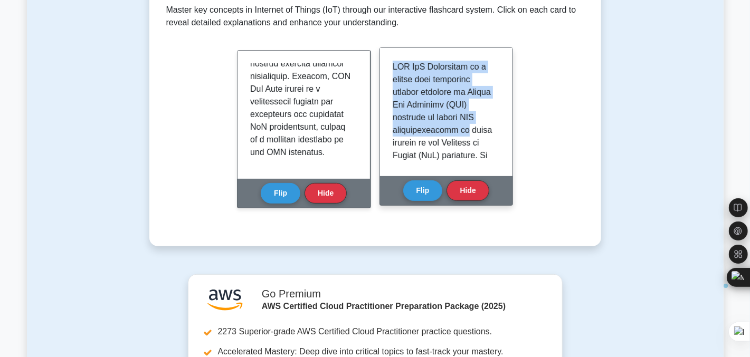
drag, startPoint x: 392, startPoint y: 66, endPoint x: 478, endPoint y: 128, distance: 105.8
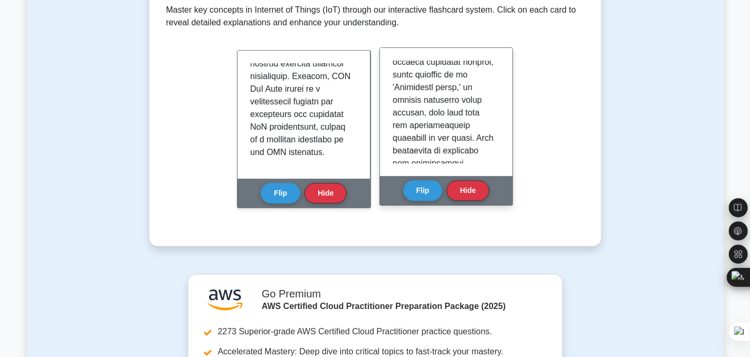
scroll to position [109, 0]
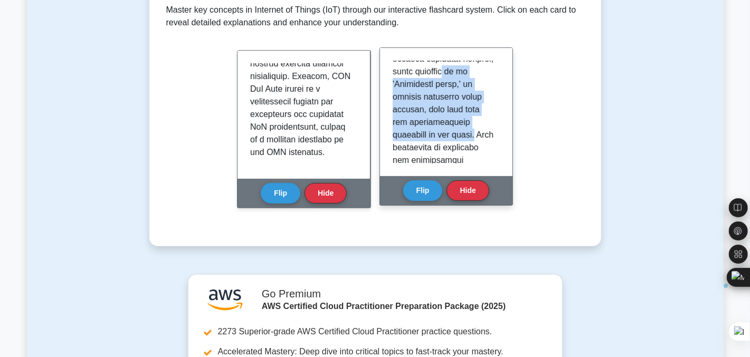
drag, startPoint x: 419, startPoint y: 87, endPoint x: 439, endPoint y: 143, distance: 59.7
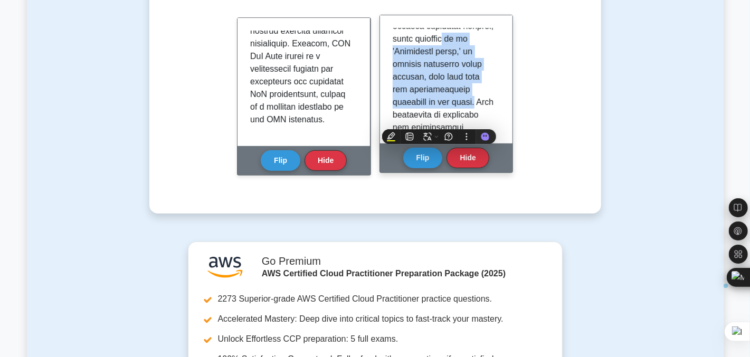
scroll to position [253, 0]
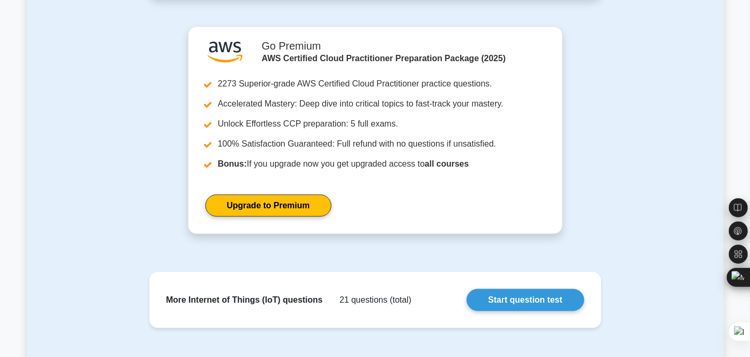
scroll to position [485, 0]
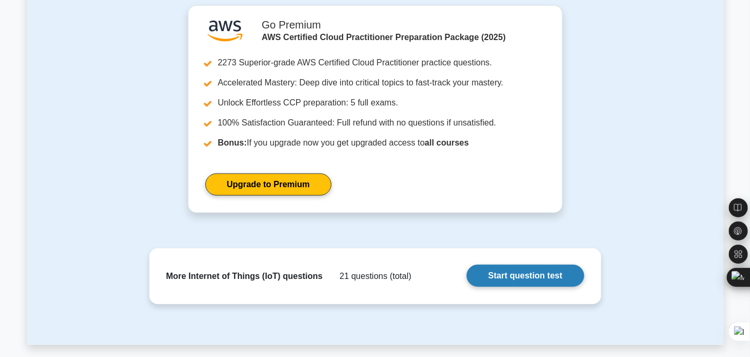
click at [510, 278] on link "Start question test" at bounding box center [524, 276] width 117 height 22
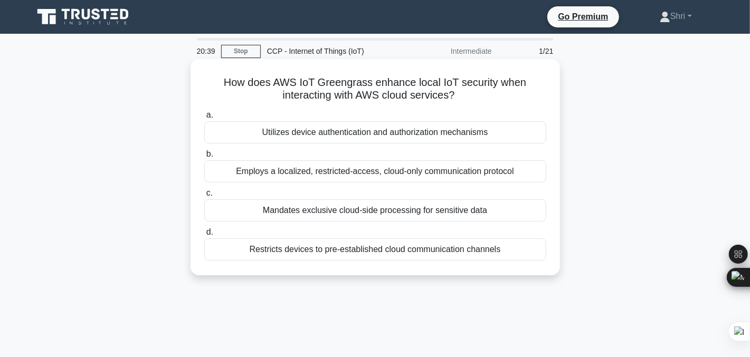
click at [403, 171] on div "Employs a localized, restricted-access, cloud-only communication protocol" at bounding box center [375, 171] width 342 height 22
click at [204, 158] on input "b. Employs a localized, restricted-access, cloud-only communication protocol" at bounding box center [204, 154] width 0 height 7
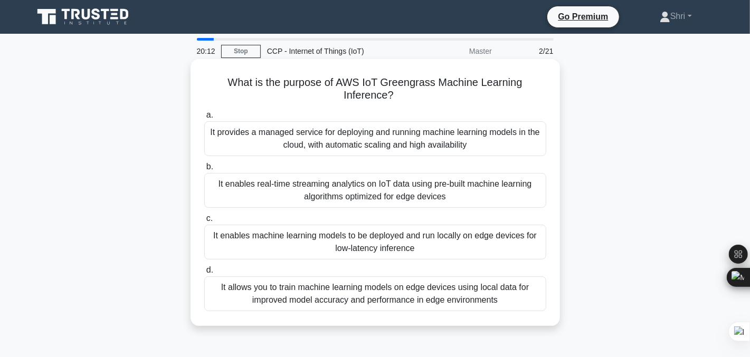
click at [229, 237] on div "It enables machine learning models to be deployed and run locally on edge devic…" at bounding box center [375, 242] width 342 height 35
click at [204, 222] on input "c. It enables machine learning models to be deployed and run locally on edge de…" at bounding box center [204, 218] width 0 height 7
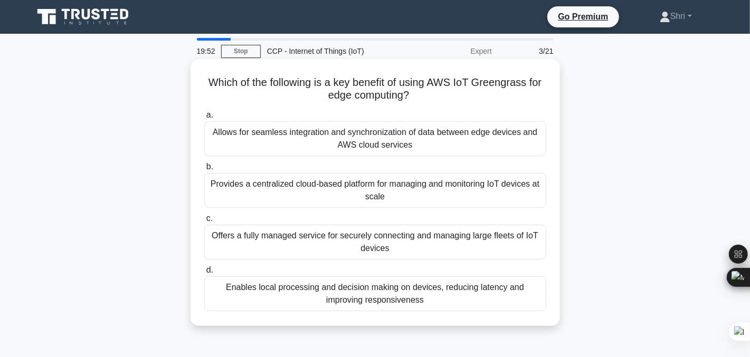
click at [237, 302] on div "Enables local processing and decision making on devices, reducing latency and i…" at bounding box center [375, 293] width 342 height 35
click at [204, 274] on input "d. Enables local processing and decision making on devices, reducing latency an…" at bounding box center [204, 270] width 0 height 7
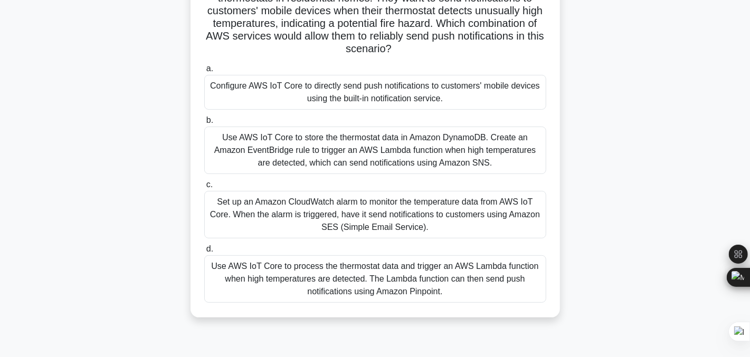
scroll to position [100, 0]
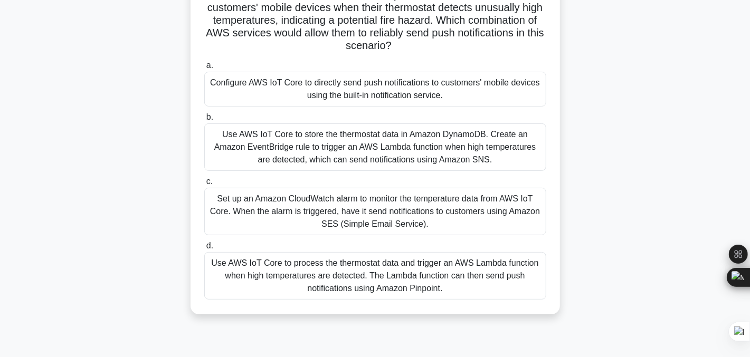
click at [281, 88] on div "Configure AWS IoT Core to directly send push notifications to customers' mobile…" at bounding box center [375, 89] width 342 height 35
click at [204, 69] on input "a. Configure AWS IoT Core to directly send push notifications to customers' mob…" at bounding box center [204, 65] width 0 height 7
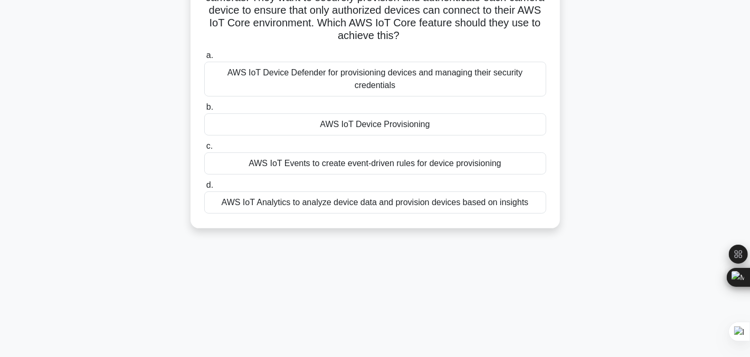
scroll to position [0, 0]
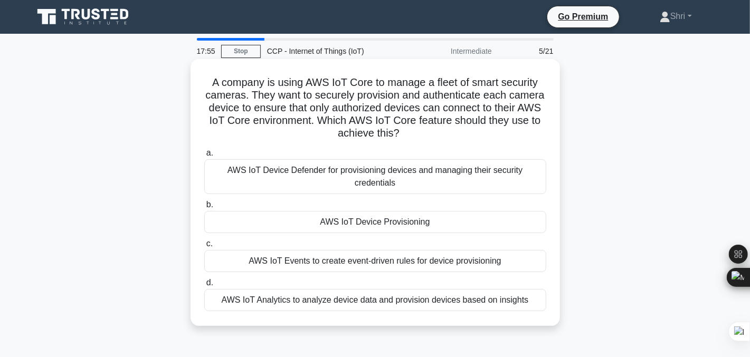
click at [237, 223] on div "AWS IoT Device Provisioning" at bounding box center [375, 222] width 342 height 22
click at [204, 208] on input "b. AWS IoT Device Provisioning" at bounding box center [204, 205] width 0 height 7
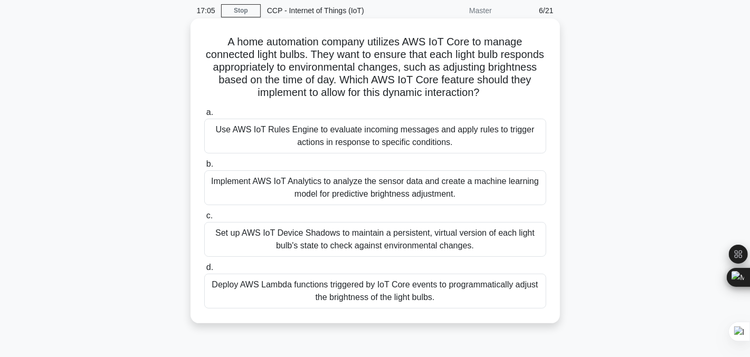
scroll to position [42, 0]
click at [261, 191] on div "Implement AWS IoT Analytics to analyze the sensor data and create a machine lea…" at bounding box center [375, 186] width 342 height 35
click at [204, 167] on input "b. Implement AWS IoT Analytics to analyze the sensor data and create a machine …" at bounding box center [204, 163] width 0 height 7
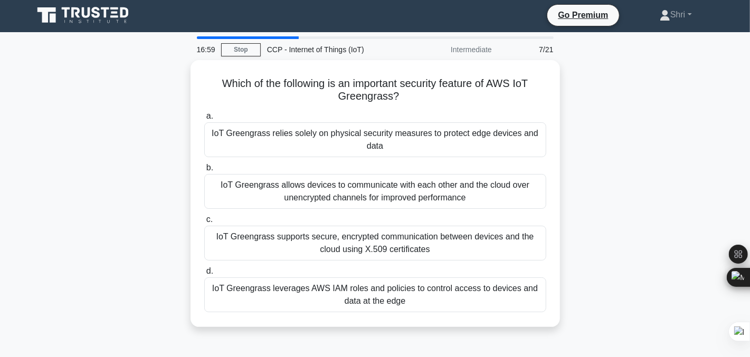
scroll to position [0, 0]
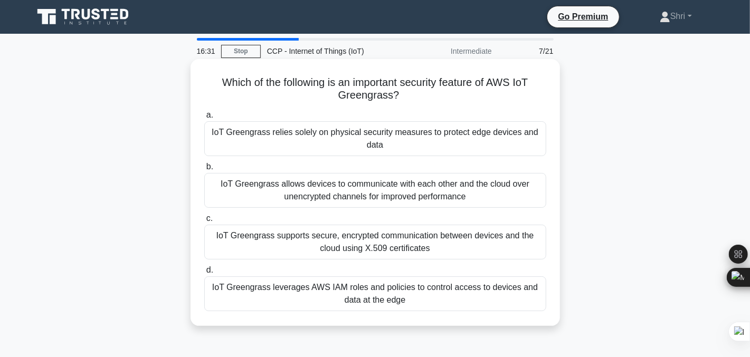
click at [267, 188] on div "IoT Greengrass allows devices to communicate with each other and the cloud over…" at bounding box center [375, 190] width 342 height 35
click at [204, 170] on input "b. IoT Greengrass allows devices to communicate with each other and the cloud o…" at bounding box center [204, 167] width 0 height 7
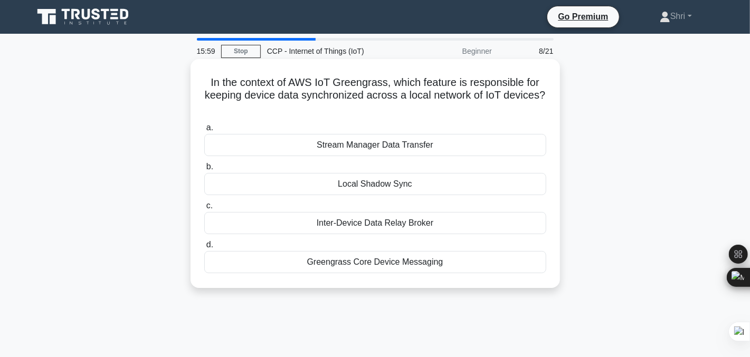
click at [244, 263] on div "Greengrass Core Device Messaging" at bounding box center [375, 262] width 342 height 22
click at [204, 248] on input "[PERSON_NAME] Core Device Messaging" at bounding box center [204, 245] width 0 height 7
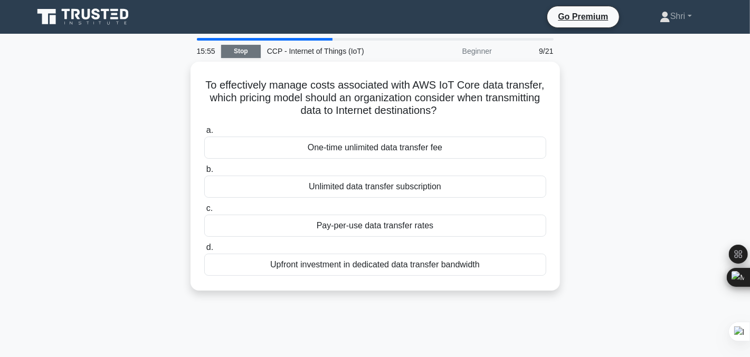
click at [228, 49] on link "Stop" at bounding box center [241, 51] width 40 height 13
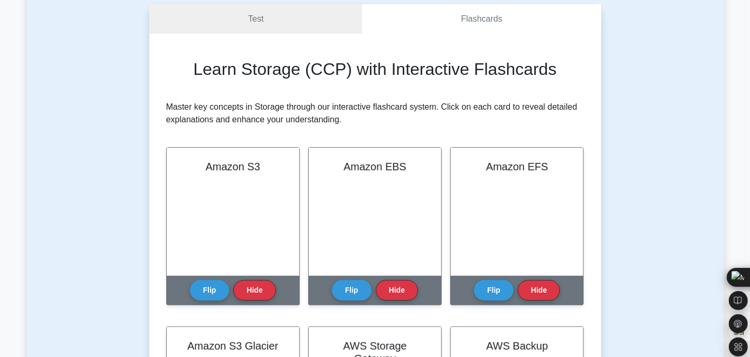
scroll to position [105, 0]
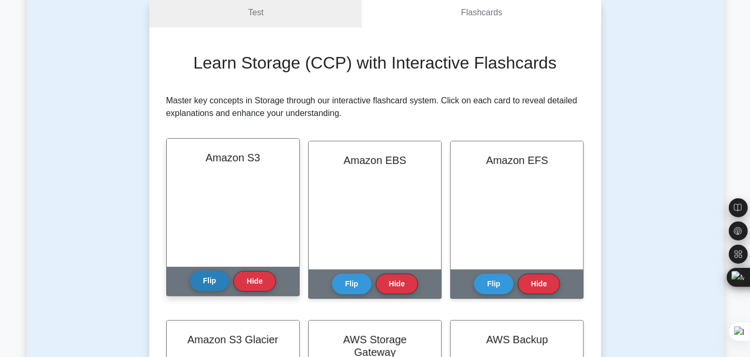
click at [211, 279] on button "Flip" at bounding box center [210, 281] width 40 height 21
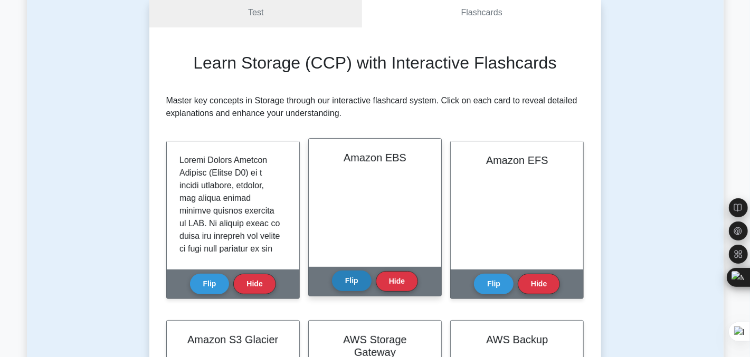
click at [343, 276] on button "Flip" at bounding box center [352, 281] width 40 height 21
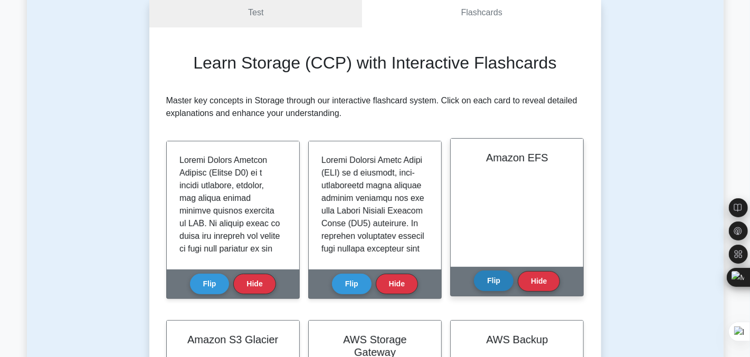
click at [485, 279] on button "Flip" at bounding box center [494, 281] width 40 height 21
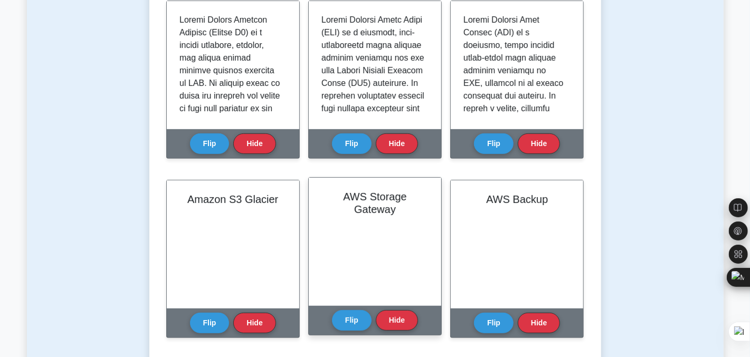
scroll to position [247, 0]
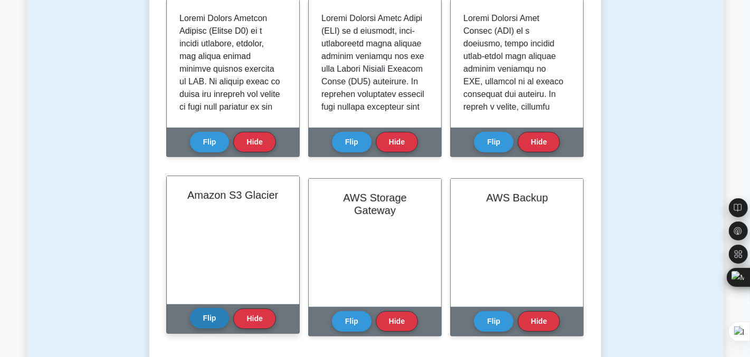
click at [190, 318] on button "Flip" at bounding box center [210, 318] width 40 height 21
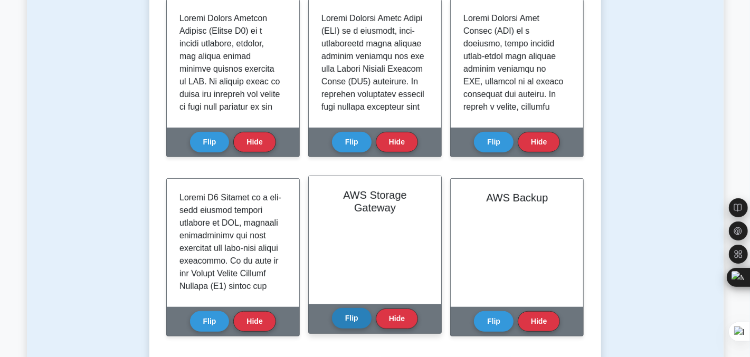
click at [361, 315] on button "Flip" at bounding box center [352, 318] width 40 height 21
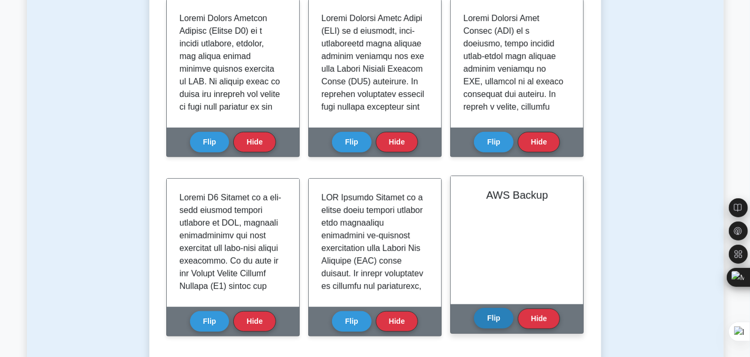
click at [497, 322] on button "Flip" at bounding box center [494, 318] width 40 height 21
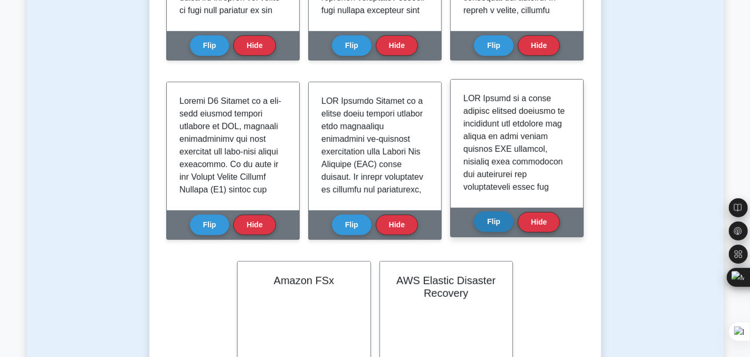
scroll to position [416, 0]
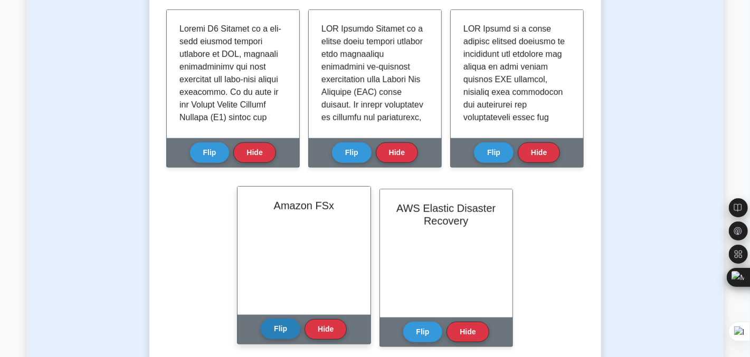
click at [280, 335] on button "Flip" at bounding box center [281, 329] width 40 height 21
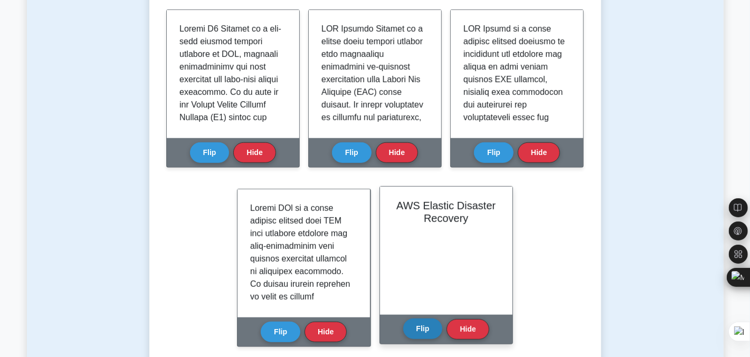
click at [410, 329] on button "Flip" at bounding box center [423, 329] width 40 height 21
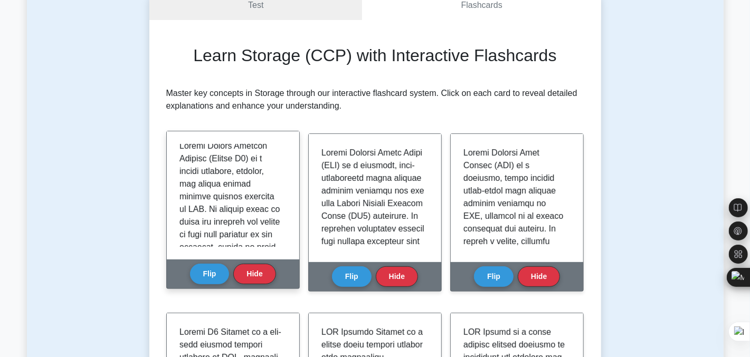
scroll to position [0, 0]
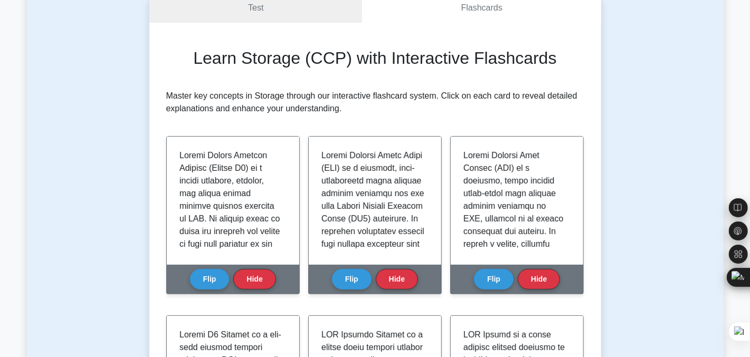
click at [664, 109] on div "Test Flashcards Learn Storage (CCP) with Interactive Flashcards Master key conc…" at bounding box center [375, 342] width 696 height 748
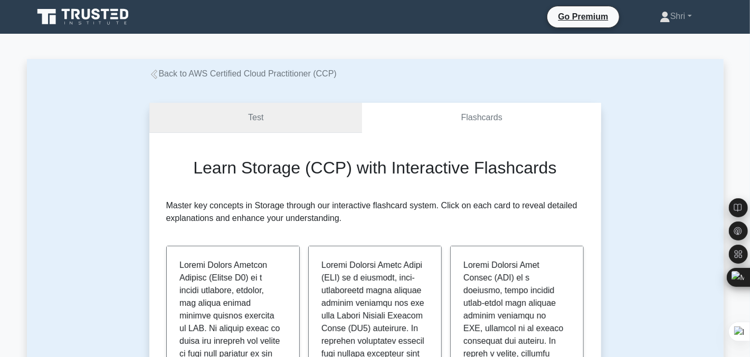
click at [245, 122] on link "Test" at bounding box center [255, 118] width 213 height 30
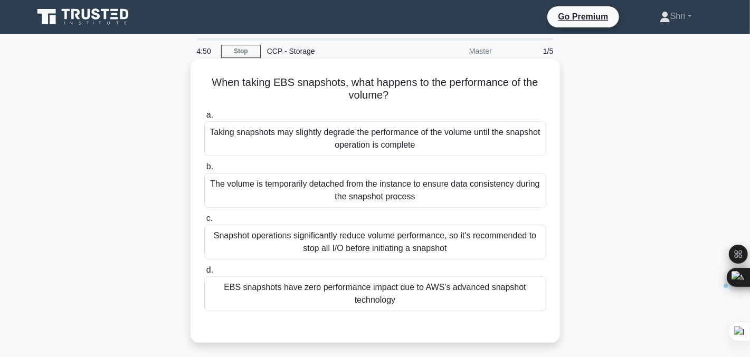
drag, startPoint x: 208, startPoint y: 79, endPoint x: 402, endPoint y: 93, distance: 194.1
click at [402, 93] on h5 "When taking EBS snapshots, what happens to the performance of the volume? .spin…" at bounding box center [375, 89] width 344 height 26
click at [239, 111] on label "a. Taking snapshots may slightly degrade the performance of the volume until th…" at bounding box center [375, 132] width 342 height 47
click at [204, 112] on input "a. Taking snapshots may slightly degrade the performance of the volume until th…" at bounding box center [204, 115] width 0 height 7
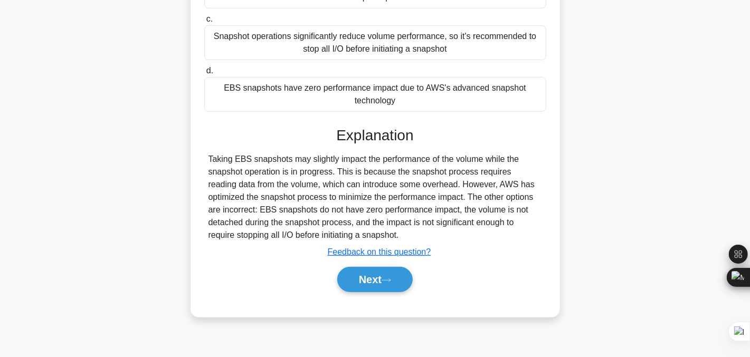
scroll to position [198, 0]
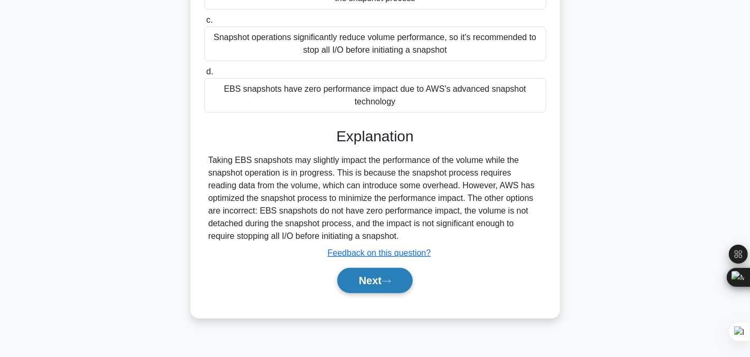
click at [378, 279] on button "Next" at bounding box center [374, 280] width 75 height 25
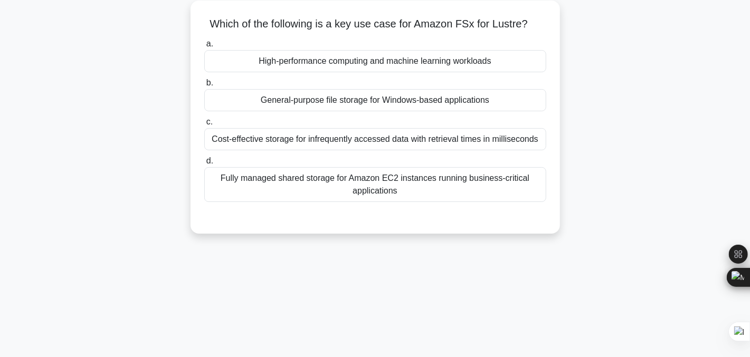
scroll to position [0, 0]
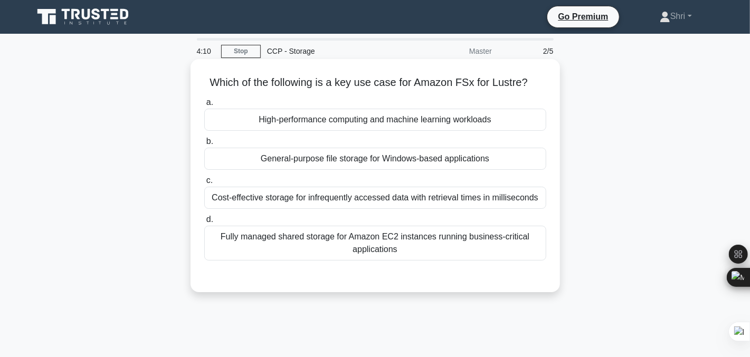
click at [236, 120] on div "High-performance computing and machine learning workloads" at bounding box center [375, 120] width 342 height 22
click at [204, 106] on input "a. High-performance computing and machine learning workloads" at bounding box center [204, 102] width 0 height 7
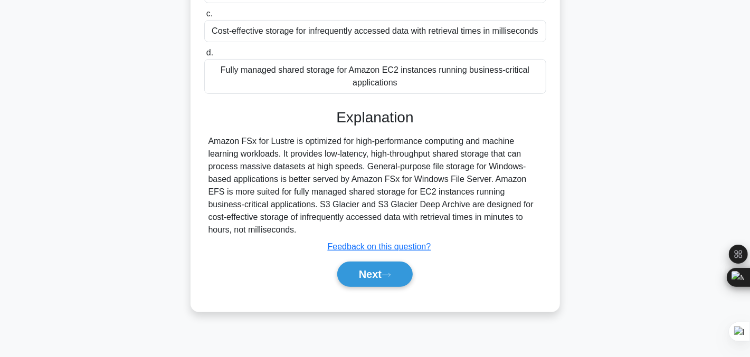
scroll to position [213, 0]
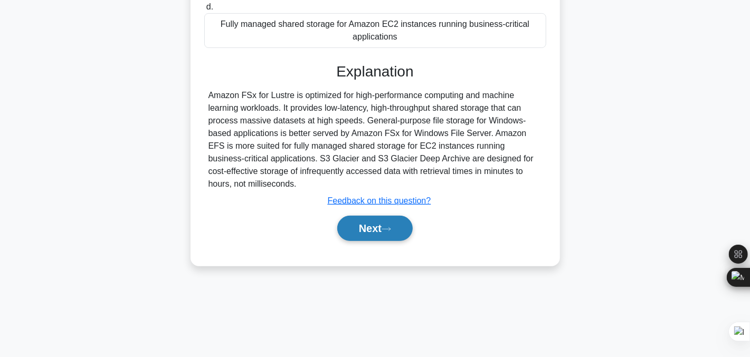
click at [359, 223] on button "Next" at bounding box center [374, 228] width 75 height 25
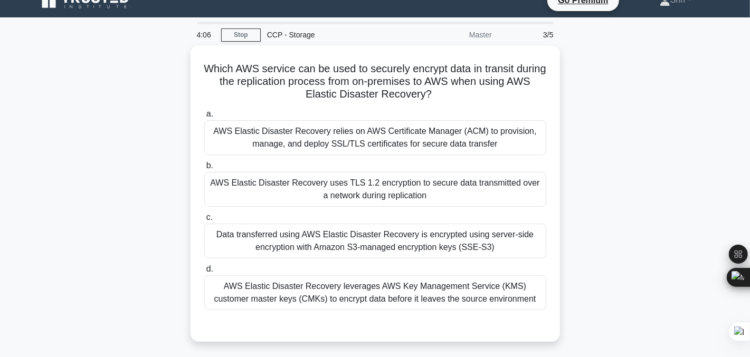
scroll to position [0, 0]
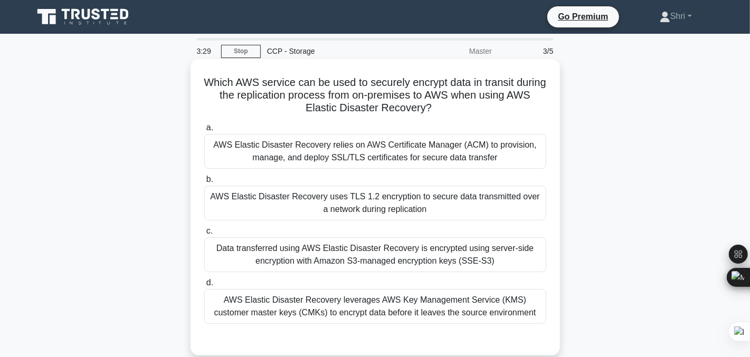
click at [223, 199] on div "AWS Elastic Disaster Recovery uses TLS 1.2 encryption to secure data transmitte…" at bounding box center [375, 203] width 342 height 35
click at [204, 183] on input "b. AWS Elastic Disaster Recovery uses TLS 1.2 encryption to secure data transmi…" at bounding box center [204, 179] width 0 height 7
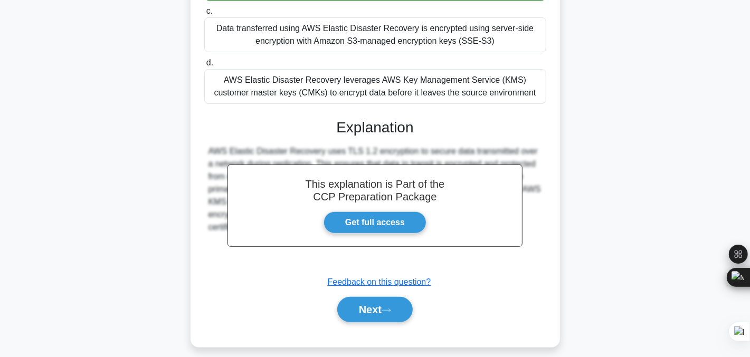
scroll to position [229, 0]
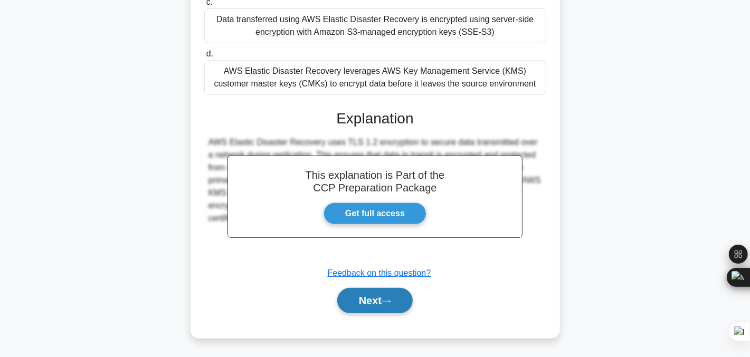
click at [348, 293] on button "Next" at bounding box center [374, 300] width 75 height 25
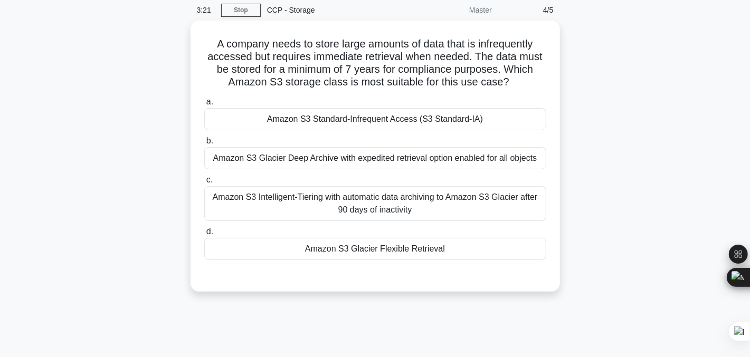
scroll to position [0, 0]
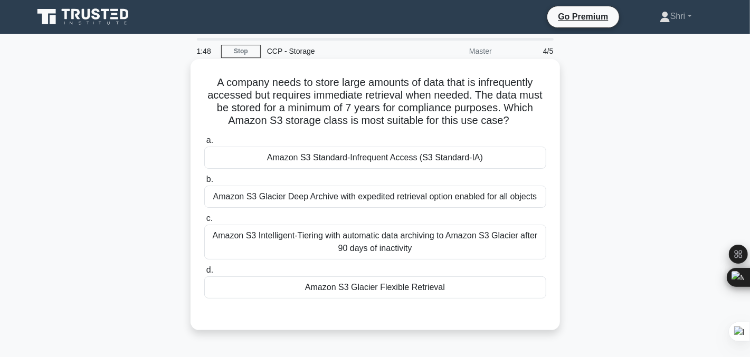
click at [291, 160] on div "Amazon S3 Standard-Infrequent Access (S3 Standard-IA)" at bounding box center [375, 158] width 342 height 22
click at [204, 144] on input "a. Amazon S3 Standard-Infrequent Access (S3 Standard-IA)" at bounding box center [204, 140] width 0 height 7
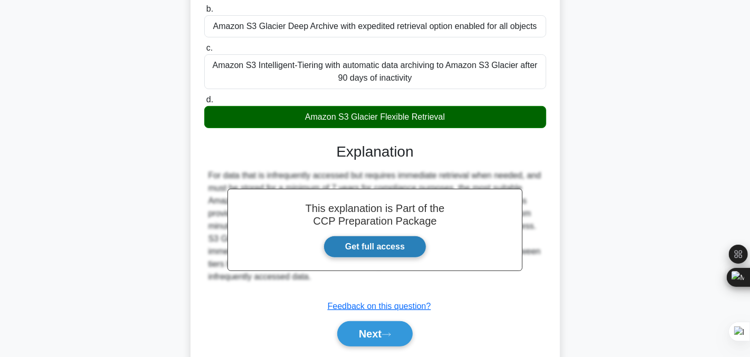
scroll to position [213, 0]
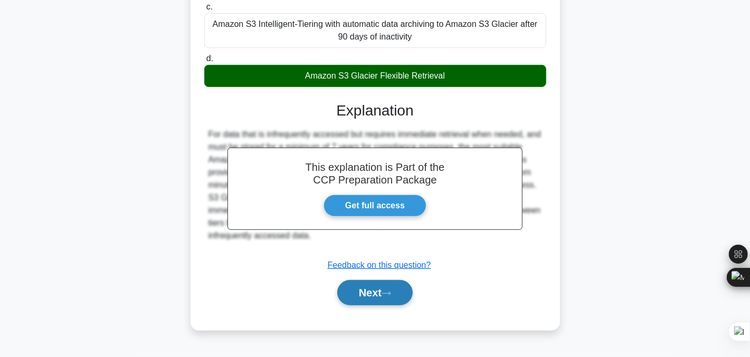
click at [364, 291] on button "Next" at bounding box center [374, 292] width 75 height 25
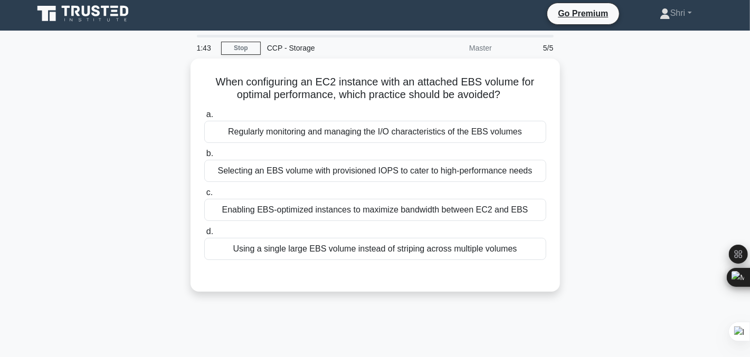
scroll to position [0, 0]
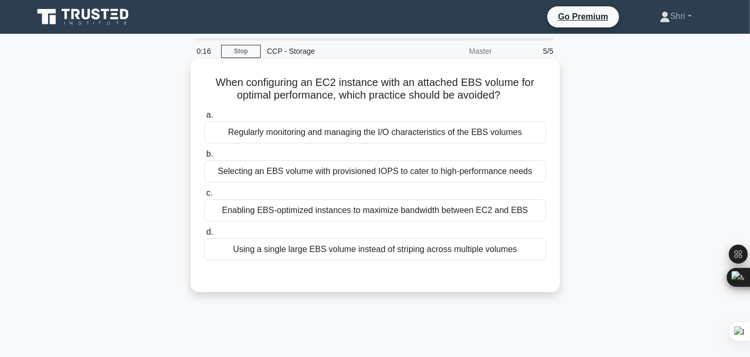
click at [248, 252] on div "Using a single large EBS volume instead of striping across multiple volumes" at bounding box center [375, 249] width 342 height 22
click at [204, 236] on input "d. Using a single large EBS volume instead of striping across multiple volumes" at bounding box center [204, 232] width 0 height 7
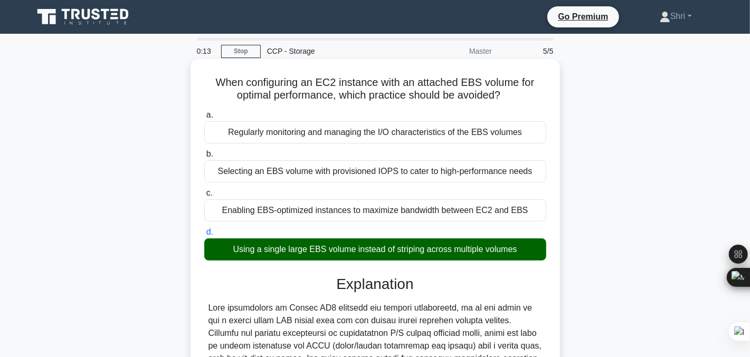
scroll to position [213, 0]
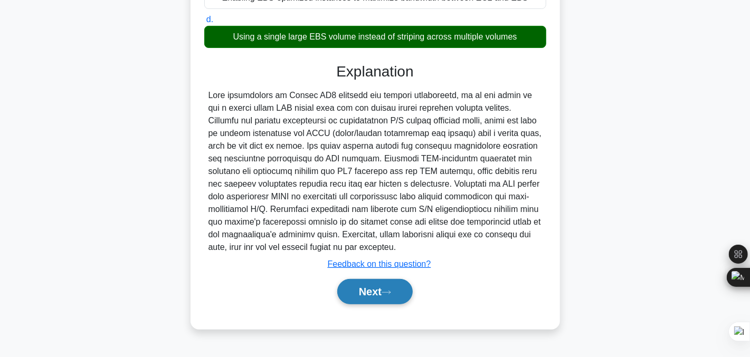
click at [355, 291] on button "Next" at bounding box center [374, 291] width 75 height 25
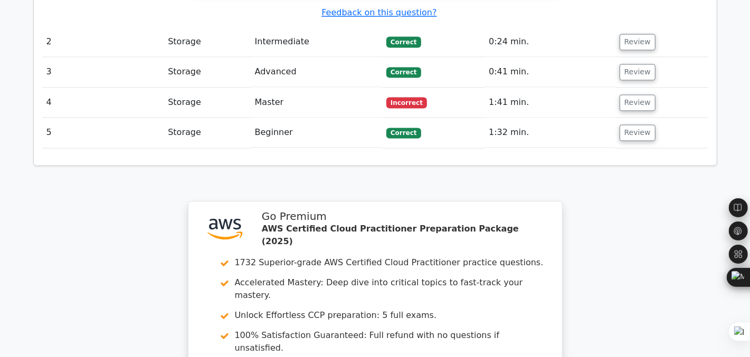
scroll to position [1456, 0]
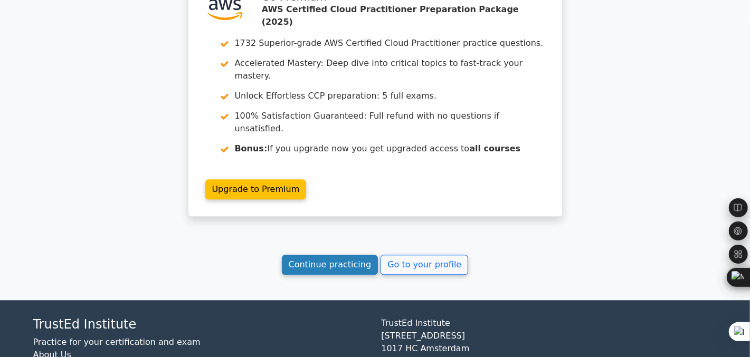
click at [327, 255] on link "Continue practicing" at bounding box center [330, 265] width 97 height 20
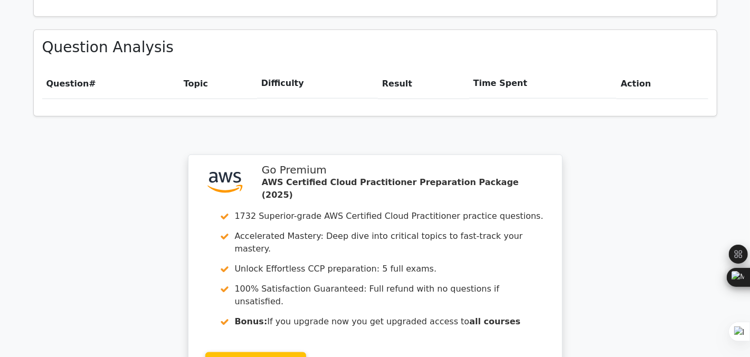
scroll to position [870, 0]
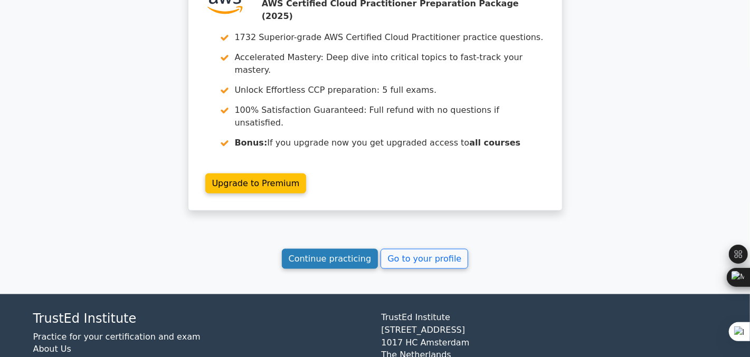
click at [299, 249] on link "Continue practicing" at bounding box center [330, 259] width 97 height 20
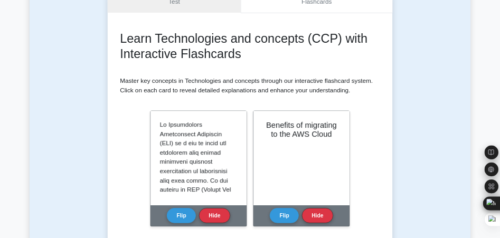
scroll to position [115, 0]
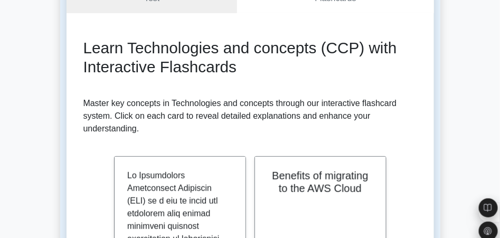
drag, startPoint x: 577, startPoint y: 1, endPoint x: 332, endPoint y: 114, distance: 270.0
click at [332, 114] on p "Master key concepts in Technologies and concepts through our interactive flashc…" at bounding box center [249, 116] width 333 height 38
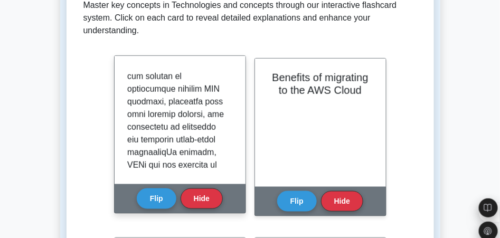
scroll to position [1050, 0]
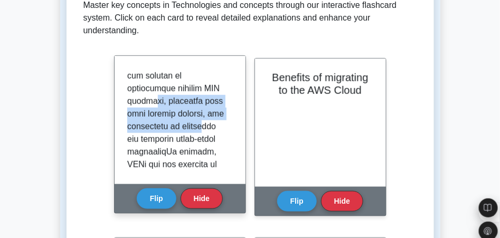
drag, startPoint x: 147, startPoint y: 132, endPoint x: 197, endPoint y: 149, distance: 52.7
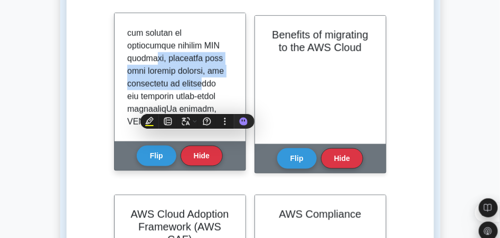
scroll to position [256, 0]
click at [122, 107] on div at bounding box center [179, 77] width 131 height 128
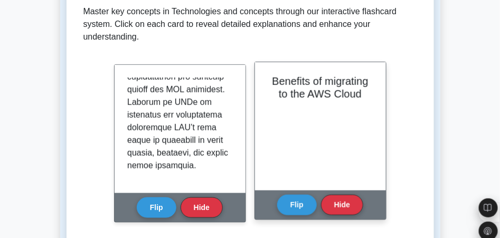
scroll to position [223, 0]
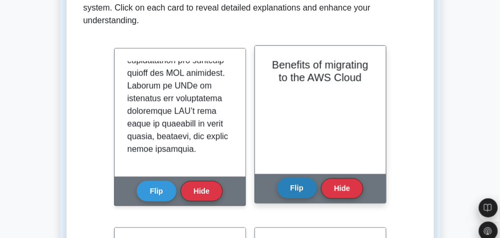
click at [301, 189] on button "Flip" at bounding box center [297, 188] width 40 height 21
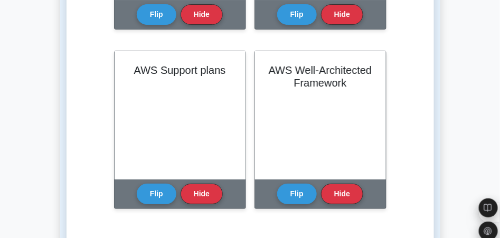
scroll to position [2731, 0]
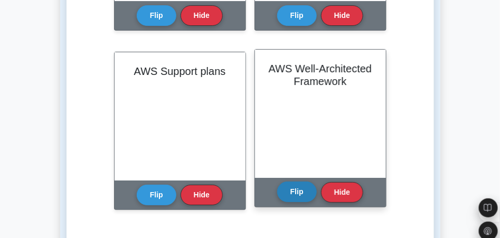
click at [294, 195] on button "Flip" at bounding box center [297, 191] width 40 height 21
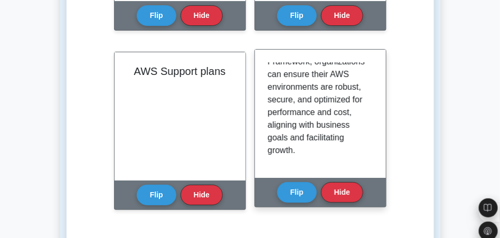
scroll to position [1311, 0]
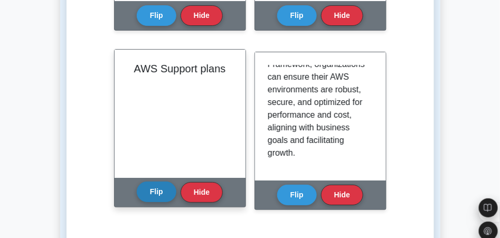
click at [166, 187] on button "Flip" at bounding box center [157, 191] width 40 height 21
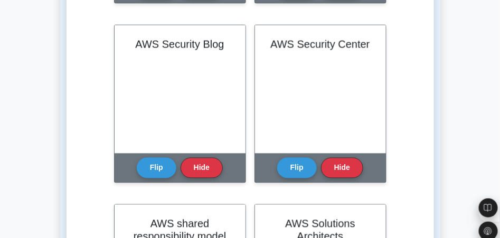
scroll to position [2222, 0]
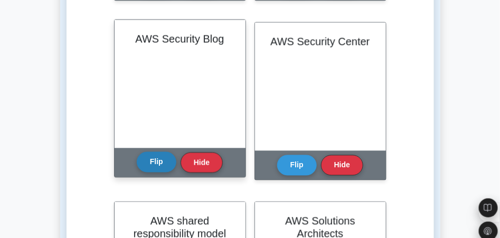
click at [149, 162] on button "Flip" at bounding box center [157, 162] width 40 height 21
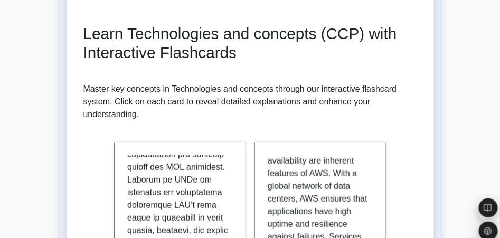
scroll to position [0, 0]
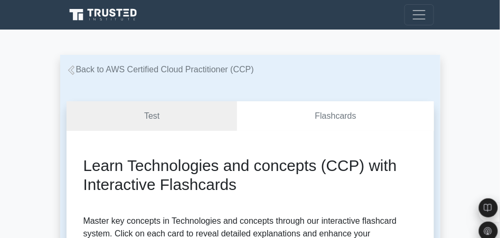
click at [68, 71] on icon at bounding box center [71, 69] width 6 height 9
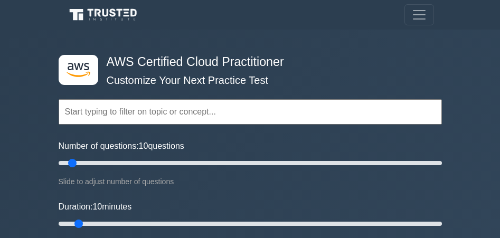
scroll to position [430, 0]
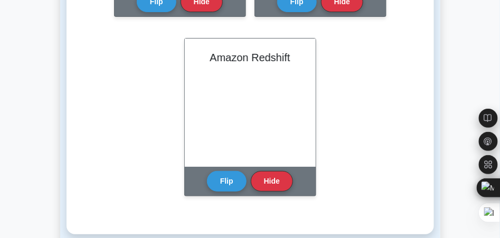
scroll to position [940, 0]
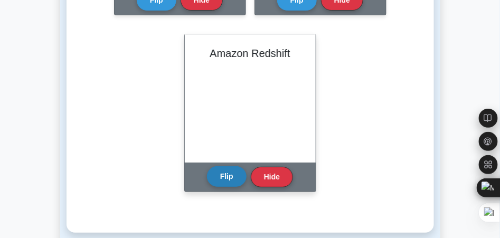
click at [219, 185] on button "Flip" at bounding box center [227, 176] width 40 height 21
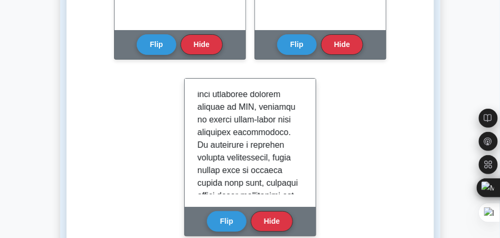
scroll to position [0, 0]
